Goal: Task Accomplishment & Management: Complete application form

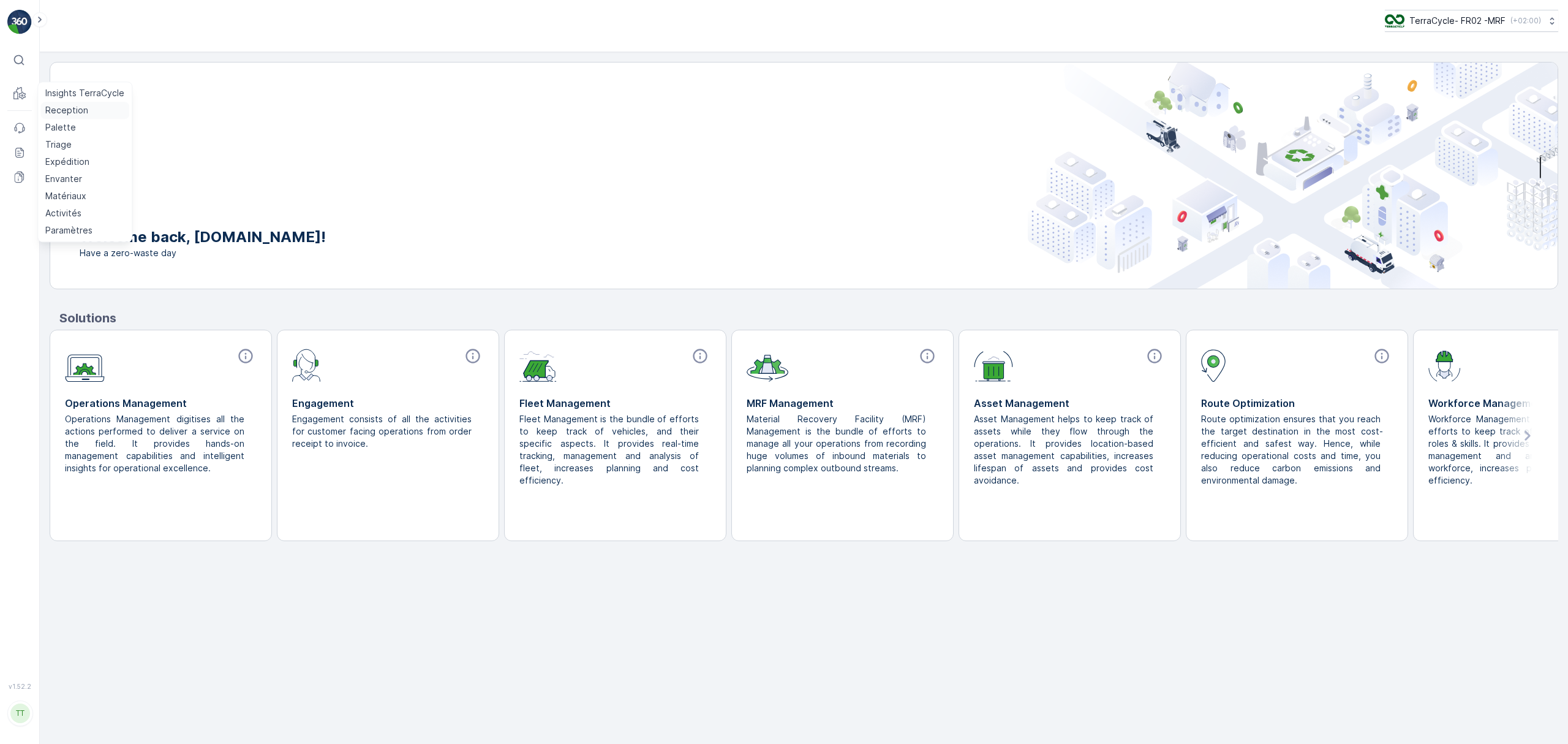
click at [56, 112] on p "Reception" at bounding box center [67, 110] width 43 height 12
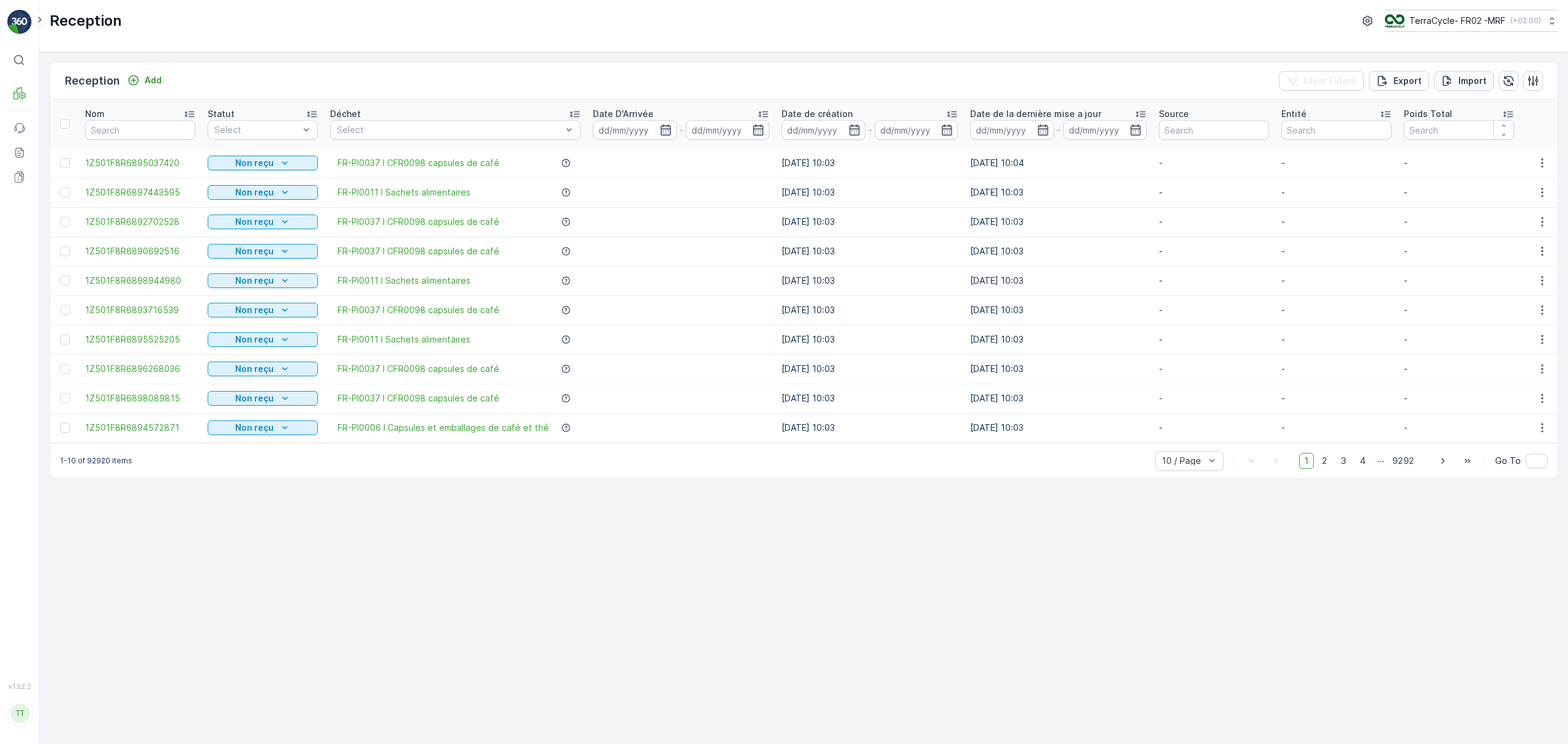
click at [1468, 84] on p "Import" at bounding box center [1473, 80] width 28 height 12
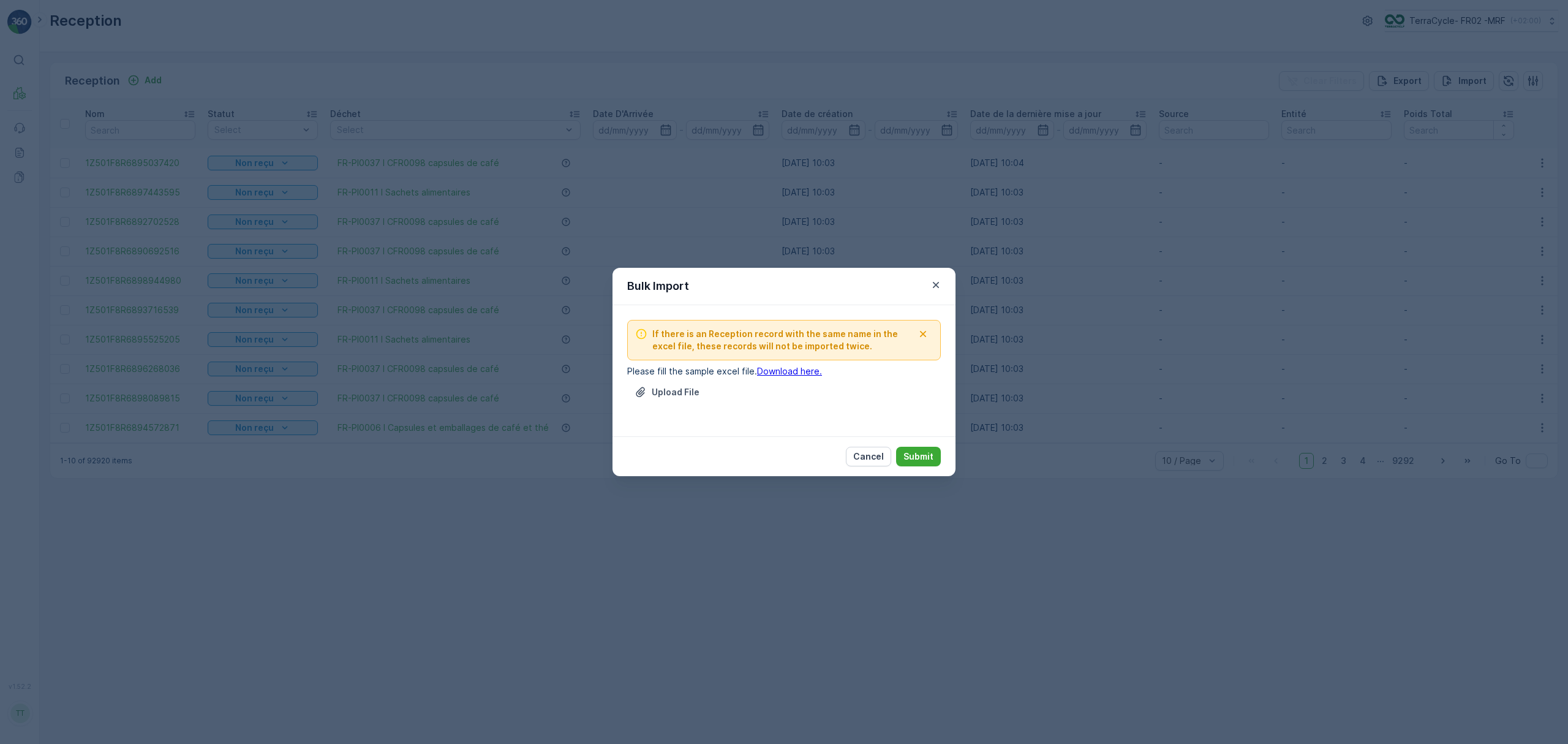
click at [791, 372] on link "Download here." at bounding box center [789, 371] width 65 height 10
click at [686, 393] on p "Upload File" at bounding box center [675, 391] width 48 height 12
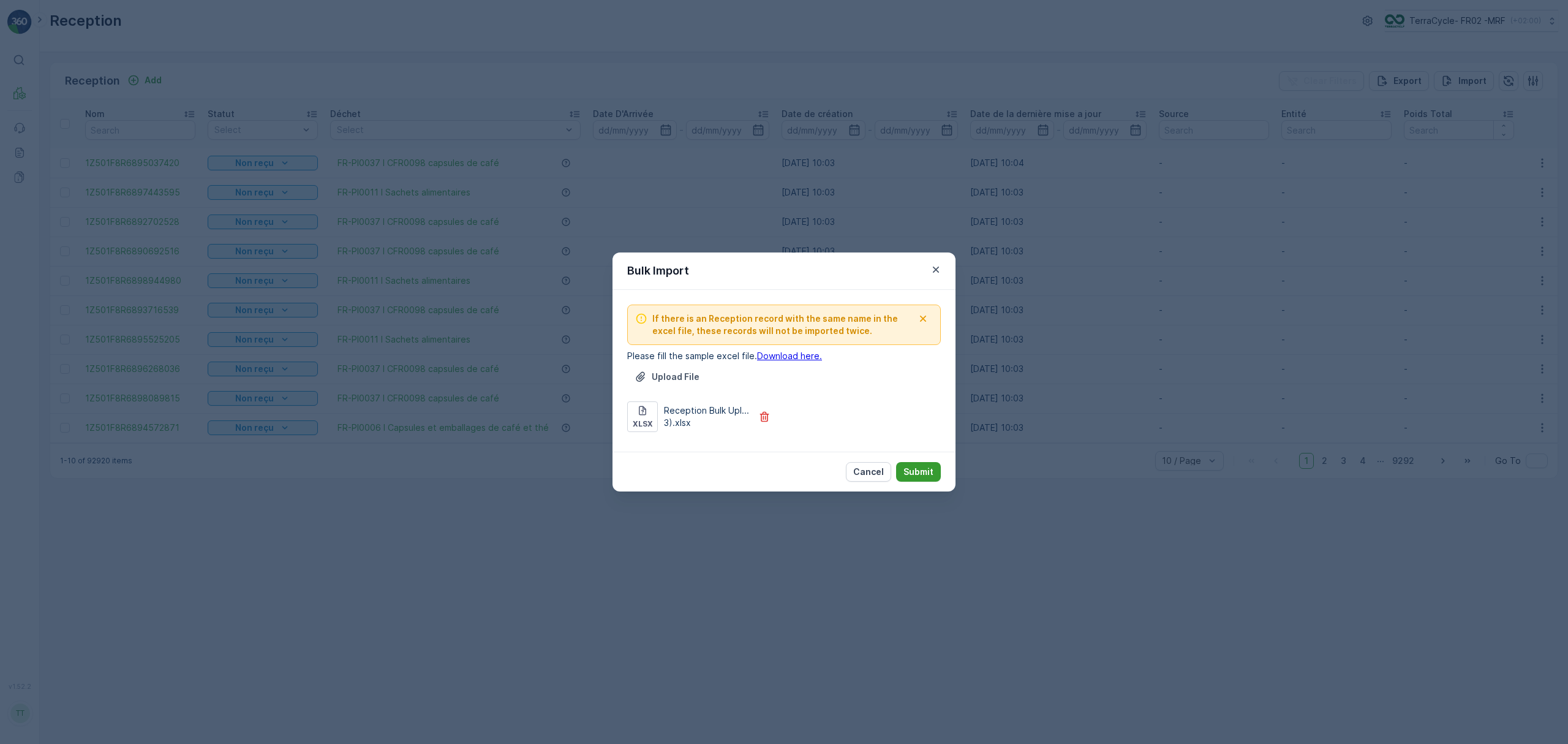
click at [917, 469] on p "Submit" at bounding box center [919, 471] width 30 height 12
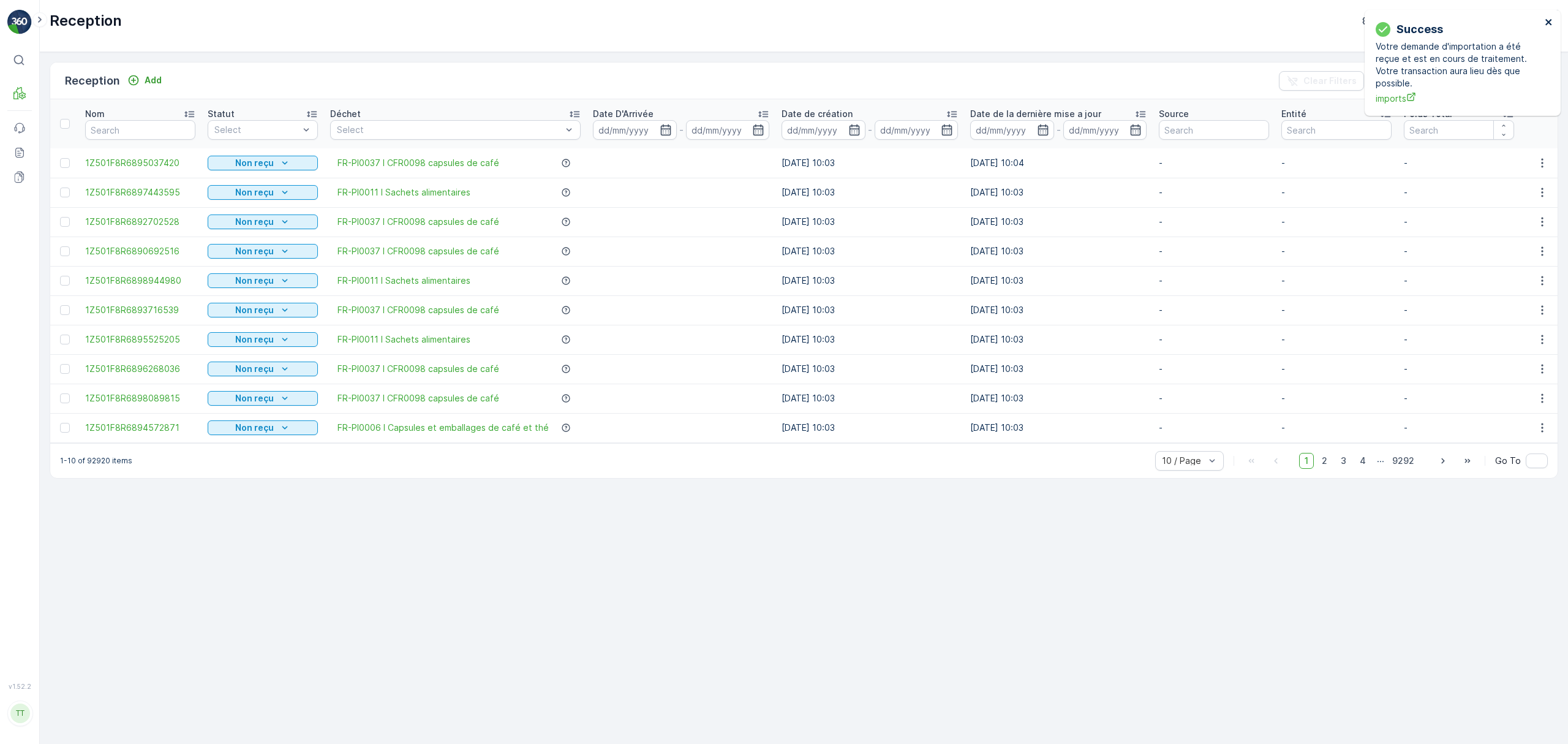
click at [1546, 19] on div "Success Votre demande d'importation a été reçue et est en cours de traitement. …" at bounding box center [1463, 62] width 196 height 106
click at [1549, 22] on icon "close" at bounding box center [1548, 22] width 7 height 7
click at [1431, 12] on button "TerraCycle- FR02 -MRF ( +02:00 )" at bounding box center [1471, 20] width 173 height 22
drag, startPoint x: 1407, startPoint y: 52, endPoint x: 1369, endPoint y: 52, distance: 38.0
click at [1369, 52] on div "Reception TerraCycle- FR02 -MRF ( +02:00 ) fr TerraCycle- FR02 -MRF Europe/Pari…" at bounding box center [803, 25] width 1528 height 52
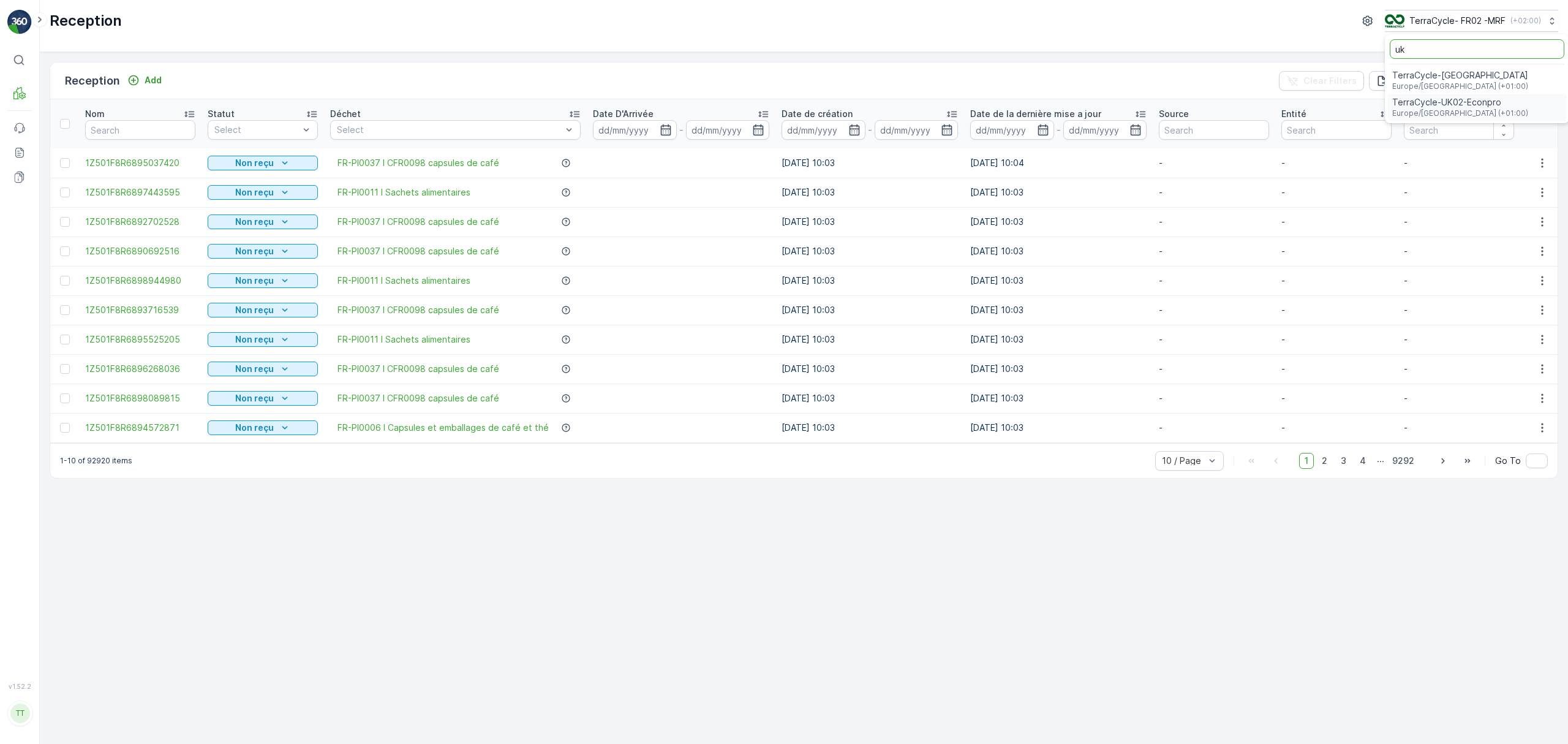
type input "uk"
click at [1401, 112] on span "Europe/[GEOGRAPHIC_DATA] (+01:00)" at bounding box center [1460, 113] width 136 height 9
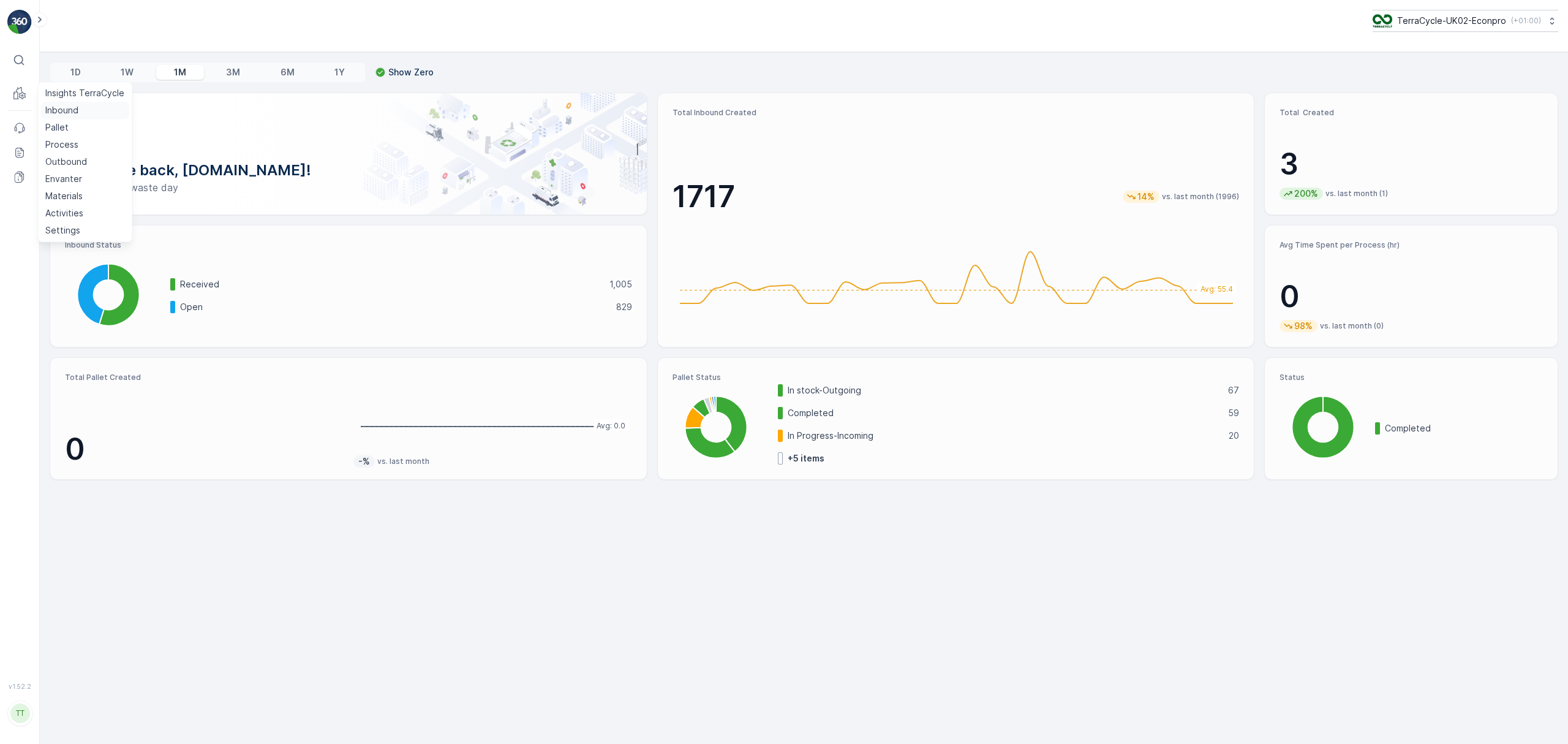
click at [57, 108] on p "Inbound" at bounding box center [61, 110] width 33 height 12
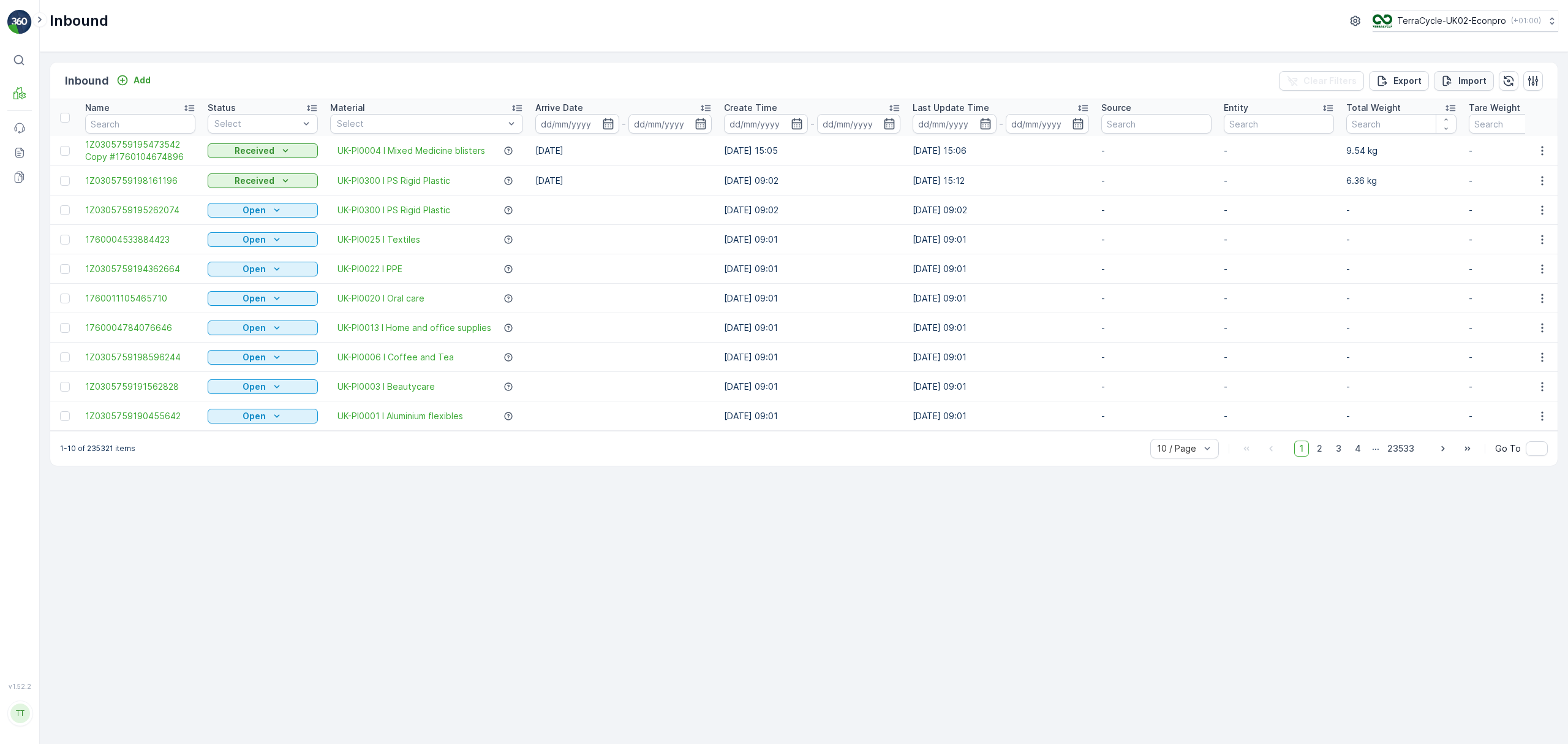
click at [1473, 84] on p "Import" at bounding box center [1473, 80] width 28 height 12
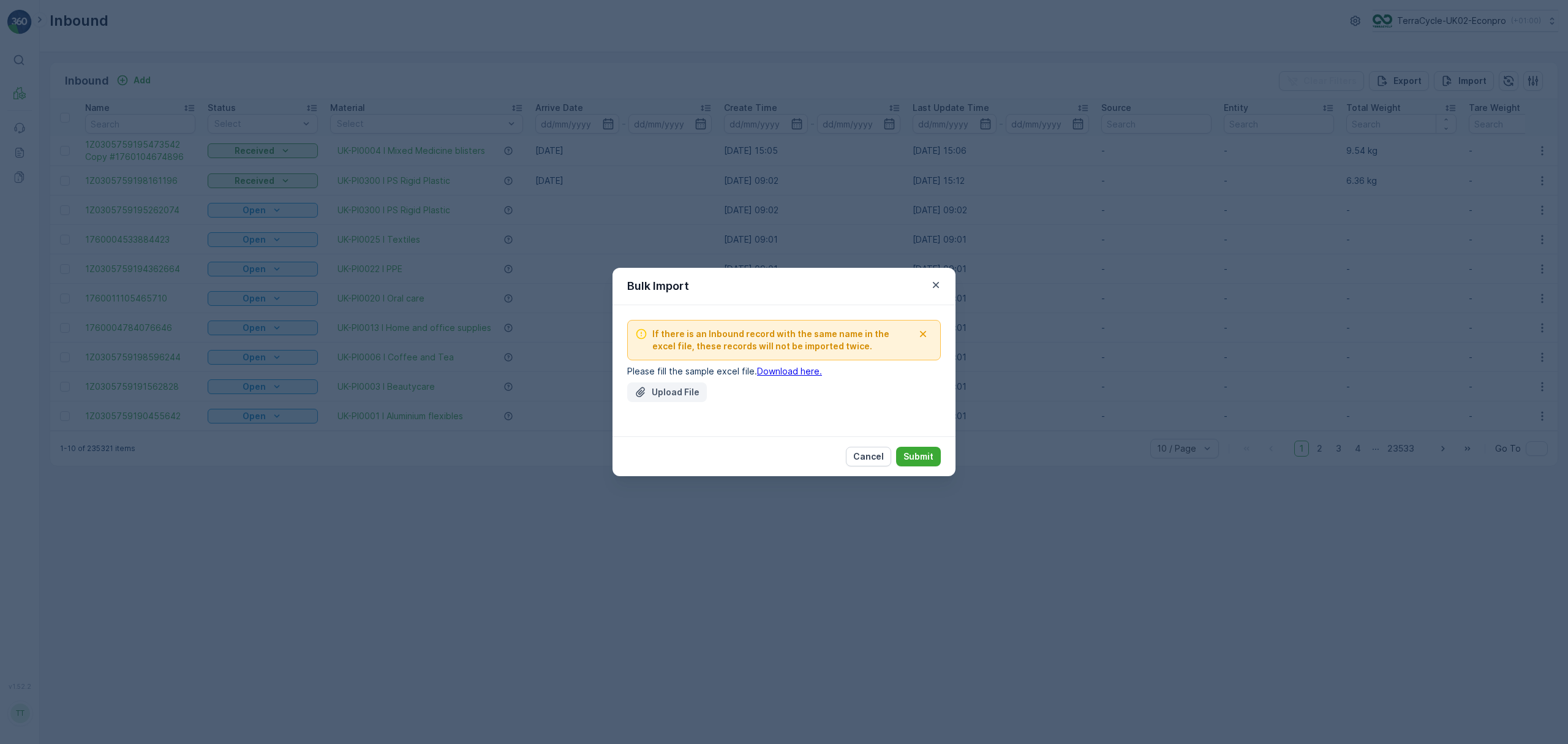
click at [670, 388] on p "Upload File" at bounding box center [675, 391] width 48 height 12
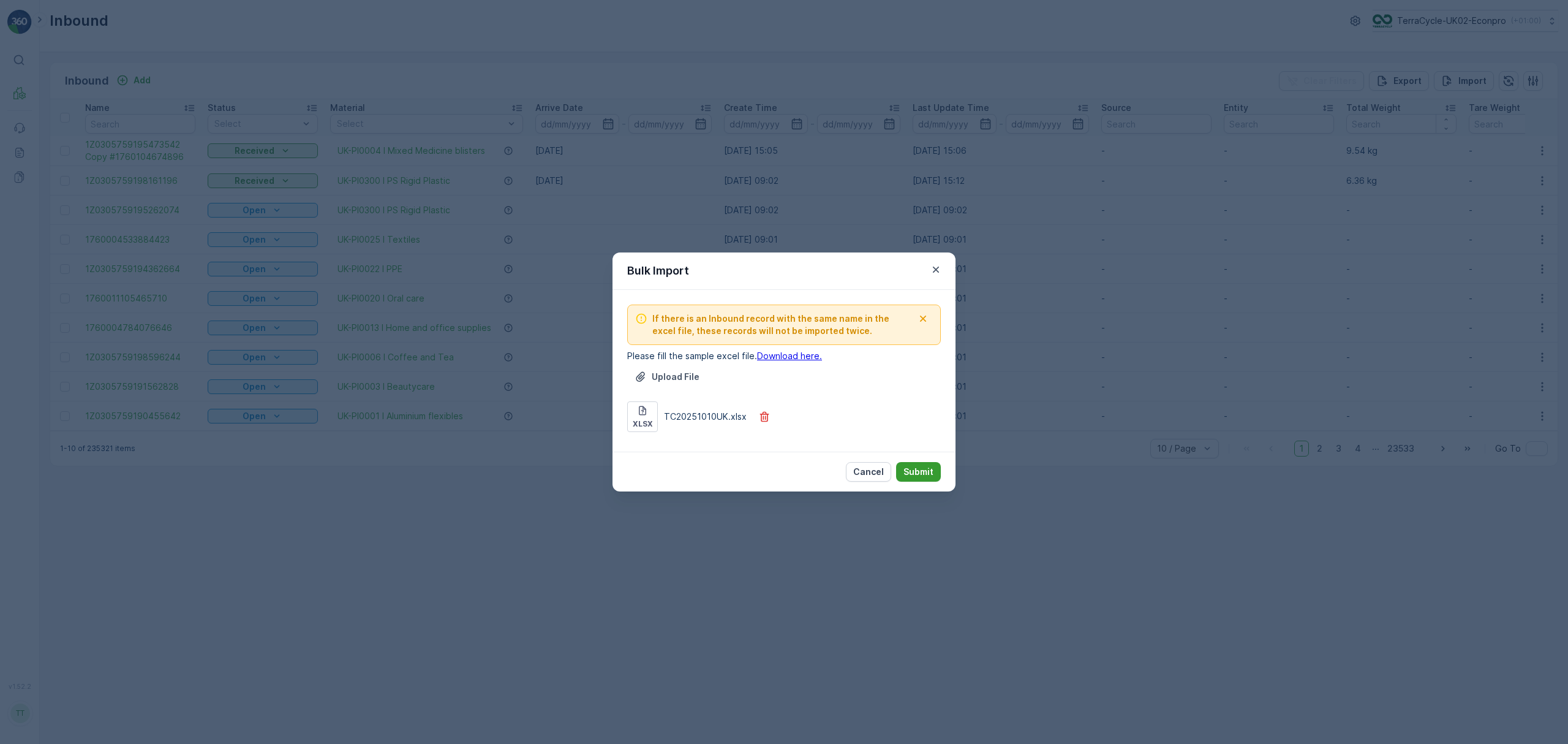
click at [927, 462] on button "Submit" at bounding box center [919, 471] width 45 height 20
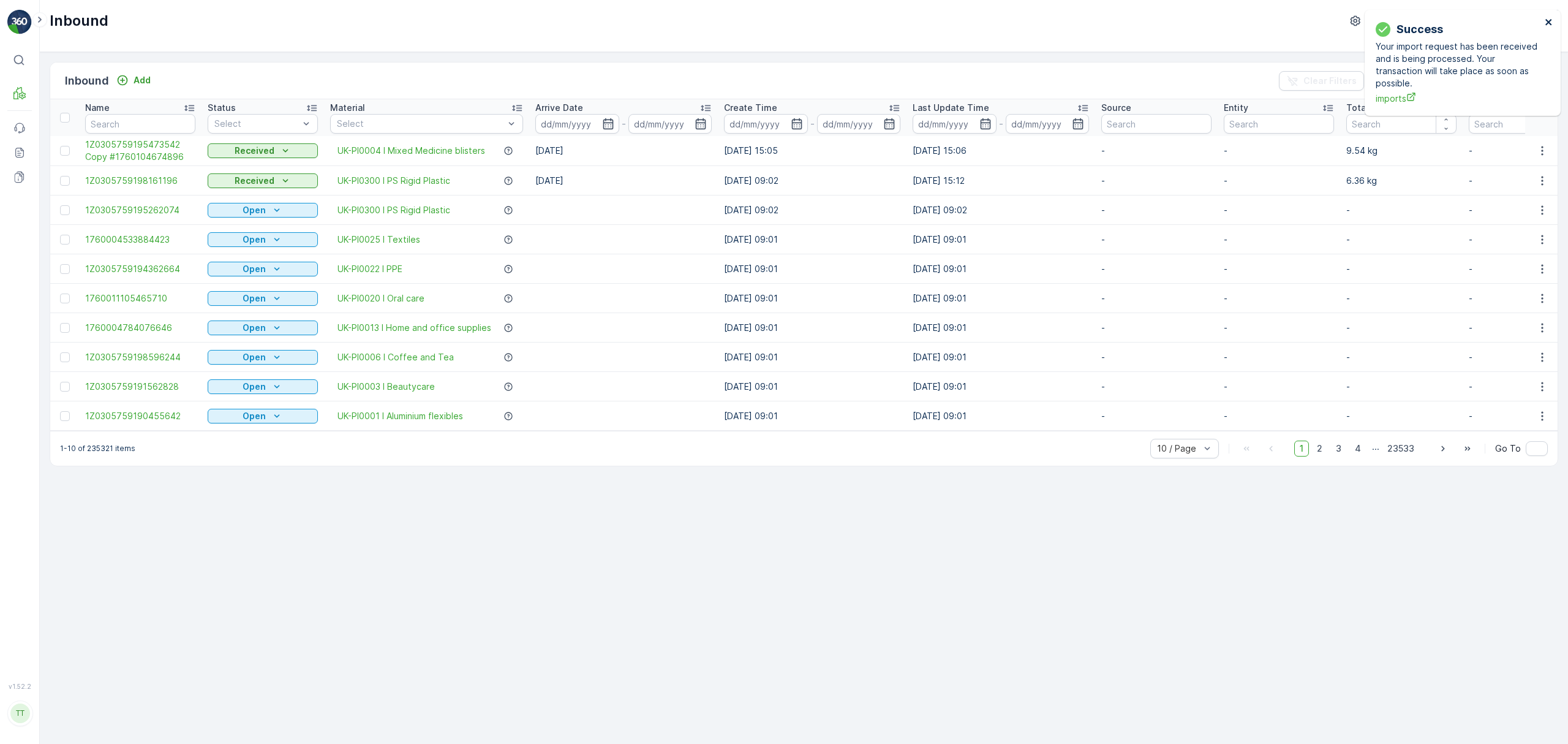
click at [1547, 19] on icon "close" at bounding box center [1548, 22] width 8 height 9
click at [1466, 81] on p "Import" at bounding box center [1473, 80] width 28 height 12
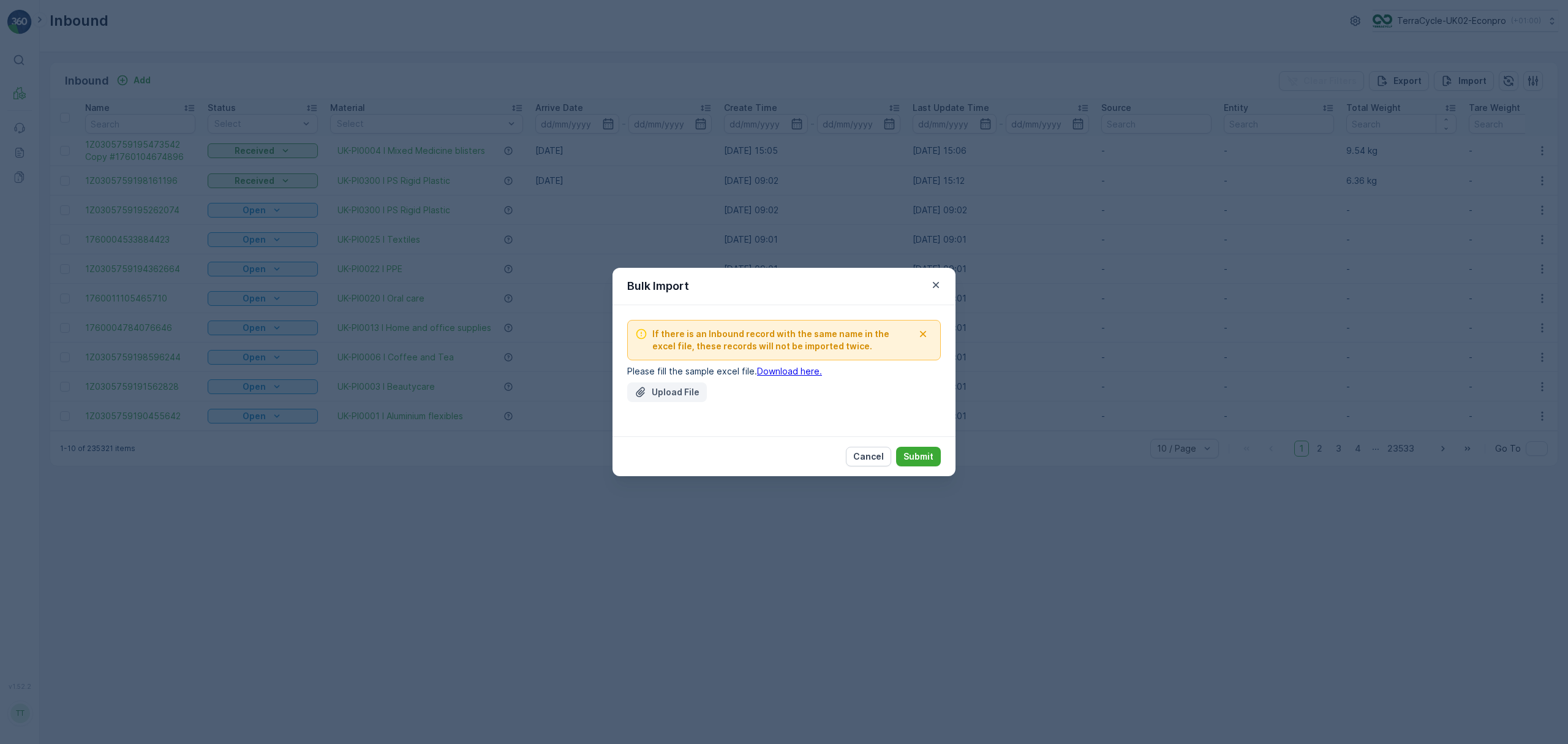
click at [679, 388] on p "Upload File" at bounding box center [675, 391] width 48 height 12
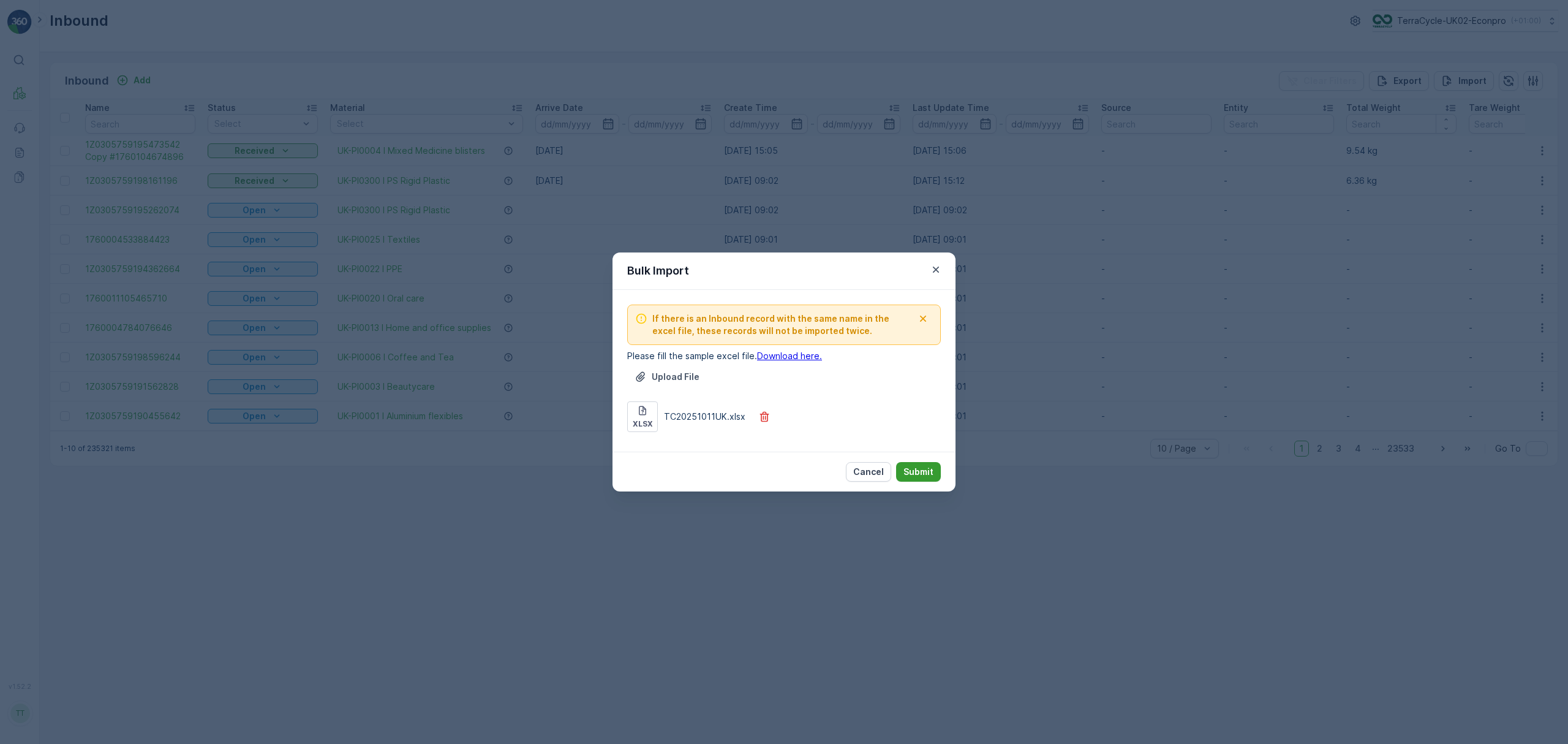
click at [927, 465] on button "Submit" at bounding box center [919, 471] width 45 height 20
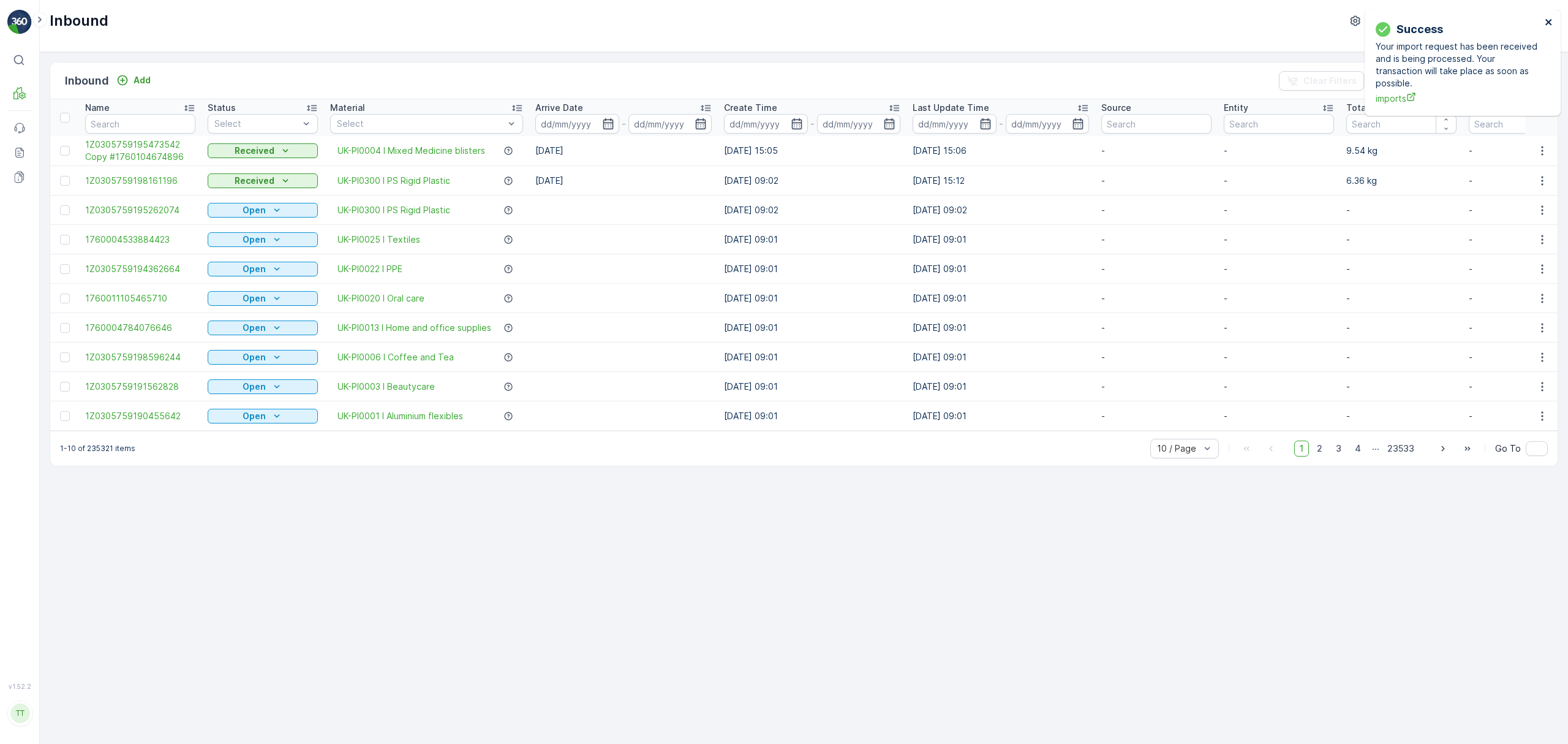
click at [1546, 19] on icon "close" at bounding box center [1548, 22] width 8 height 9
click at [1451, 79] on icon "Import" at bounding box center [1447, 80] width 12 height 12
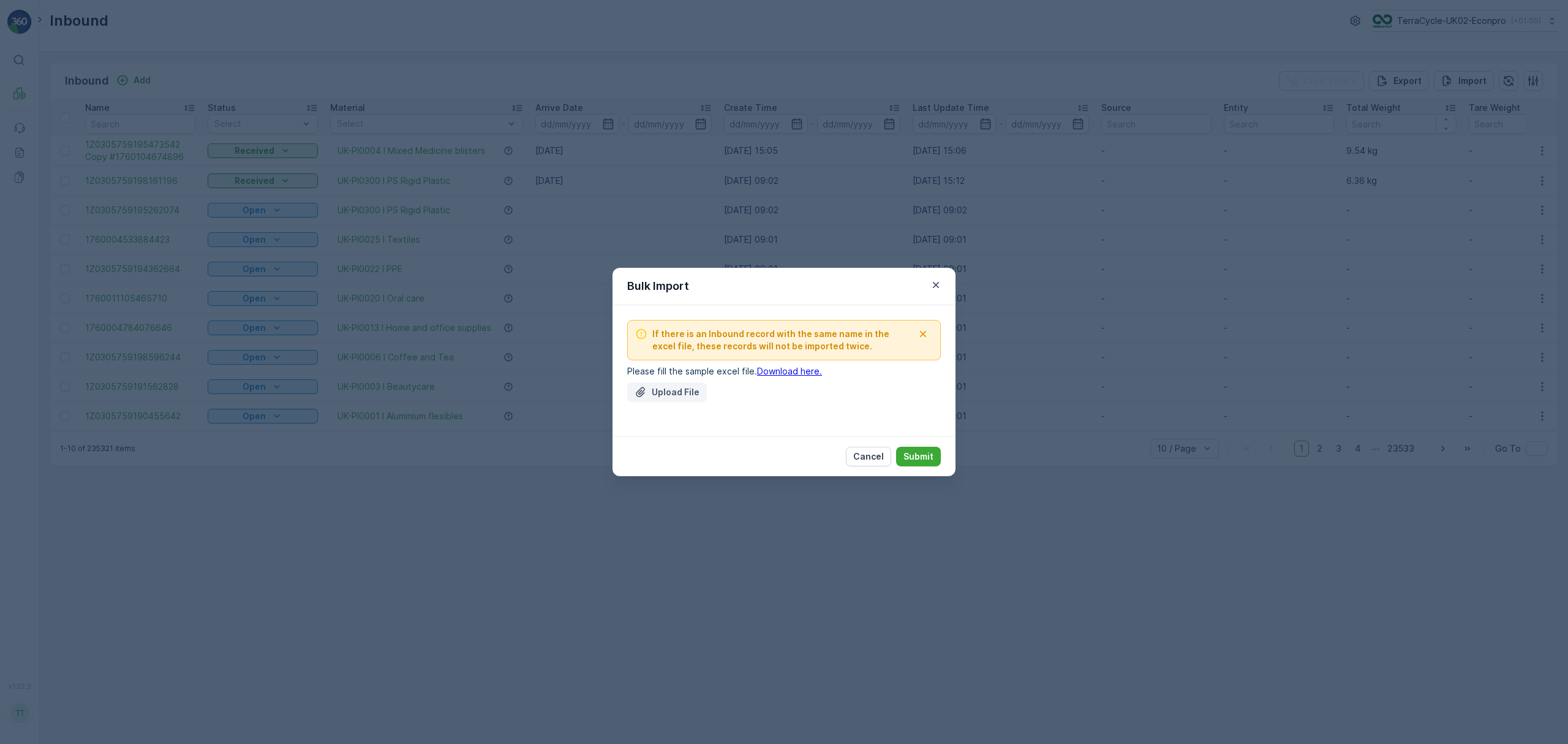
click at [659, 392] on p "Upload File" at bounding box center [675, 391] width 48 height 12
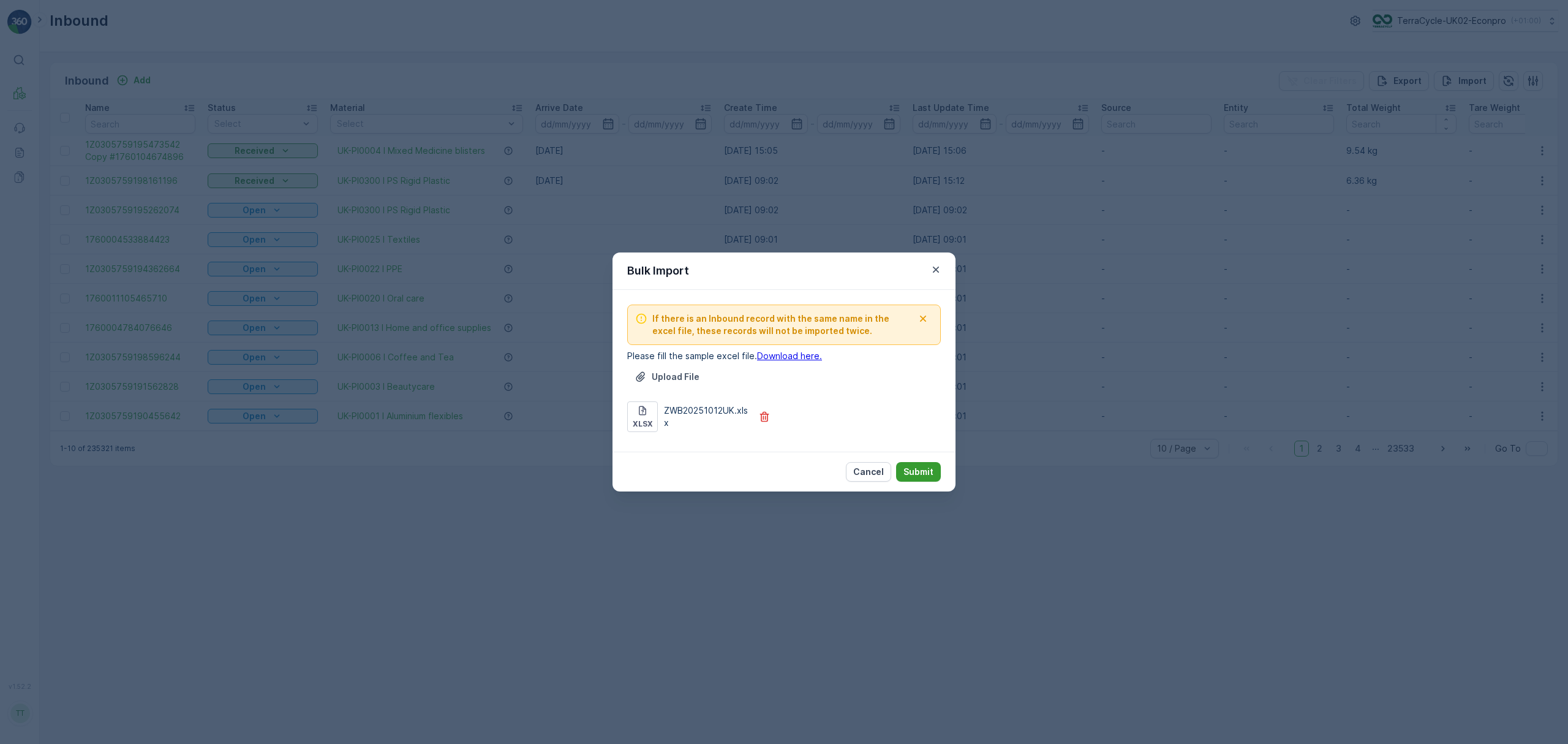
click at [921, 466] on p "Submit" at bounding box center [919, 471] width 30 height 12
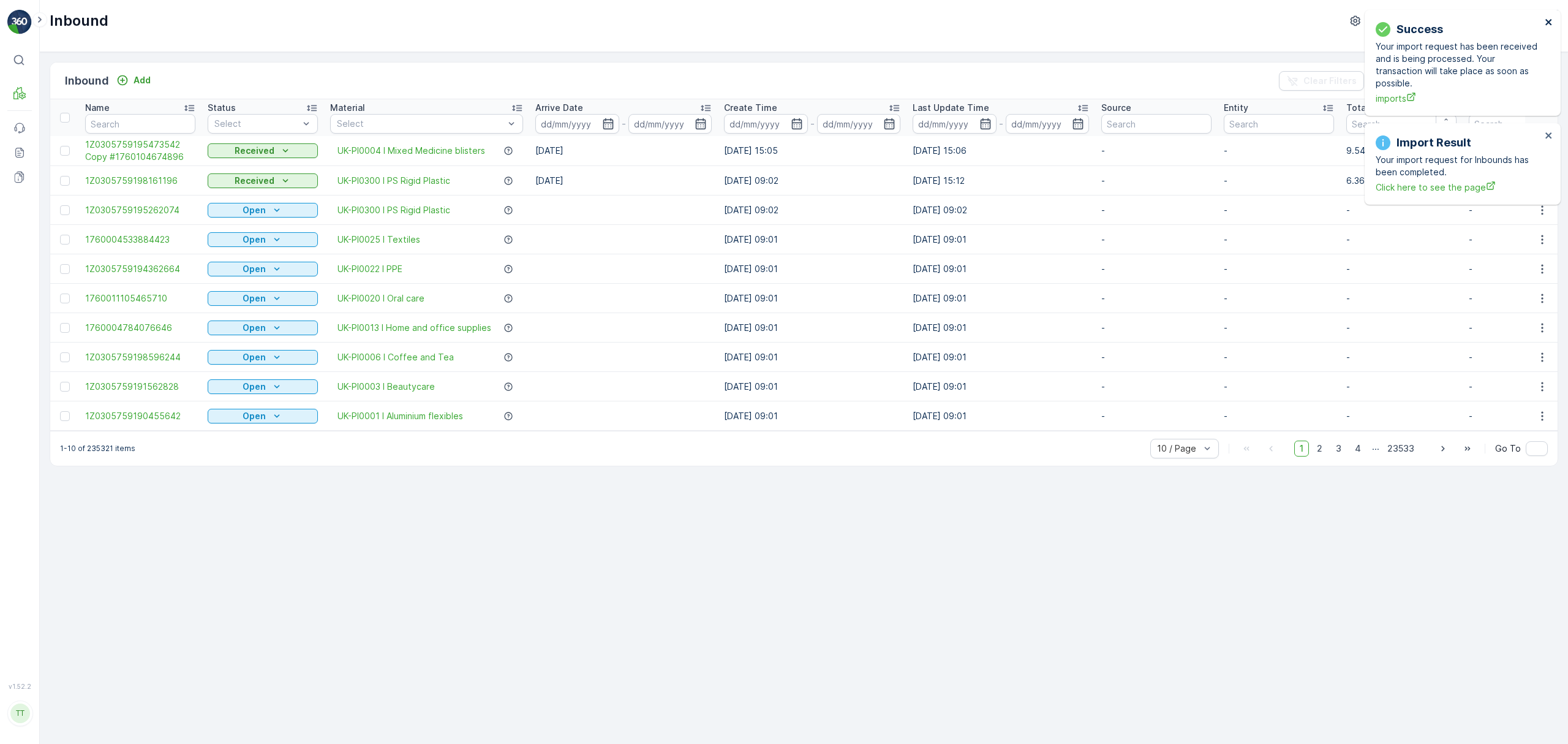
click at [1550, 20] on icon "close" at bounding box center [1548, 22] width 8 height 9
drag, startPoint x: 1548, startPoint y: 20, endPoint x: 1539, endPoint y: 30, distance: 13.5
click at [1548, 20] on icon "close" at bounding box center [1548, 22] width 8 height 9
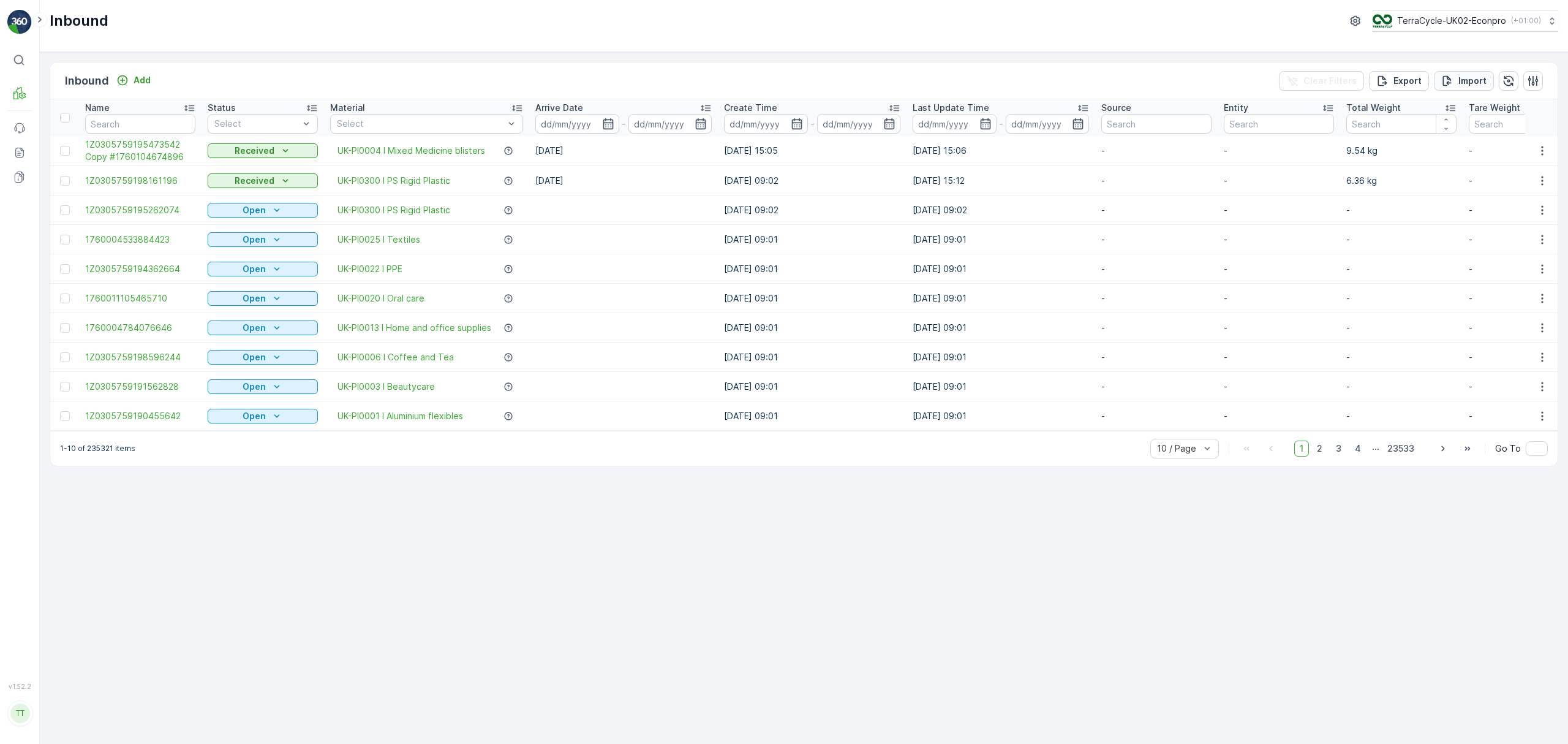
click at [1464, 78] on p "Import" at bounding box center [1473, 80] width 28 height 12
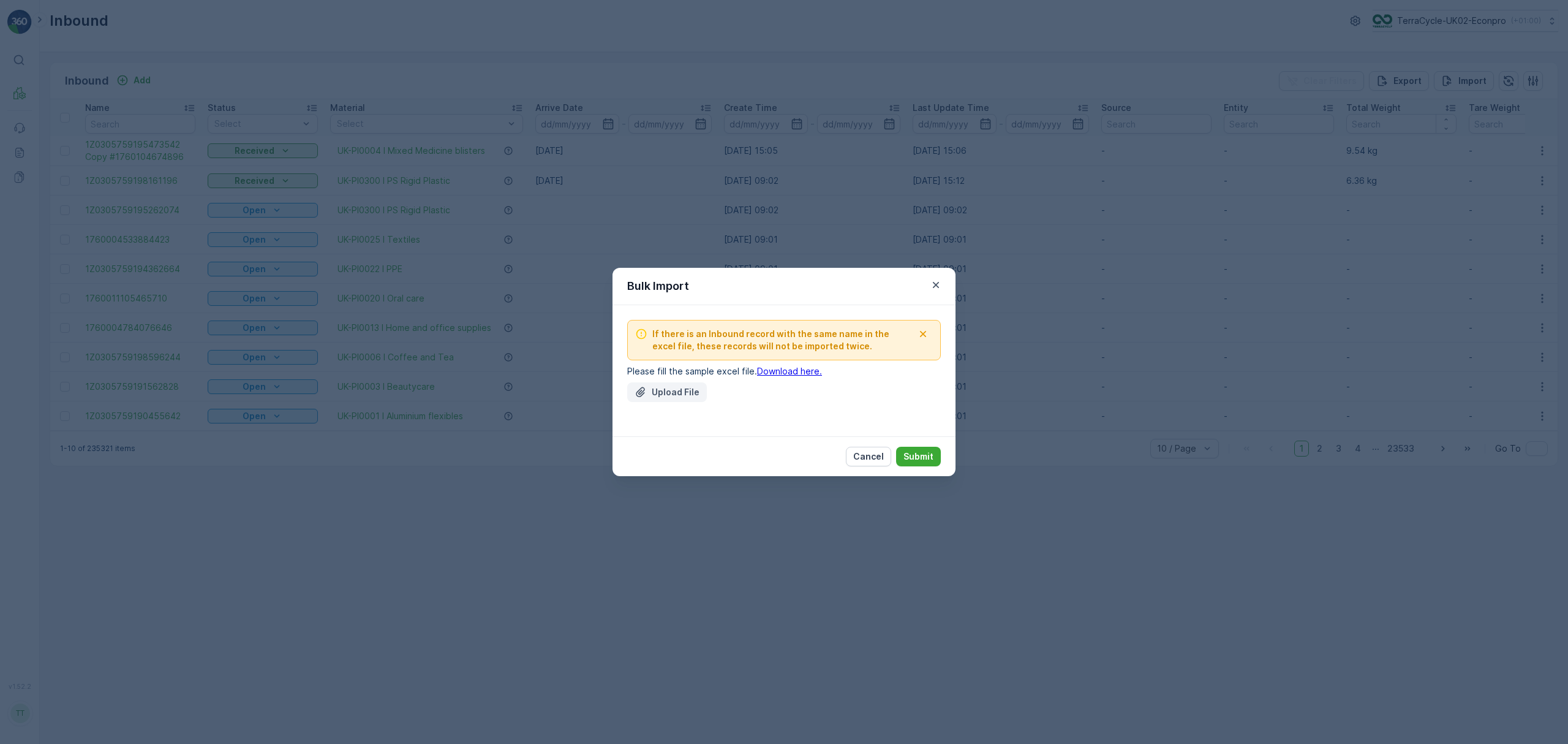
click at [672, 395] on p "Upload File" at bounding box center [675, 391] width 48 height 12
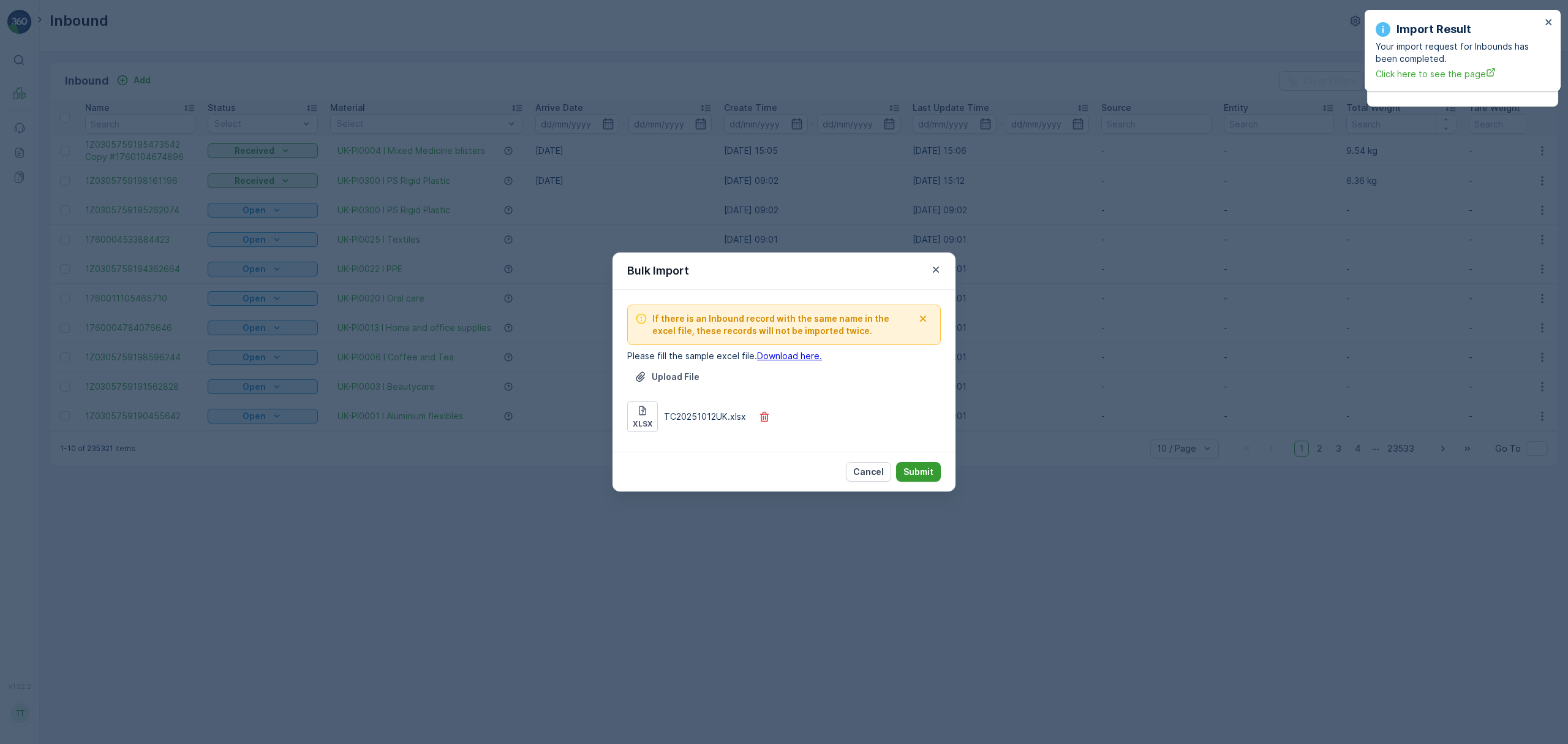
click at [925, 466] on p "Submit" at bounding box center [919, 471] width 30 height 12
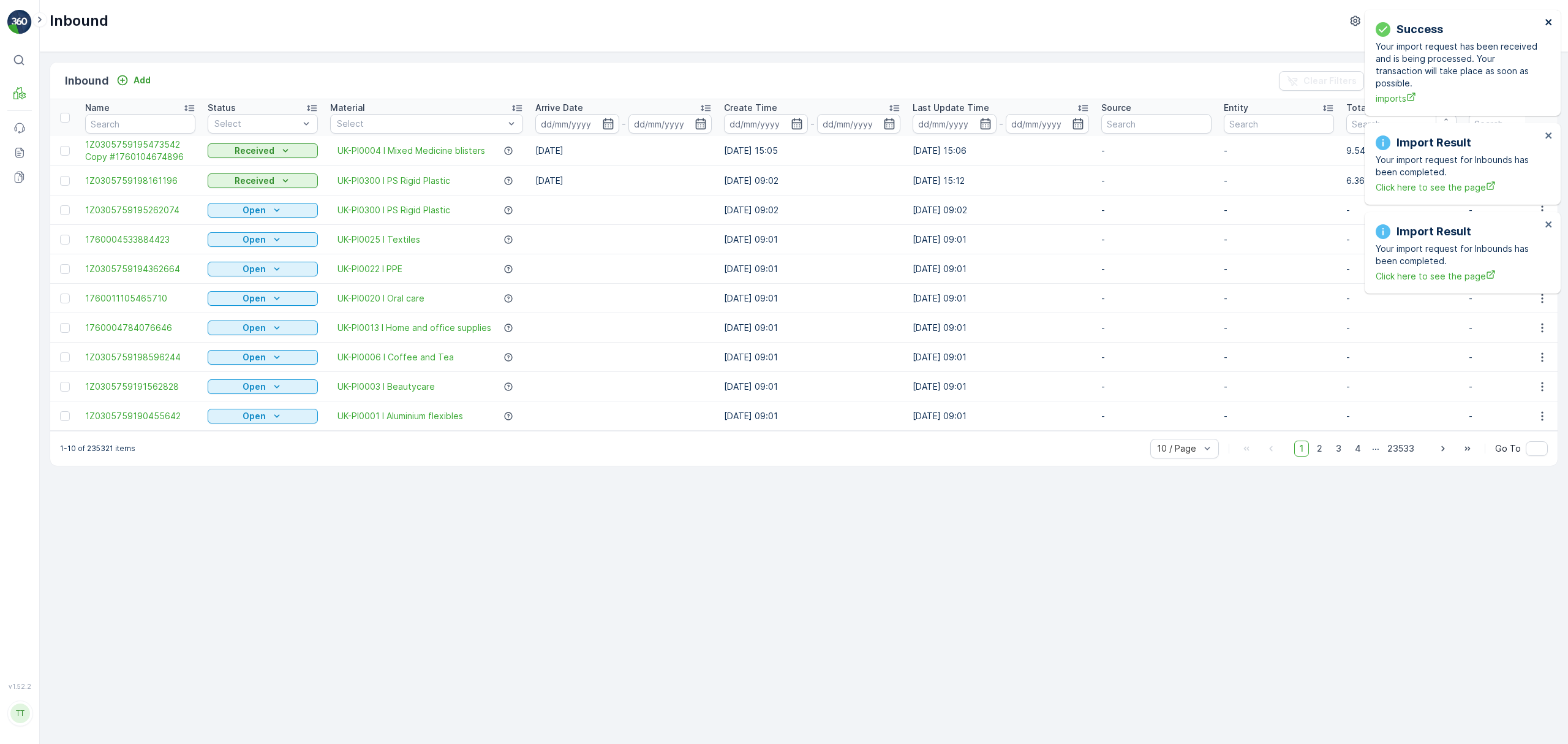
click at [1550, 23] on icon "close" at bounding box center [1548, 22] width 7 height 7
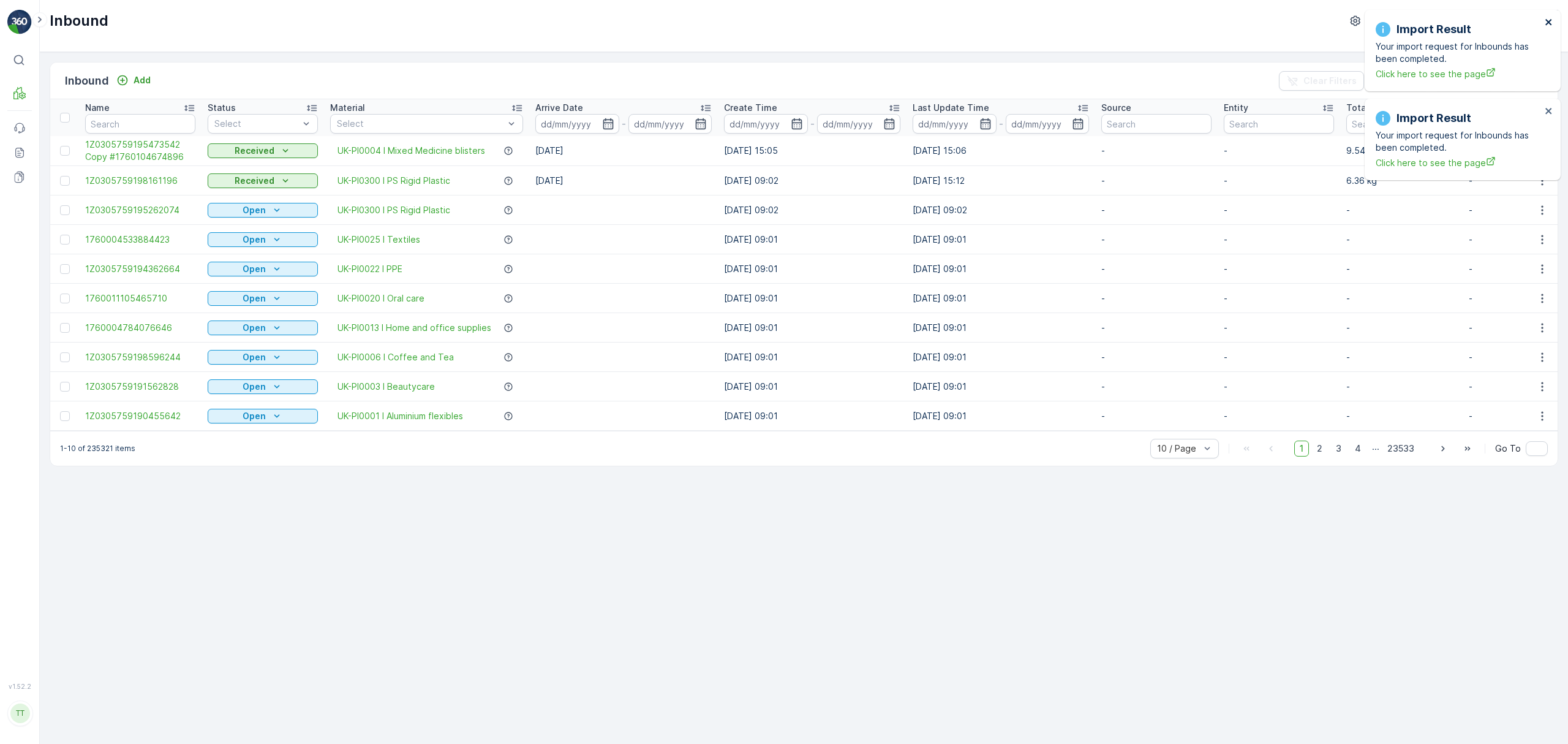
click at [1549, 24] on icon "close" at bounding box center [1548, 22] width 8 height 9
click at [1547, 24] on icon "close" at bounding box center [1548, 22] width 7 height 7
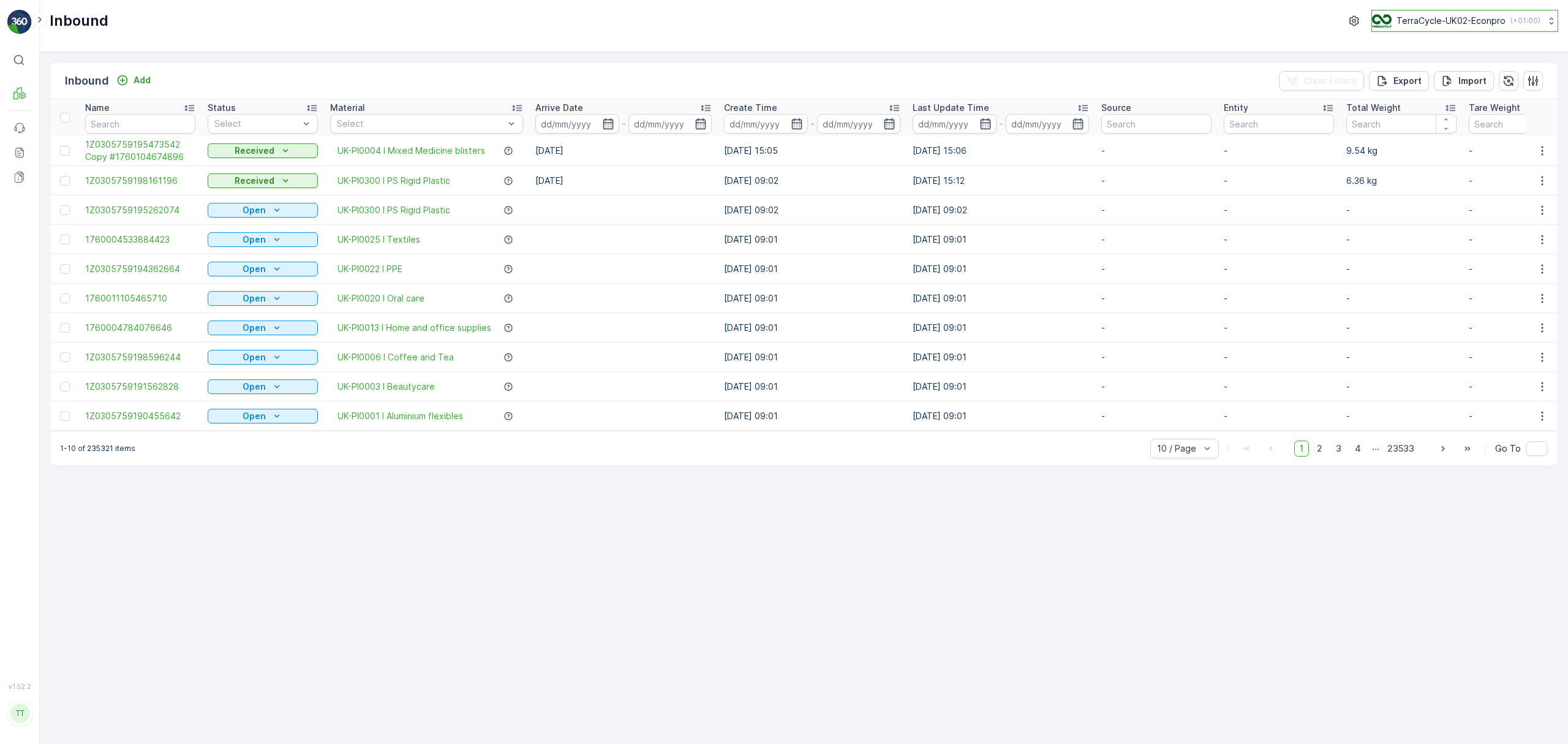
click at [1437, 21] on p "TerraCycle-UK02-Econpro" at bounding box center [1451, 21] width 109 height 12
type input "nz"
click at [1430, 81] on span "TerraCycle-NZ01-TripleP" at bounding box center [1431, 75] width 103 height 12
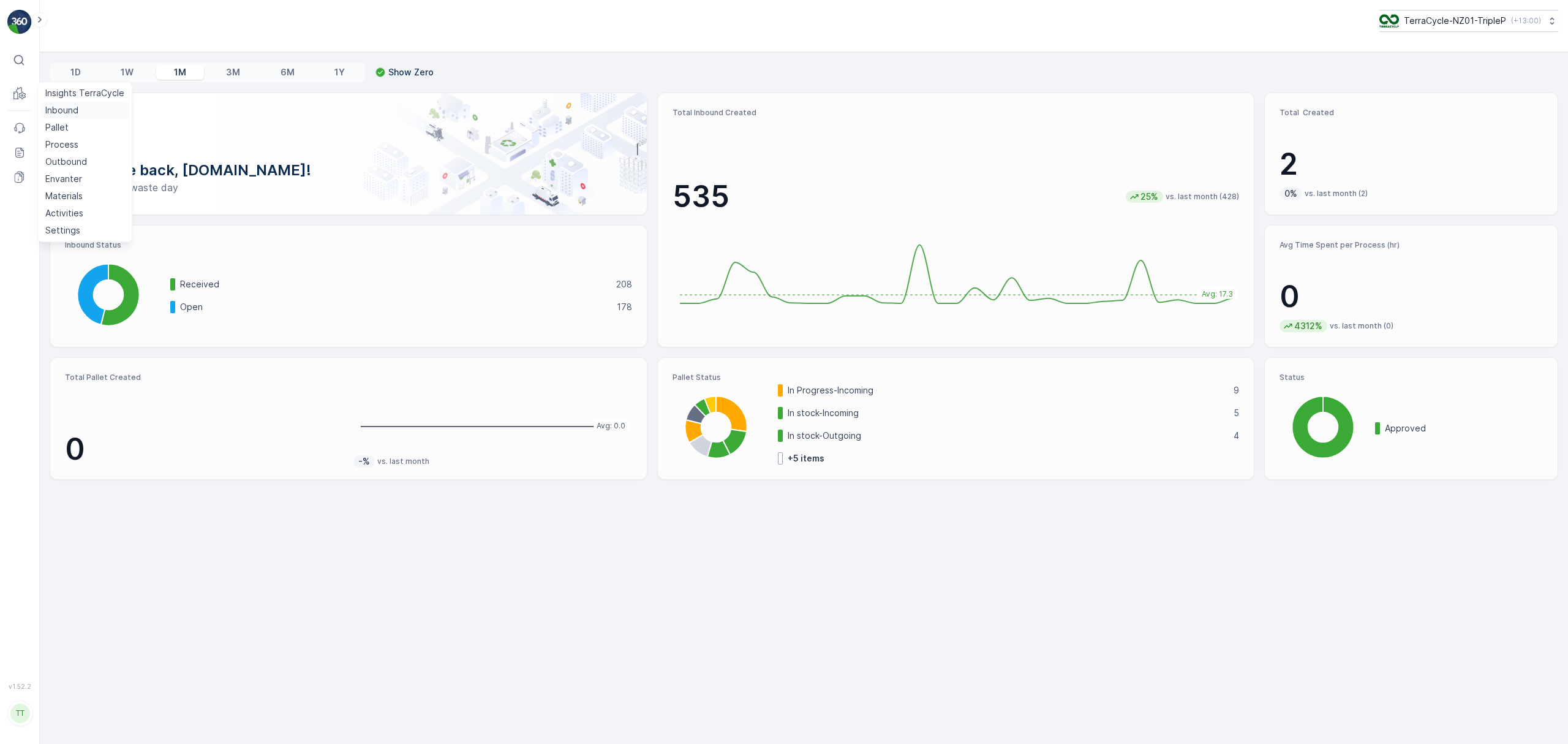
click at [62, 108] on p "Inbound" at bounding box center [61, 110] width 33 height 12
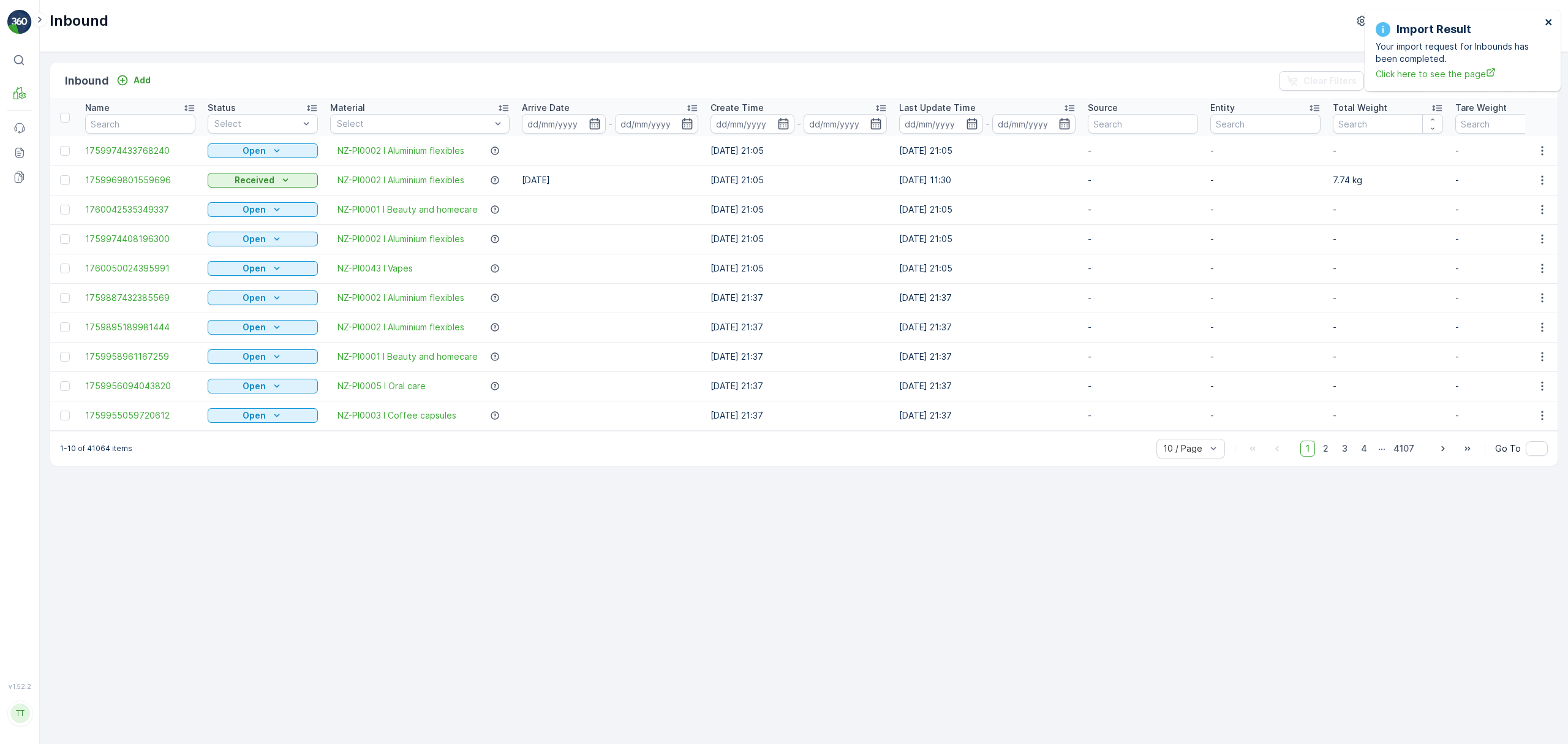
click at [1544, 22] on icon "close" at bounding box center [1548, 22] width 8 height 9
click at [1471, 84] on p "Import" at bounding box center [1473, 80] width 28 height 12
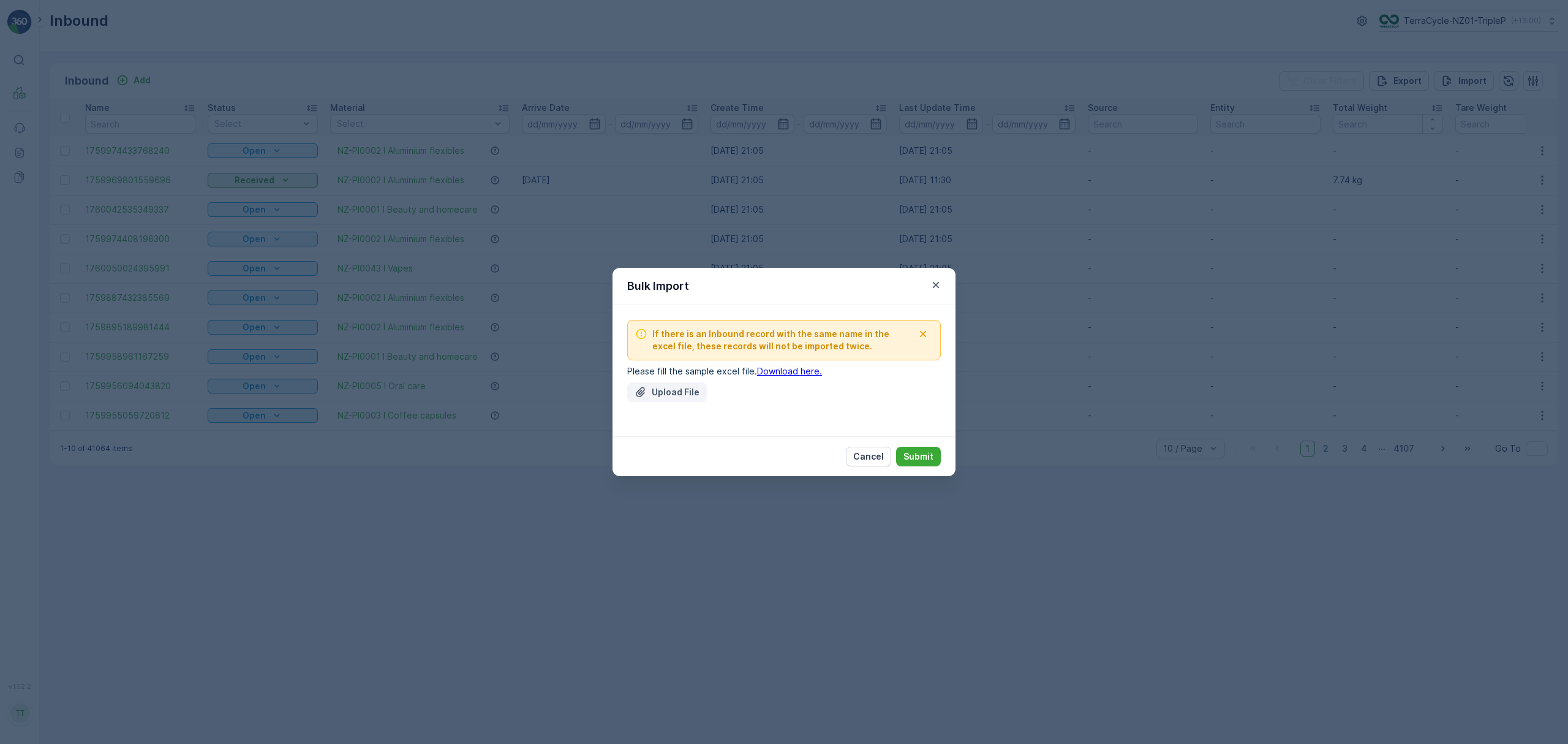
click at [685, 392] on p "Upload File" at bounding box center [675, 391] width 48 height 12
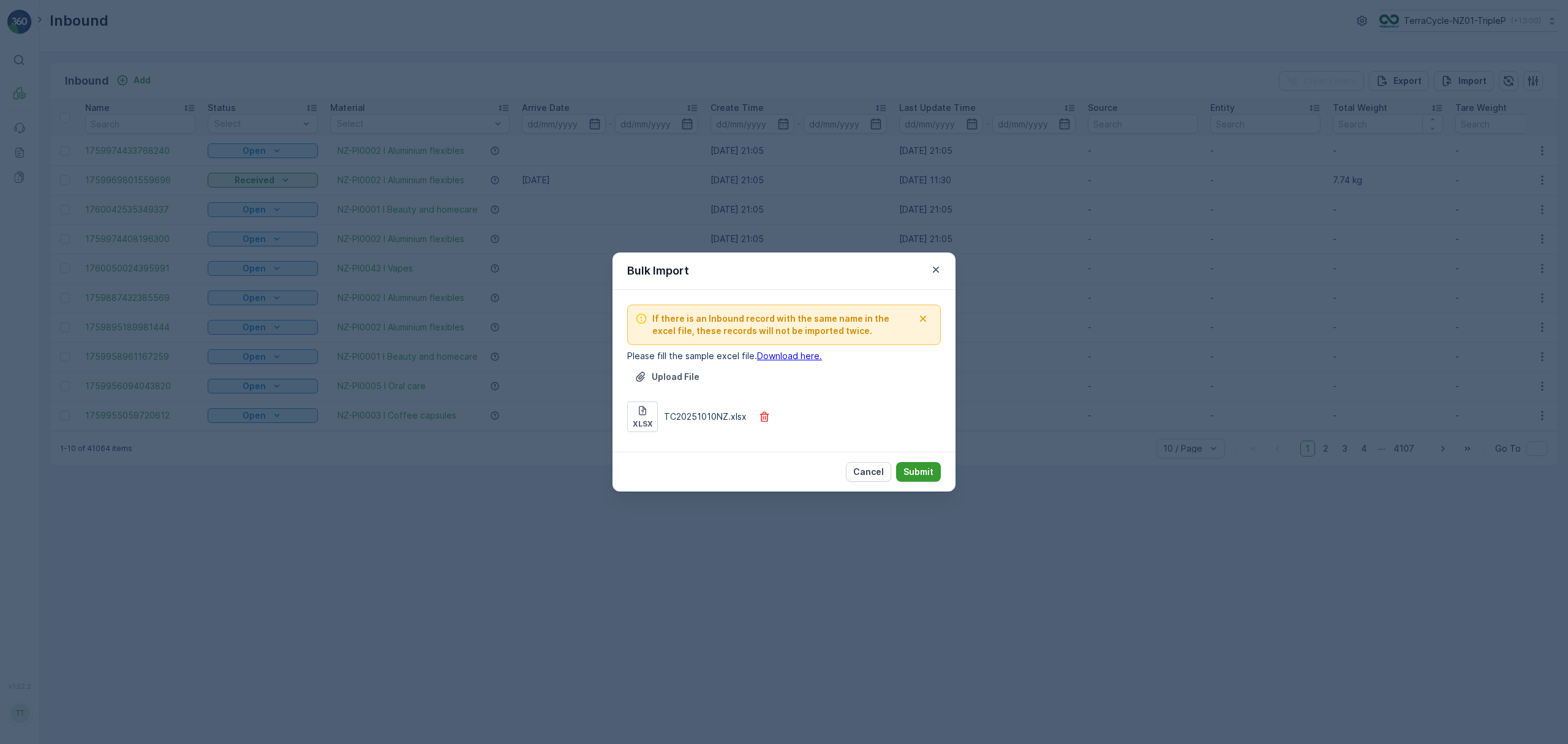
click at [916, 471] on p "Submit" at bounding box center [919, 471] width 30 height 12
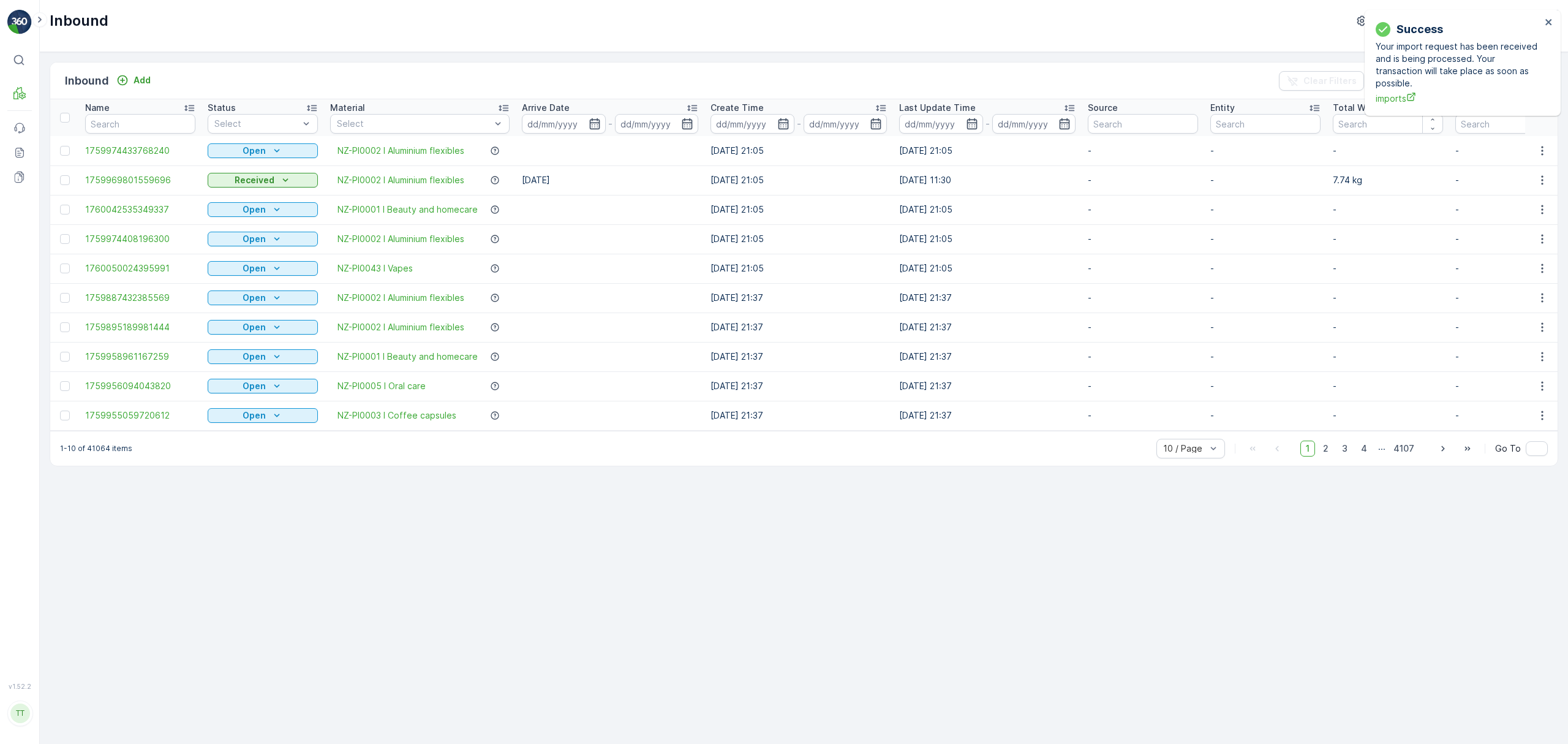
click at [1554, 21] on div "Success Your import request has been received and is being processed. Your tran…" at bounding box center [1463, 62] width 196 height 106
click at [1548, 21] on icon "close" at bounding box center [1548, 22] width 7 height 7
click at [1461, 81] on p "Import" at bounding box center [1473, 80] width 28 height 12
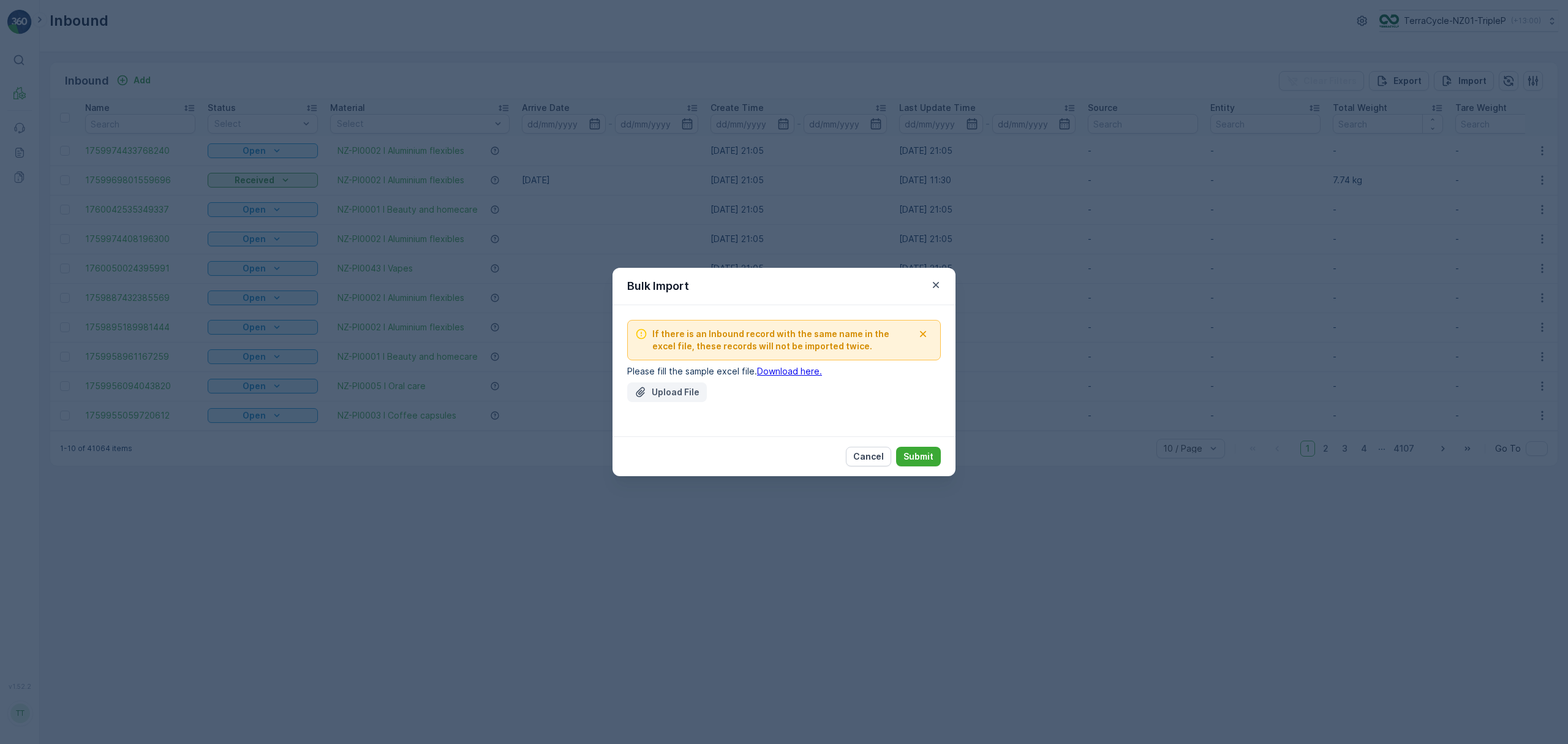
click at [663, 394] on p "Upload File" at bounding box center [675, 391] width 48 height 12
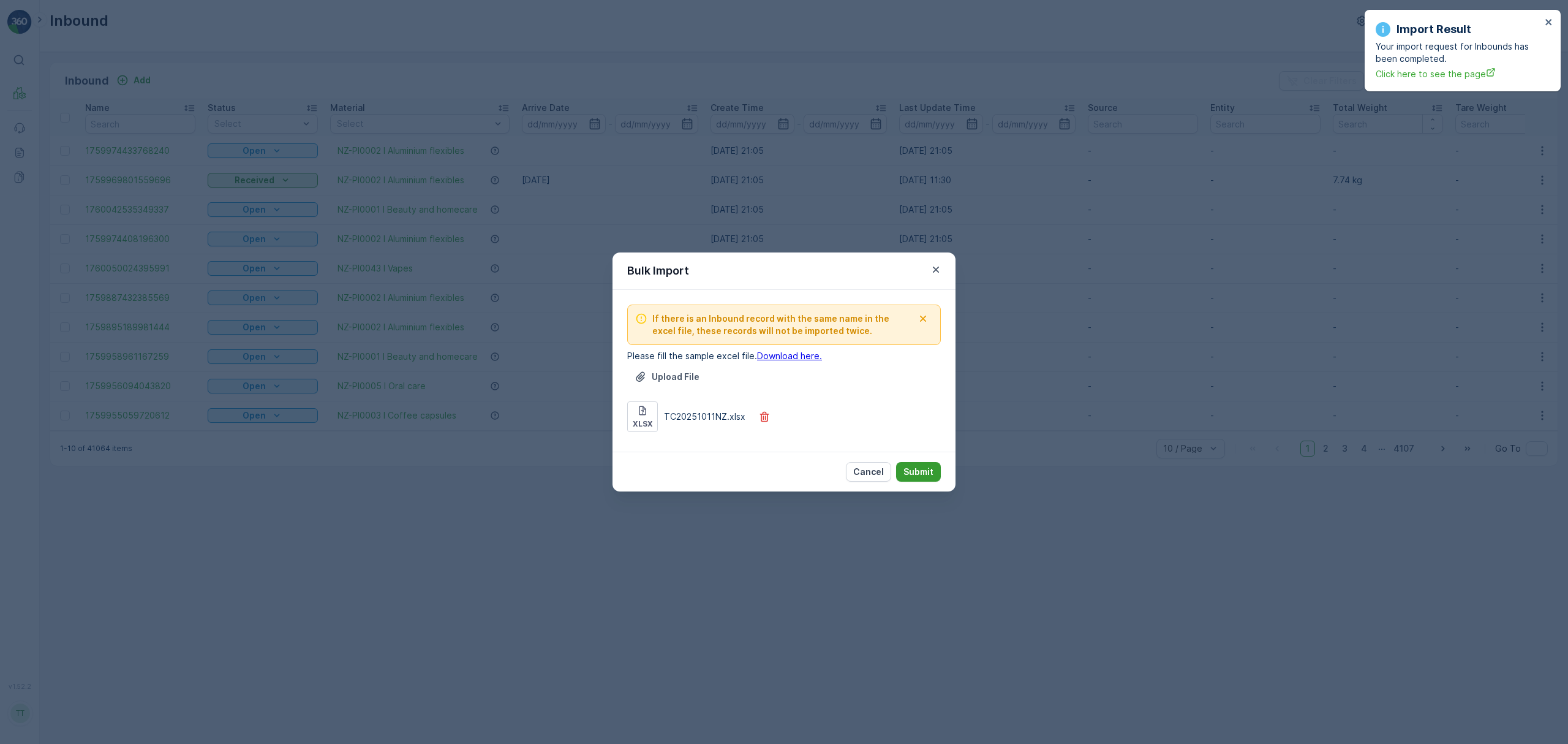
click at [916, 471] on p "Submit" at bounding box center [919, 471] width 30 height 12
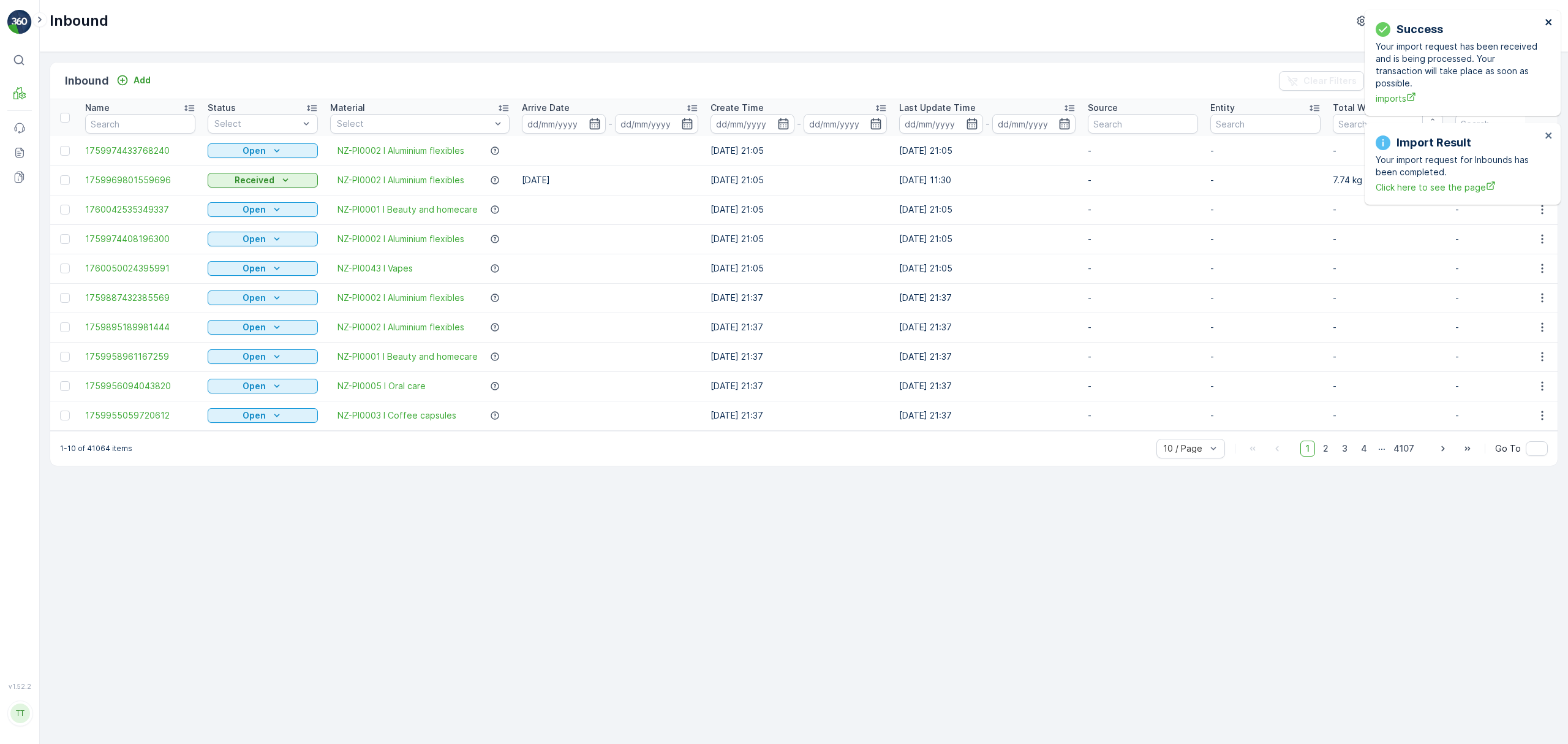
click at [1549, 23] on icon "close" at bounding box center [1548, 22] width 7 height 7
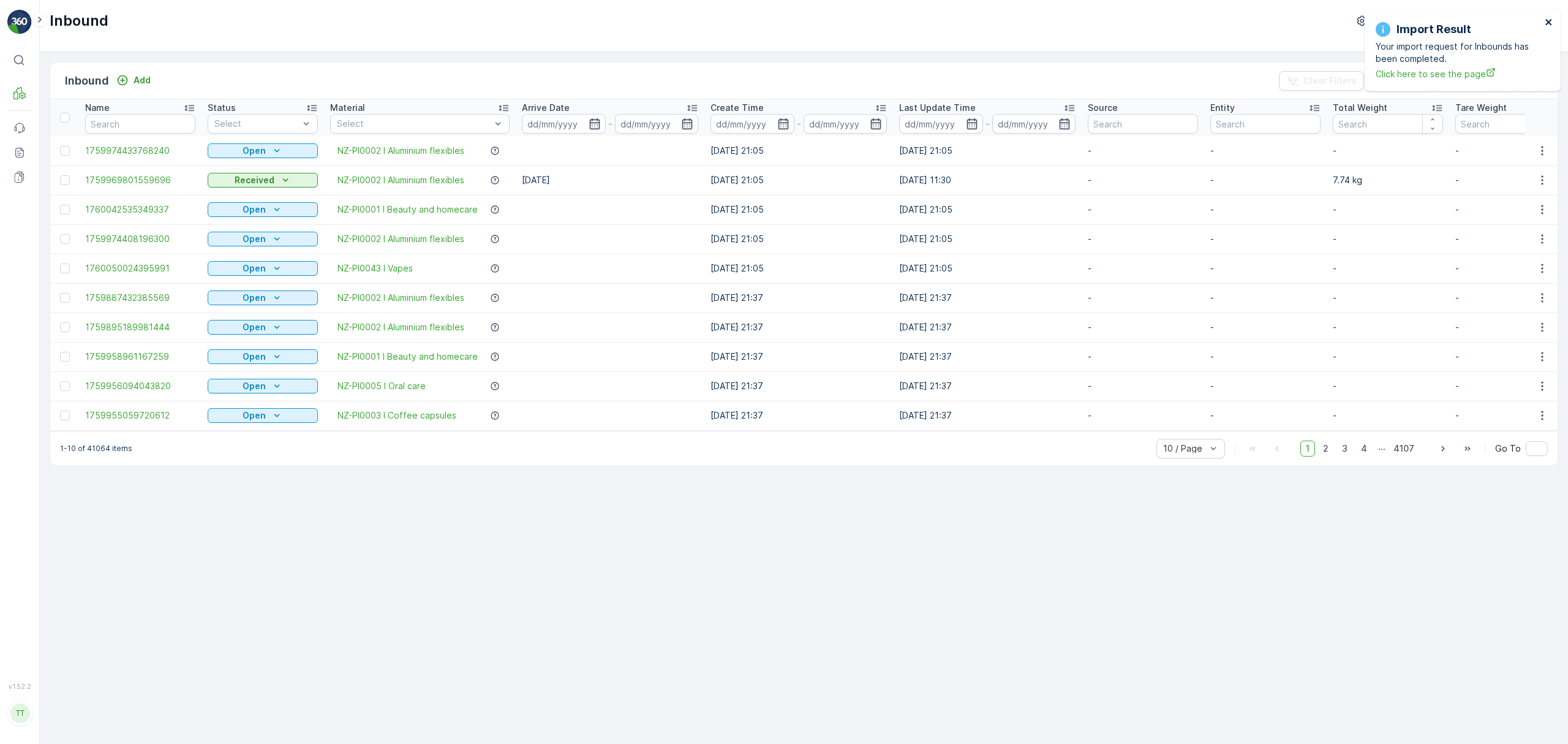
click at [1549, 24] on icon "close" at bounding box center [1548, 22] width 8 height 9
click at [1456, 79] on div "Import" at bounding box center [1464, 80] width 45 height 12
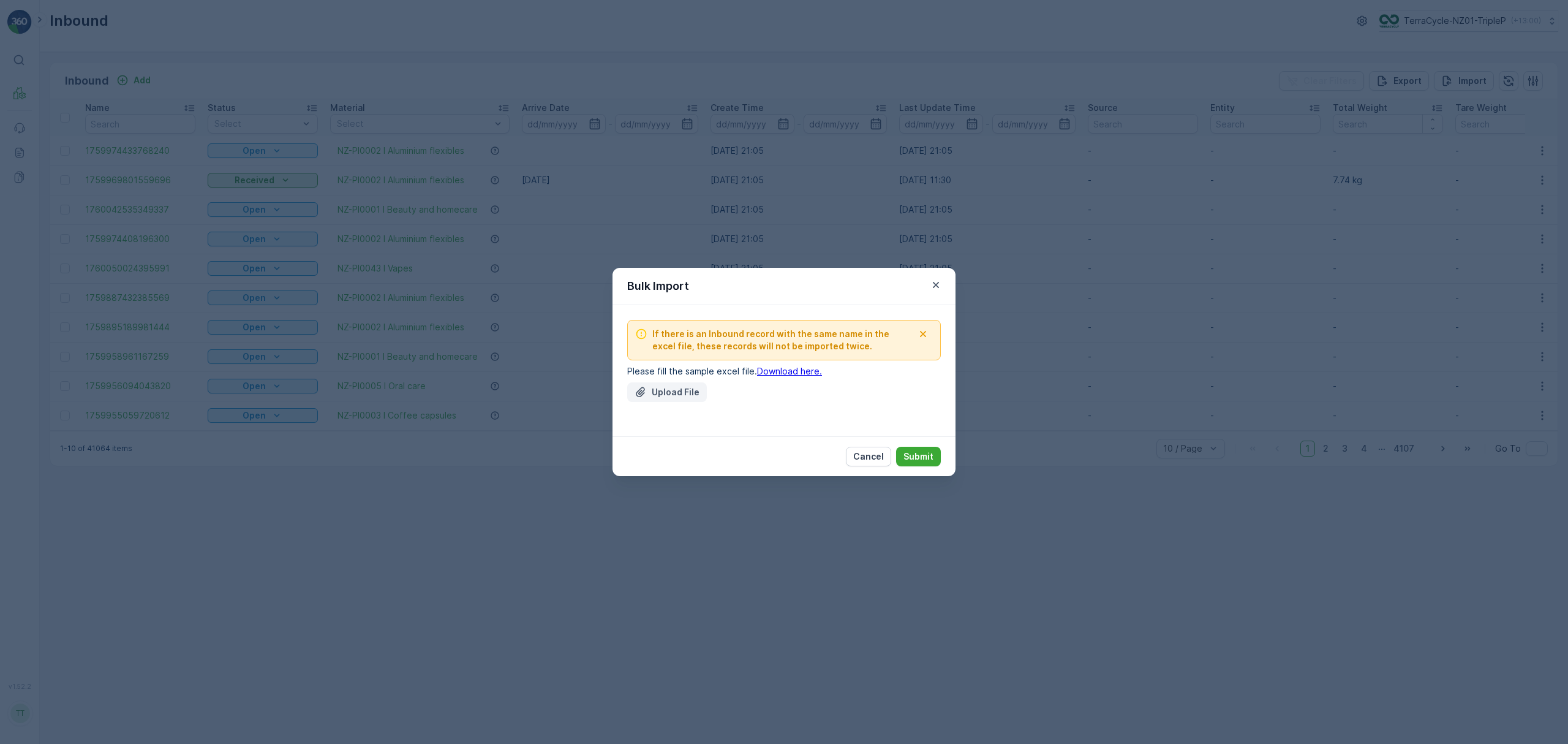
click at [663, 386] on p "Upload File" at bounding box center [675, 391] width 48 height 12
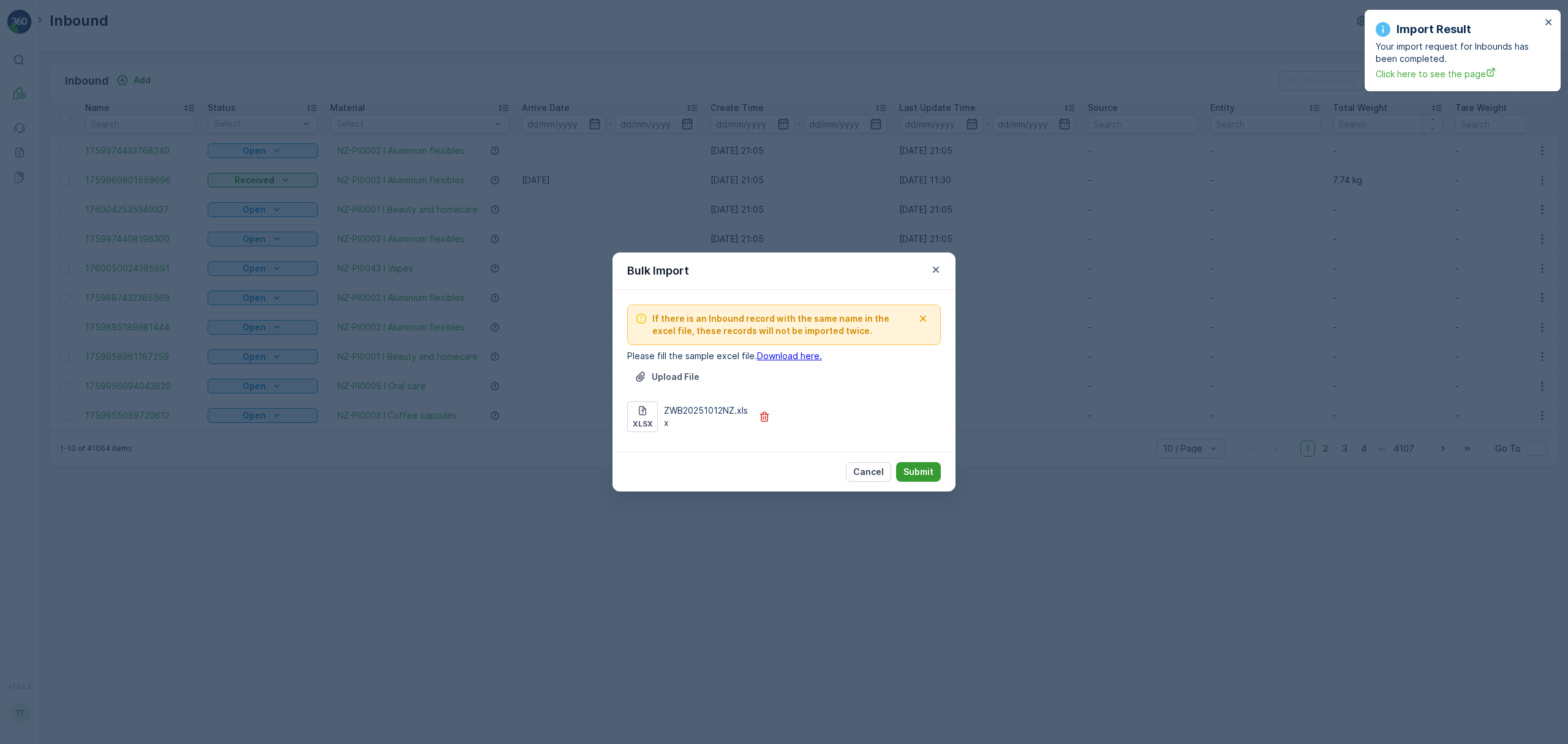
click at [918, 473] on p "Submit" at bounding box center [919, 471] width 30 height 12
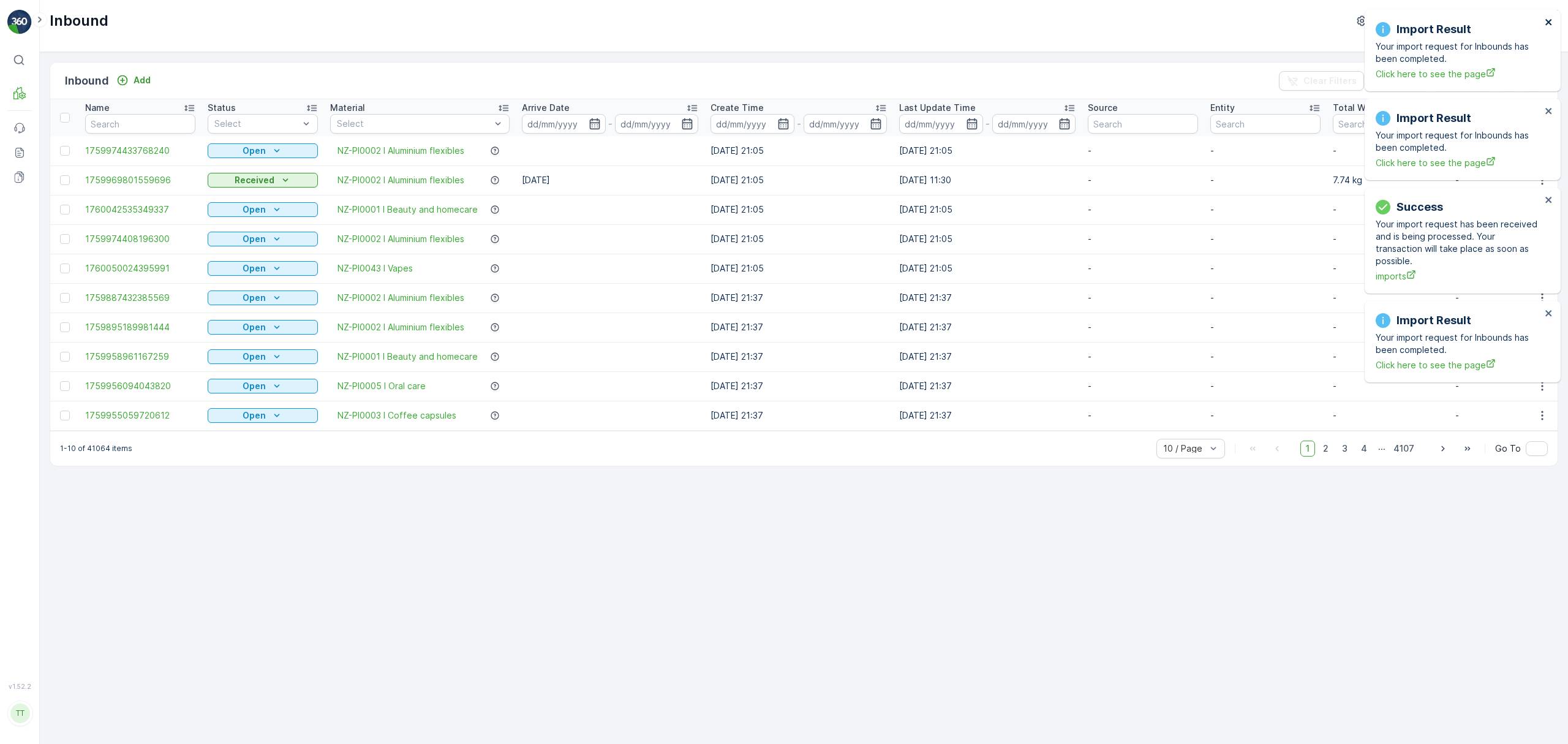
click at [1552, 19] on icon "close" at bounding box center [1548, 22] width 8 height 9
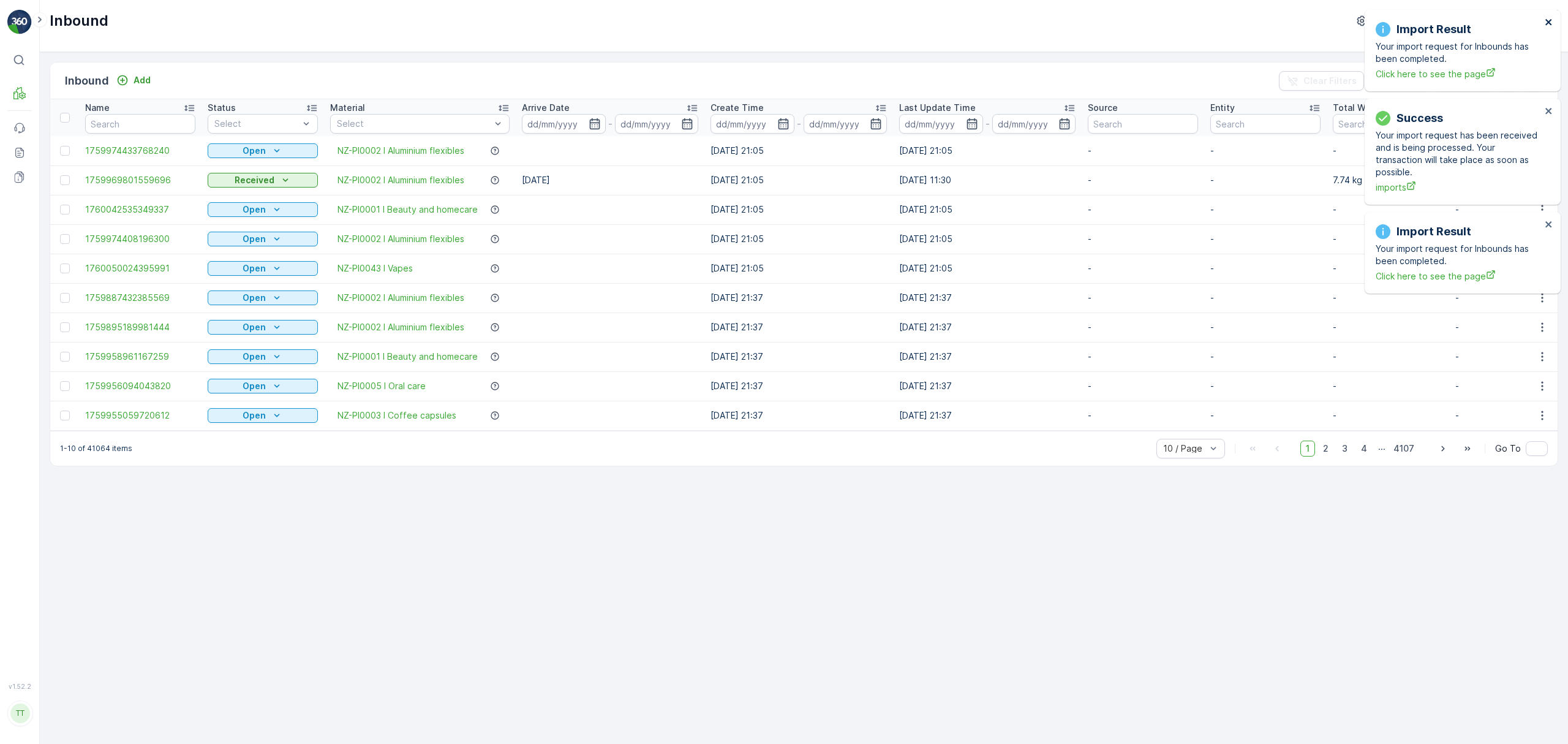
click at [1551, 25] on icon "close" at bounding box center [1548, 22] width 7 height 7
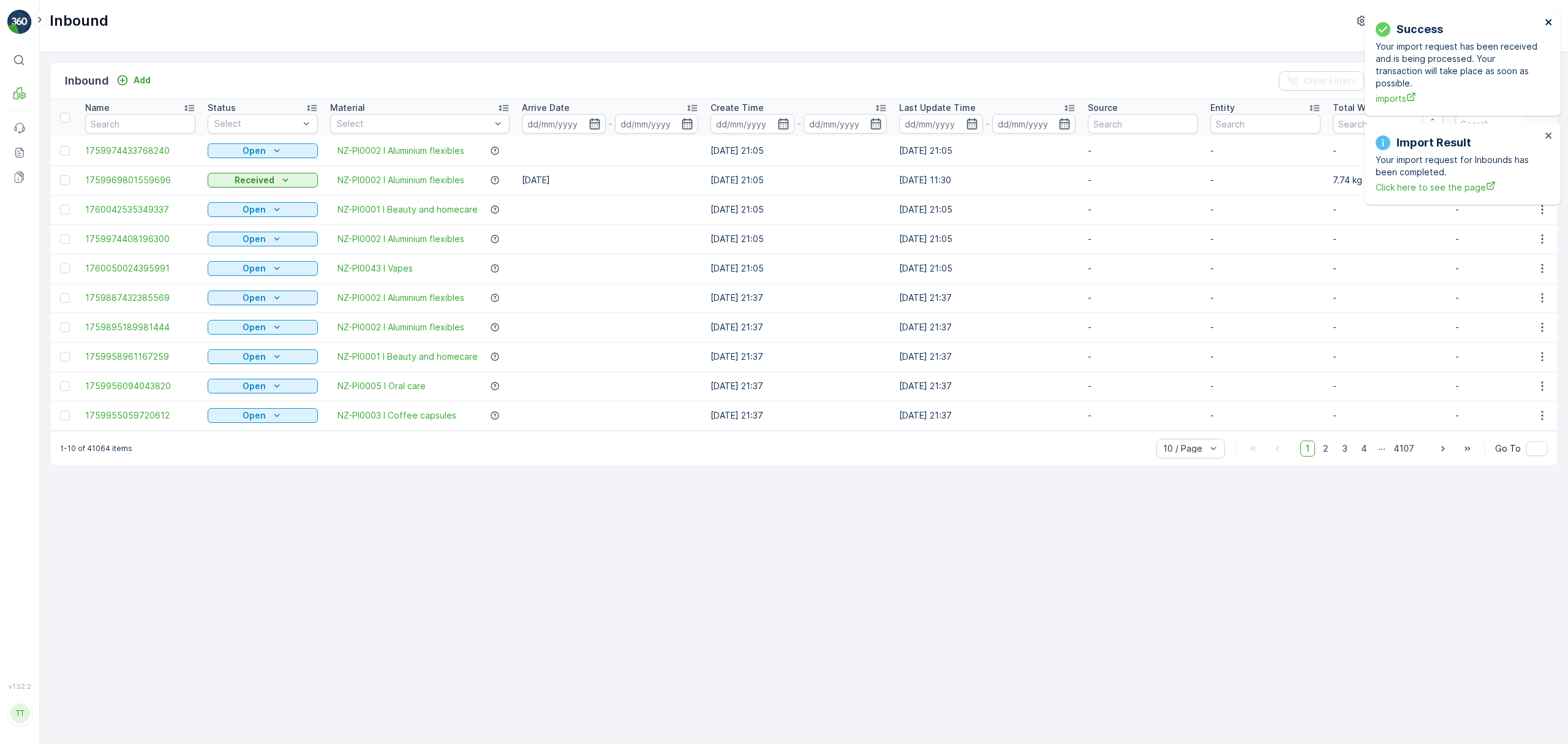
click at [1549, 25] on icon "close" at bounding box center [1548, 22] width 8 height 9
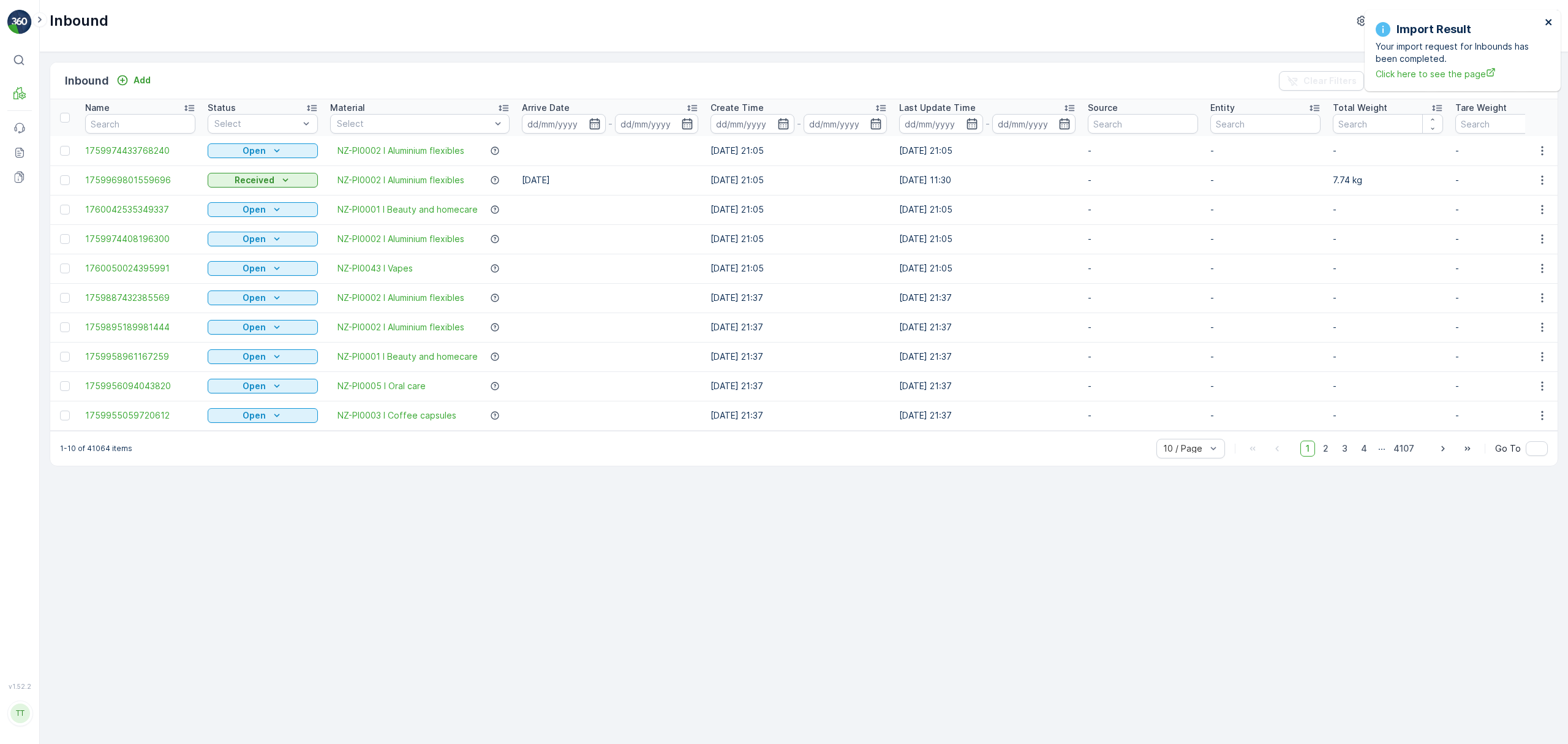
click at [1546, 20] on icon "close" at bounding box center [1548, 22] width 7 height 7
click at [1482, 20] on p "TerraCycle-NZ01-TripleP" at bounding box center [1454, 21] width 103 height 12
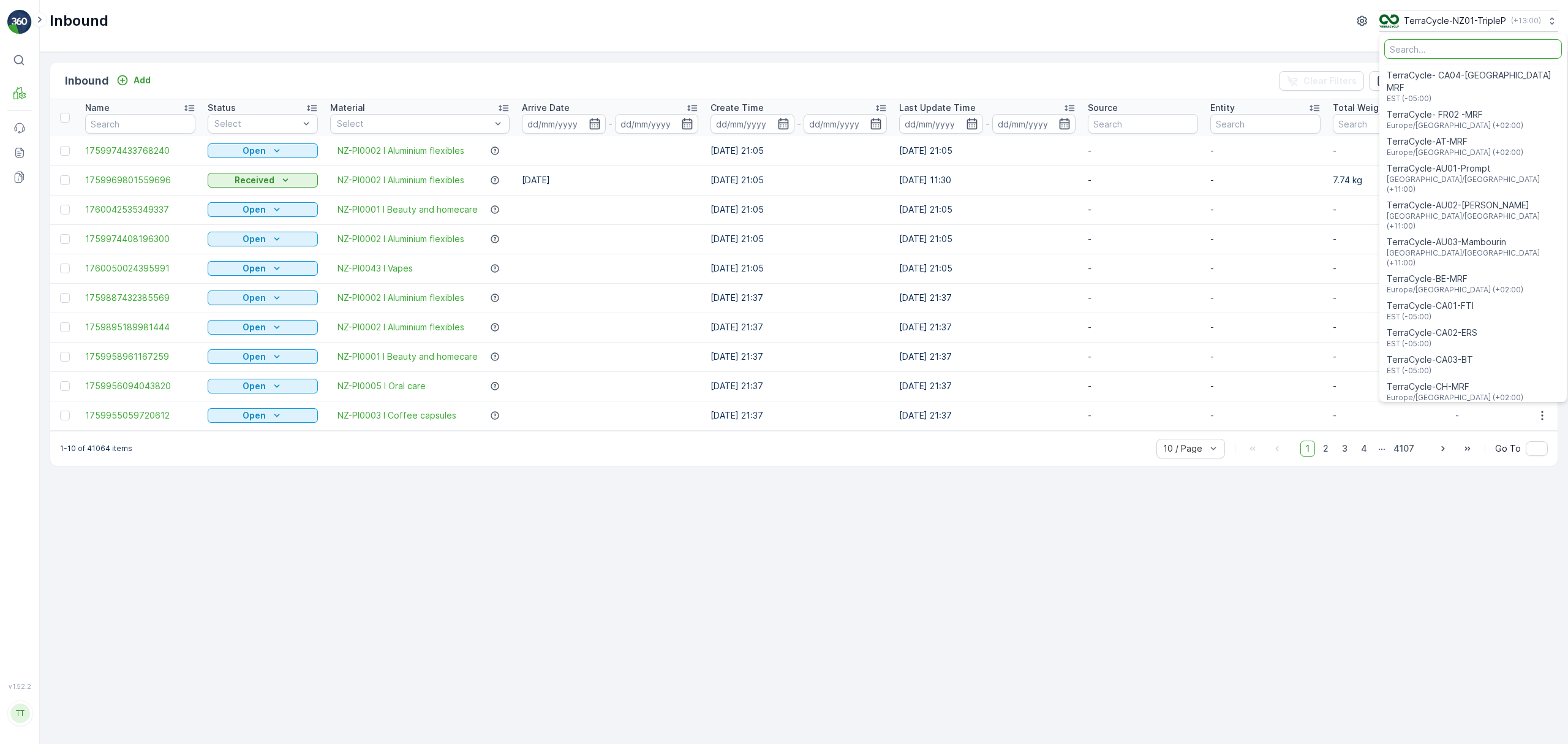
click at [1219, 43] on div "Inbound TerraCycle-NZ01-TripleP ( +13:00 ) TerraCycle- CA04-Canada MRF EST (-05…" at bounding box center [803, 25] width 1528 height 52
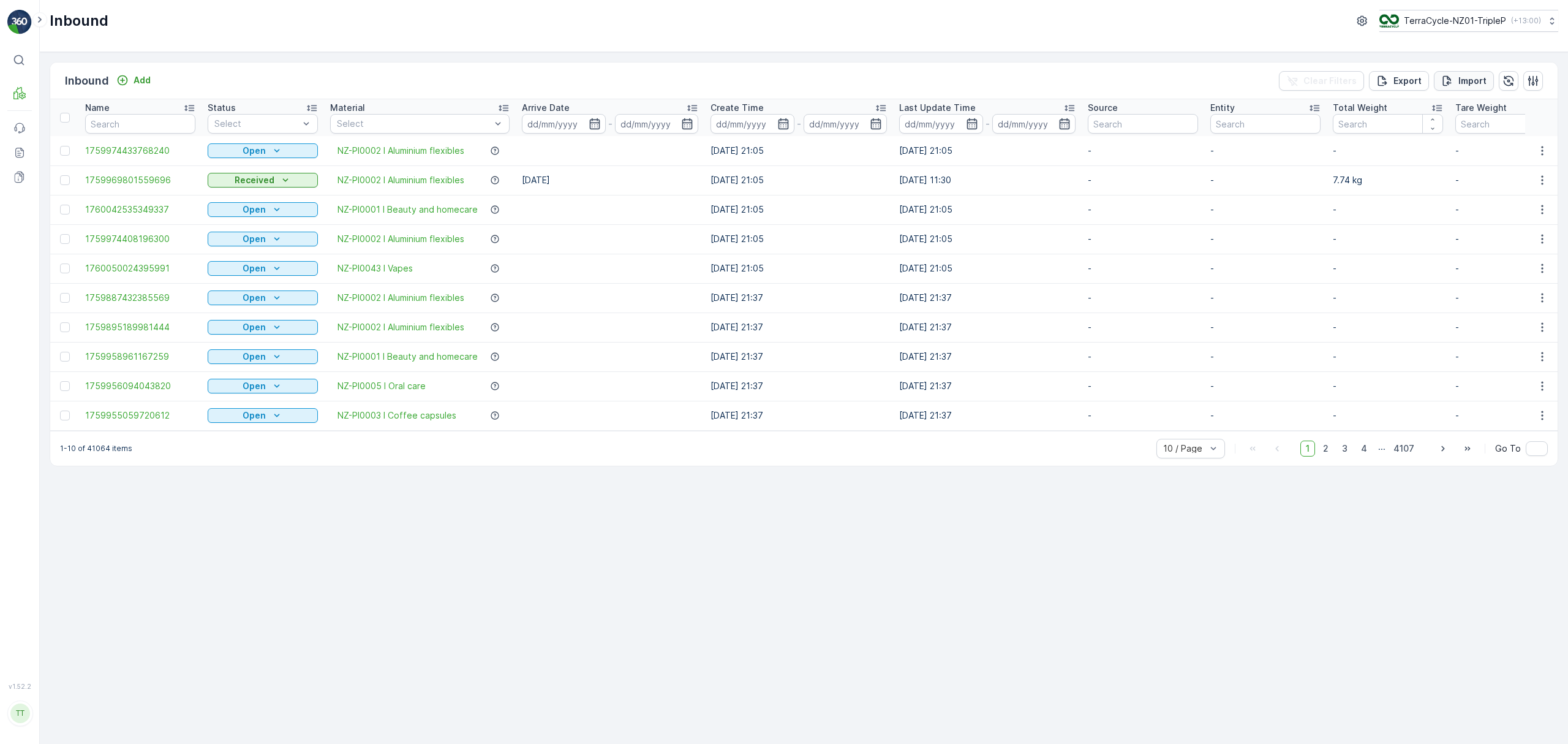
click at [1486, 76] on button "Import" at bounding box center [1465, 81] width 60 height 20
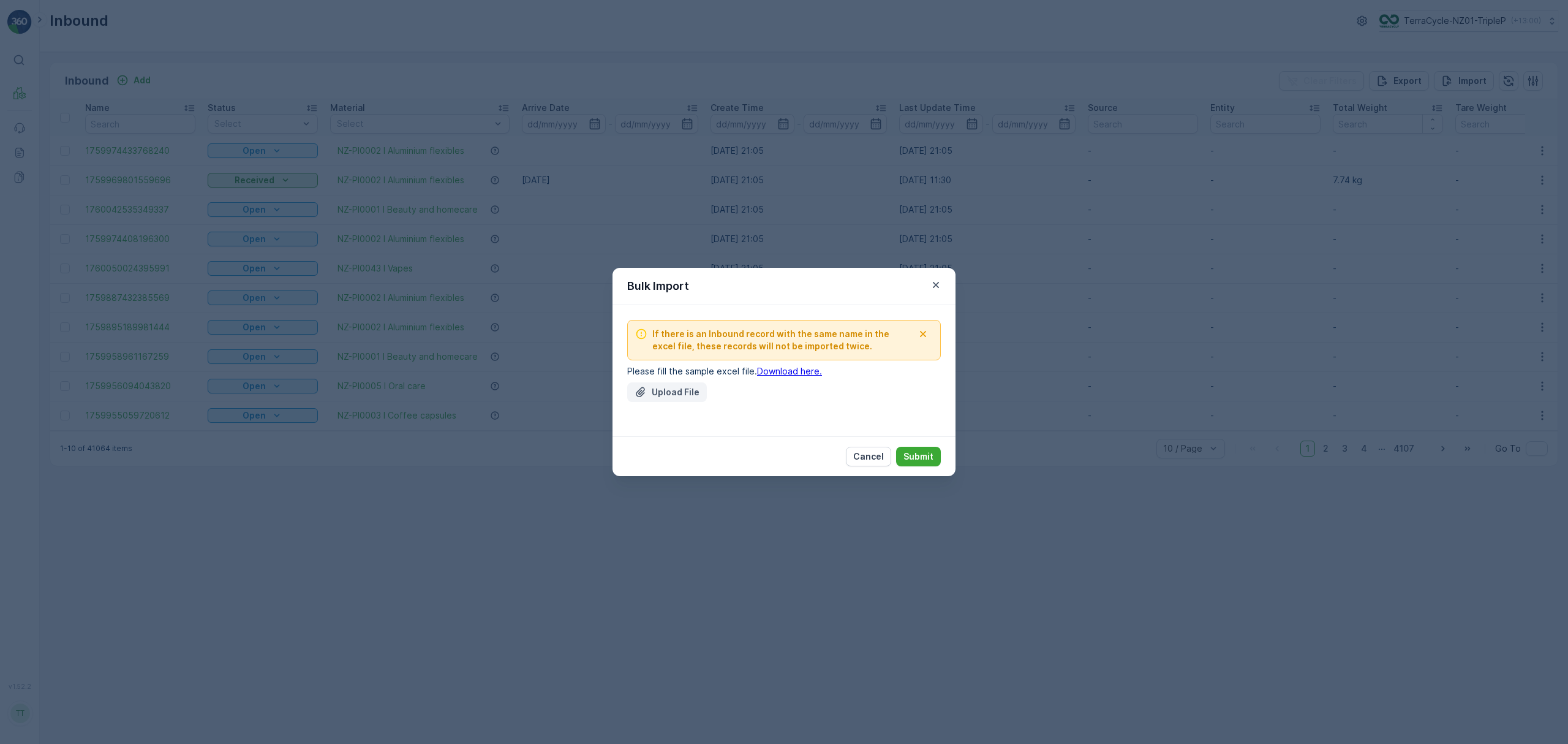
click at [680, 390] on p "Upload File" at bounding box center [675, 391] width 48 height 12
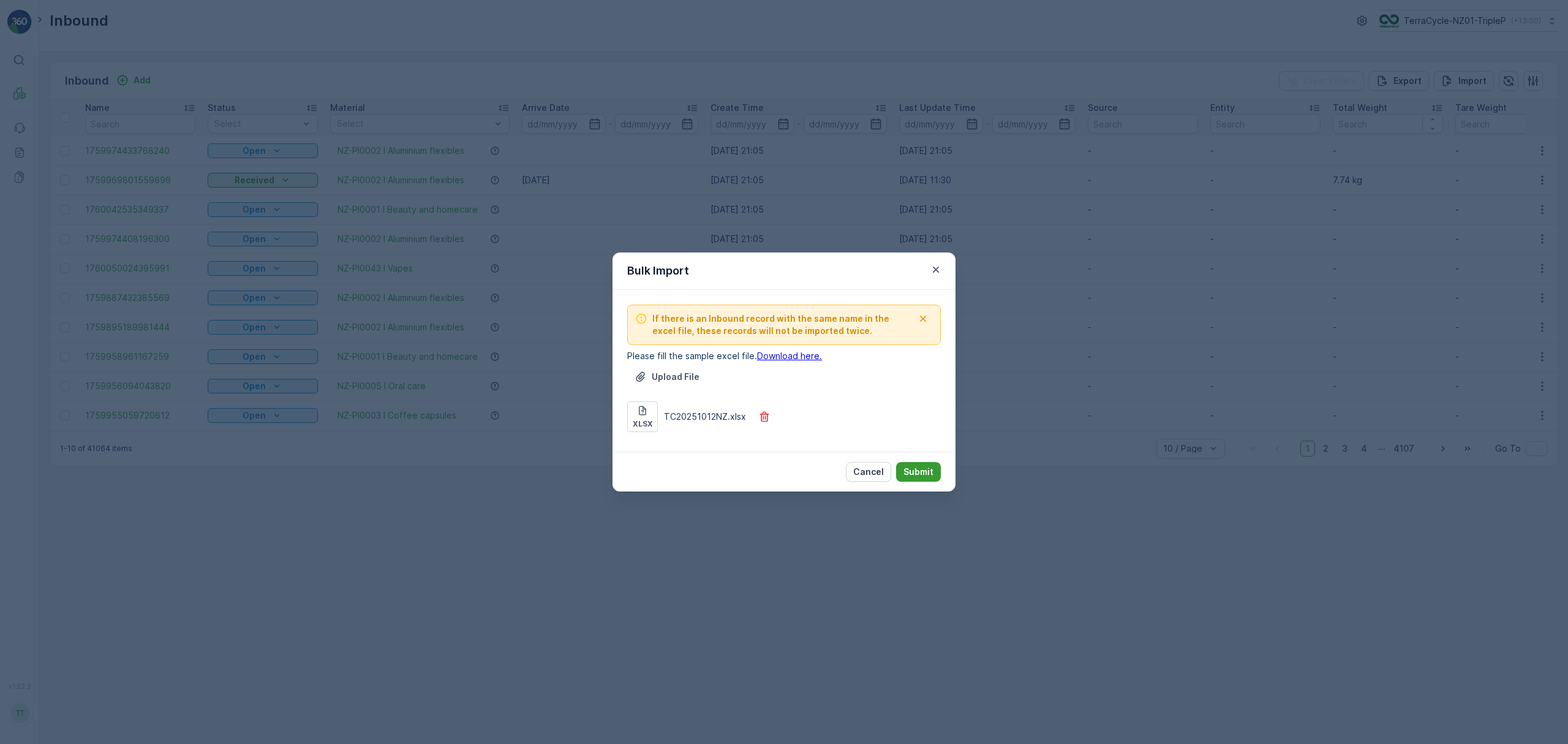
click at [924, 476] on p "Submit" at bounding box center [919, 471] width 30 height 12
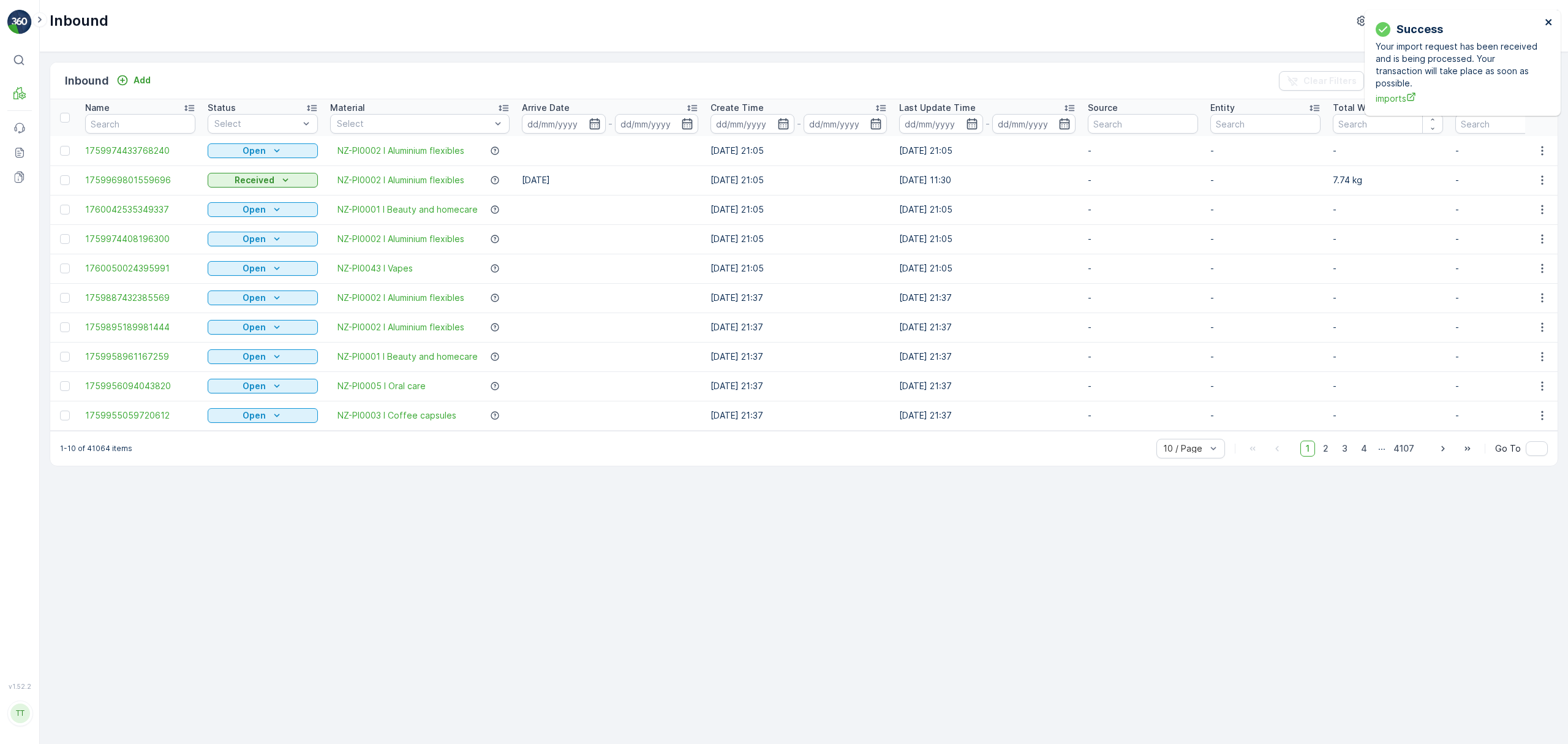
click at [1550, 18] on icon "close" at bounding box center [1548, 22] width 8 height 9
click at [1442, 15] on p "TerraCycle-NZ01-TripleP" at bounding box center [1454, 21] width 103 height 12
type input "nl"
click at [1431, 79] on span "TerraCycle-NL-MRF" at bounding box center [1454, 75] width 136 height 12
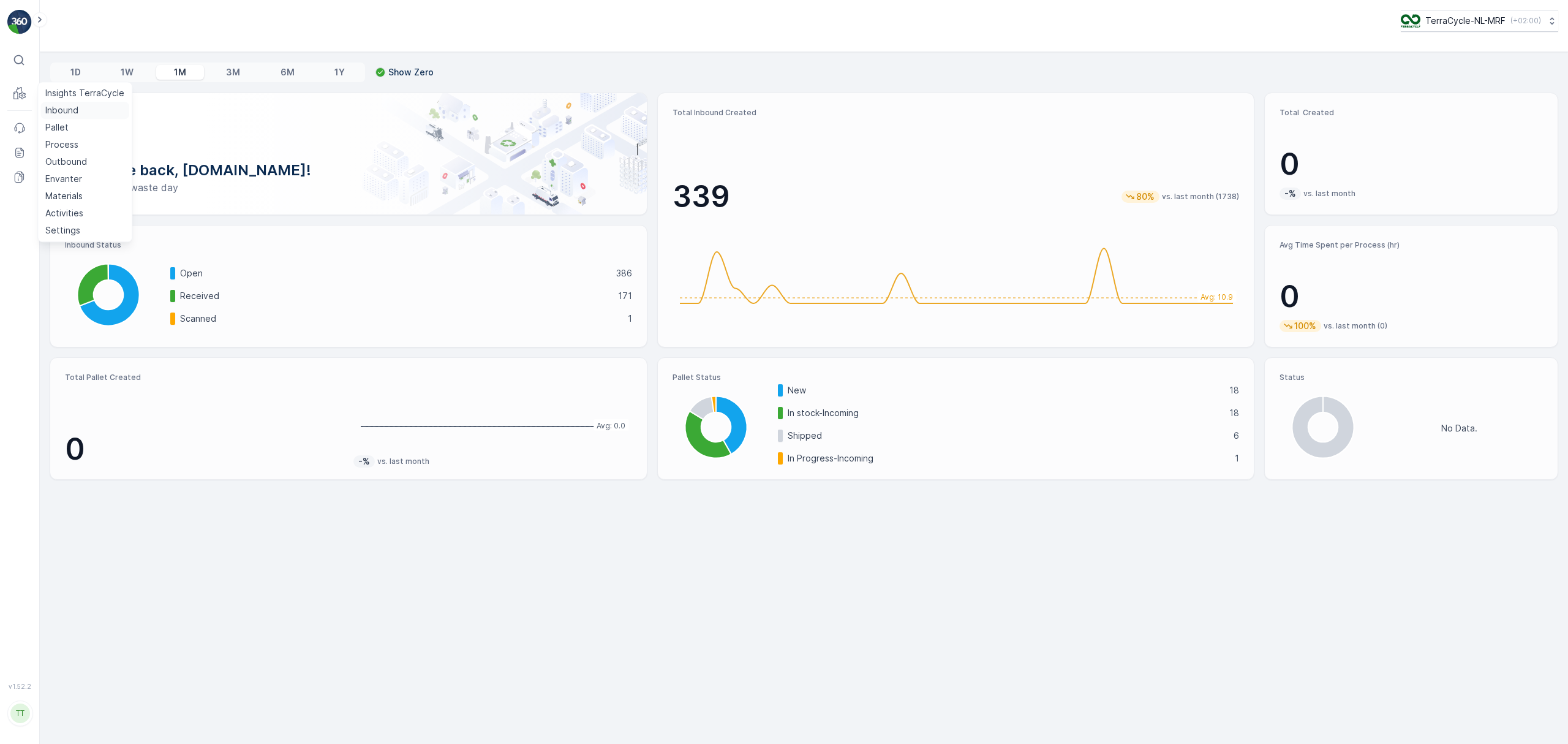
click at [57, 108] on p "Inbound" at bounding box center [61, 110] width 33 height 12
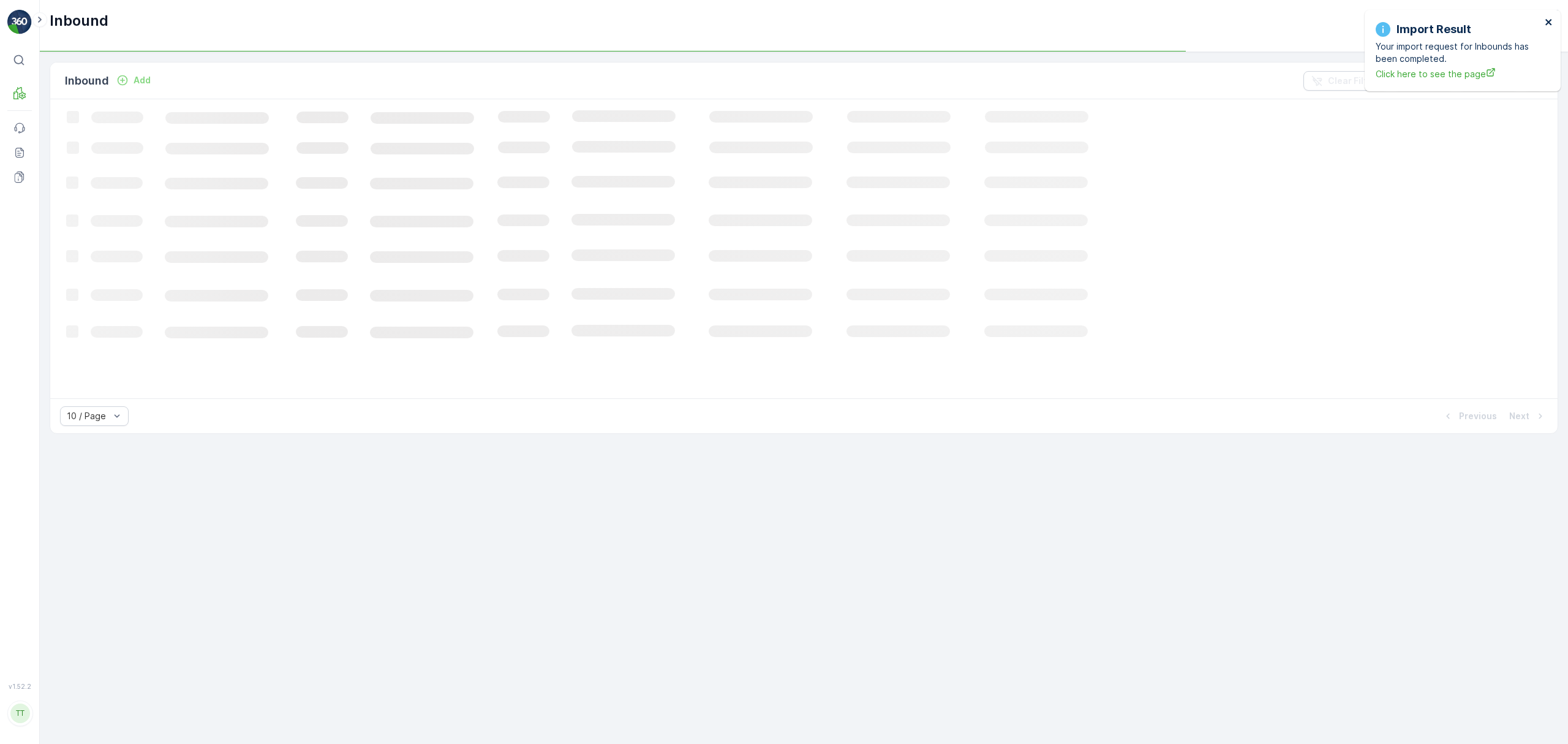
click at [1547, 23] on icon "close" at bounding box center [1548, 22] width 7 height 7
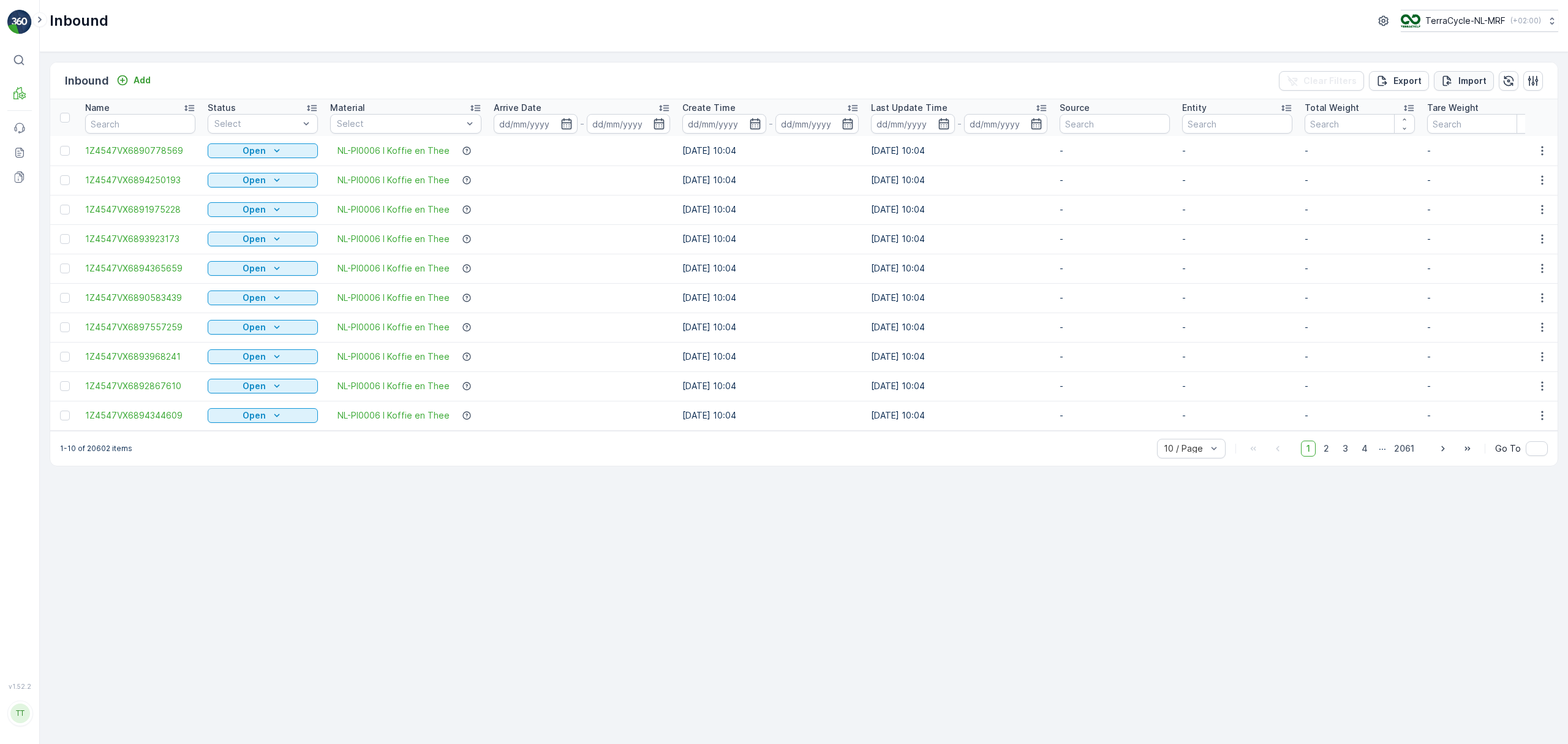
click at [1459, 77] on p "Import" at bounding box center [1473, 80] width 28 height 12
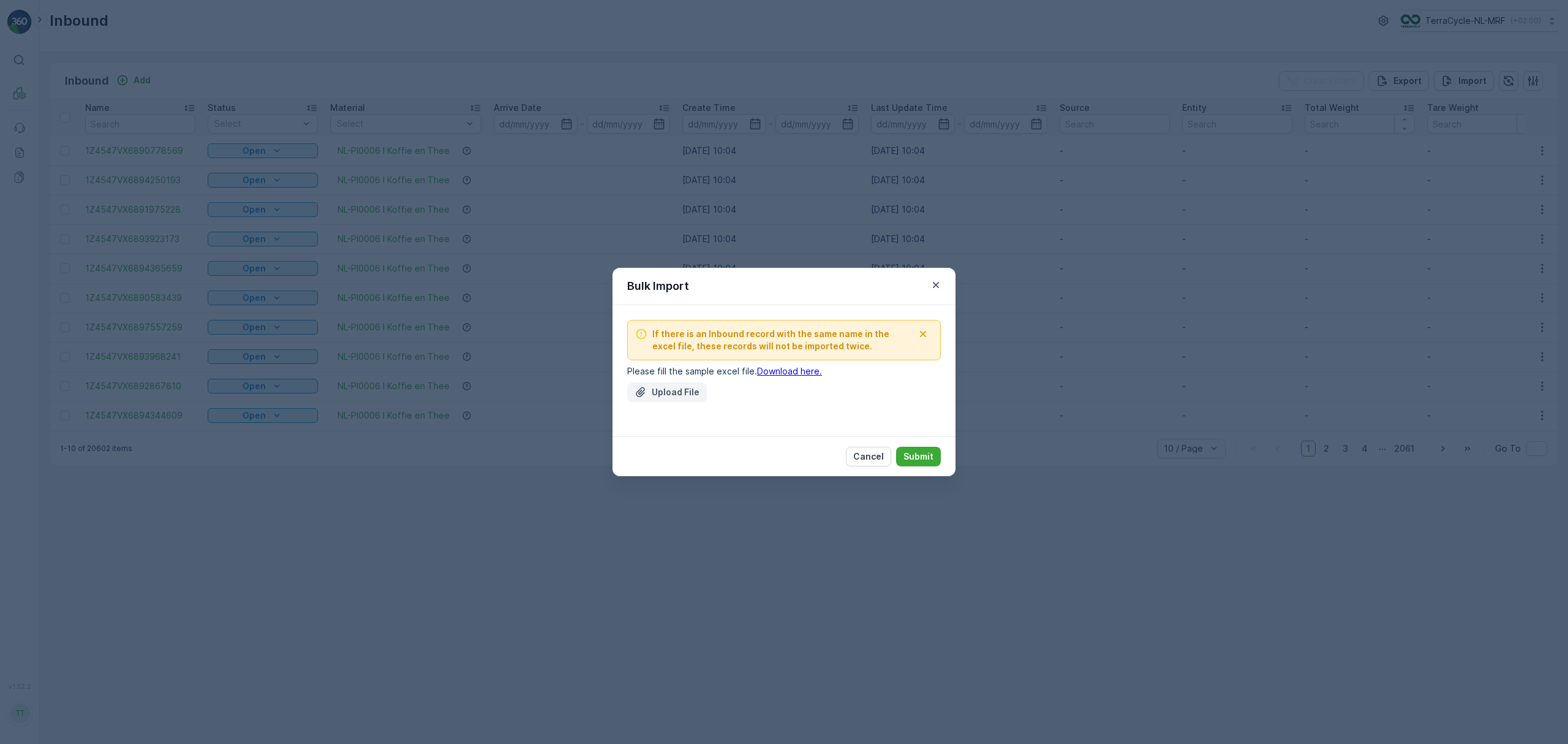
click at [659, 392] on p "Upload File" at bounding box center [675, 391] width 48 height 12
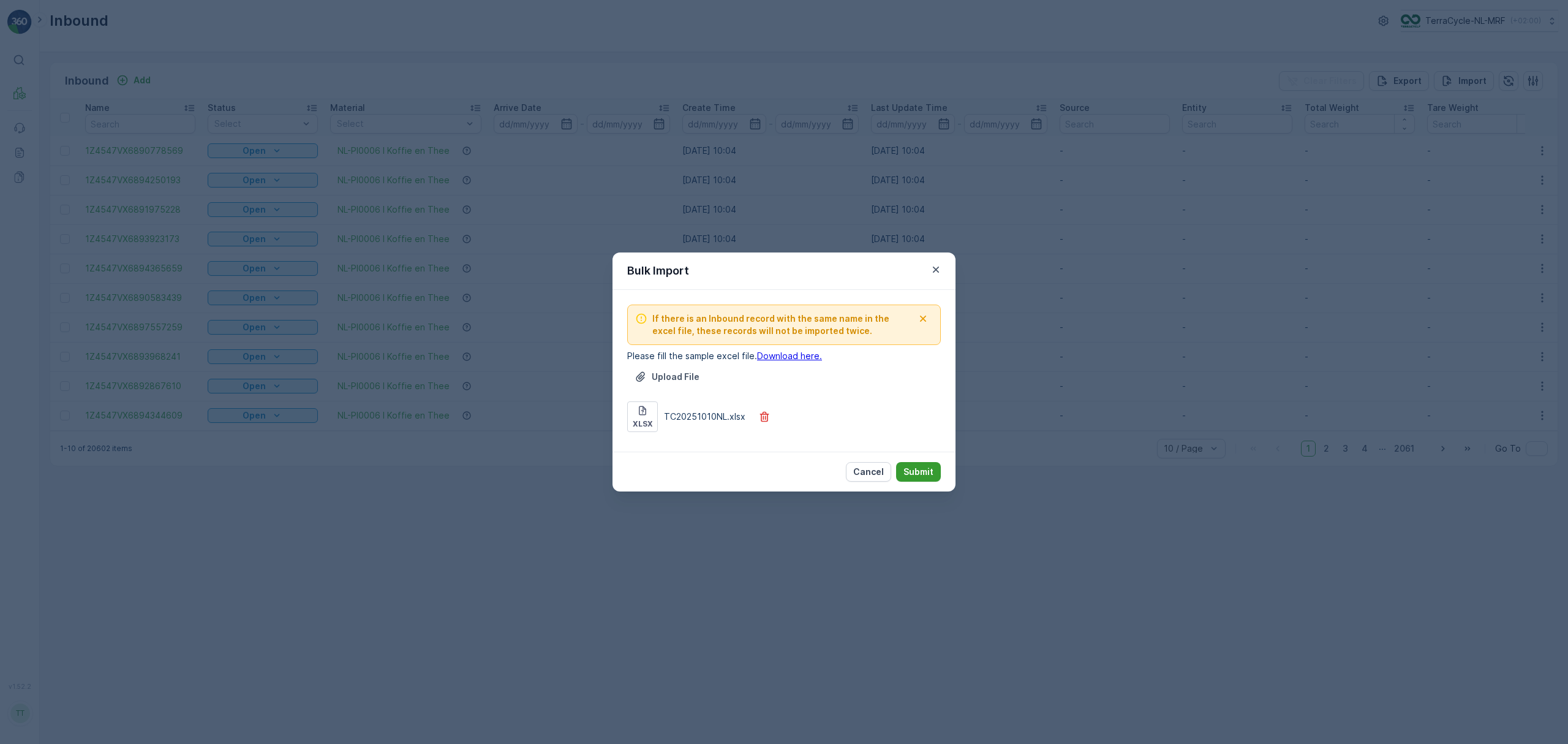
click at [922, 475] on p "Submit" at bounding box center [919, 471] width 30 height 12
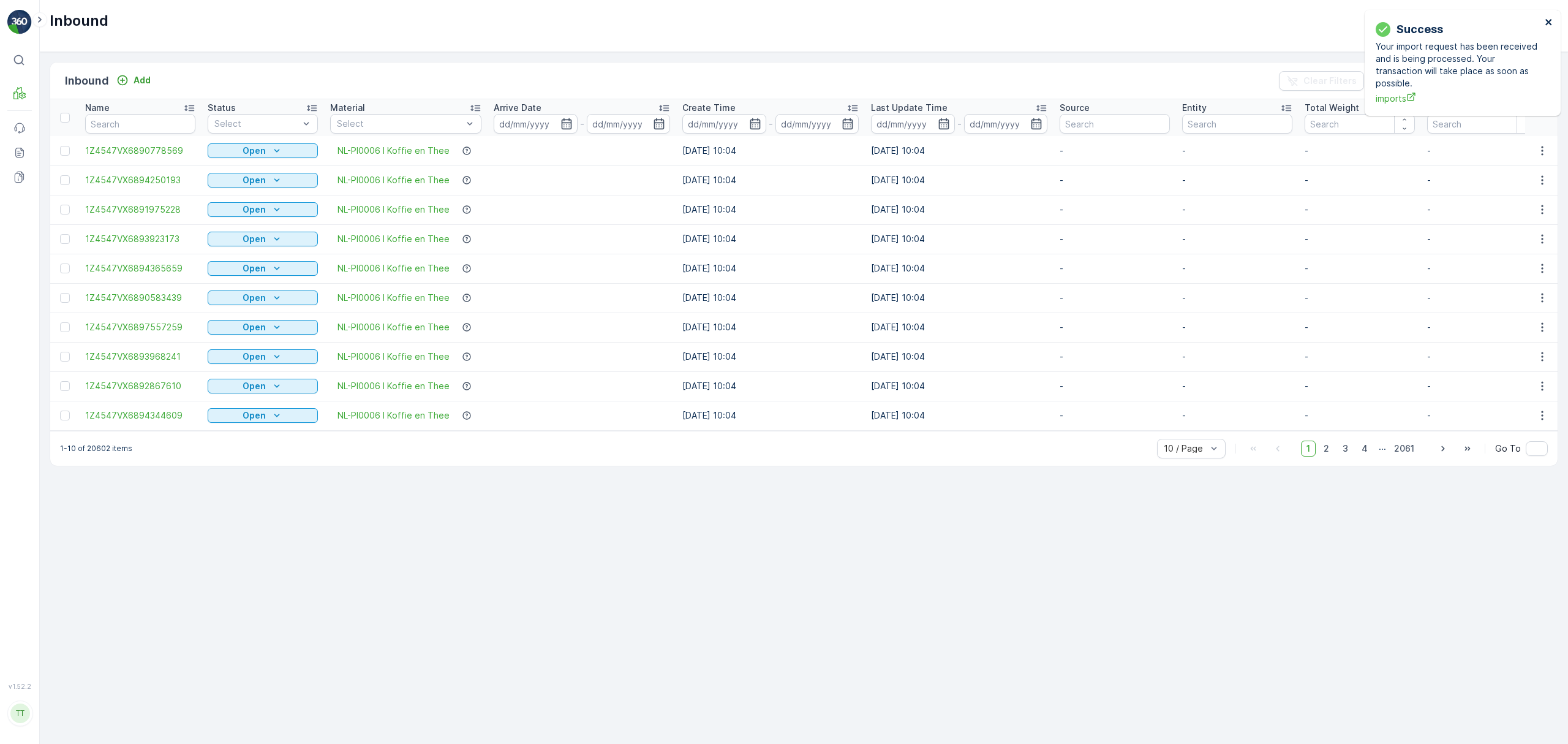
drag, startPoint x: 1547, startPoint y: 21, endPoint x: 1544, endPoint y: 27, distance: 6.7
click at [1547, 22] on icon "close" at bounding box center [1548, 22] width 7 height 7
click at [1456, 82] on div "Import" at bounding box center [1464, 80] width 45 height 12
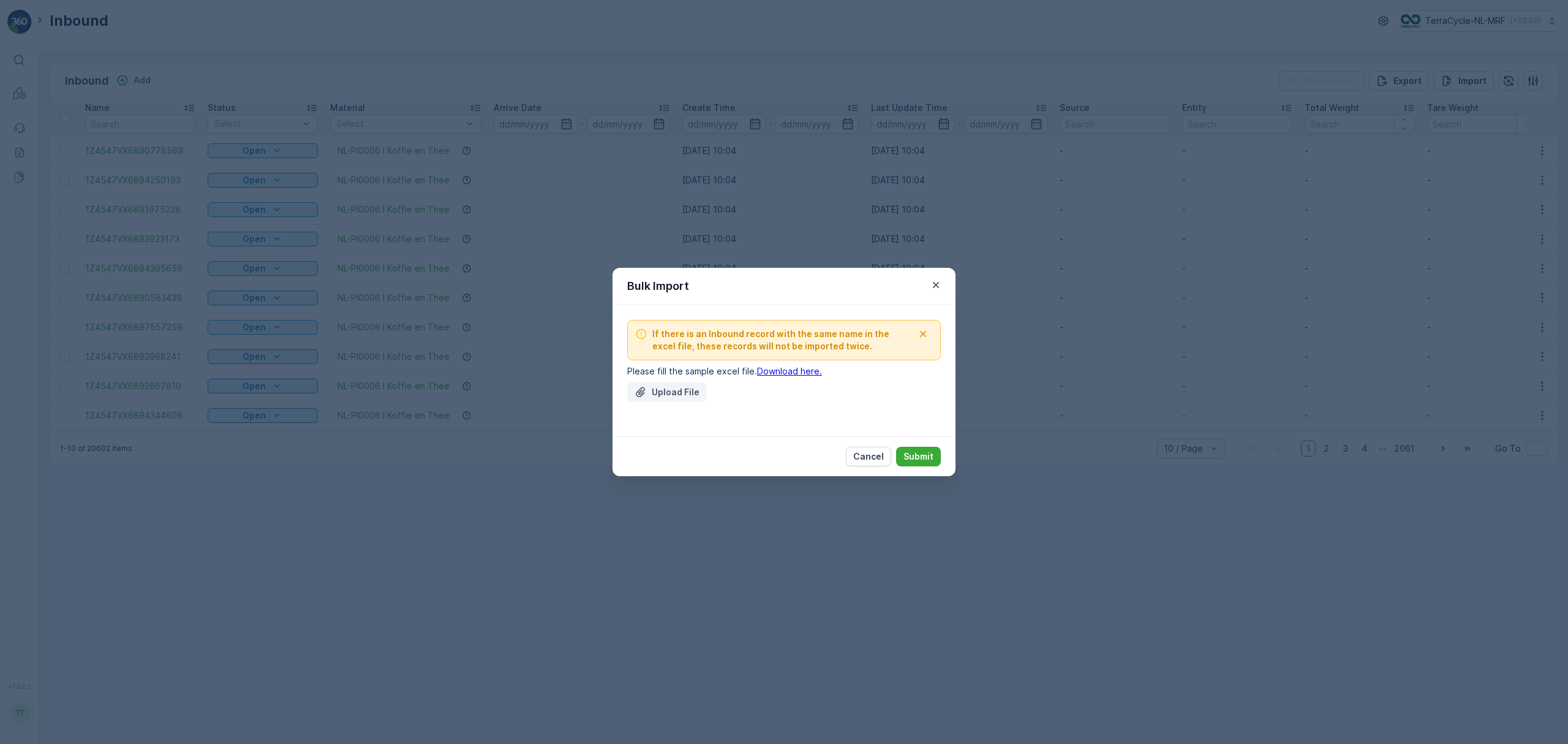
click at [687, 390] on p "Upload File" at bounding box center [675, 391] width 48 height 12
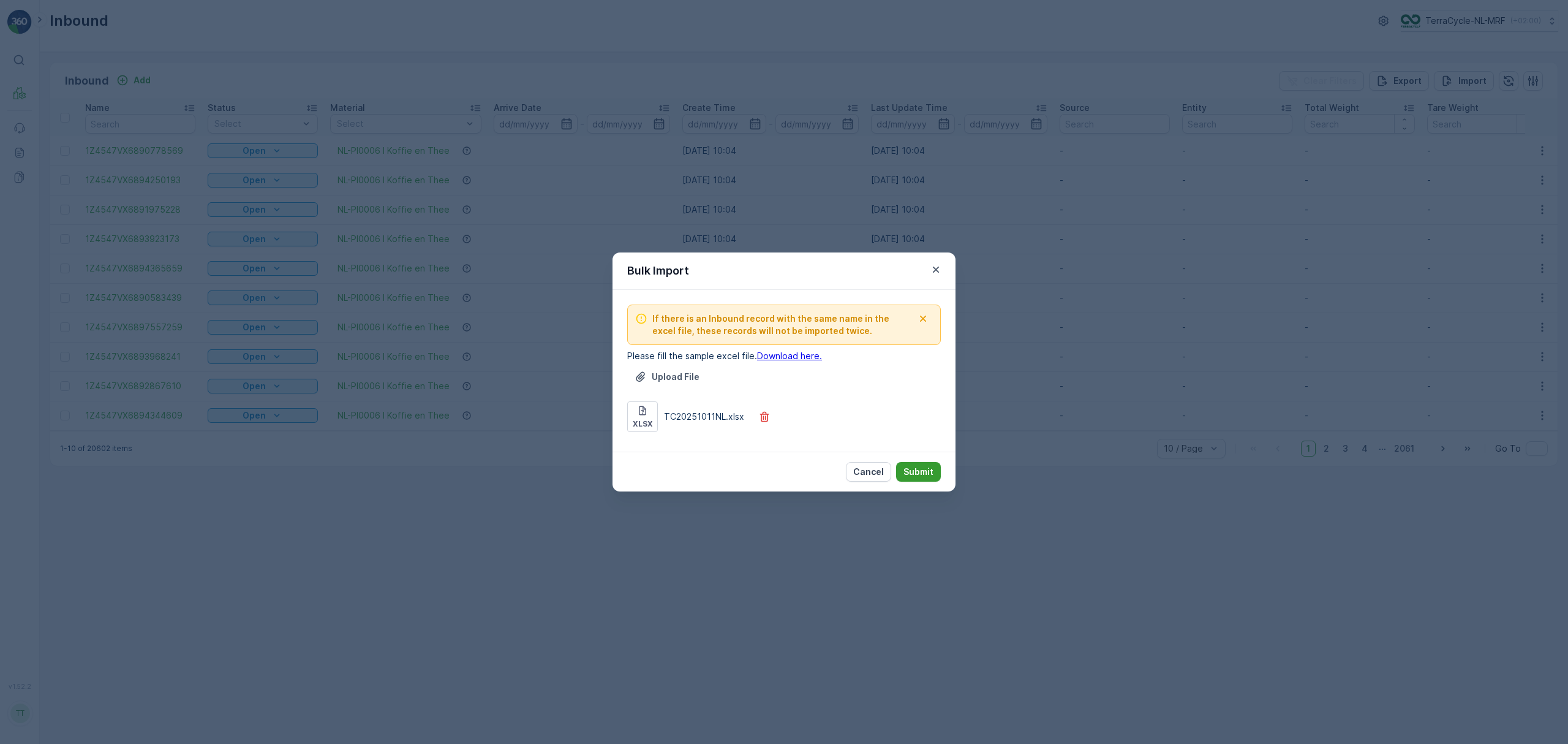
click at [916, 473] on p "Submit" at bounding box center [919, 471] width 30 height 12
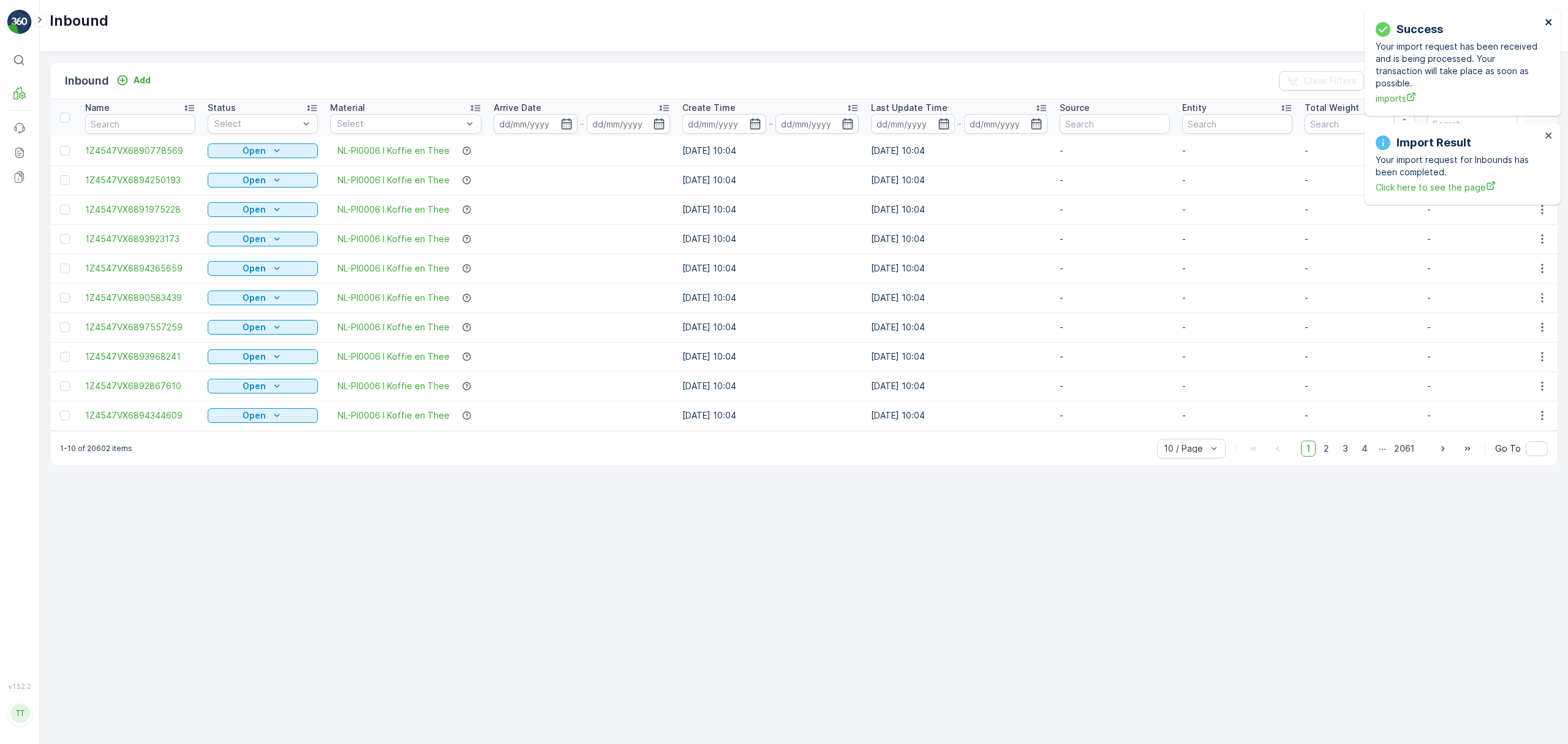
click at [1546, 22] on icon "close" at bounding box center [1548, 22] width 8 height 9
click at [1547, 19] on icon "close" at bounding box center [1548, 22] width 8 height 9
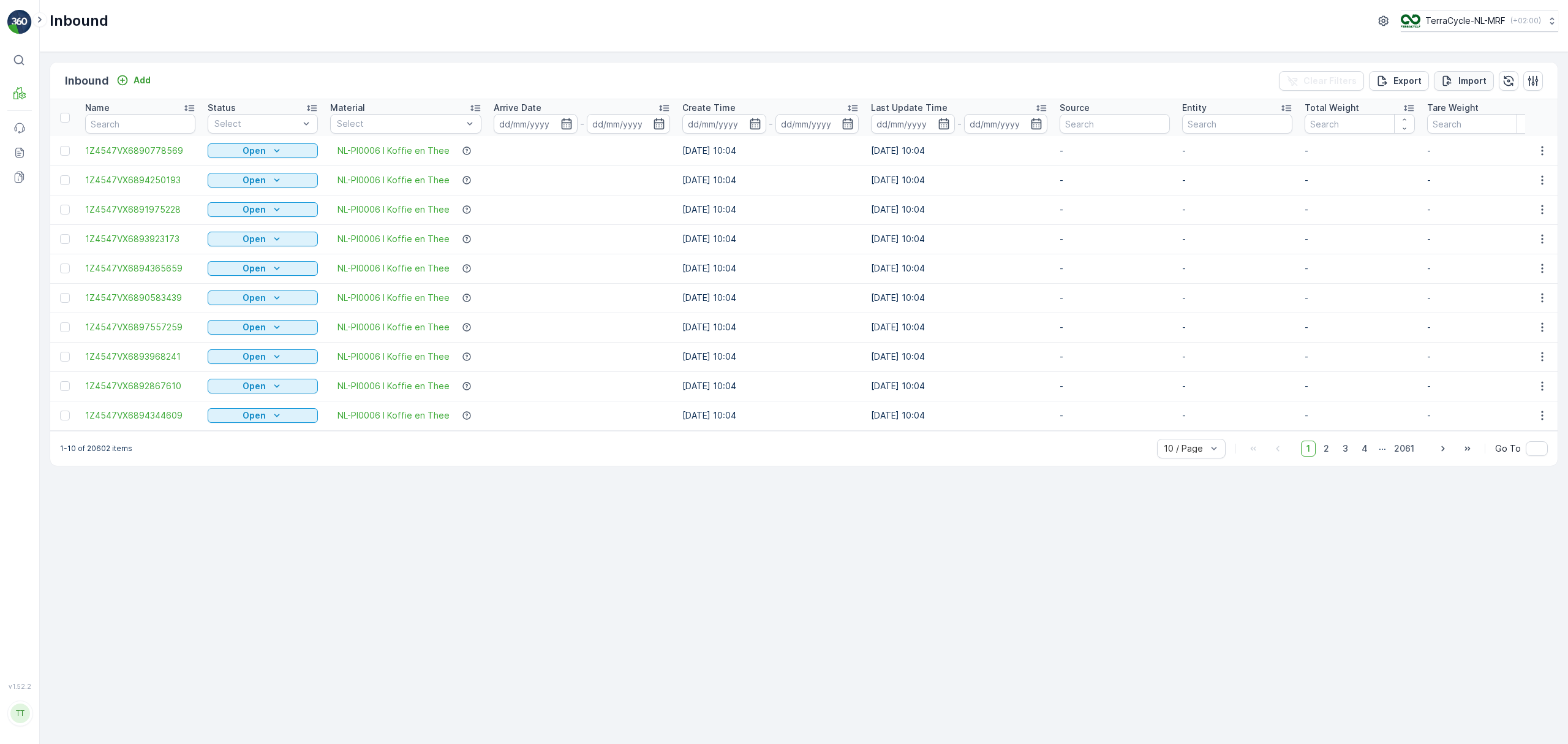
click at [1469, 82] on p "Import" at bounding box center [1473, 80] width 28 height 12
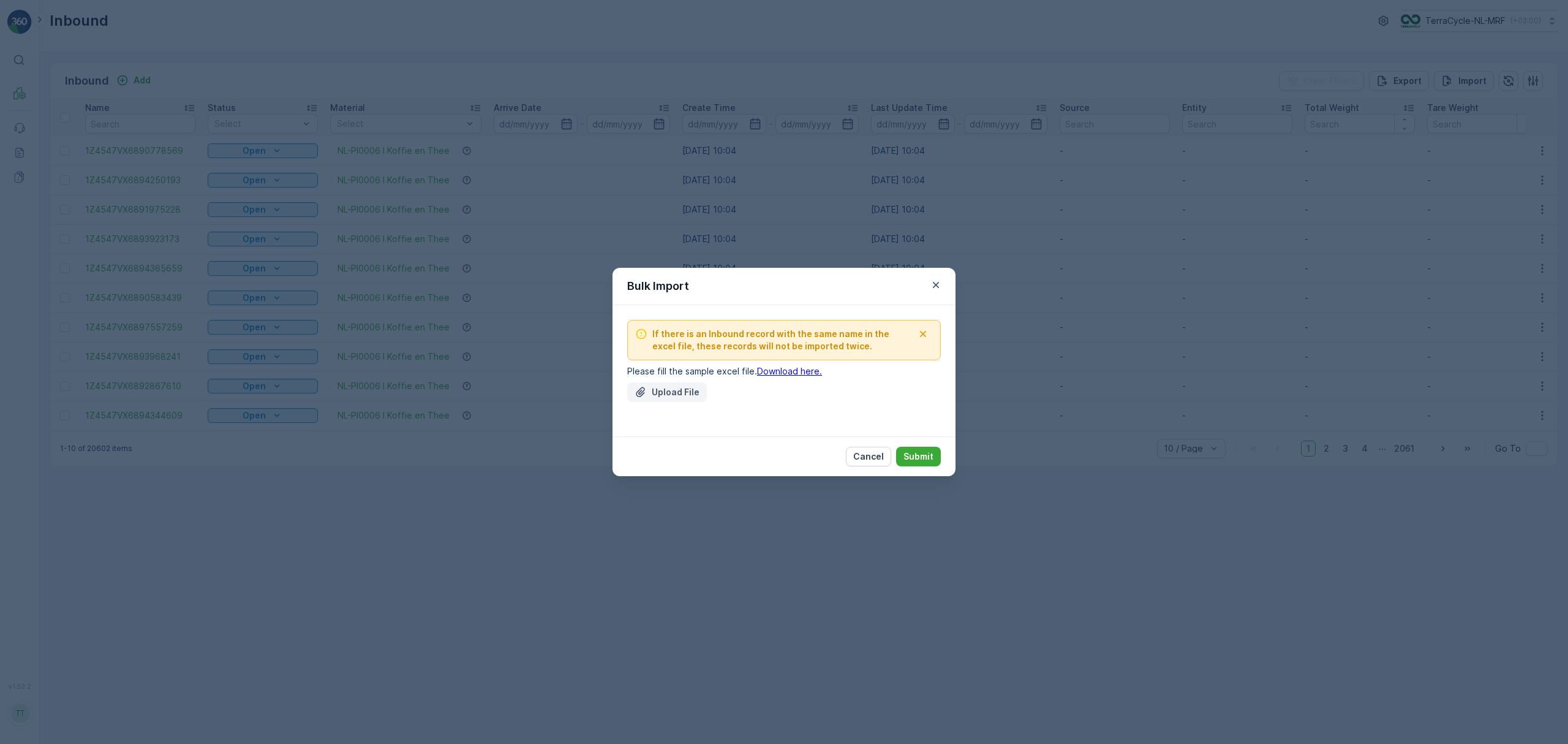
click at [674, 392] on p "Upload File" at bounding box center [675, 391] width 48 height 12
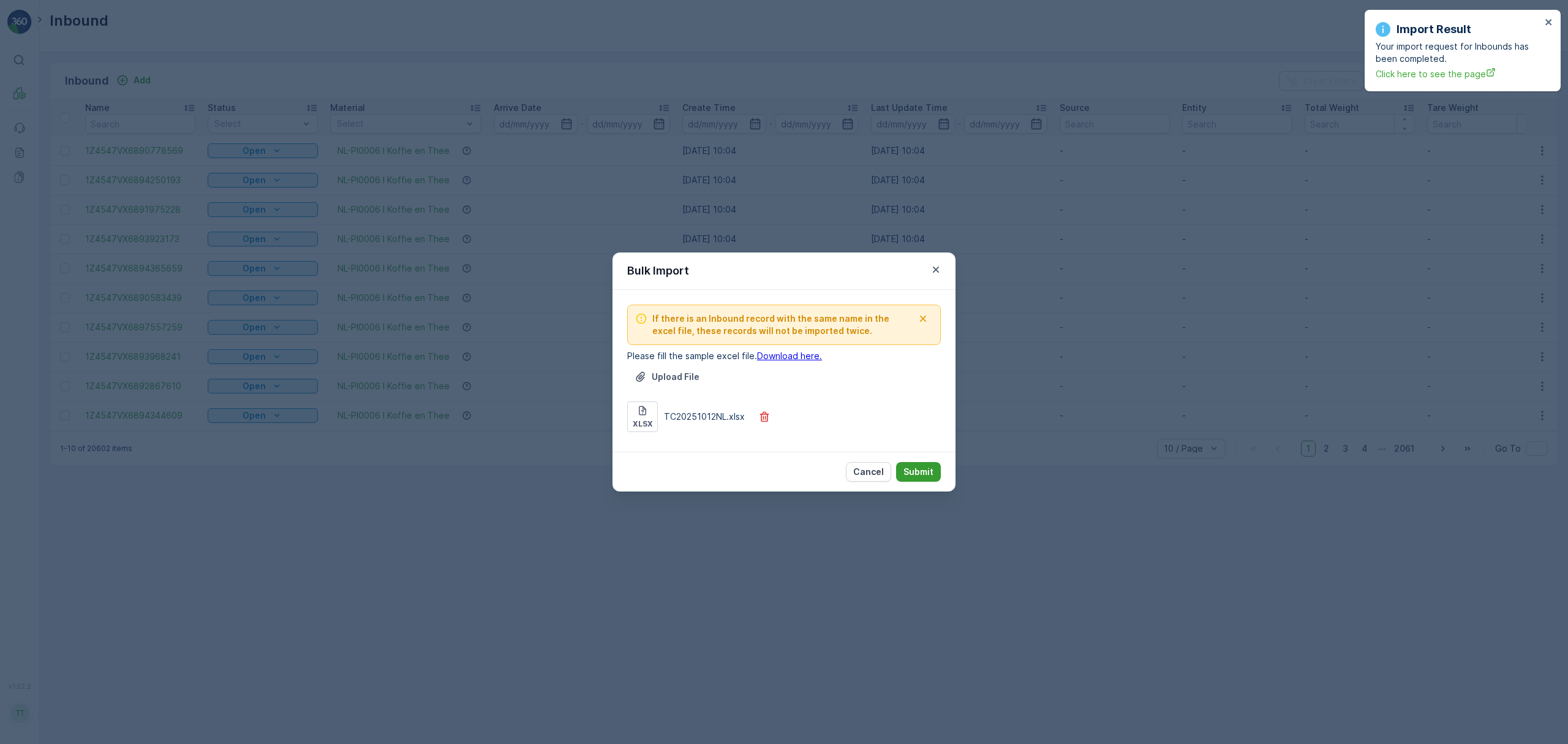
click at [929, 471] on p "Submit" at bounding box center [919, 471] width 30 height 12
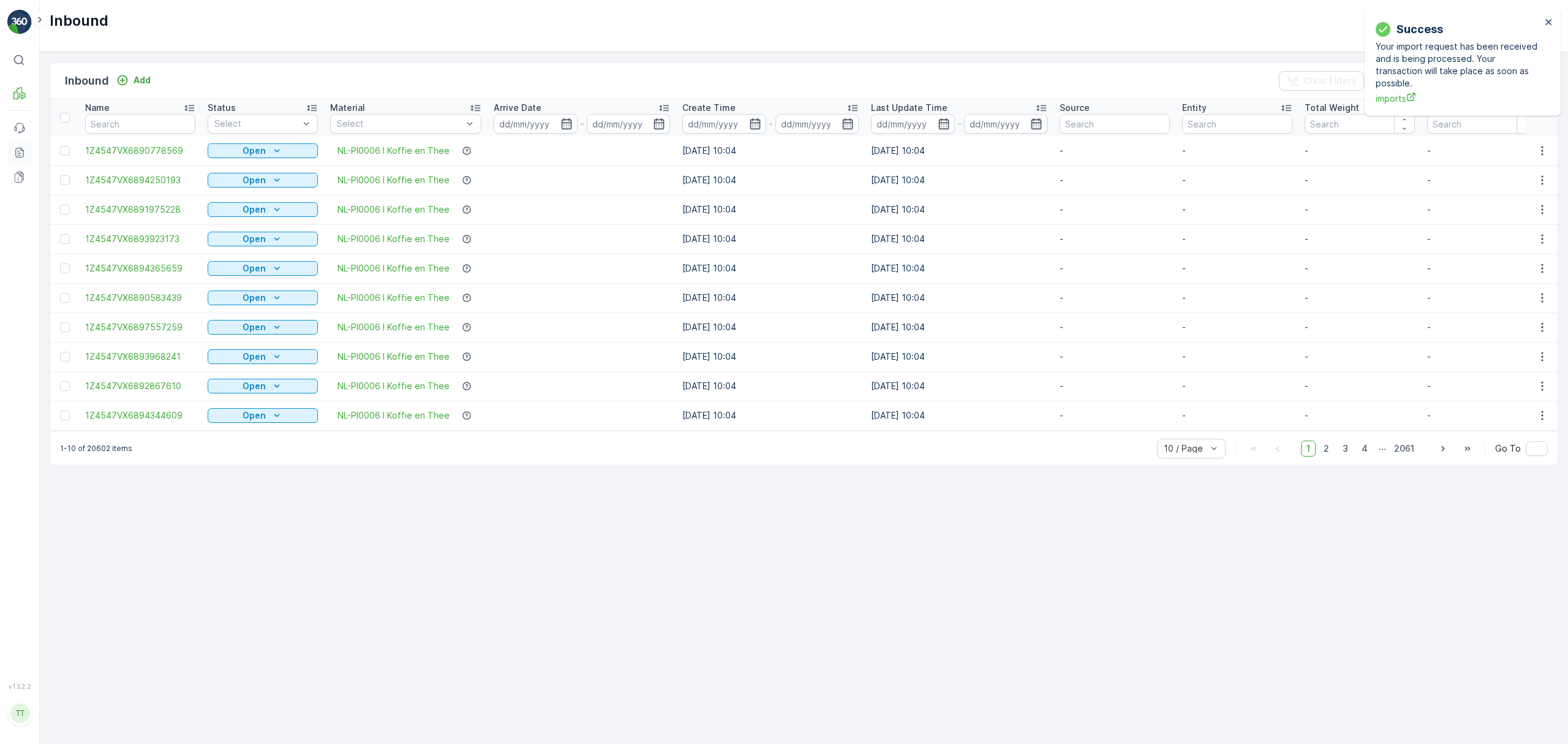
click at [15, 152] on icon at bounding box center [19, 152] width 8 height 9
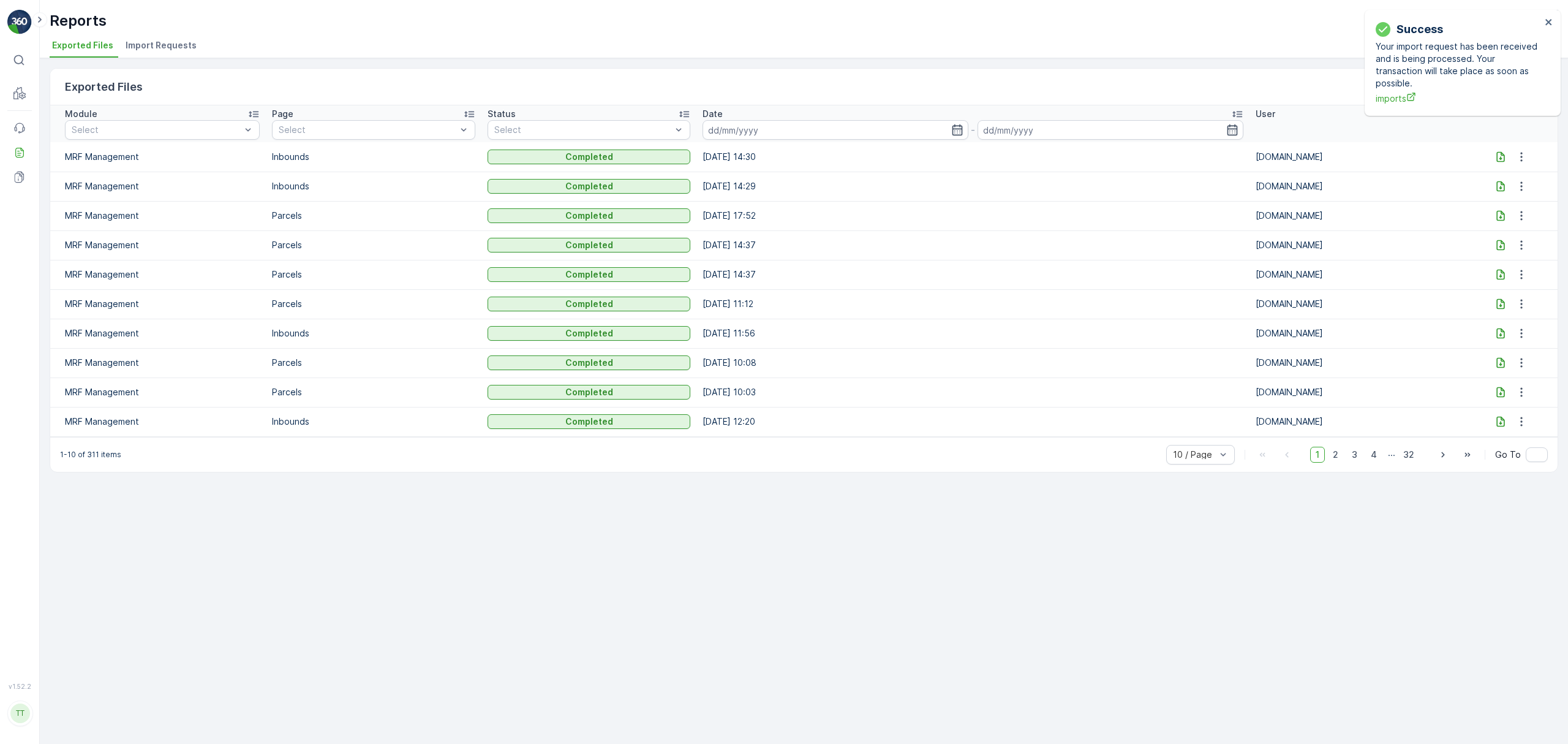
click at [157, 46] on span "Import Requests" at bounding box center [161, 45] width 71 height 12
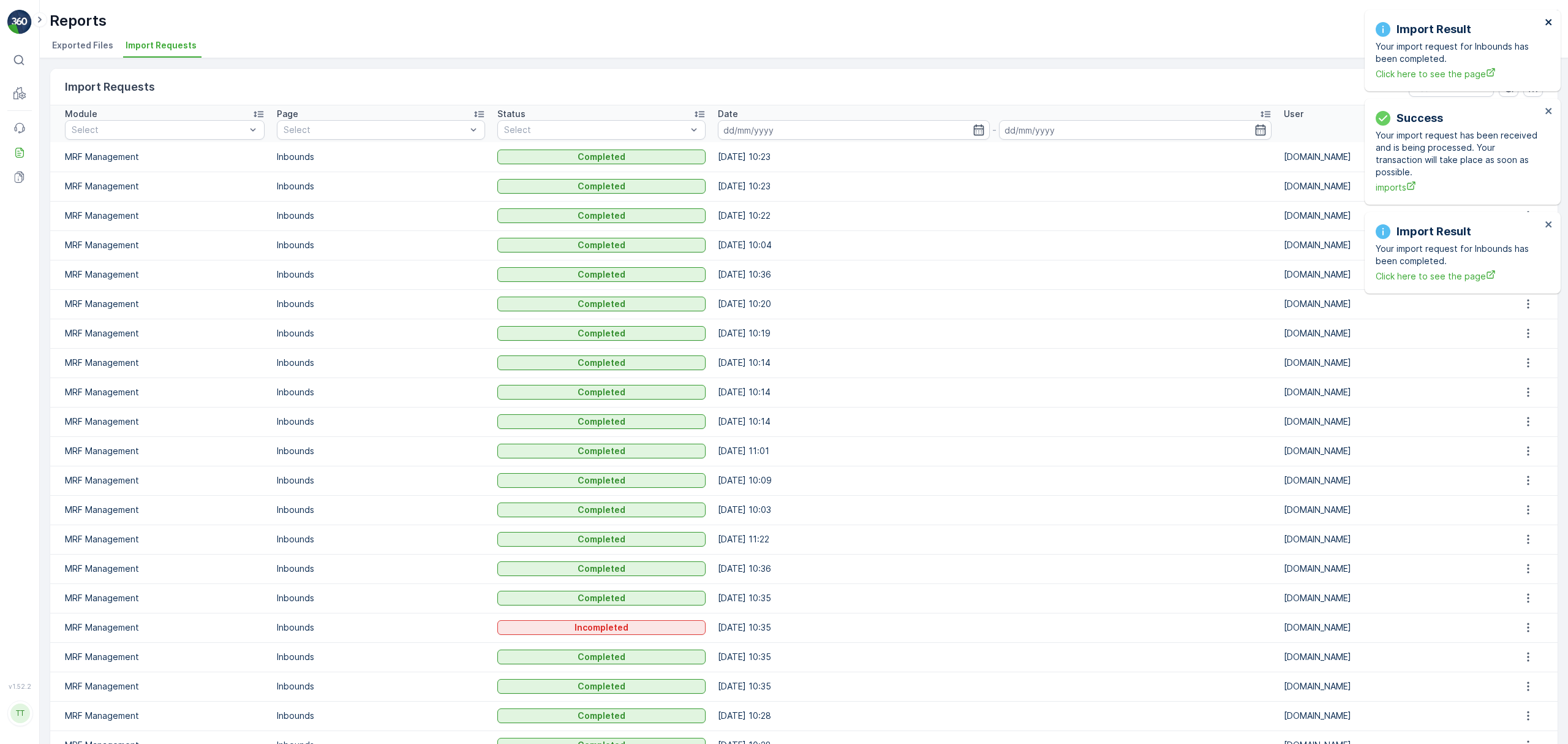
click at [1546, 20] on icon "close" at bounding box center [1548, 22] width 7 height 7
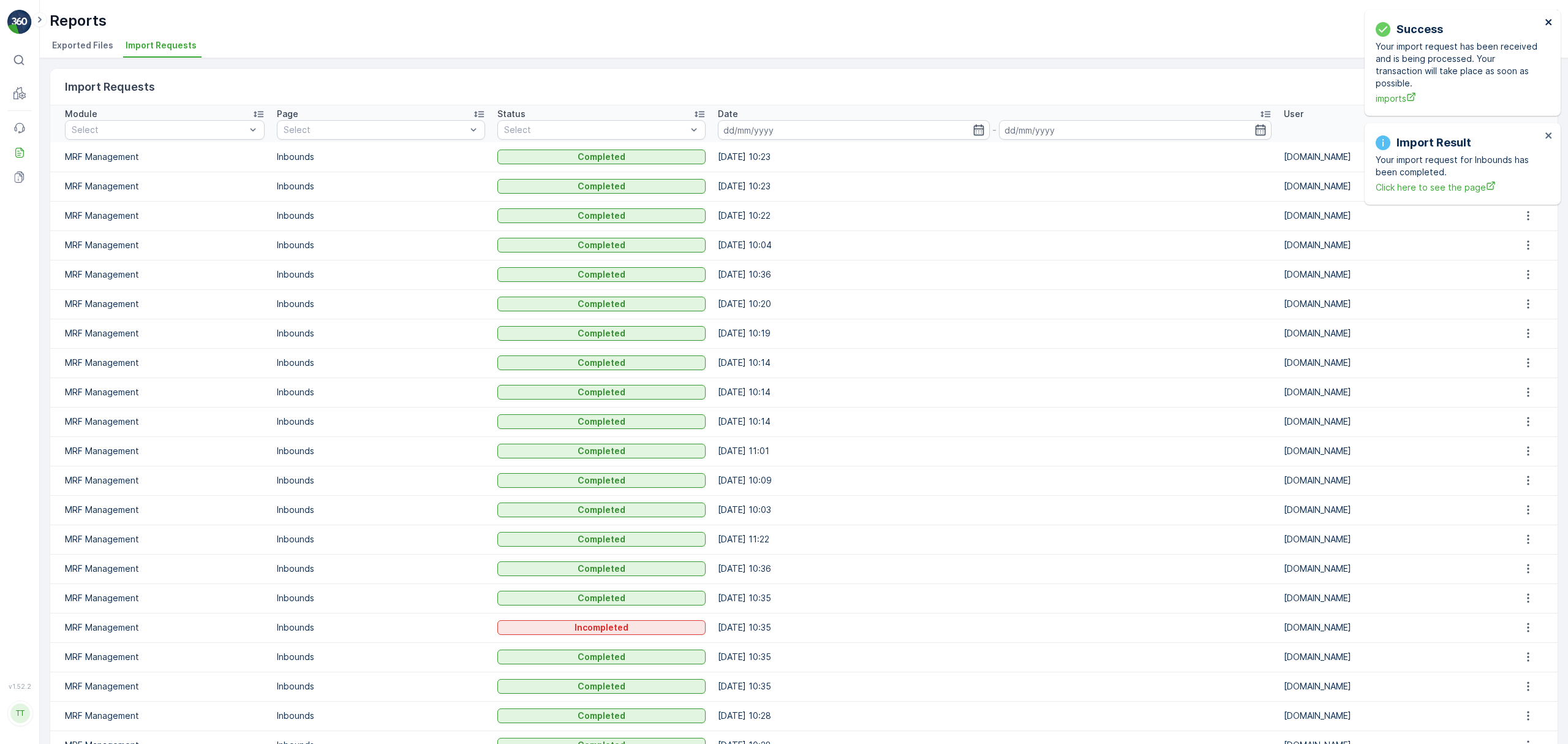
click at [1551, 21] on icon "close" at bounding box center [1548, 22] width 8 height 9
click at [1544, 24] on icon "close" at bounding box center [1548, 22] width 8 height 9
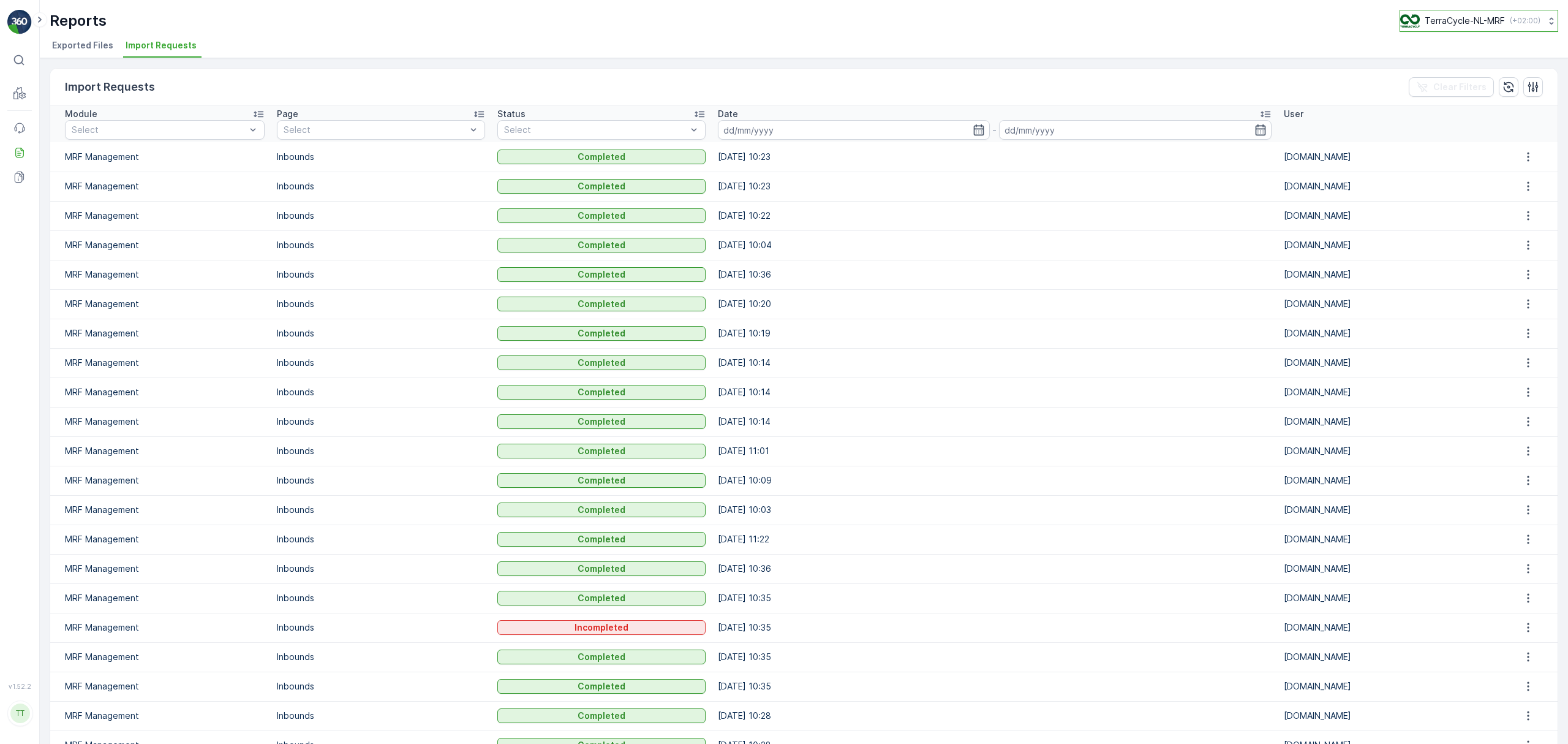
click at [1461, 22] on p "TerraCycle-NL-MRF" at bounding box center [1465, 21] width 80 height 12
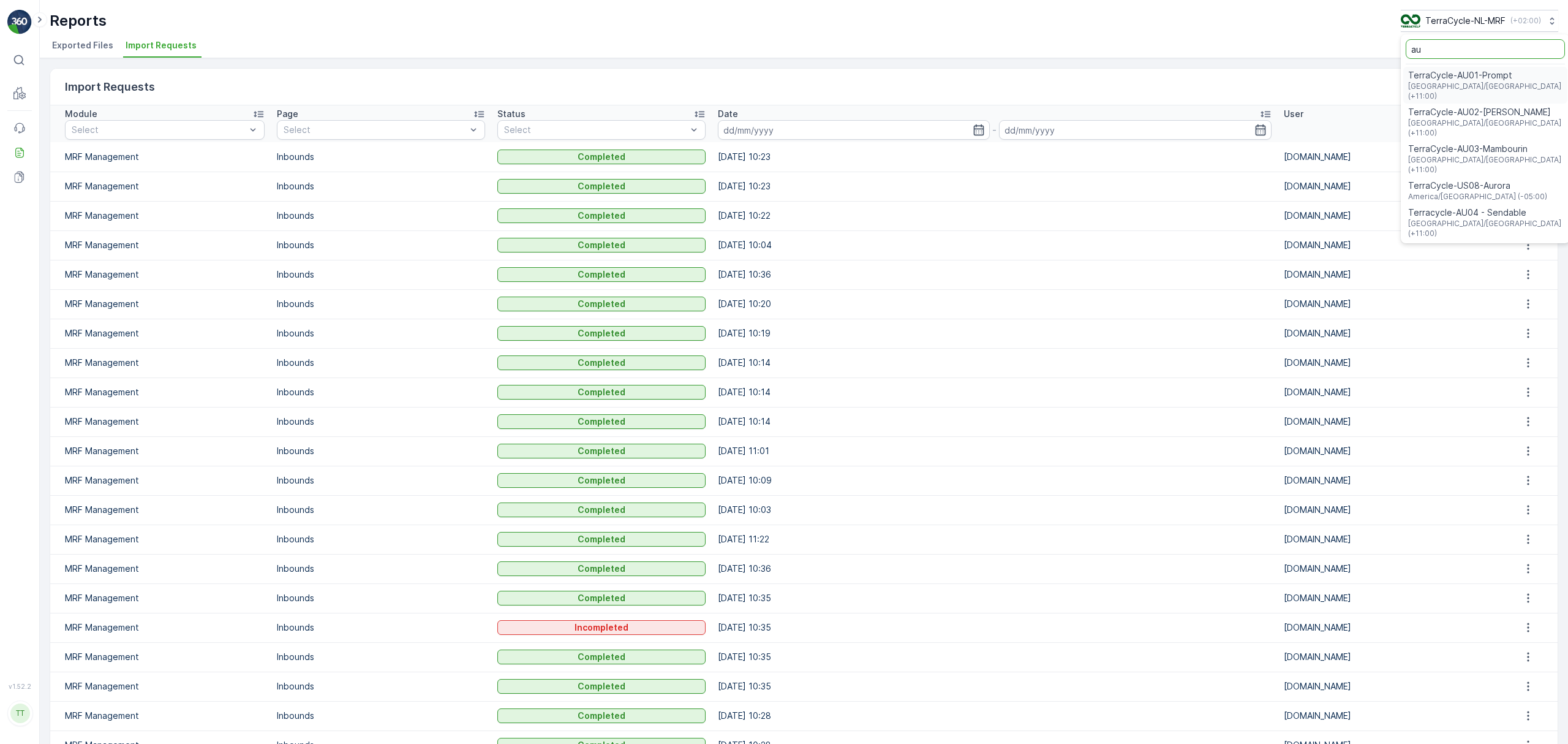
type input "au"
click at [1421, 70] on span "TerraCycle-AU01-Prompt" at bounding box center [1485, 75] width 155 height 12
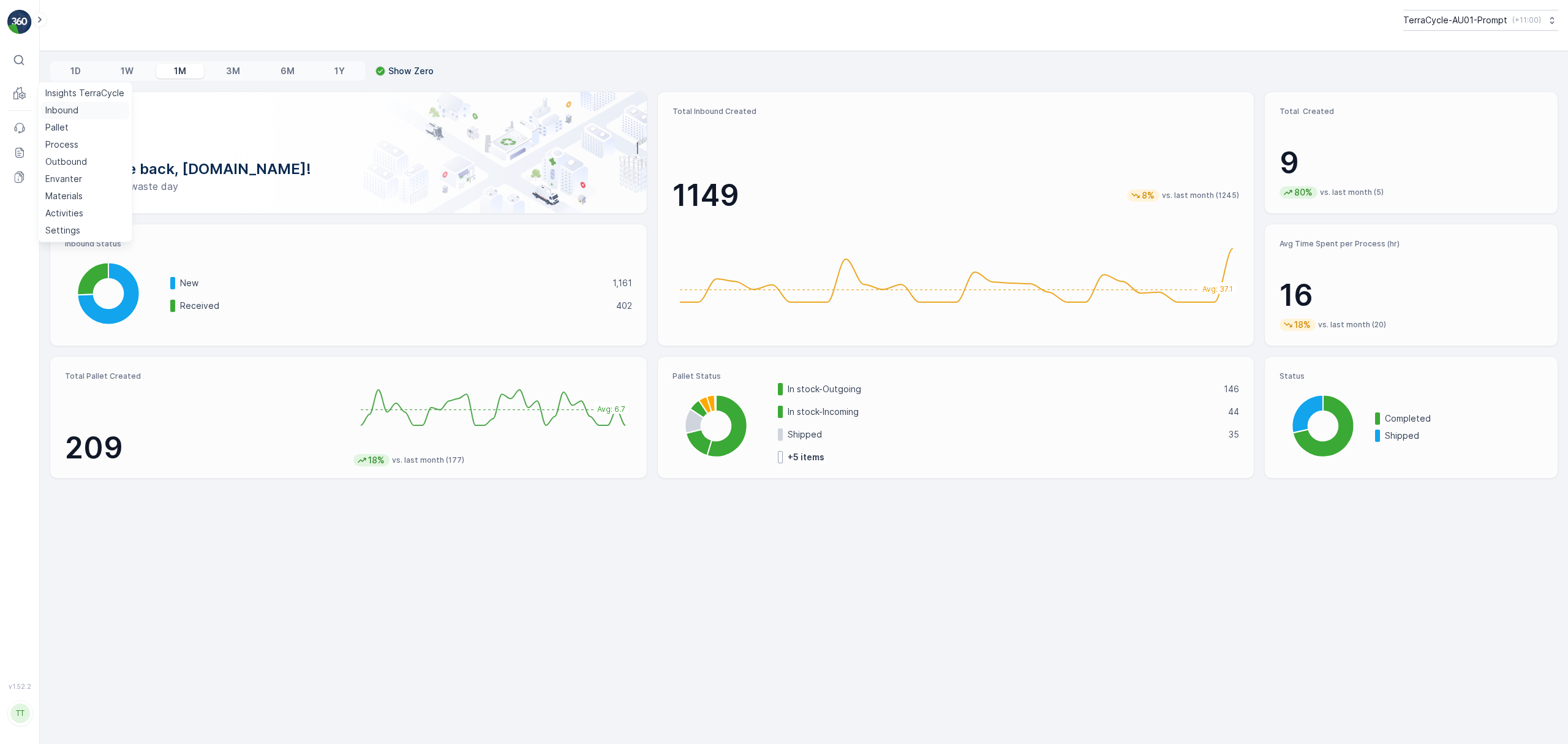
click at [50, 108] on p "Inbound" at bounding box center [61, 110] width 33 height 12
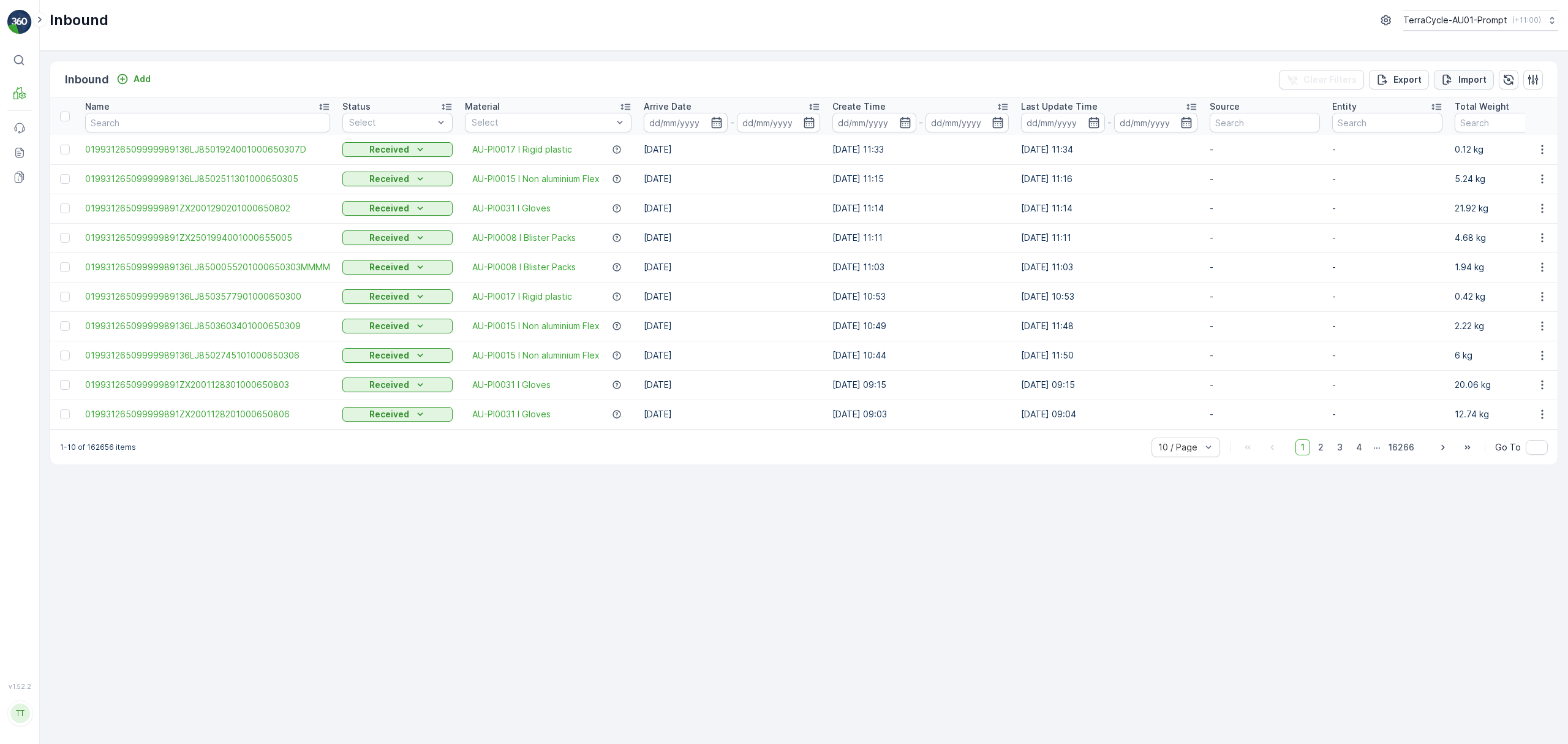
click at [1465, 80] on p "Import" at bounding box center [1473, 79] width 28 height 12
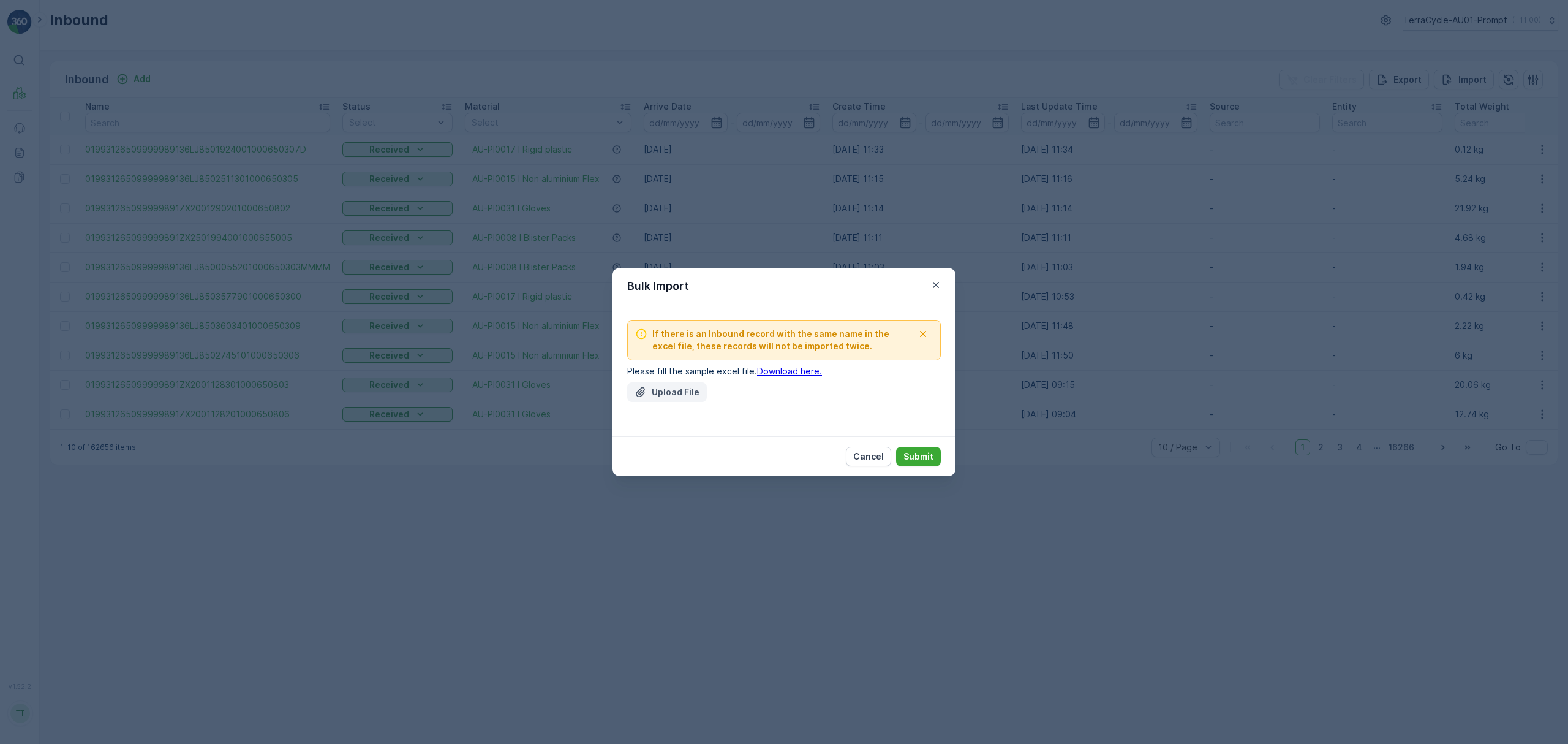
click at [665, 392] on p "Upload File" at bounding box center [675, 391] width 48 height 12
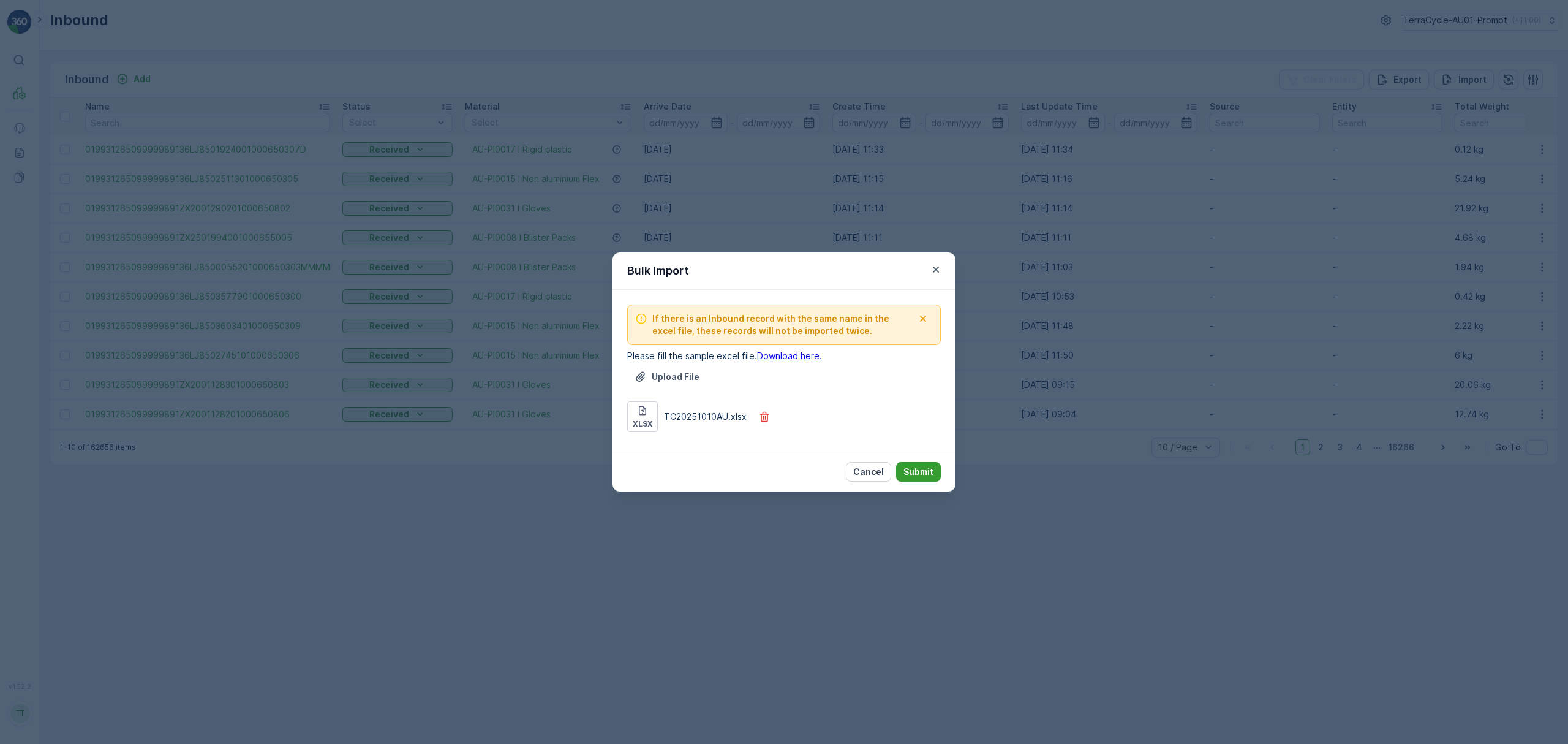
click at [920, 468] on p "Submit" at bounding box center [919, 471] width 30 height 12
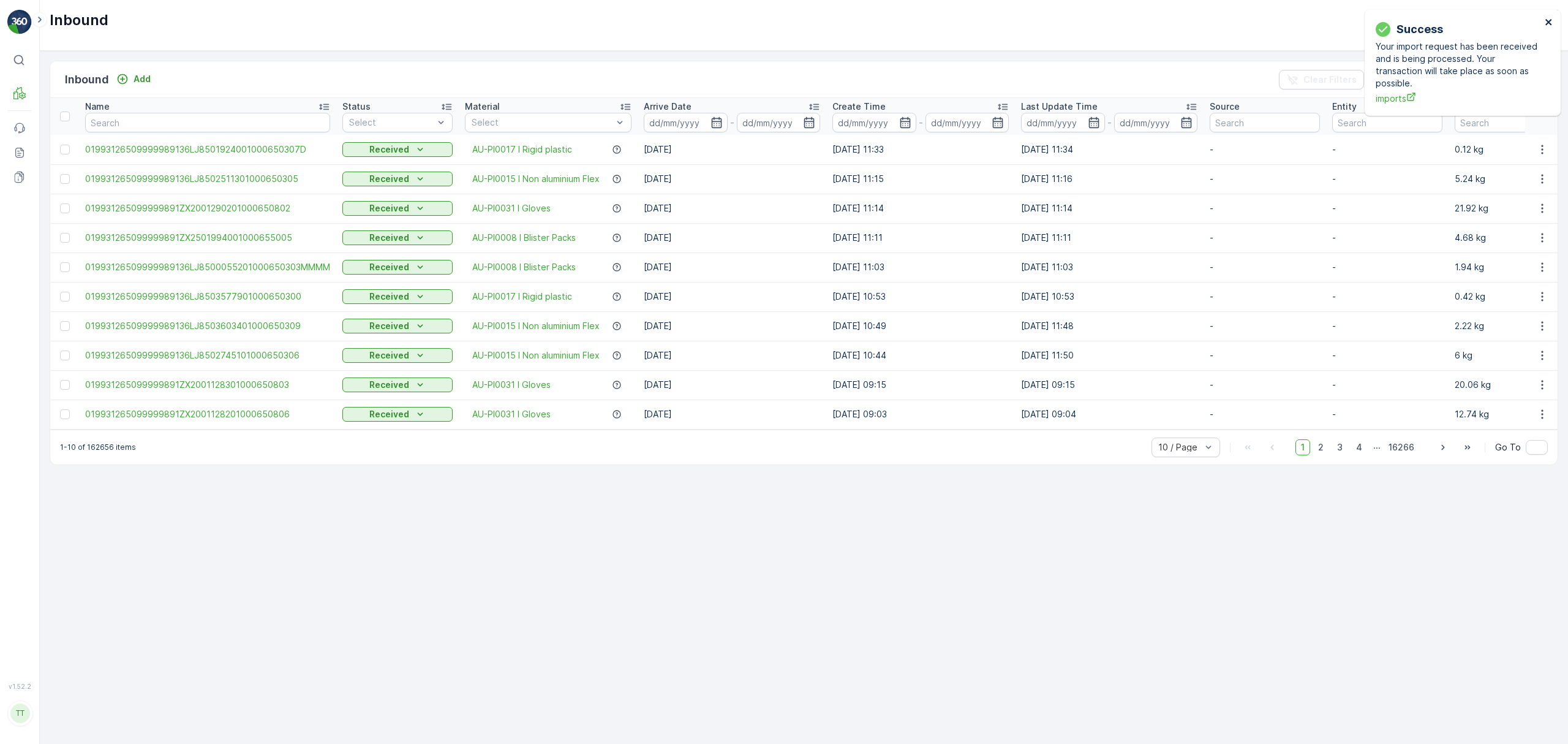
click at [1548, 22] on icon "close" at bounding box center [1548, 22] width 7 height 7
click at [1459, 79] on p "Import" at bounding box center [1473, 79] width 28 height 12
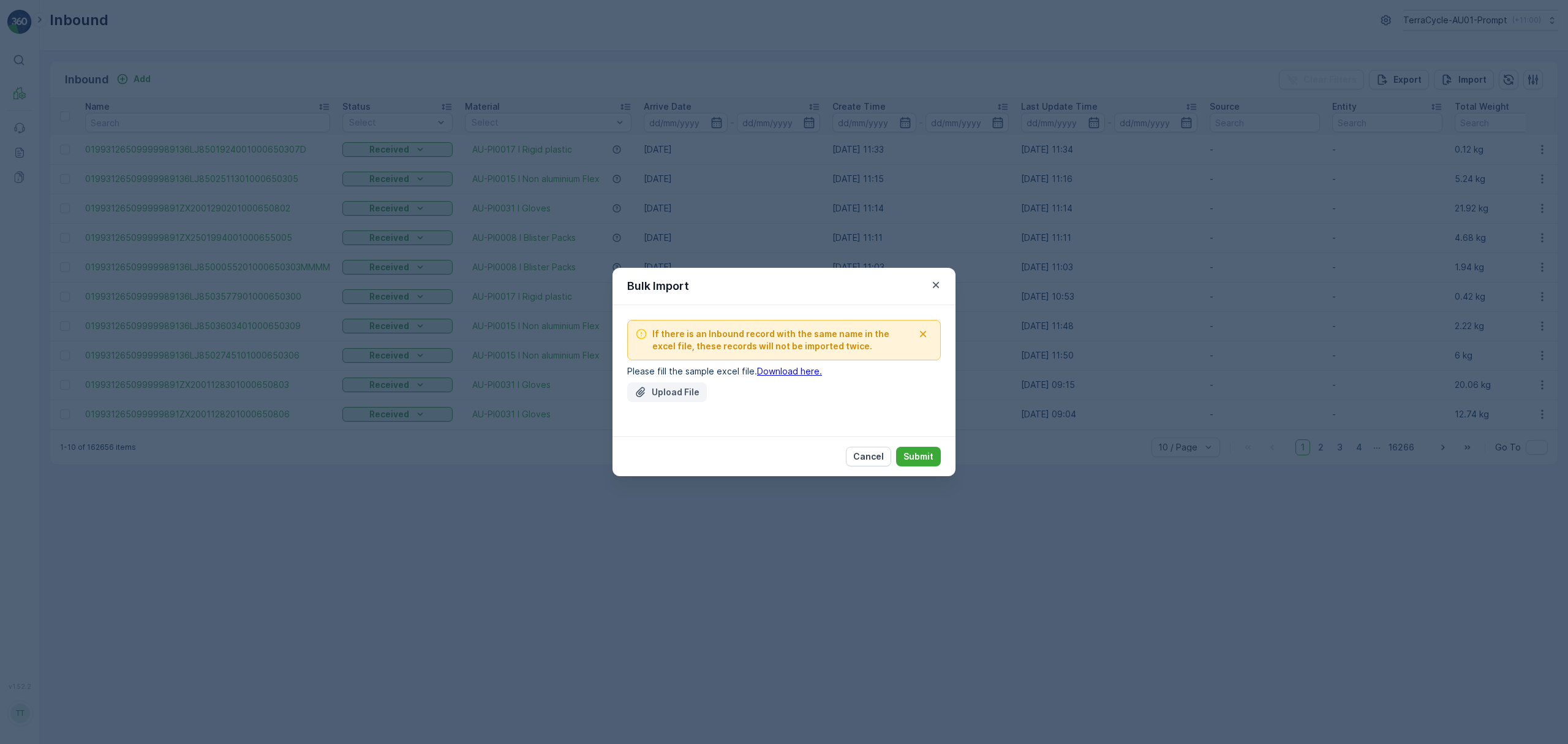
click at [653, 395] on p "Upload File" at bounding box center [675, 391] width 48 height 12
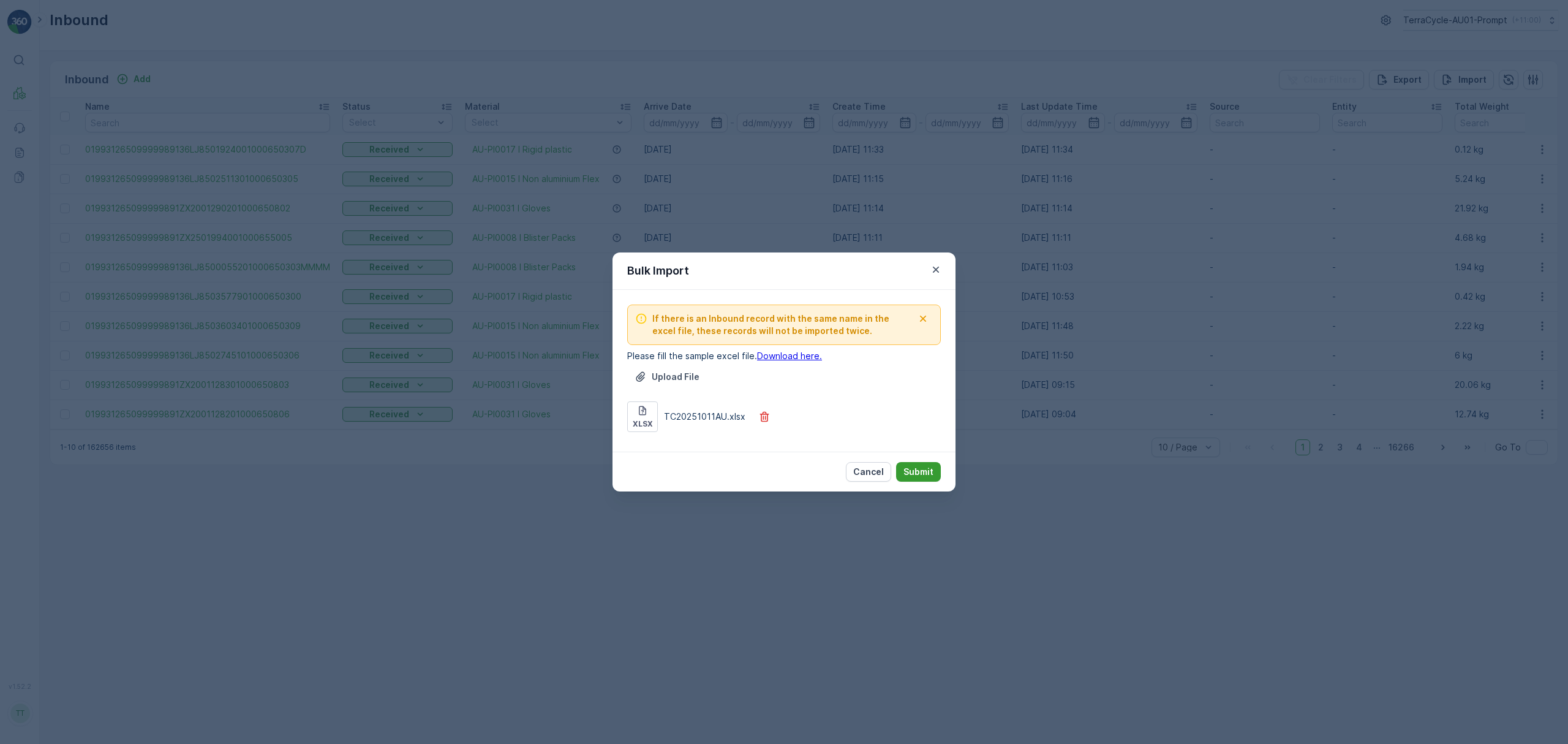
click at [920, 469] on p "Submit" at bounding box center [919, 471] width 30 height 12
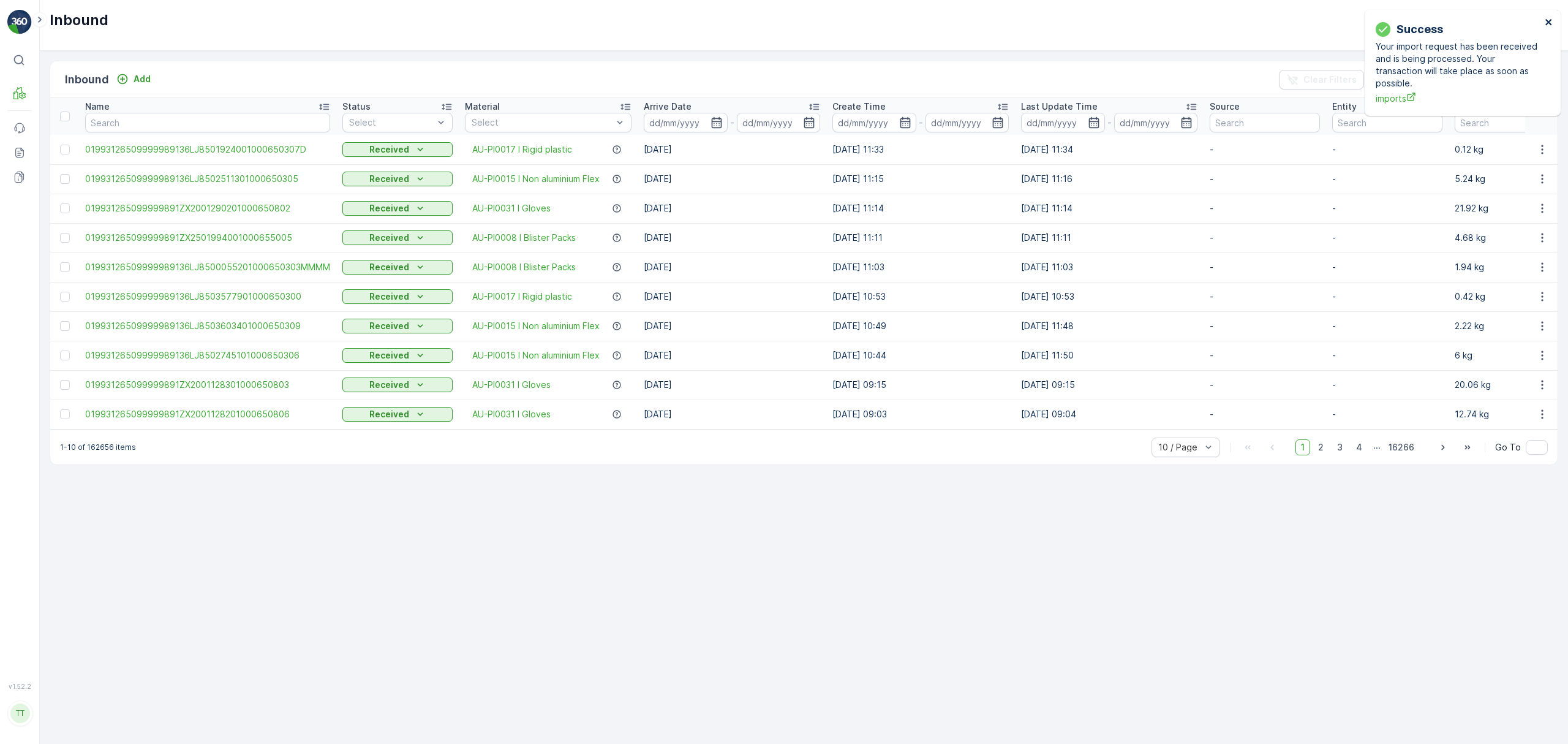
click at [1551, 18] on icon "close" at bounding box center [1548, 22] width 8 height 9
click at [1544, 16] on div "Import Result Your import request for Inbounds has been completed with some err…" at bounding box center [1463, 50] width 196 height 82
drag, startPoint x: 1549, startPoint y: 21, endPoint x: 1539, endPoint y: 25, distance: 10.8
click at [1548, 21] on icon "close" at bounding box center [1548, 22] width 7 height 7
click at [1447, 82] on icon "Import" at bounding box center [1447, 79] width 8 height 10
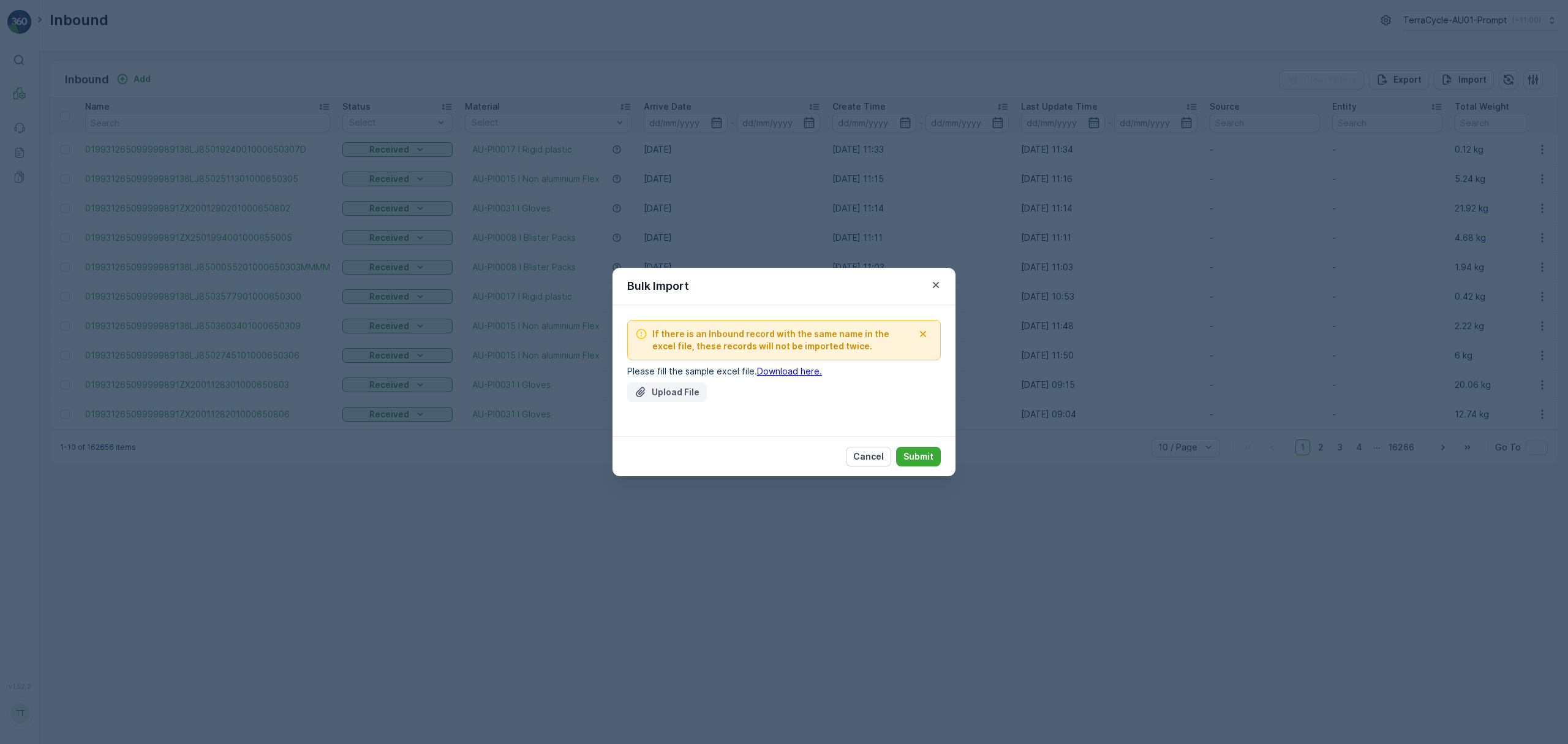
click at [660, 394] on p "Upload File" at bounding box center [675, 391] width 48 height 12
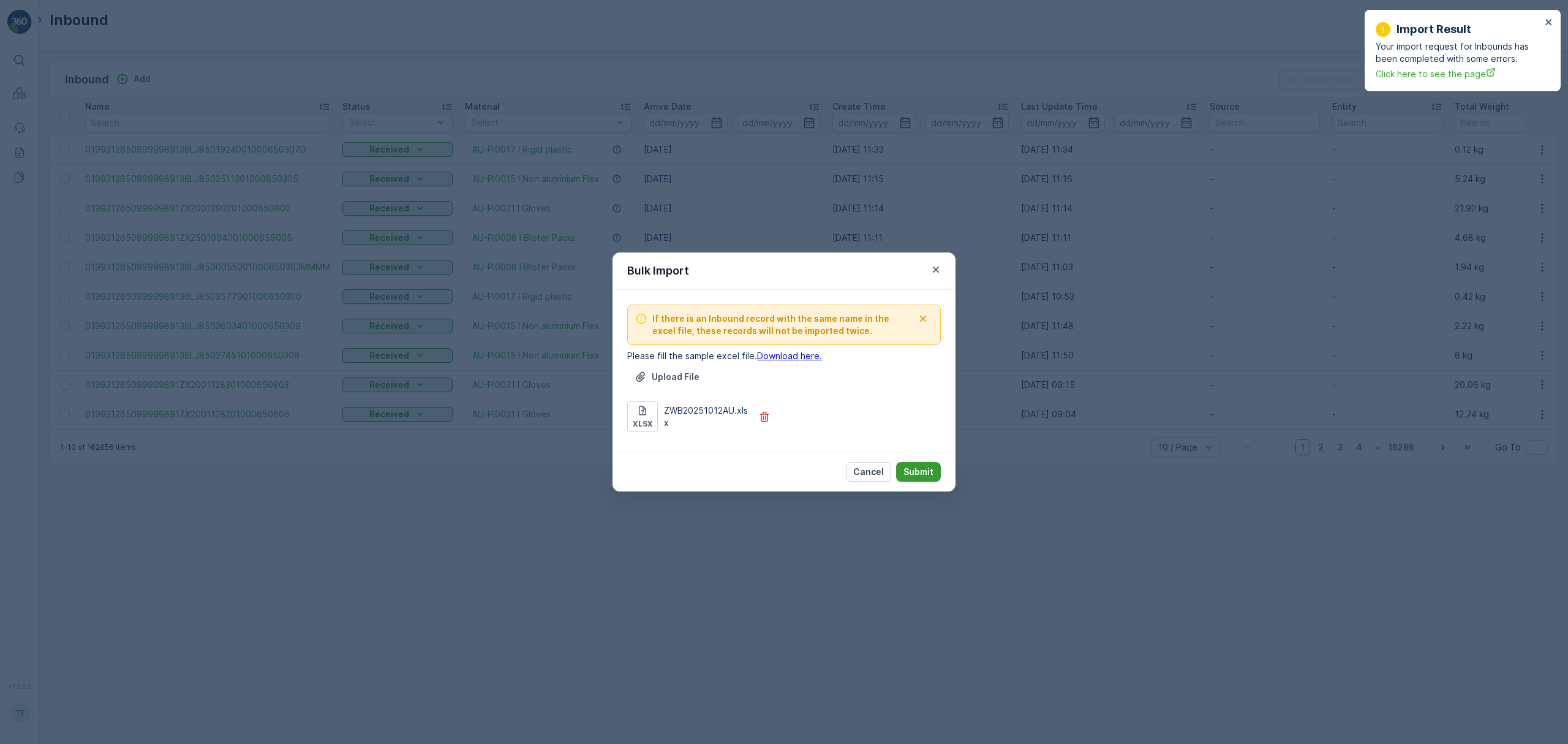
click at [918, 471] on p "Submit" at bounding box center [919, 471] width 30 height 12
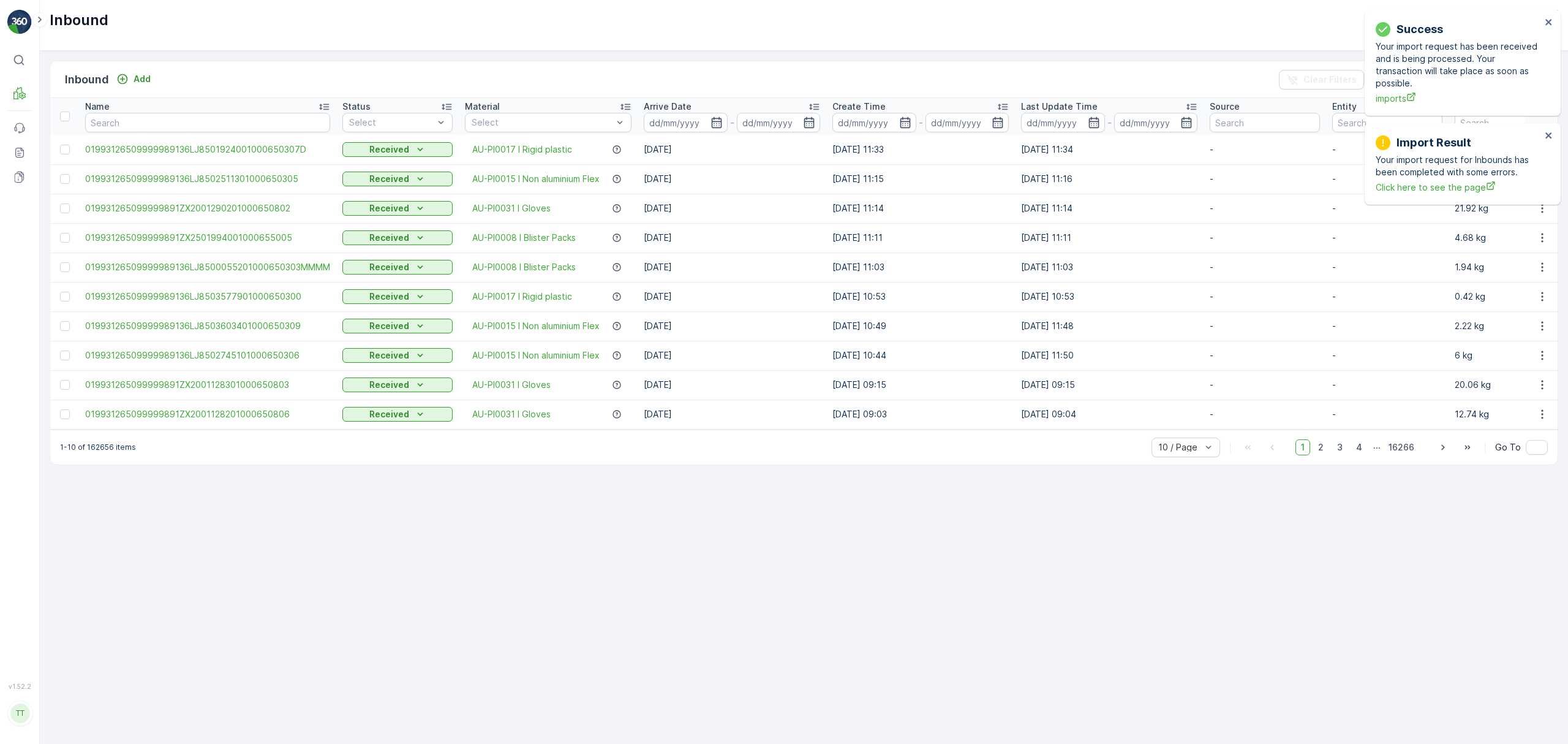
click at [1553, 20] on div "Success Your import request has been received and is being processed. Your tran…" at bounding box center [1463, 62] width 196 height 106
click at [1547, 20] on icon "close" at bounding box center [1548, 22] width 7 height 7
click at [1548, 23] on icon "close" at bounding box center [1548, 22] width 7 height 7
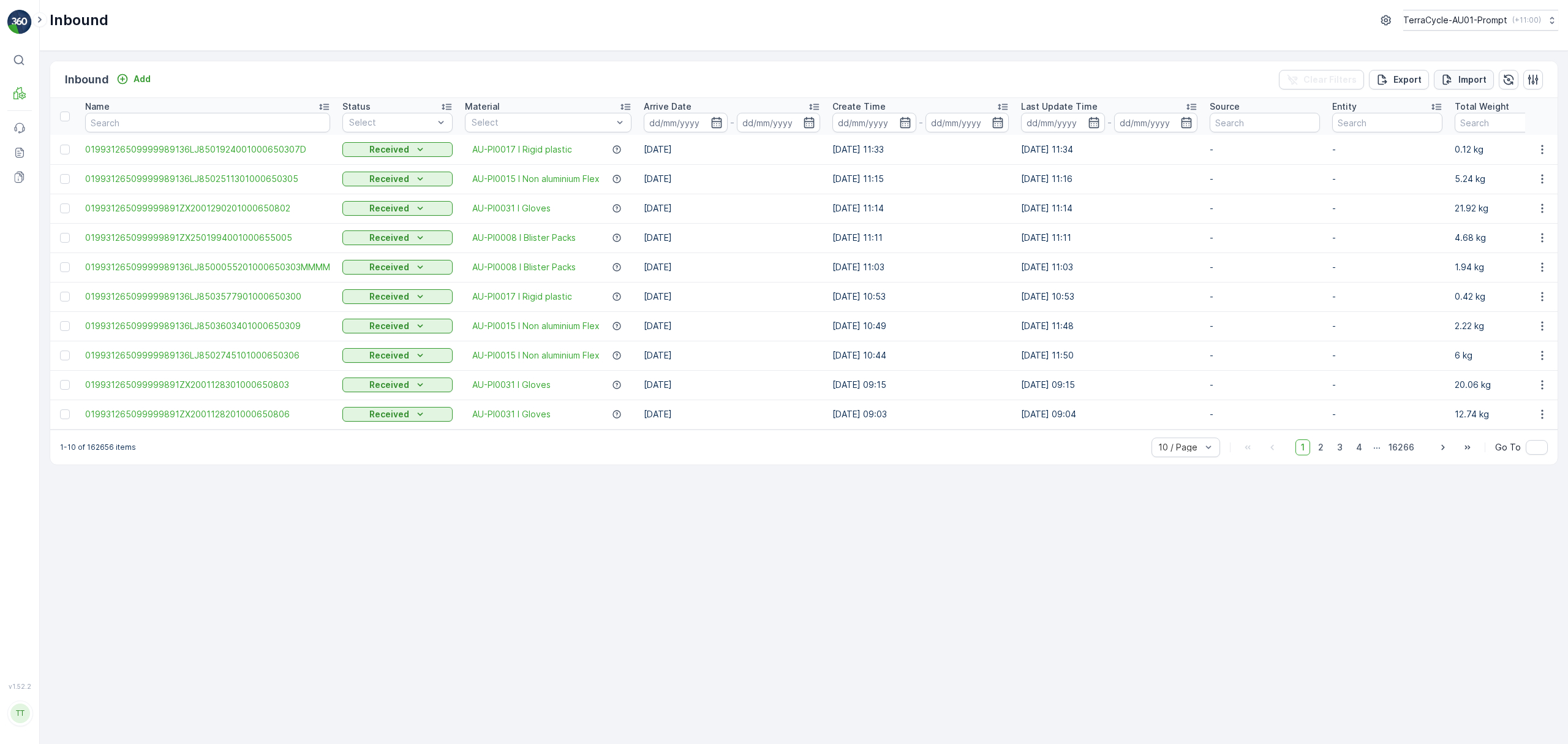
click at [1471, 80] on p "Import" at bounding box center [1473, 79] width 28 height 12
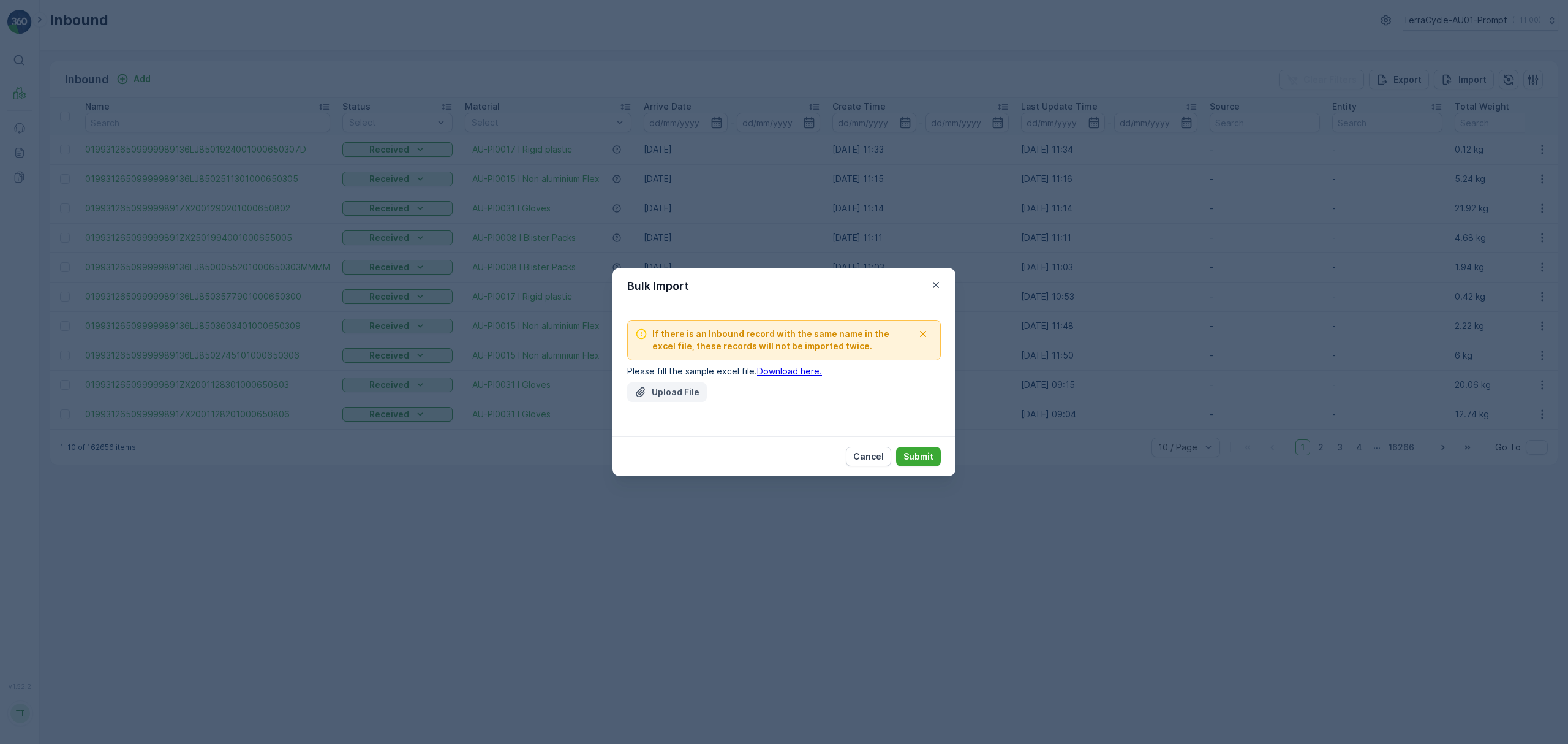
click at [665, 392] on p "Upload File" at bounding box center [675, 391] width 48 height 12
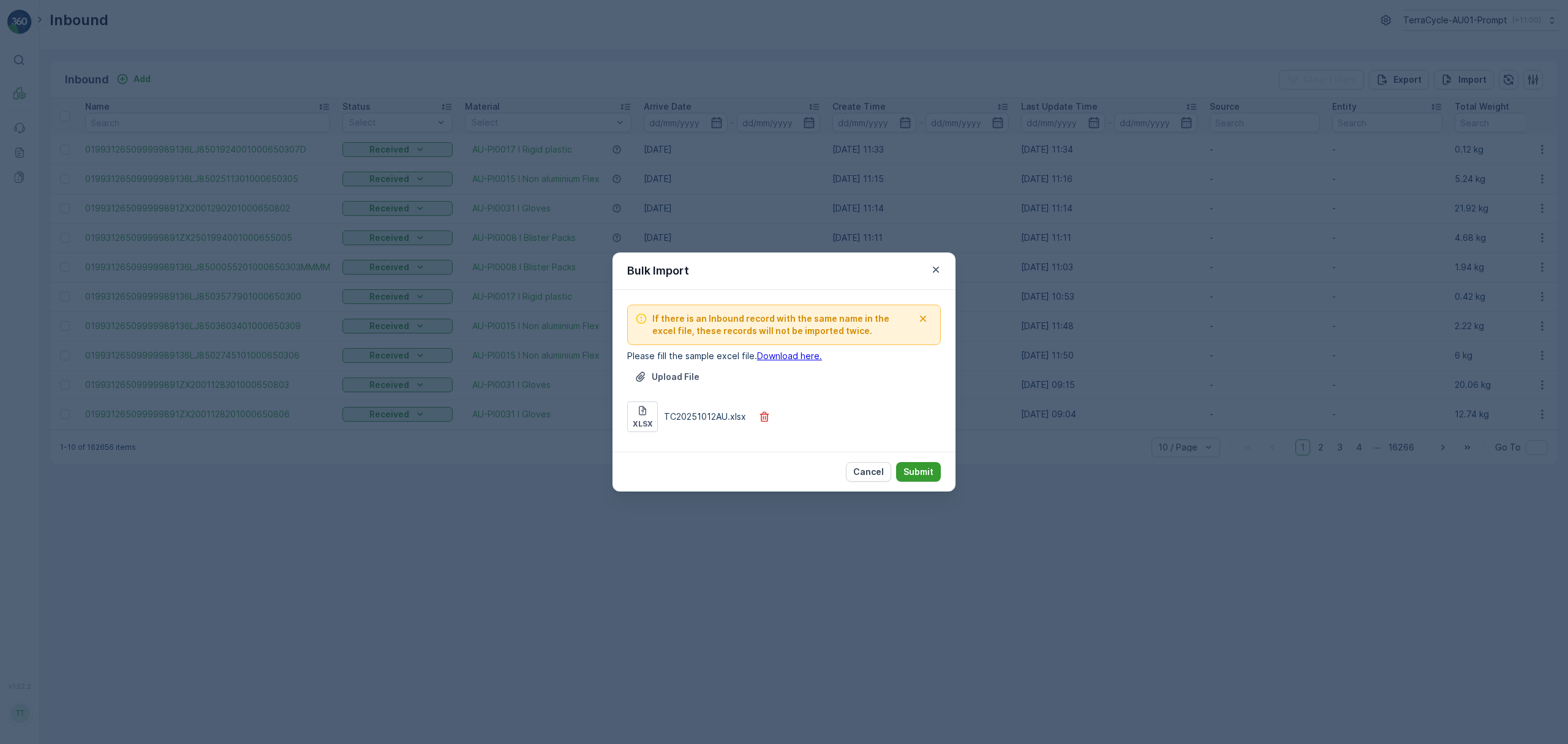
click at [931, 471] on p "Submit" at bounding box center [919, 471] width 30 height 12
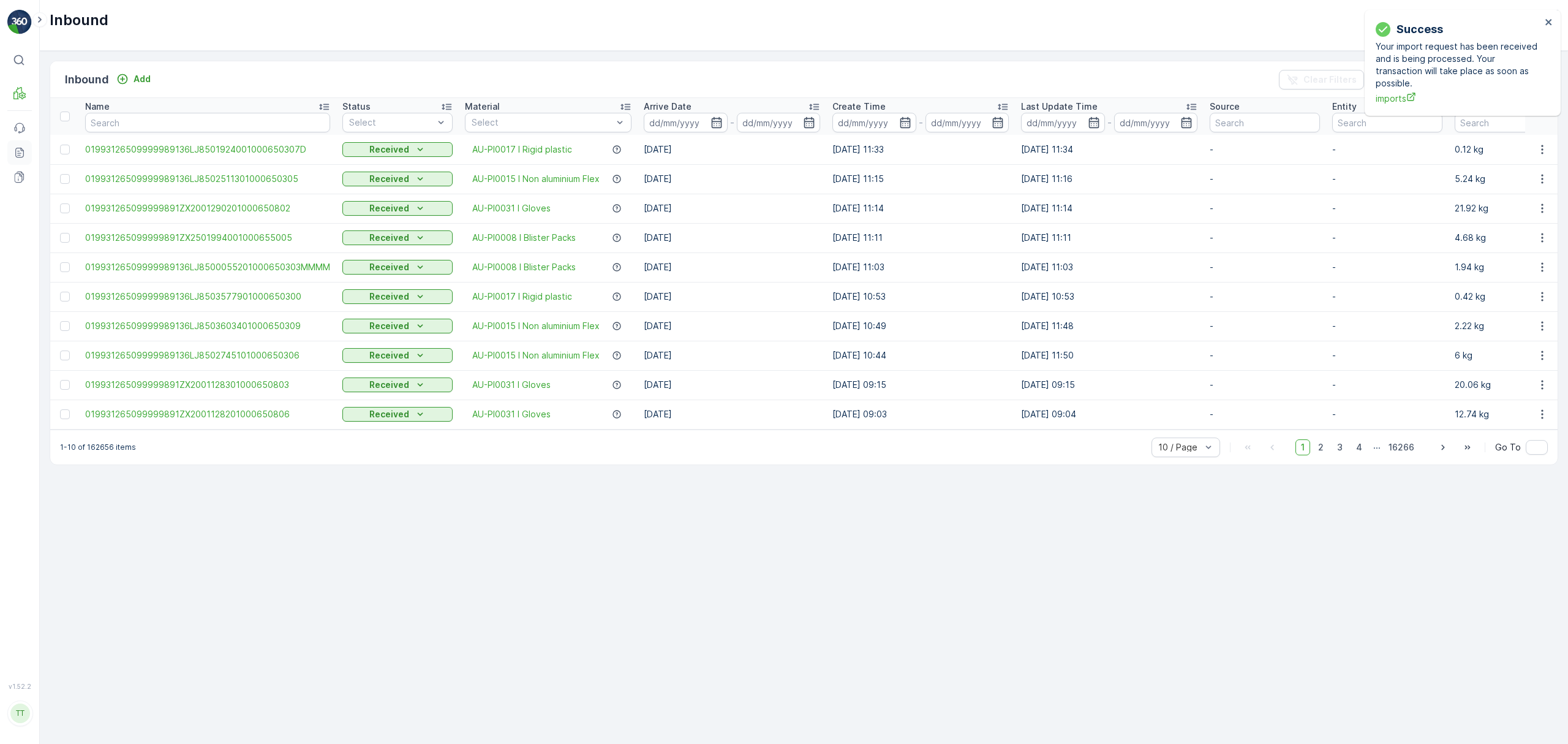
click at [24, 154] on icon at bounding box center [19, 152] width 8 height 9
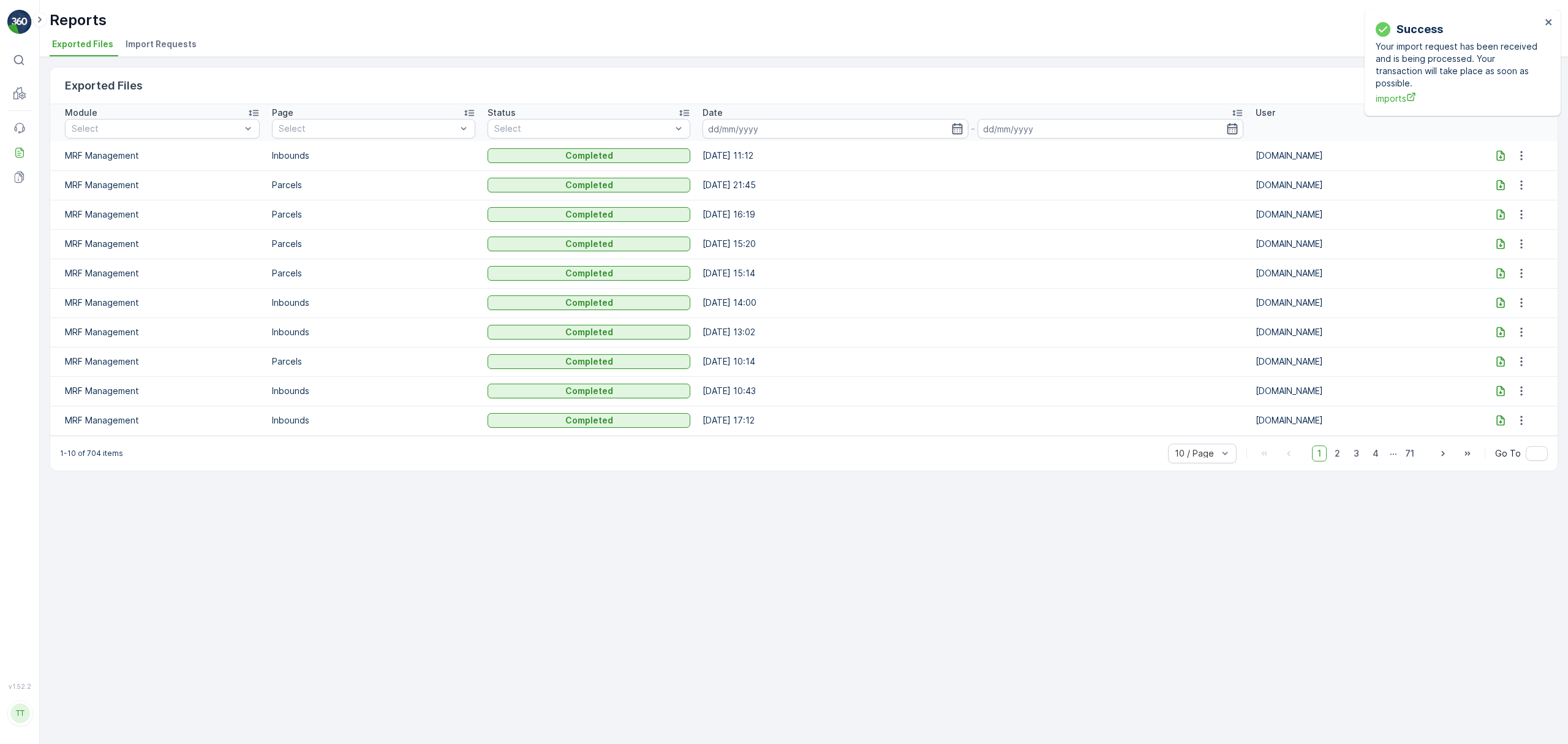
click at [158, 45] on span "Import Requests" at bounding box center [161, 43] width 71 height 12
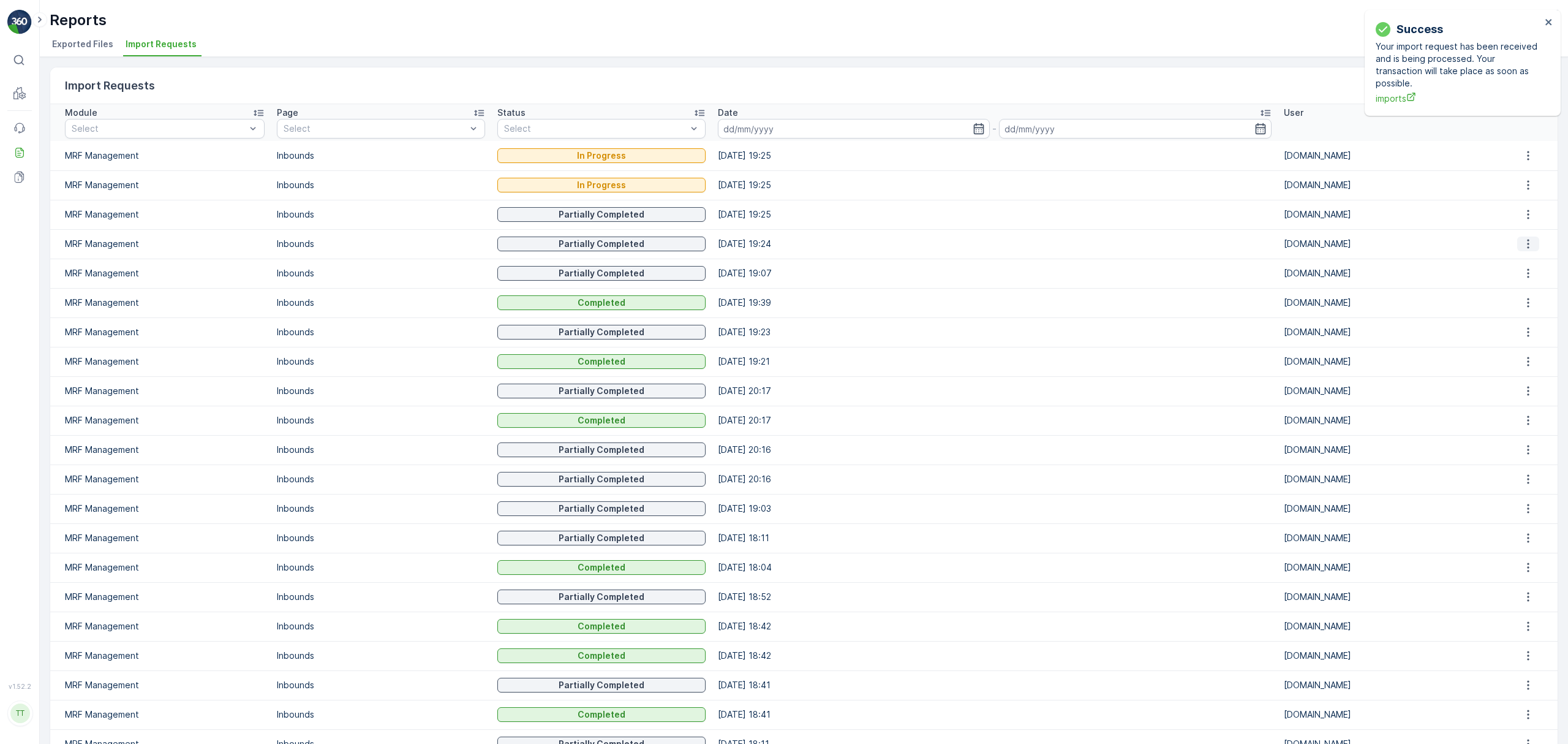
click at [1523, 244] on icon "button" at bounding box center [1528, 244] width 12 height 12
click at [1523, 258] on span "See More Details" at bounding box center [1528, 261] width 71 height 12
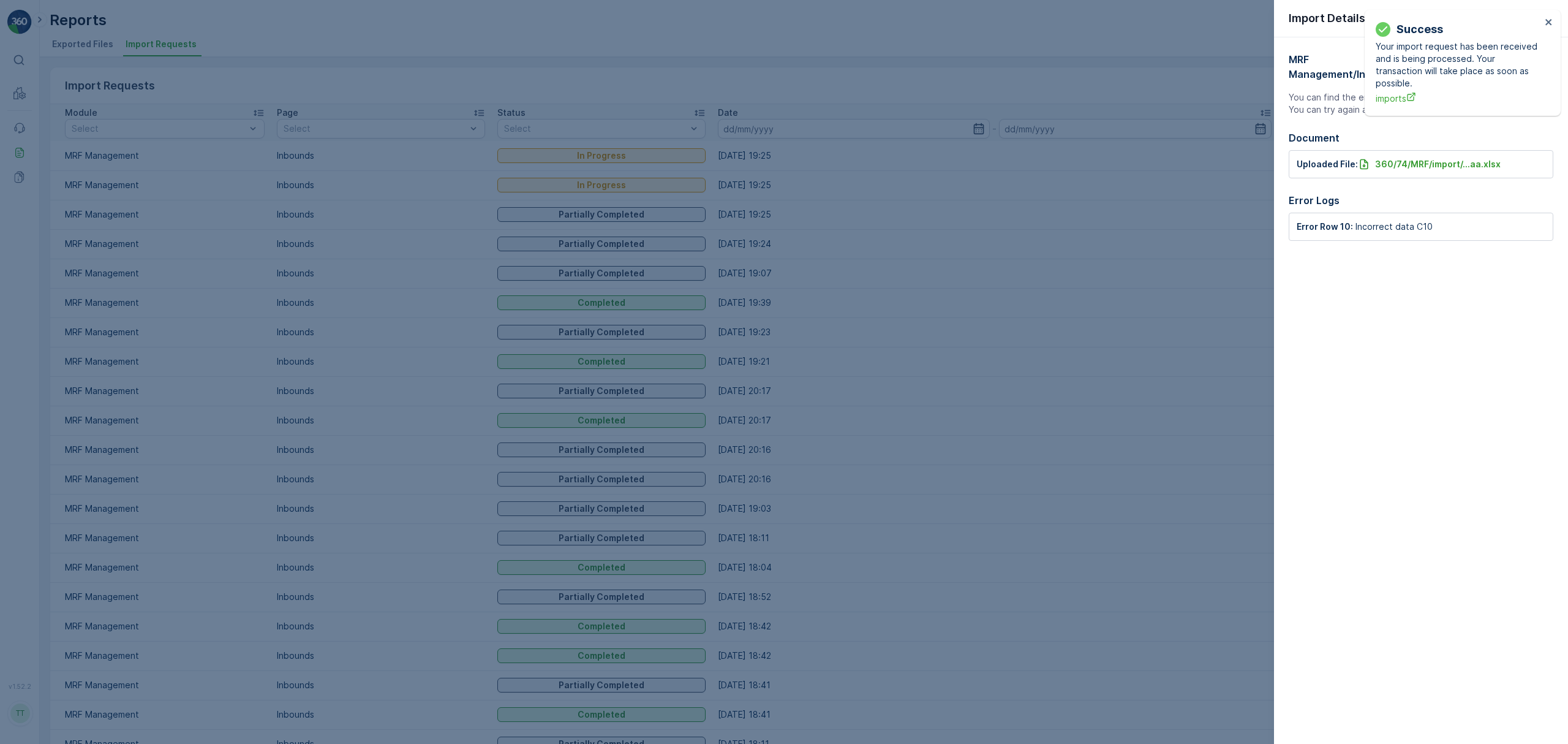
click at [988, 289] on div at bounding box center [784, 372] width 1568 height 744
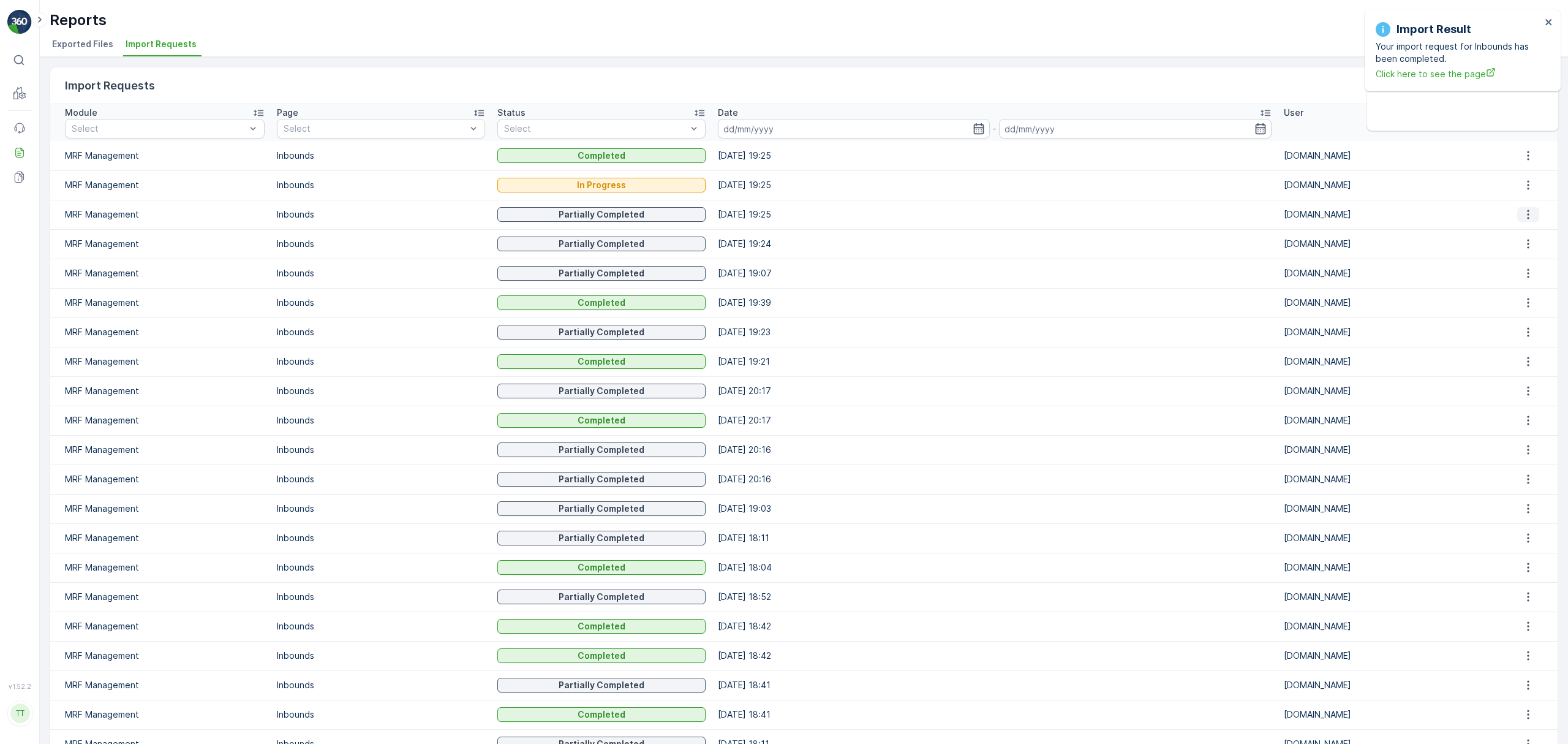
click at [1525, 212] on icon "button" at bounding box center [1528, 214] width 12 height 12
click at [1519, 231] on span "See More Details" at bounding box center [1528, 232] width 71 height 12
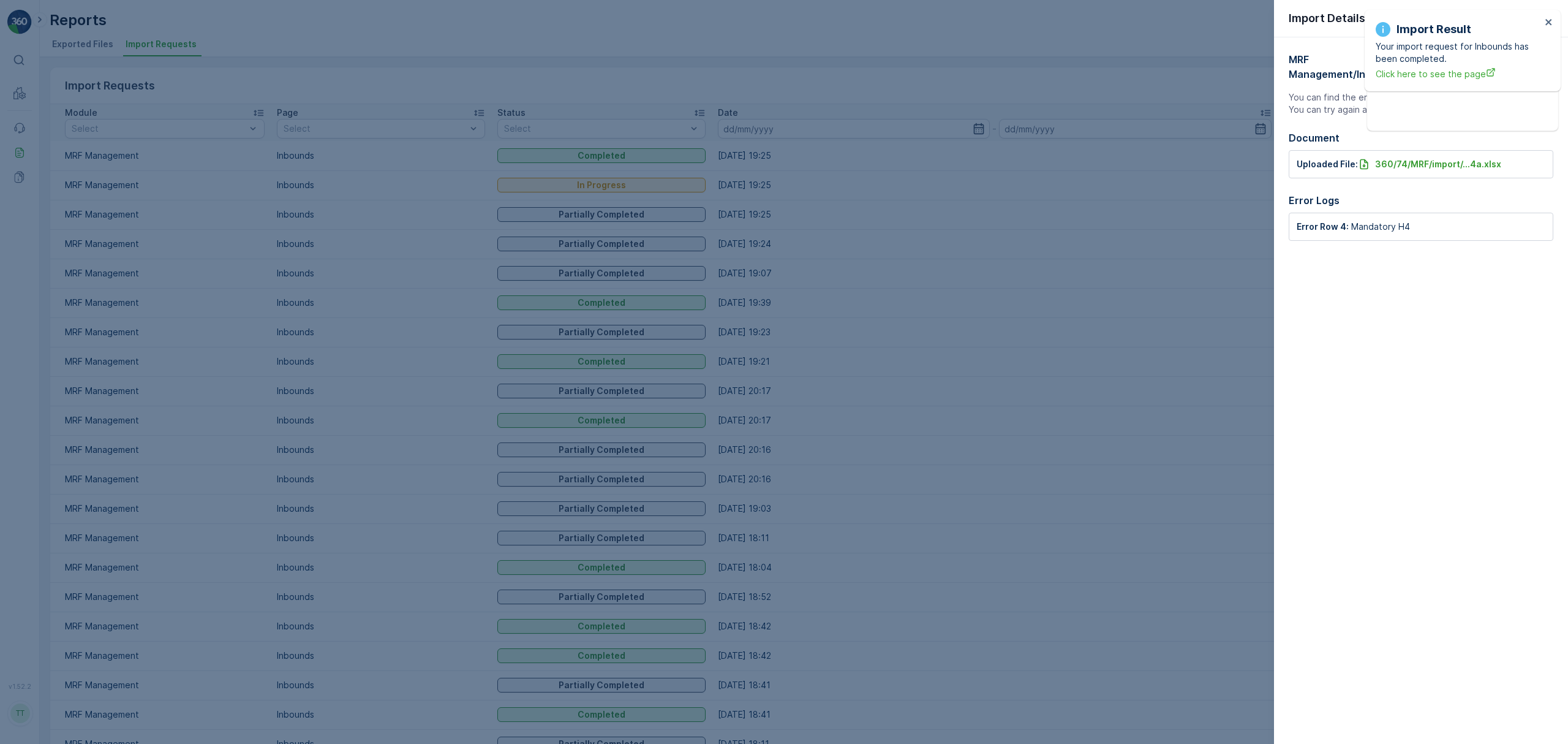
click at [1250, 250] on div at bounding box center [784, 372] width 1568 height 744
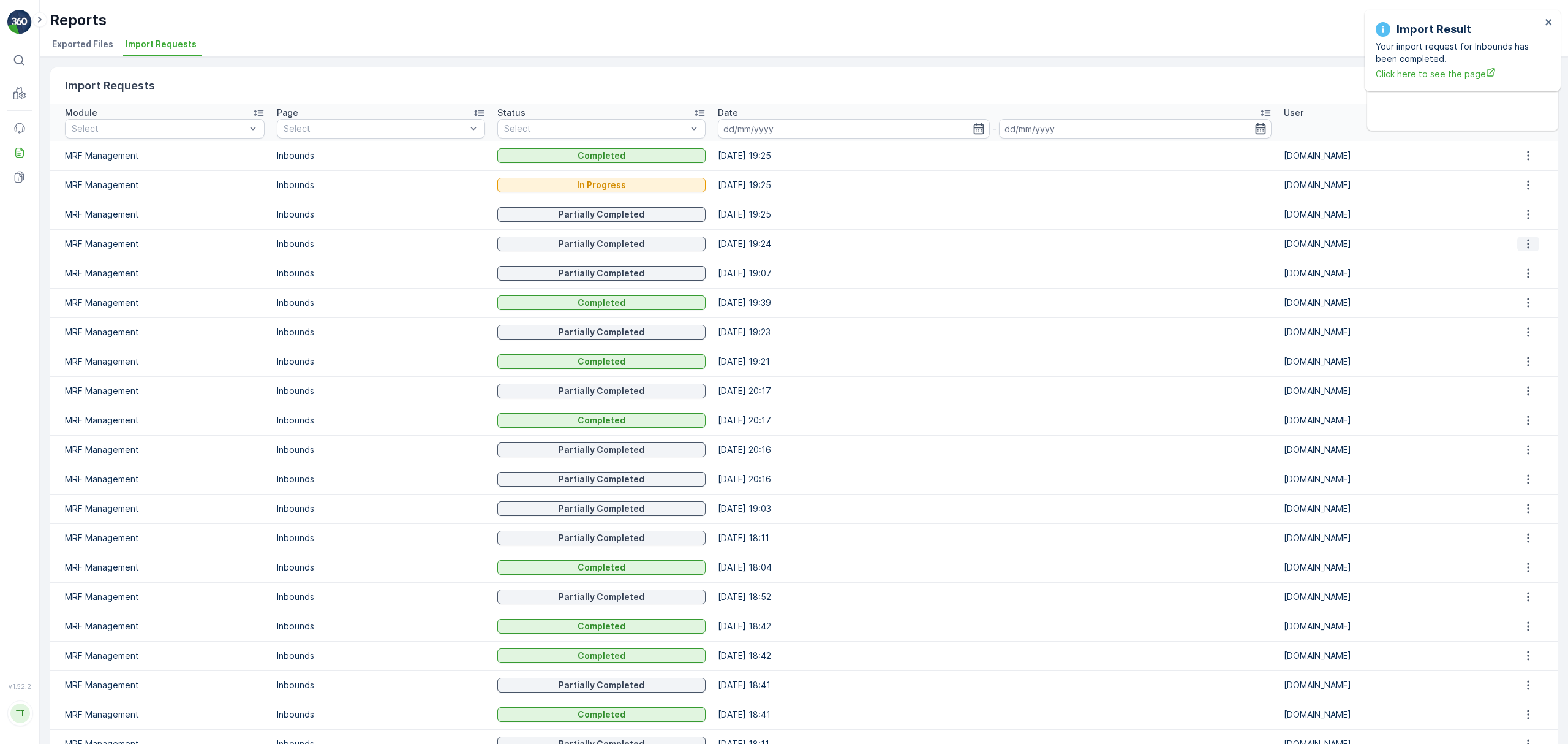
click at [1522, 245] on icon "button" at bounding box center [1528, 244] width 12 height 12
click at [1510, 262] on span "See More Details" at bounding box center [1528, 261] width 71 height 12
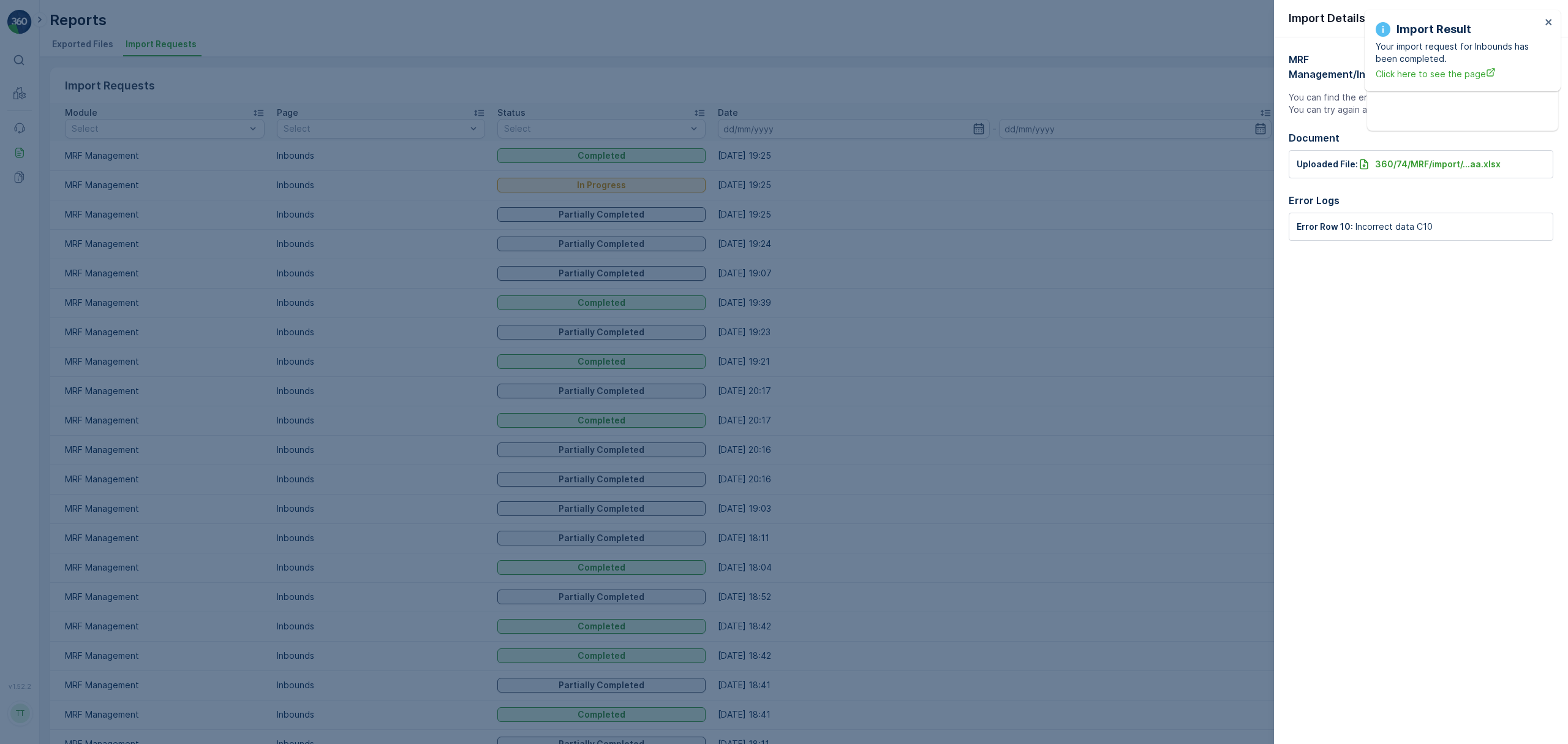
click at [1247, 246] on div at bounding box center [784, 372] width 1568 height 744
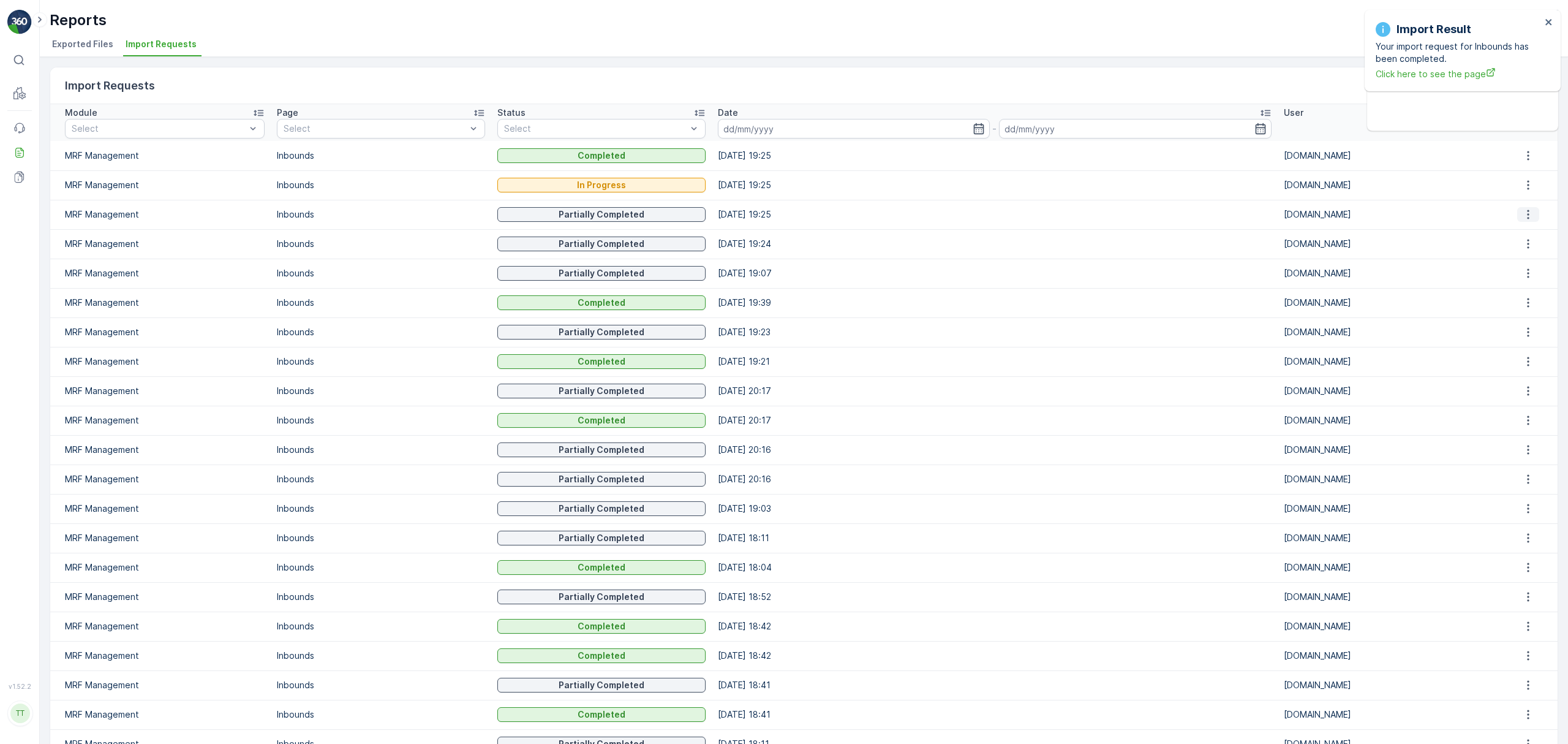
click at [1522, 212] on icon "button" at bounding box center [1528, 214] width 12 height 12
click at [1516, 236] on span "See More Details" at bounding box center [1528, 232] width 71 height 12
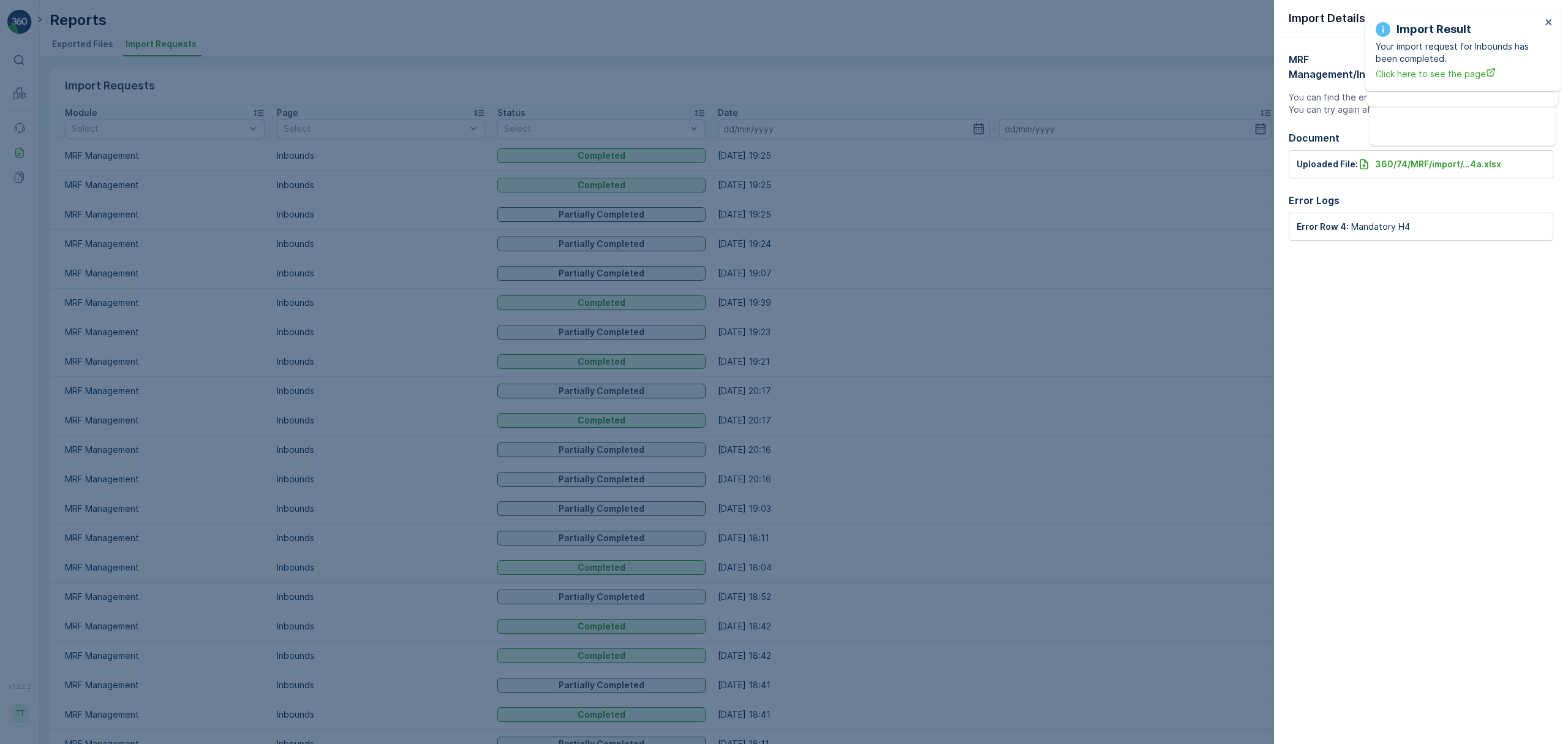
click at [1354, 308] on div "MRF Management / Inbounds Partially Completed You can find the errors occurred …" at bounding box center [1421, 390] width 294 height 706
click at [1172, 209] on div at bounding box center [784, 372] width 1568 height 744
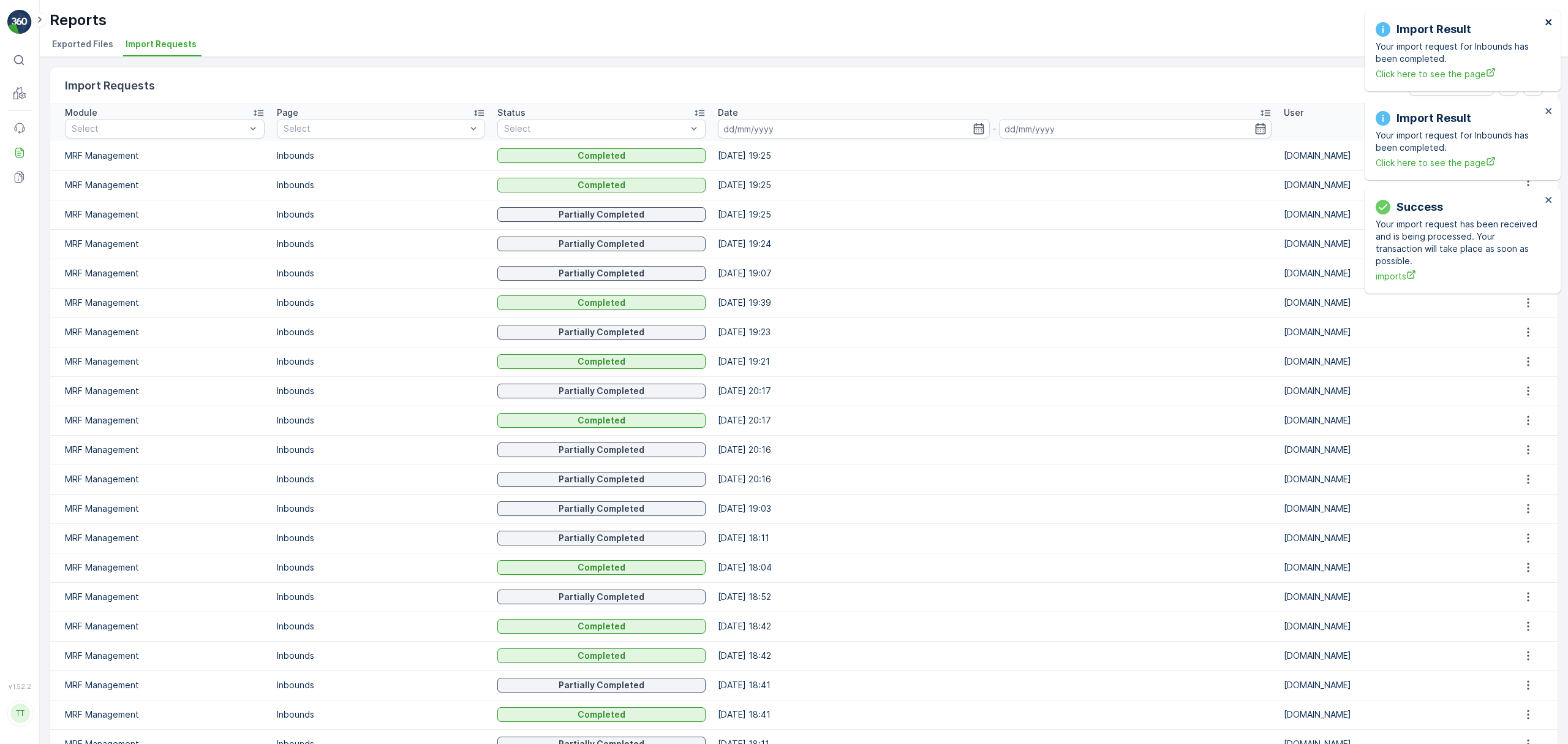
click at [1551, 21] on icon "close" at bounding box center [1548, 22] width 8 height 9
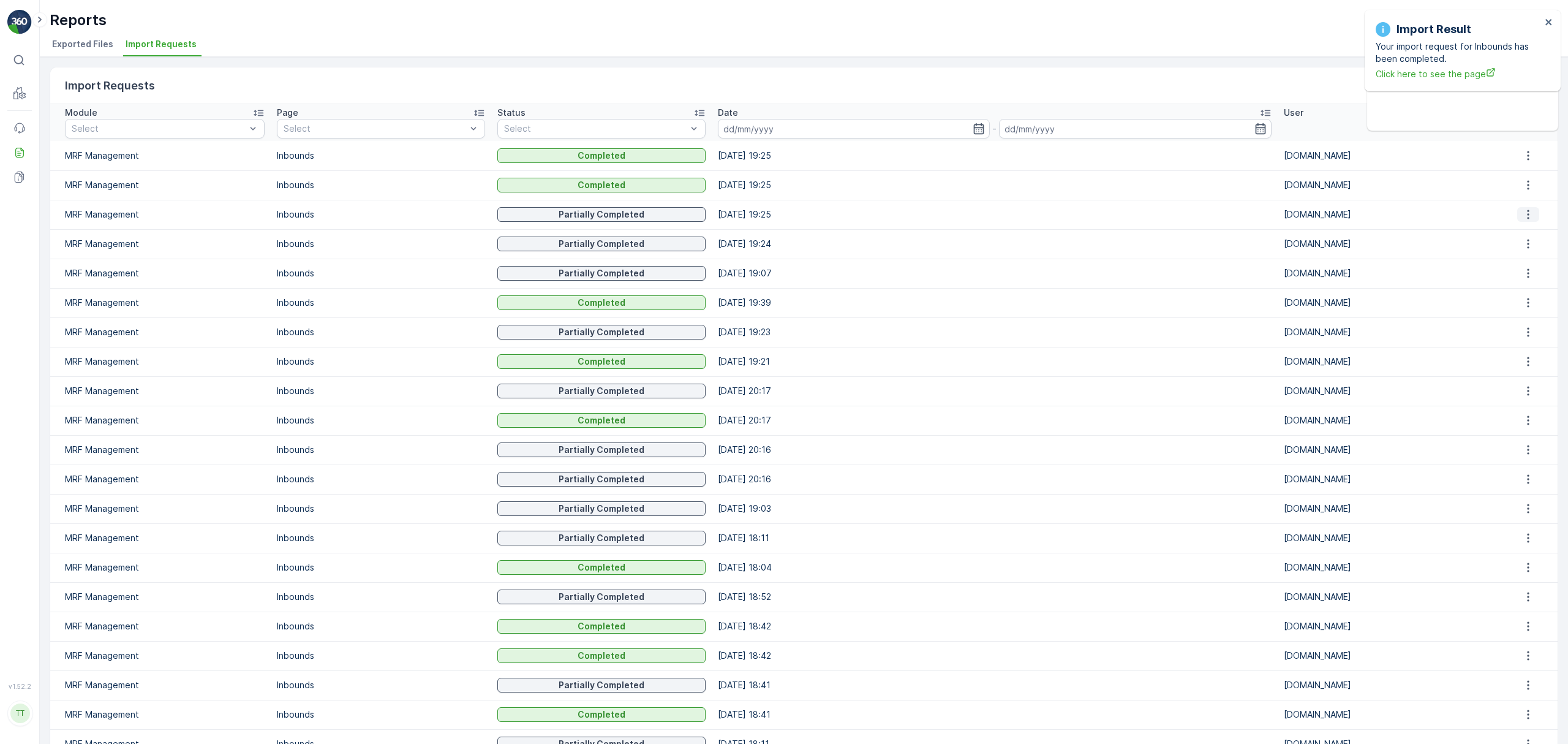
click at [1525, 214] on icon "button" at bounding box center [1528, 214] width 12 height 12
click at [1525, 224] on div "See More Details" at bounding box center [1528, 232] width 81 height 17
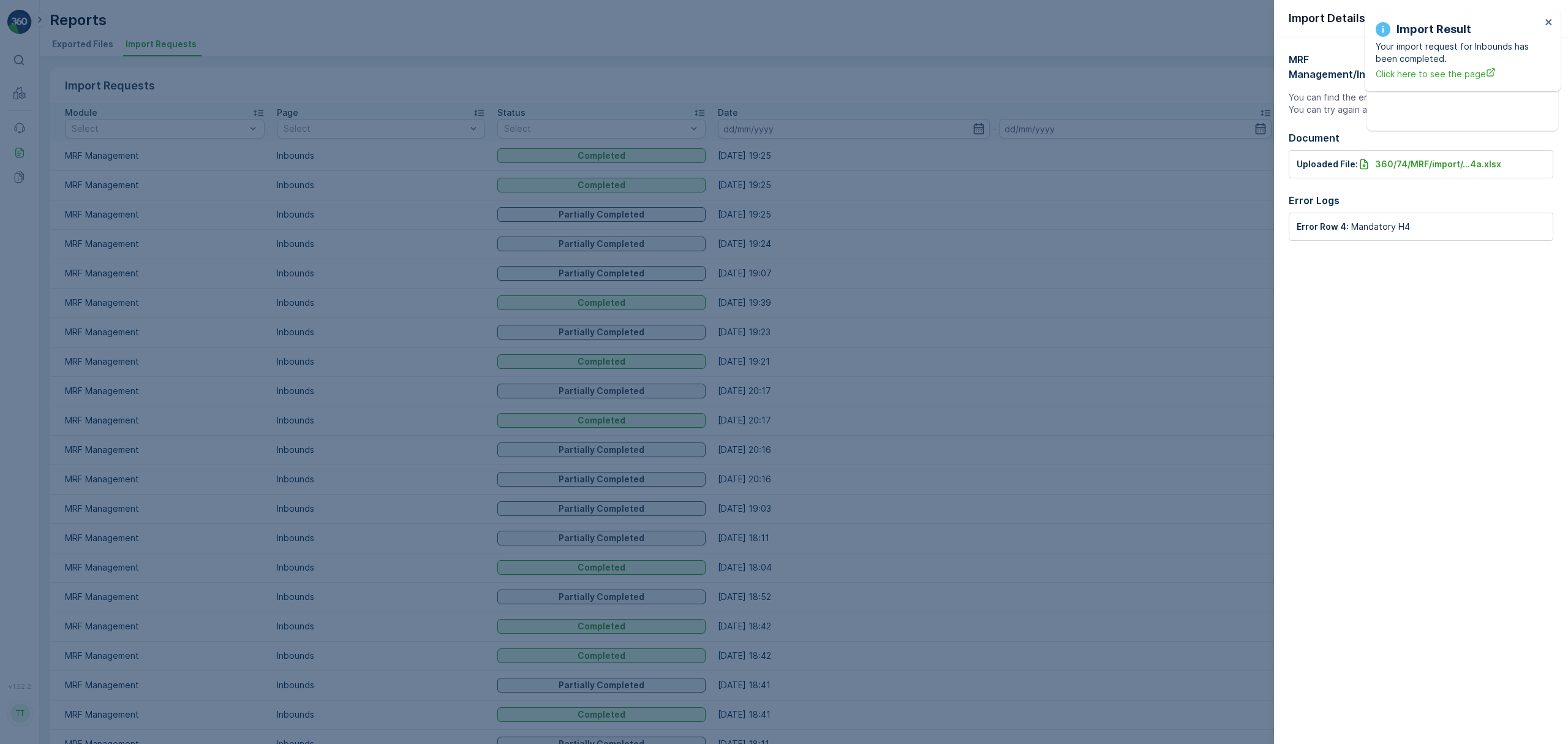
click at [1010, 221] on div at bounding box center [784, 372] width 1568 height 744
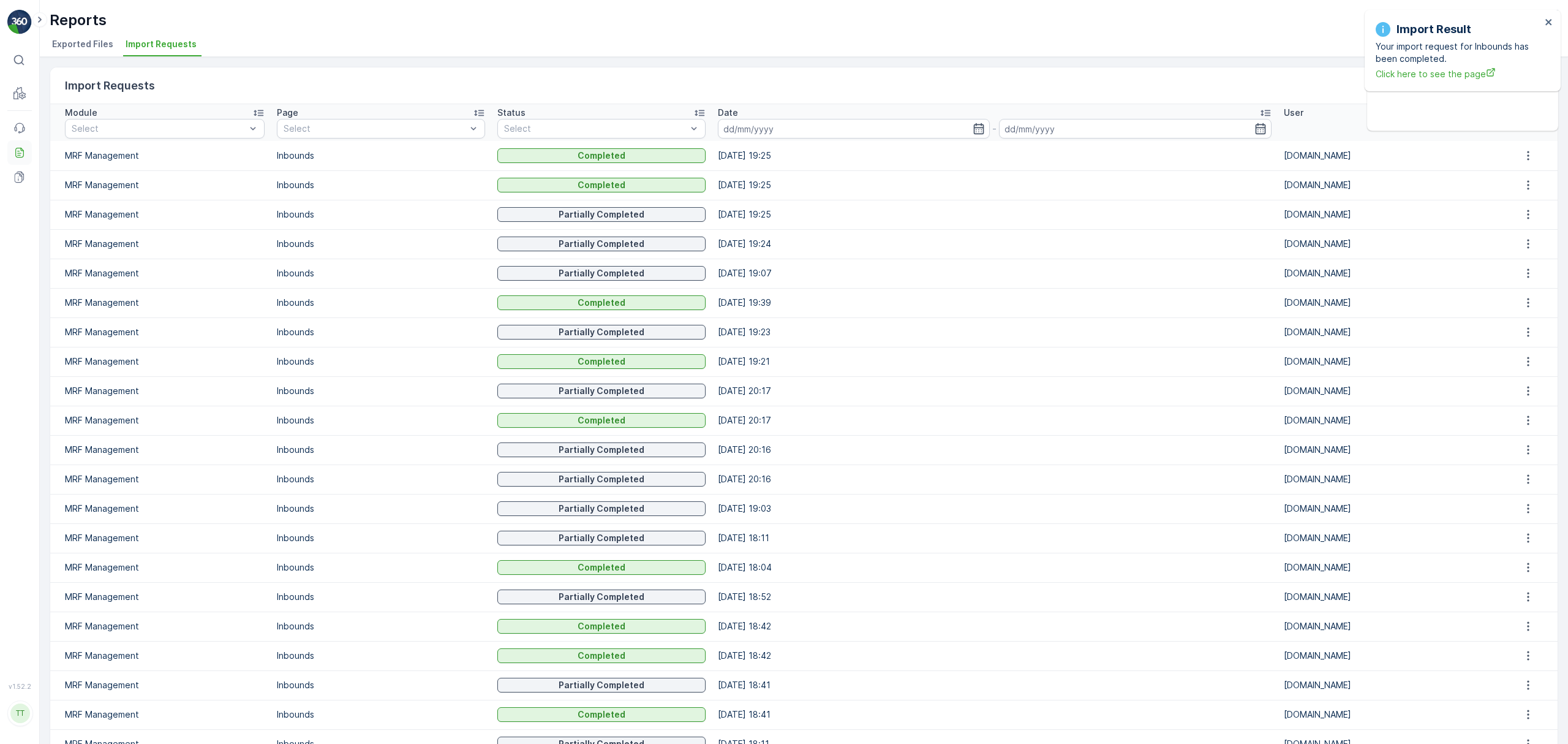
click at [20, 150] on icon at bounding box center [19, 152] width 12 height 12
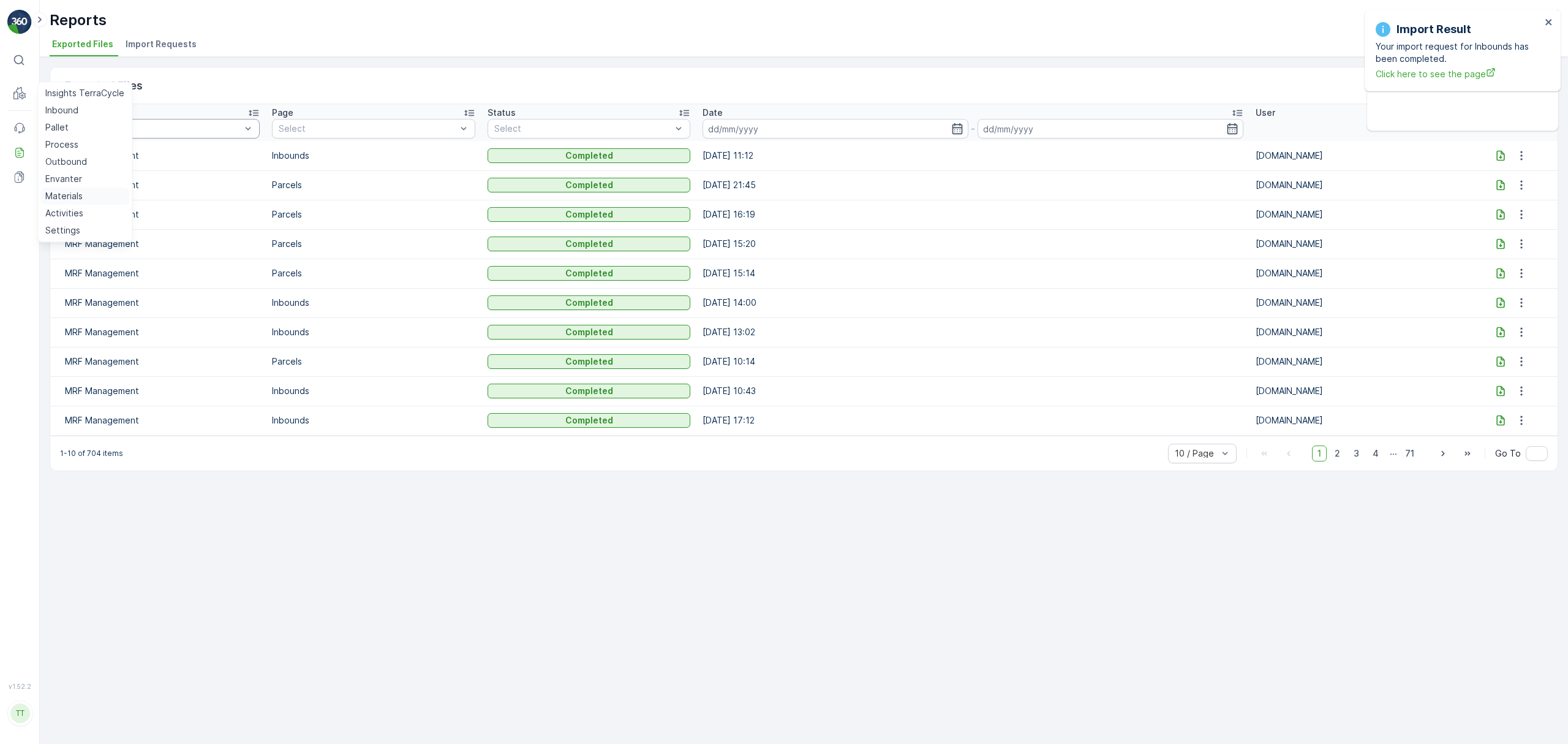
click at [55, 195] on p "Materials" at bounding box center [64, 196] width 38 height 12
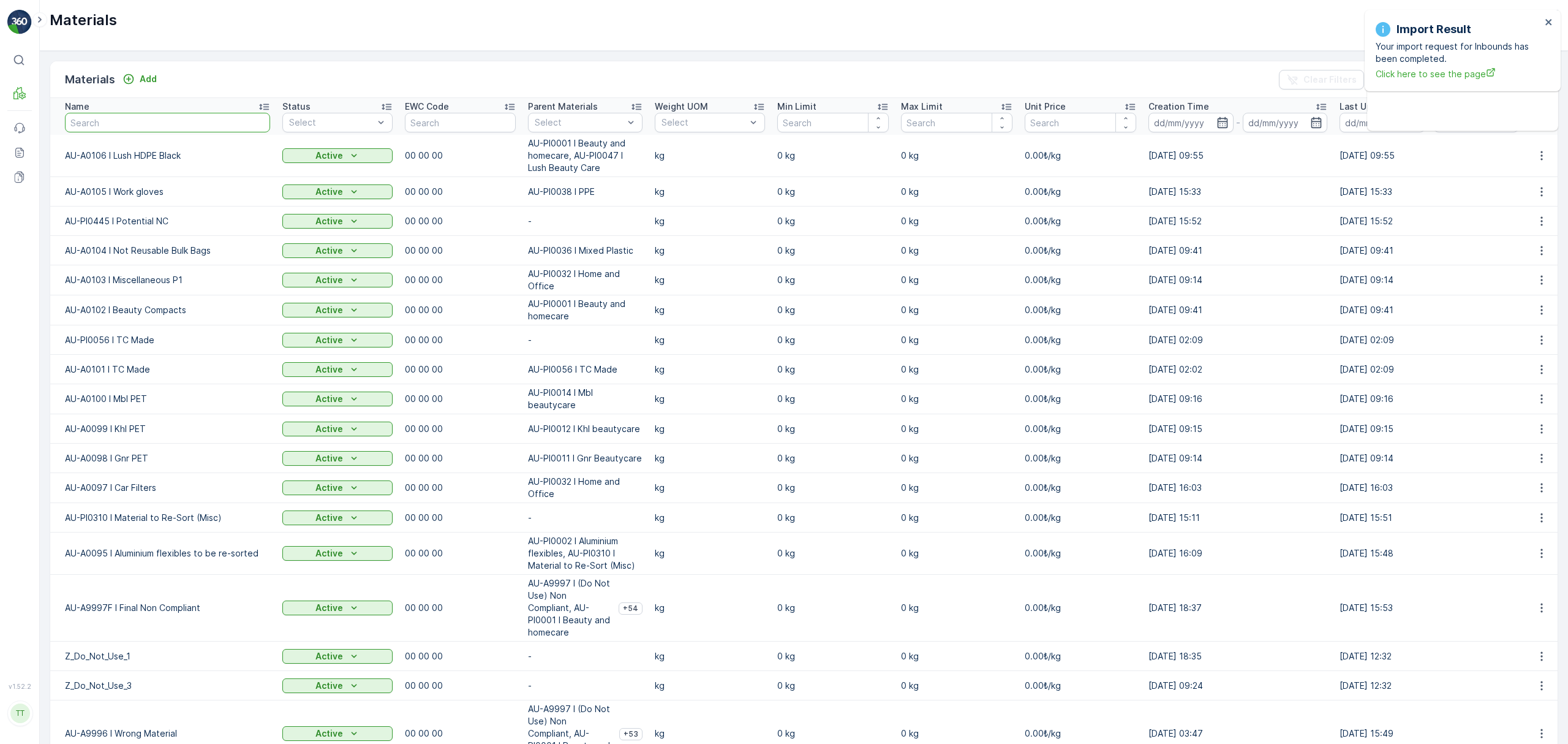
type input "AU-PI0017 I Rigid plastic"
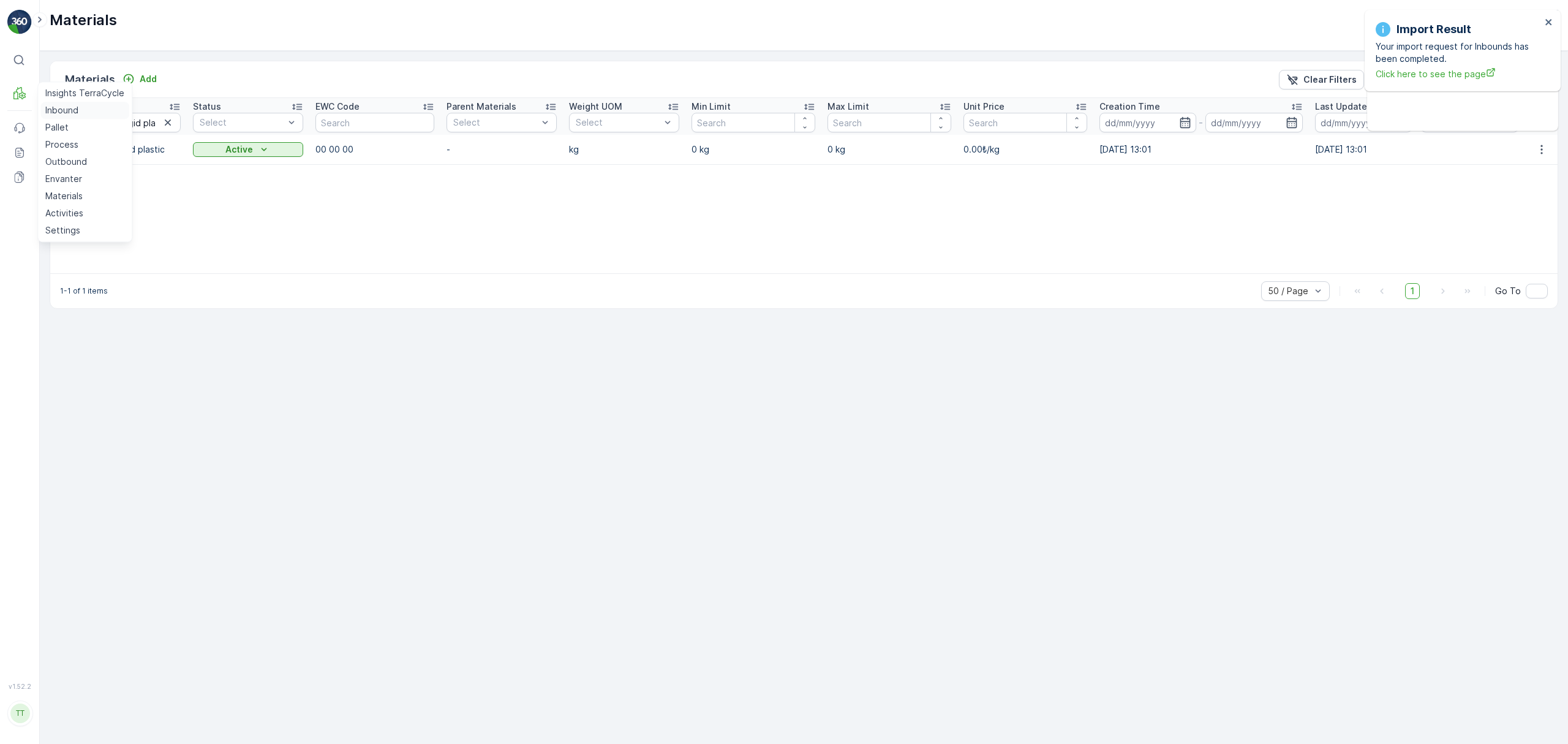
click at [55, 113] on p "Inbound" at bounding box center [61, 110] width 33 height 12
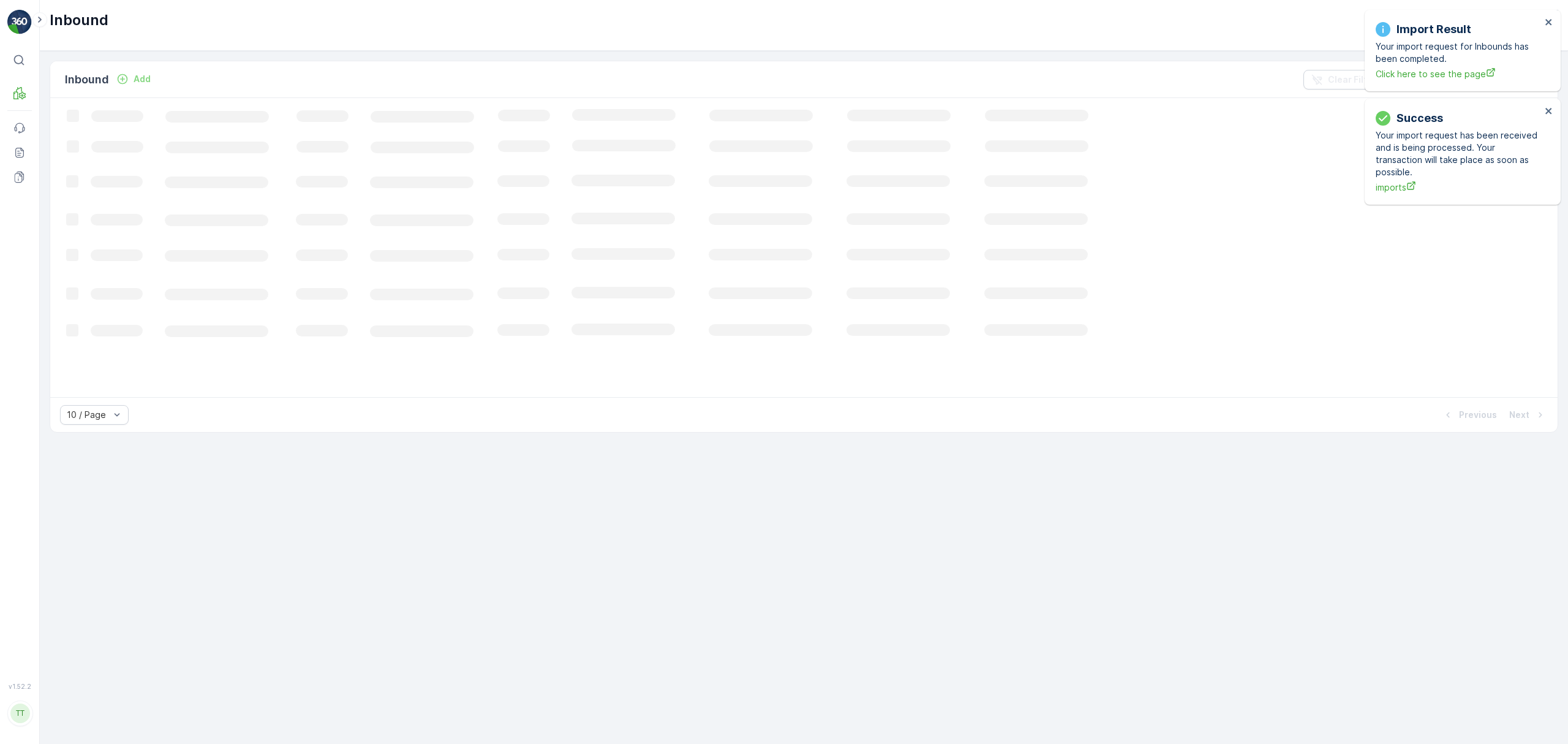
click at [1544, 22] on div "Import Result Your import request for Inbounds has been completed. Click here t…" at bounding box center [1459, 50] width 173 height 67
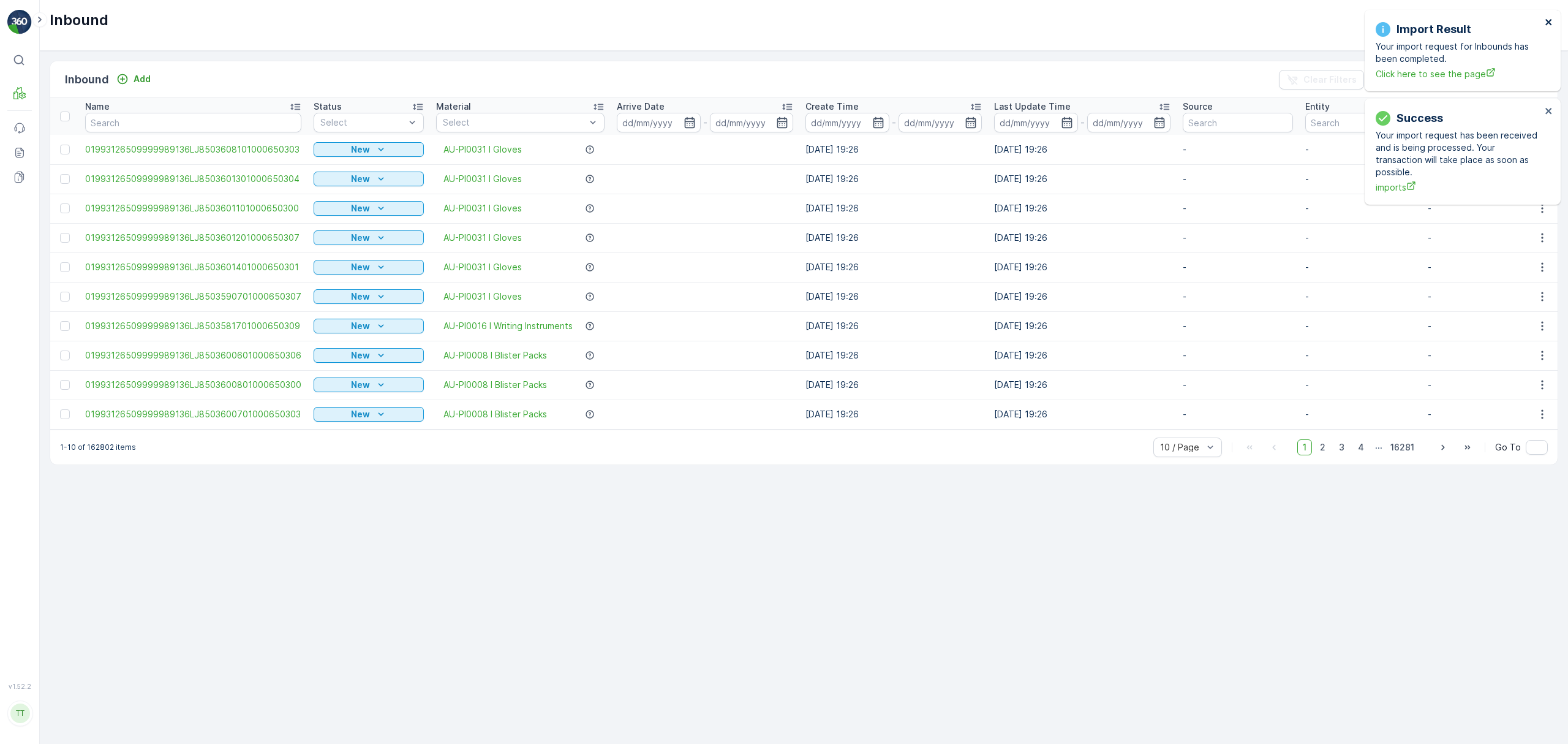
click at [1546, 23] on icon "close" at bounding box center [1548, 22] width 8 height 9
click at [1544, 27] on div "Success Your import request has been received and is being processed. Your tran…" at bounding box center [1463, 62] width 196 height 106
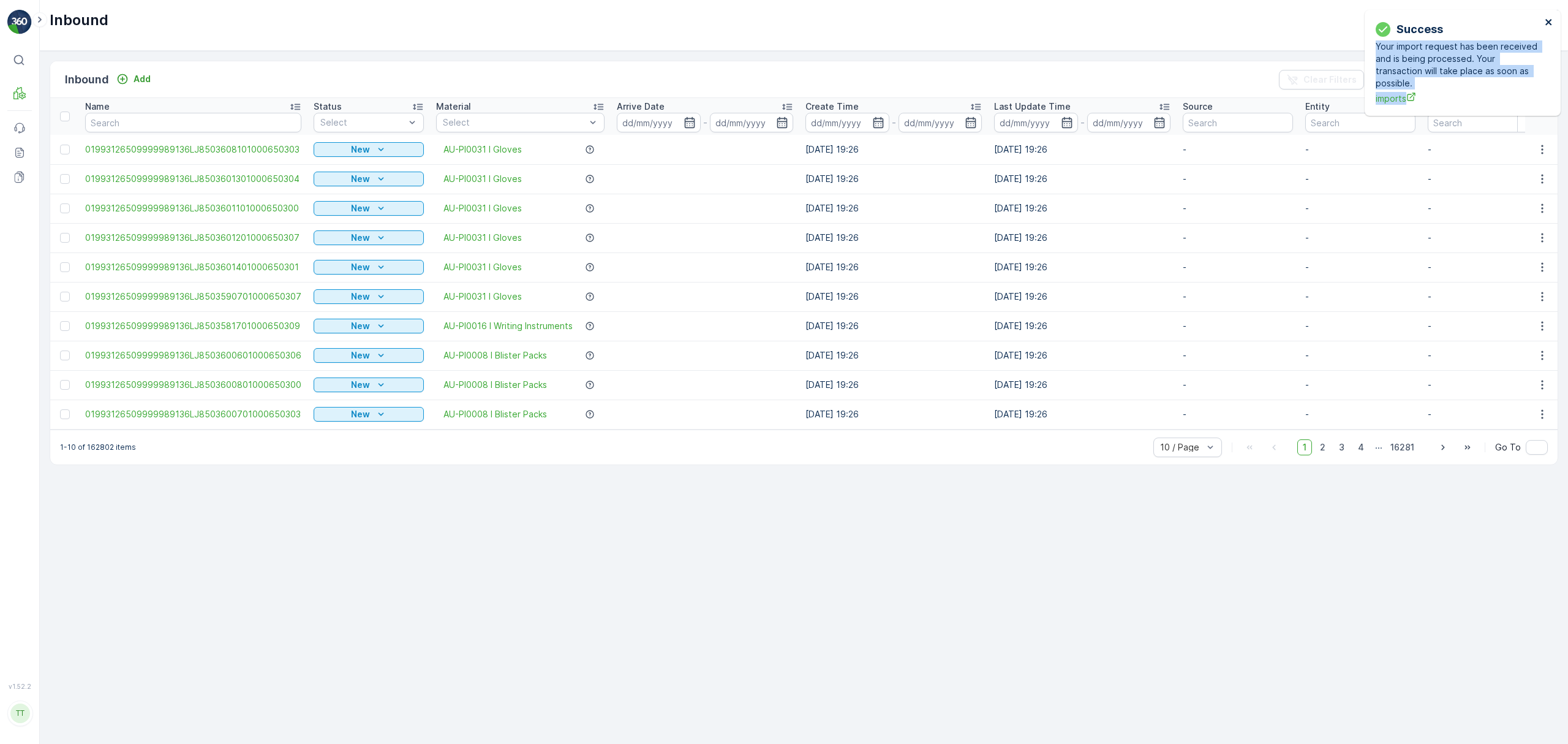
click at [1552, 20] on icon "close" at bounding box center [1548, 22] width 8 height 9
click at [1461, 78] on p "Import" at bounding box center [1473, 79] width 28 height 12
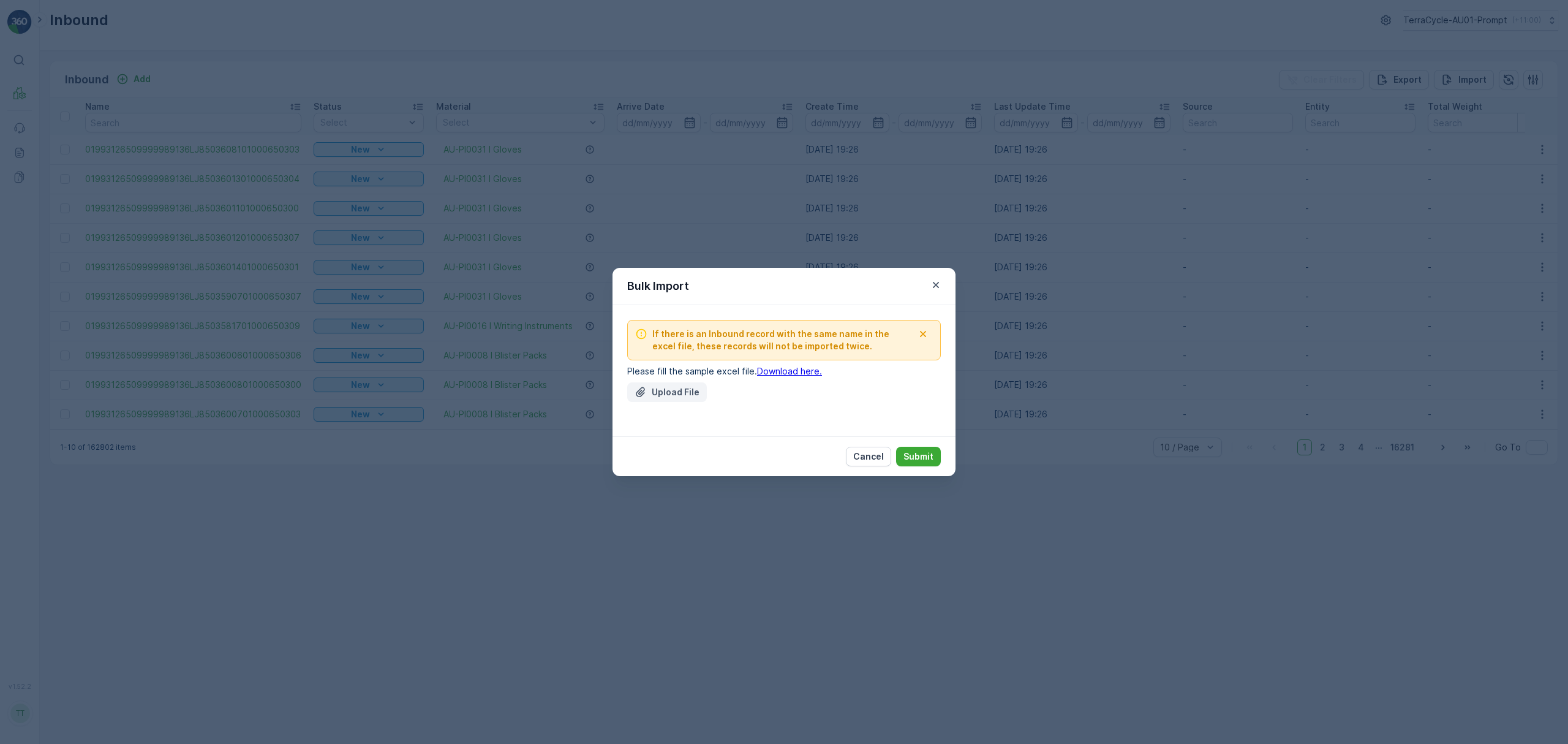
click at [653, 392] on p "Upload File" at bounding box center [675, 391] width 48 height 12
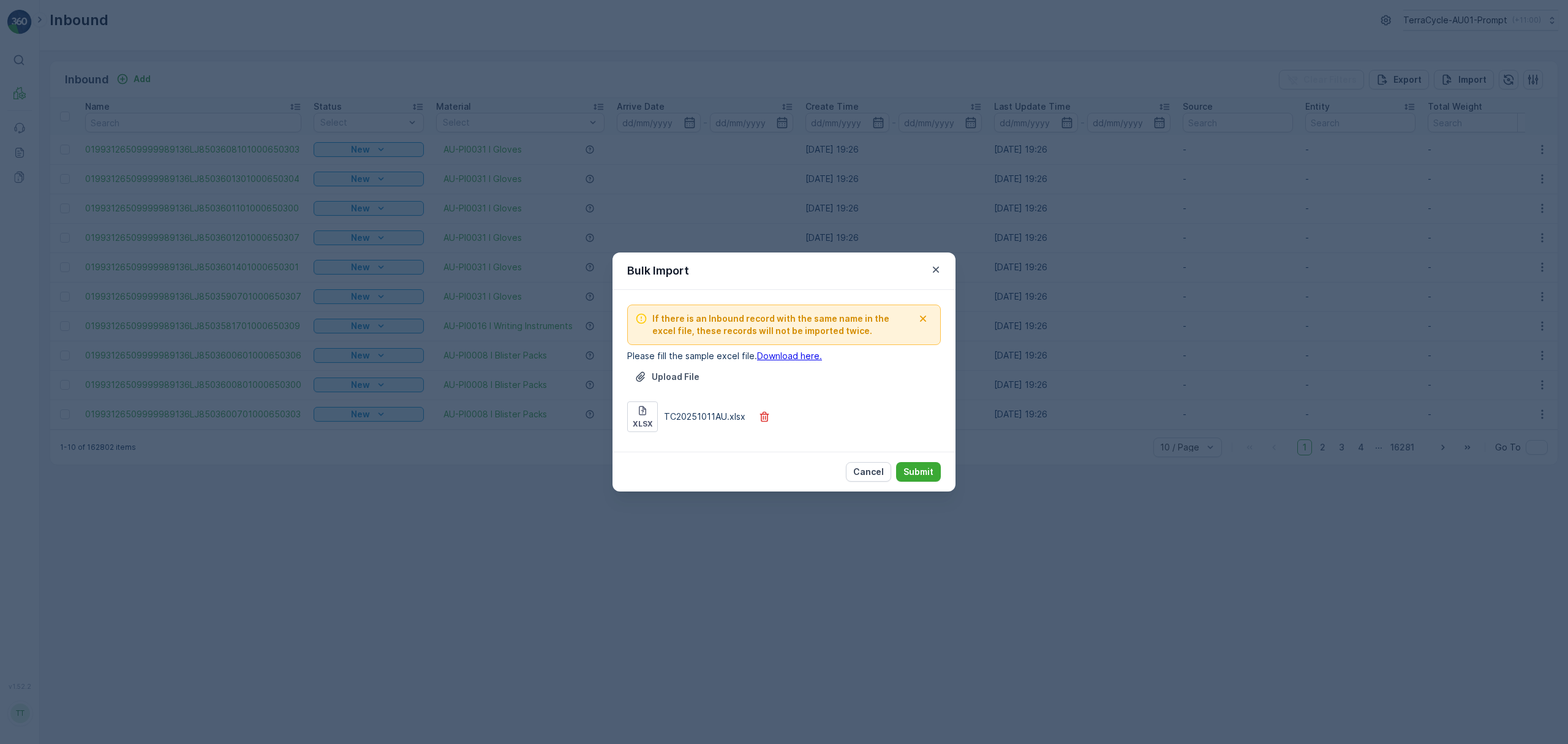
click at [921, 456] on div "Cancel Submit" at bounding box center [784, 471] width 343 height 40
click at [921, 473] on p "Submit" at bounding box center [919, 471] width 30 height 12
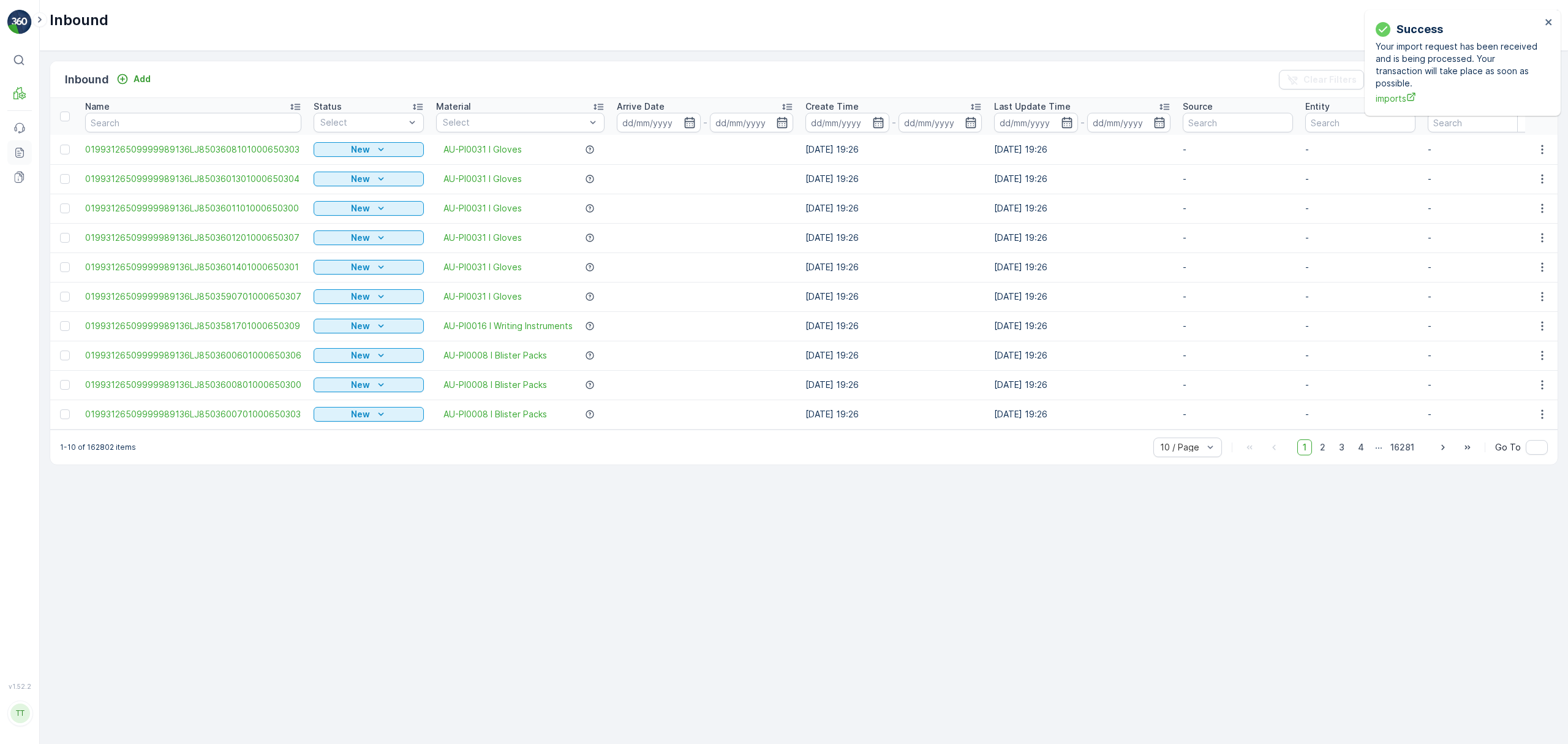
click at [20, 155] on icon at bounding box center [19, 152] width 12 height 12
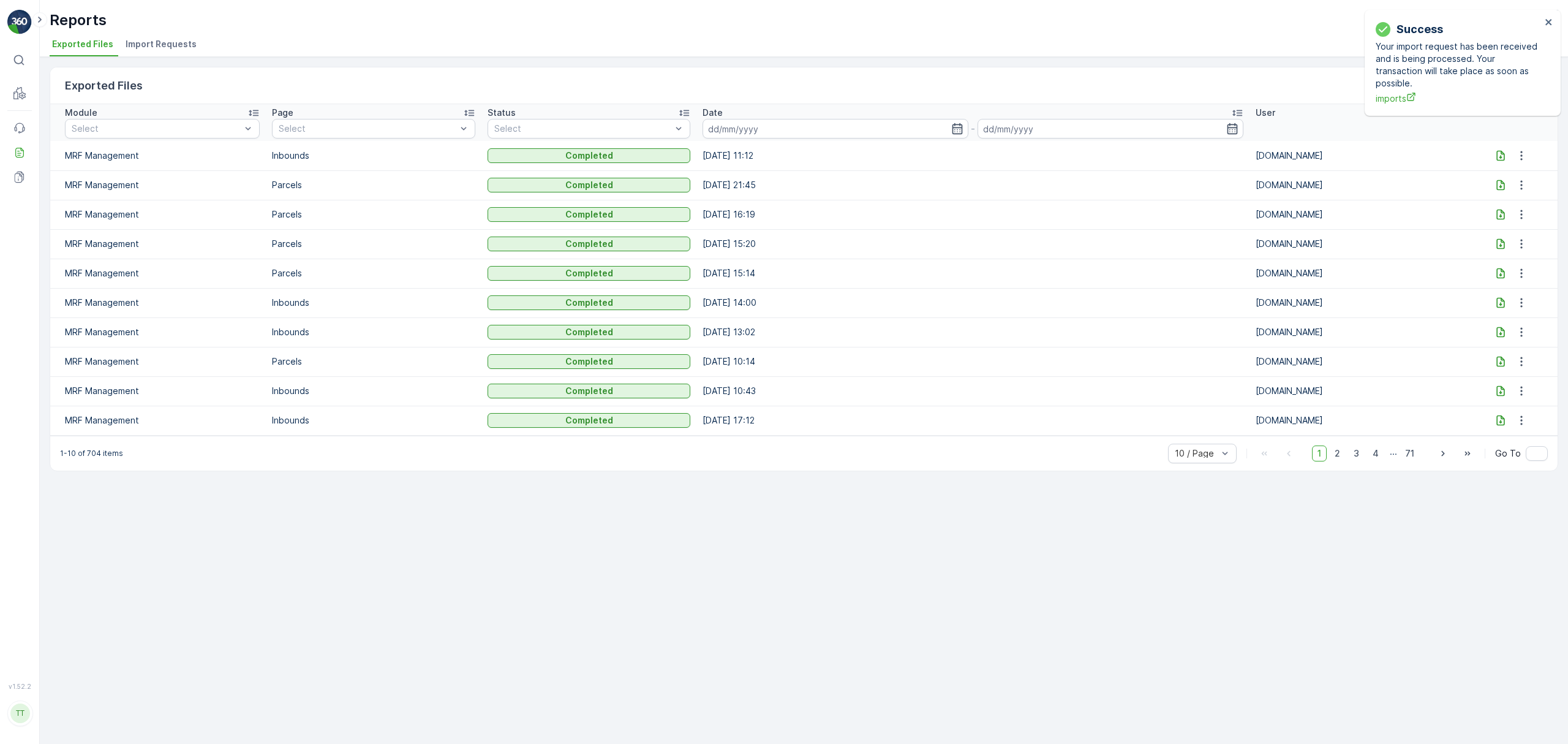
click at [157, 37] on li "Import Requests" at bounding box center [162, 46] width 78 height 21
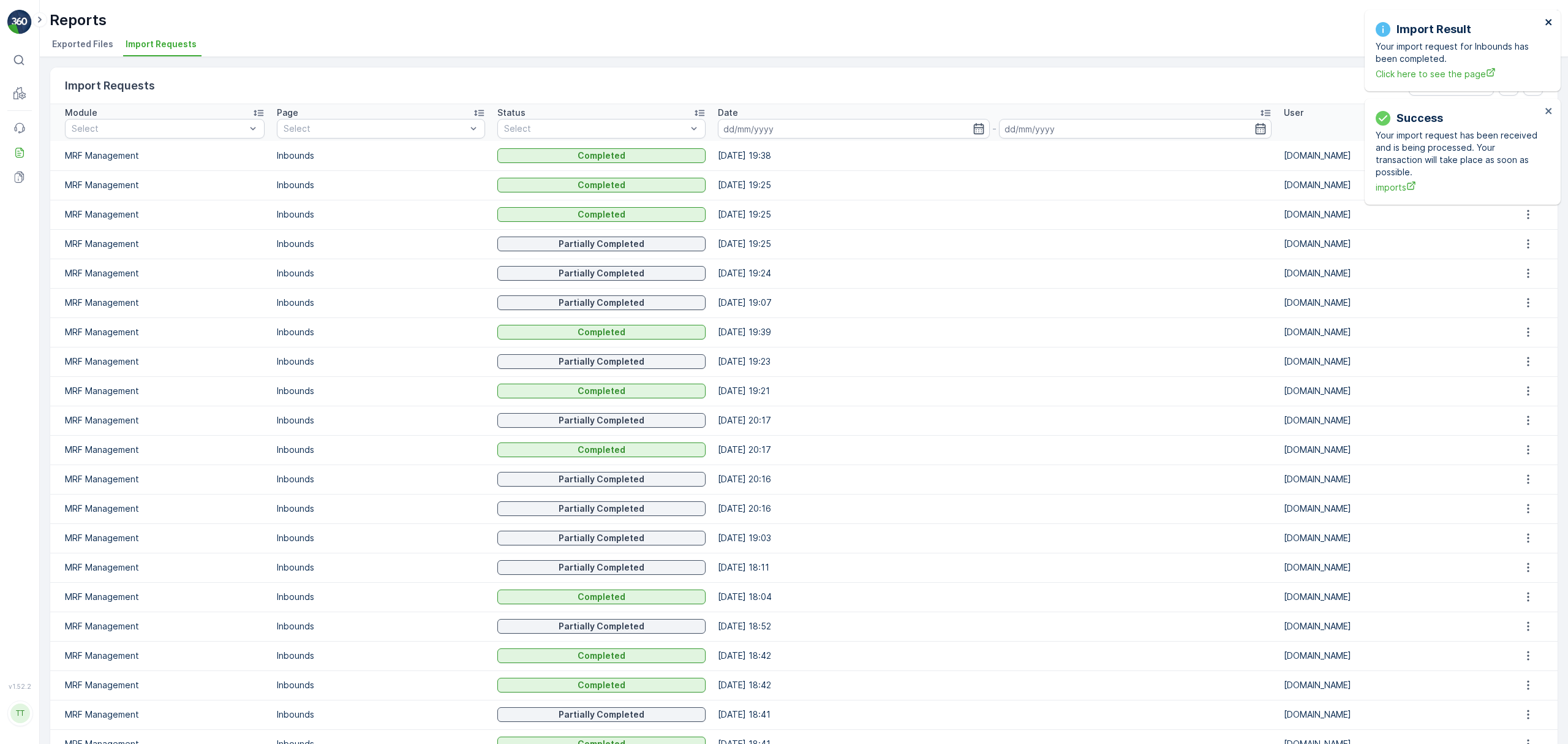
click at [1551, 20] on icon "close" at bounding box center [1548, 22] width 7 height 7
click at [1546, 22] on icon "close" at bounding box center [1548, 22] width 8 height 9
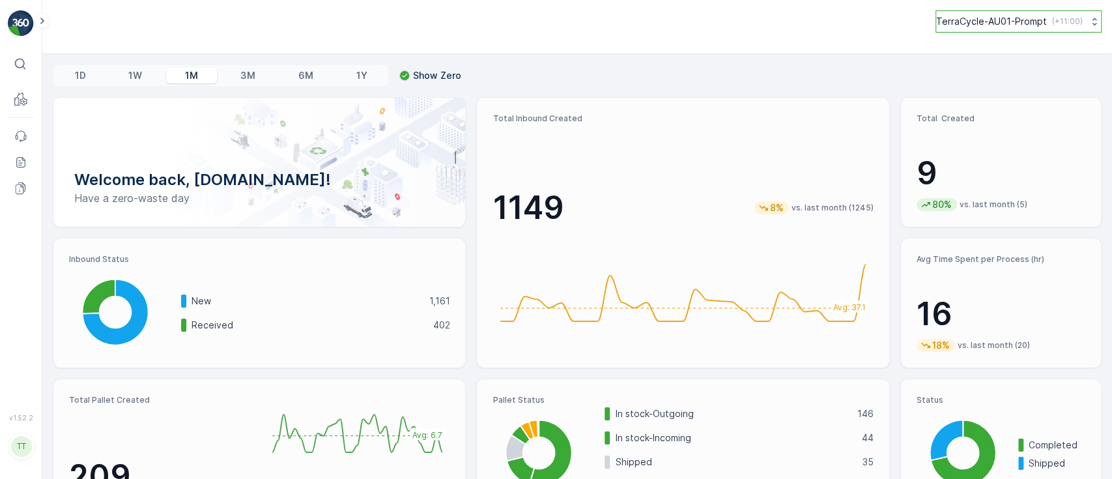
click at [1019, 25] on p "TerraCycle-AU01-Prompt" at bounding box center [991, 21] width 111 height 13
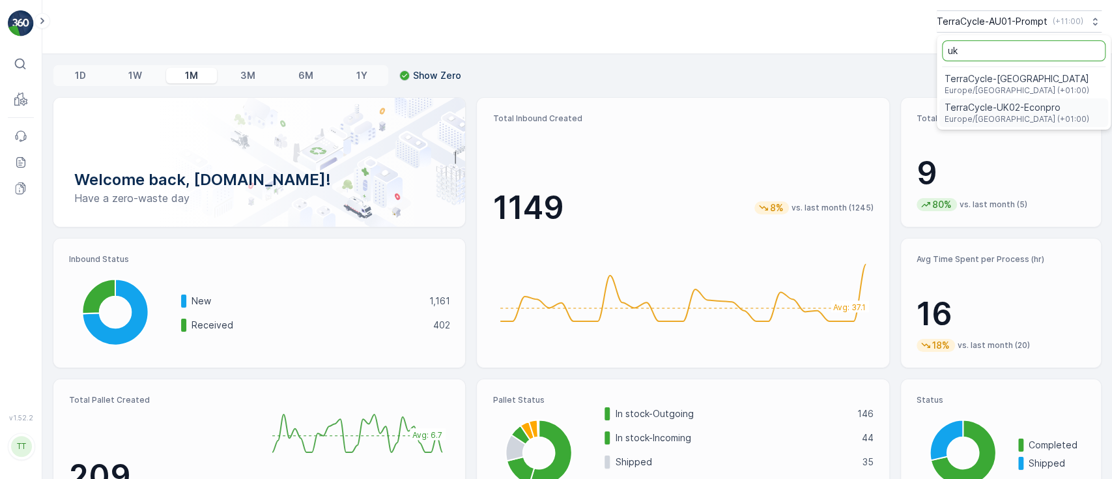
type input "uk"
click at [985, 122] on span "Europe/London (+01:00)" at bounding box center [1016, 119] width 145 height 10
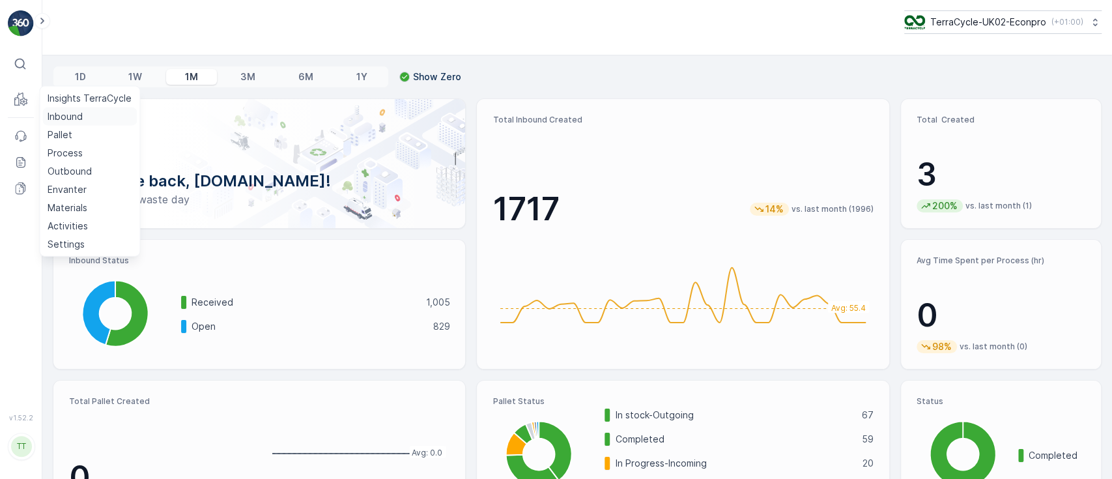
click at [53, 116] on p "Inbound" at bounding box center [65, 116] width 35 height 13
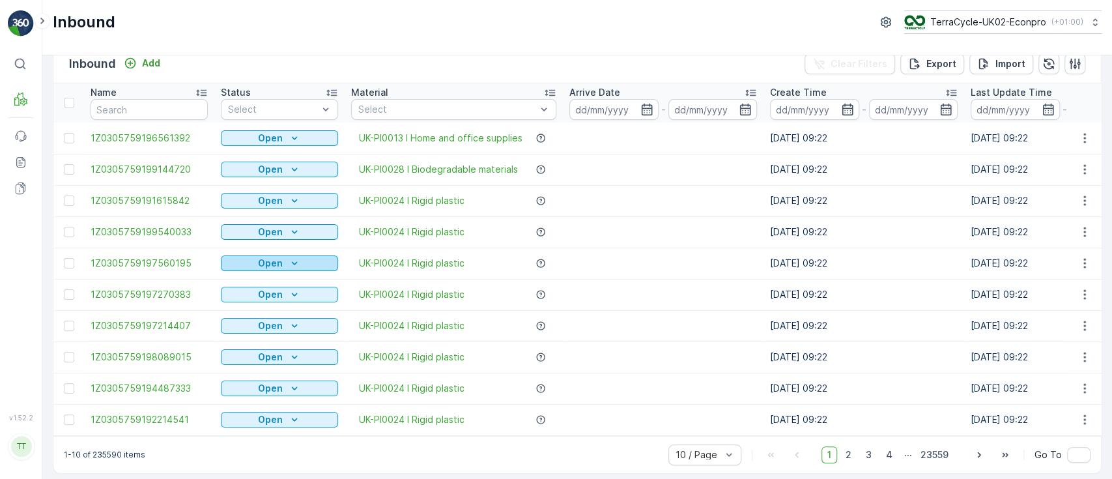
scroll to position [33, 0]
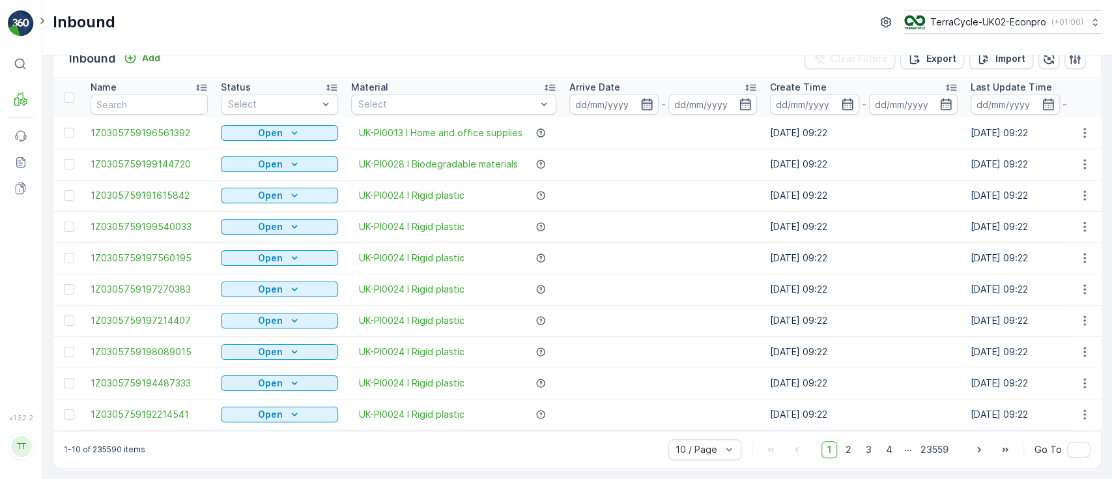
click at [646, 102] on icon "button" at bounding box center [646, 104] width 13 height 13
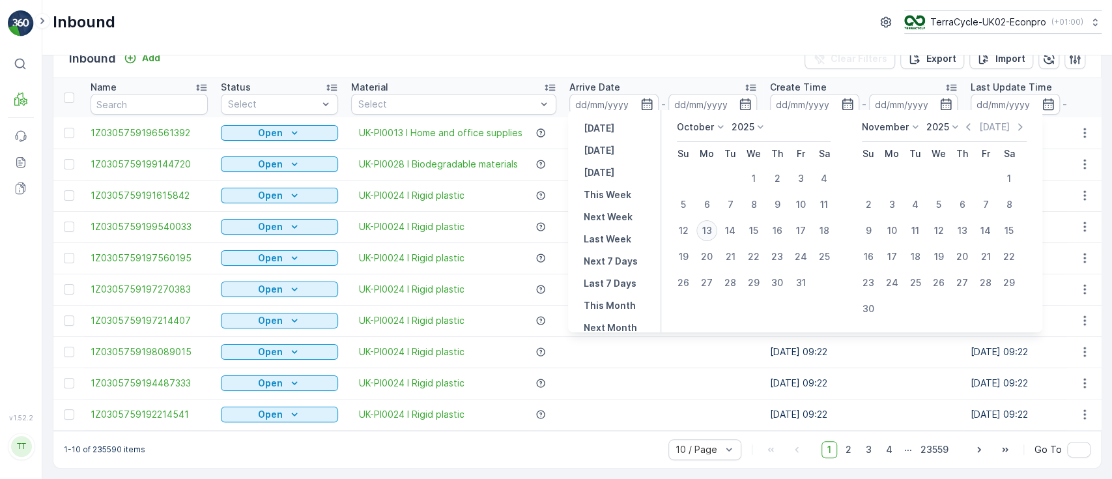
click at [710, 231] on div "13" at bounding box center [706, 230] width 21 height 21
type input "[DATE]"
click at [710, 231] on div "13" at bounding box center [706, 230] width 21 height 21
type input "[DATE]"
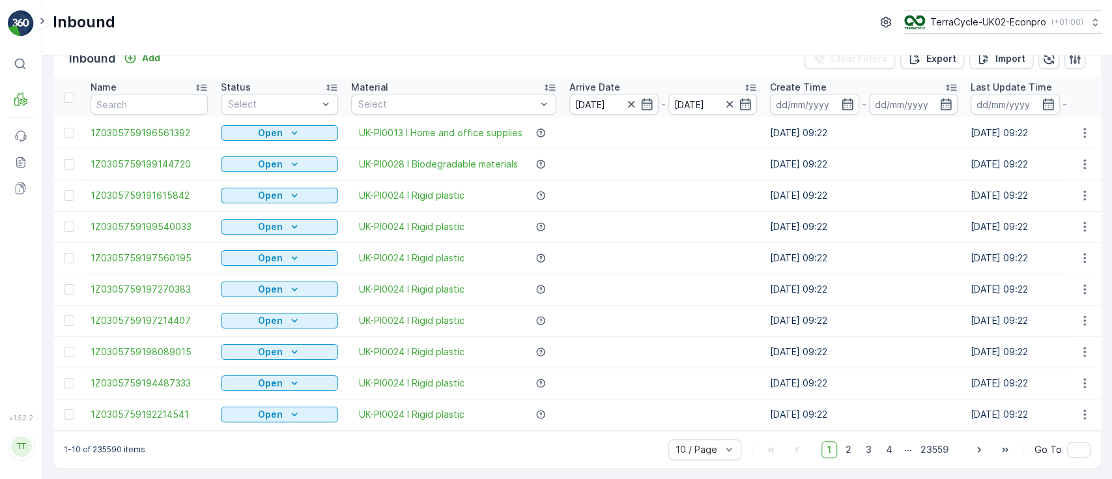
click at [667, 372] on td at bounding box center [663, 382] width 201 height 31
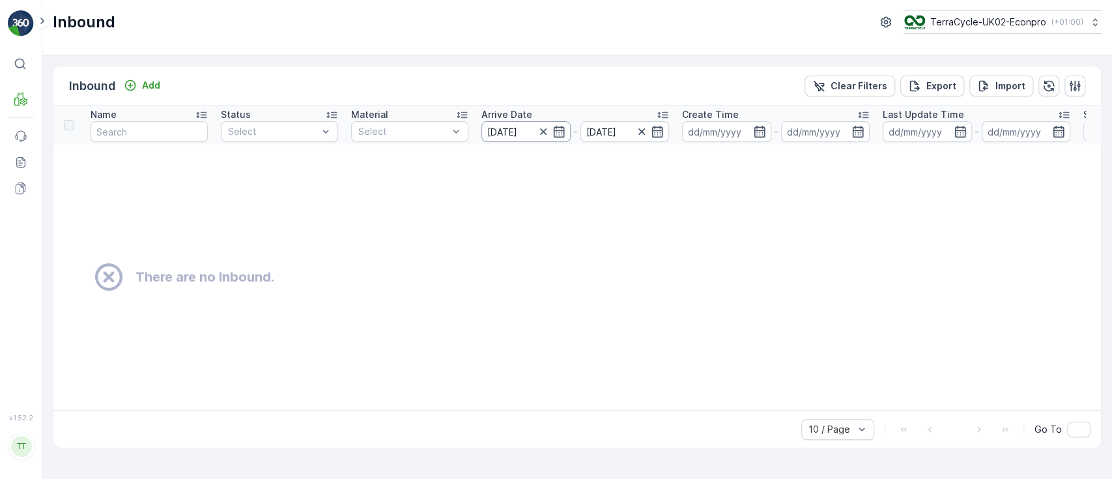
click at [526, 126] on input "[DATE]" at bounding box center [525, 131] width 89 height 21
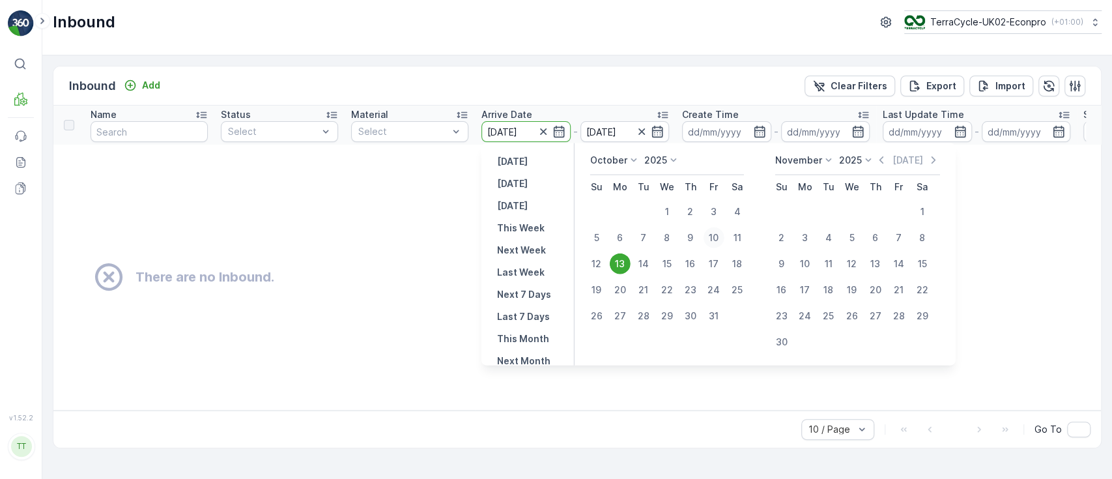
click at [716, 238] on div "10" at bounding box center [713, 237] width 21 height 21
type input "[DATE]"
click at [716, 238] on div "10" at bounding box center [713, 237] width 21 height 21
type input "[DATE]"
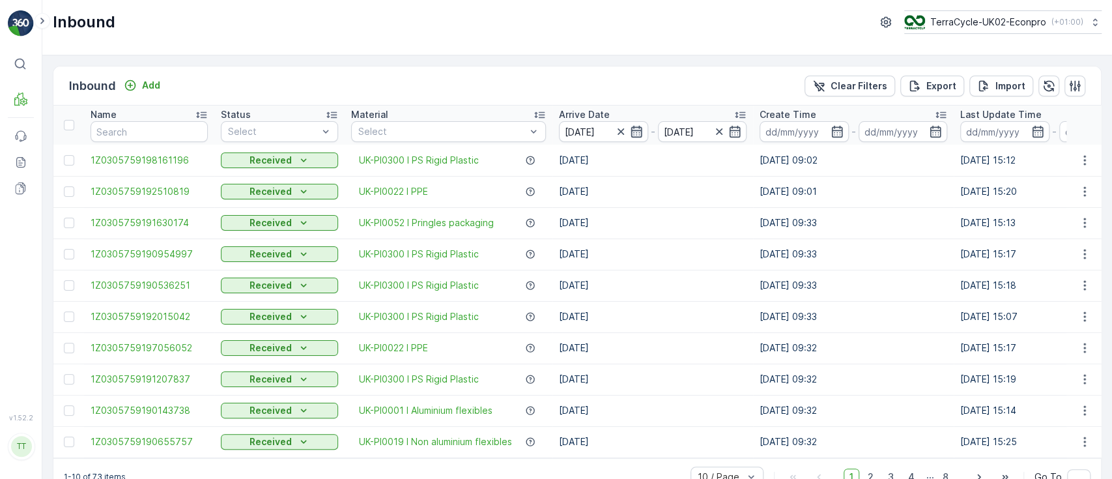
click at [634, 130] on icon "button" at bounding box center [635, 132] width 11 height 12
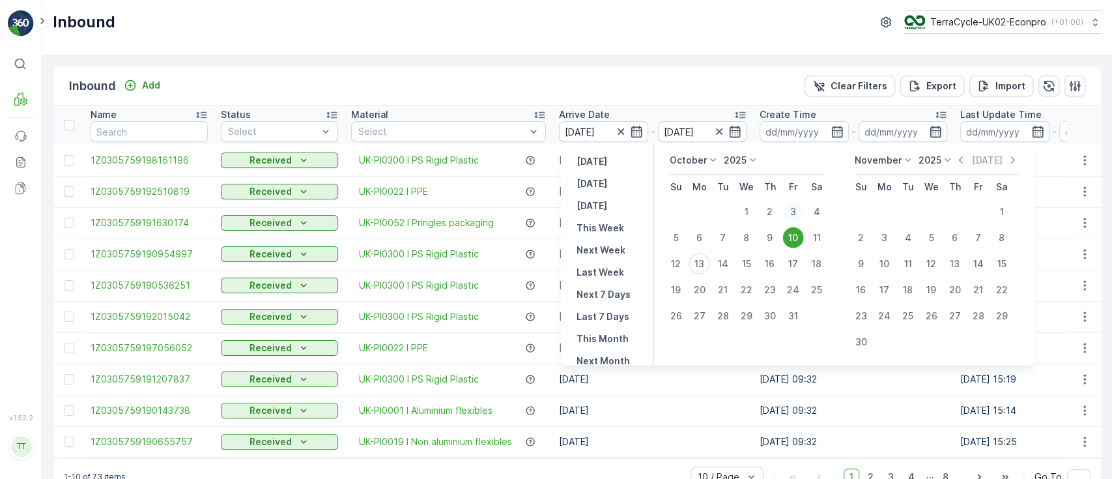
click at [797, 210] on div "3" at bounding box center [792, 211] width 21 height 21
type input "[DATE]"
click at [679, 262] on div "12" at bounding box center [675, 263] width 21 height 21
type input "[DATE]"
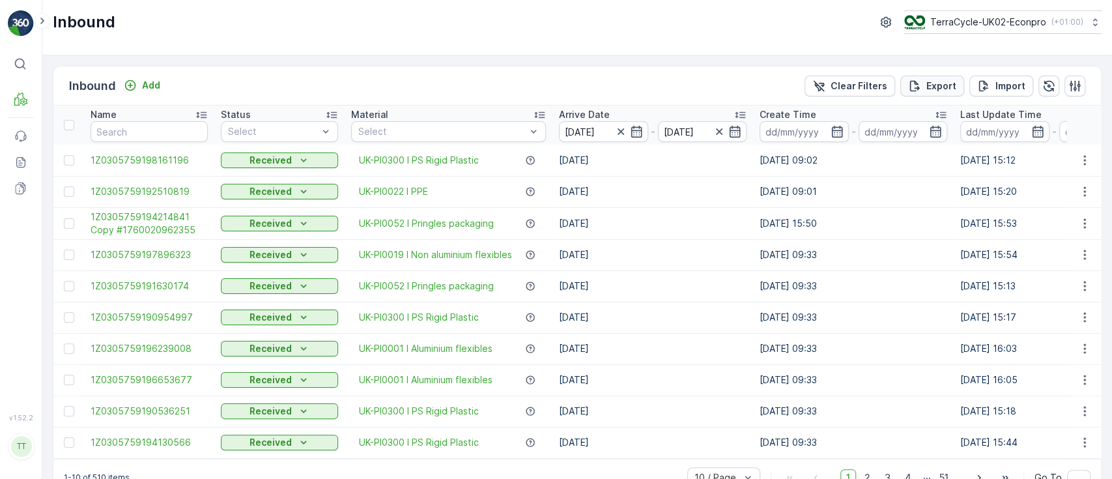
click at [935, 82] on p "Export" at bounding box center [941, 85] width 30 height 13
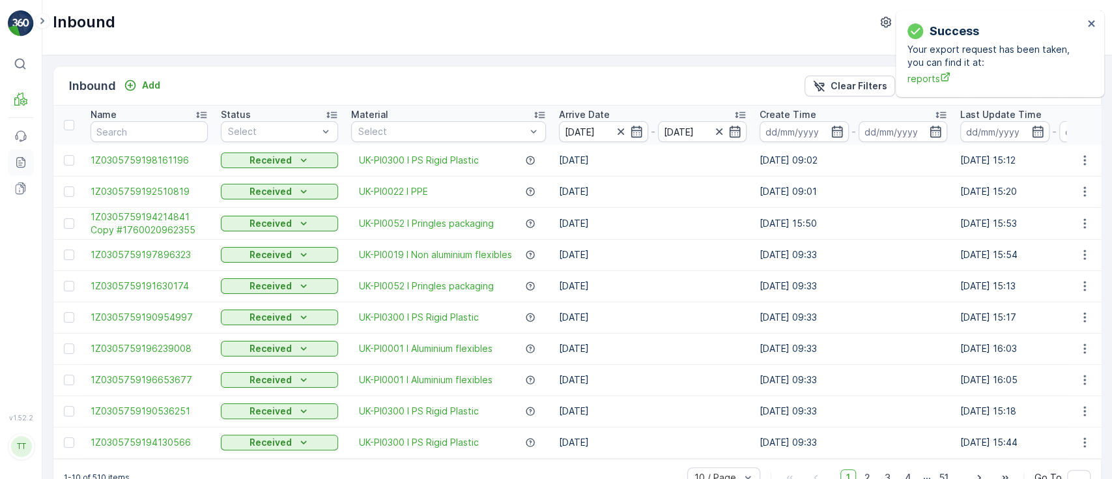
click at [23, 159] on icon at bounding box center [23, 158] width 3 height 3
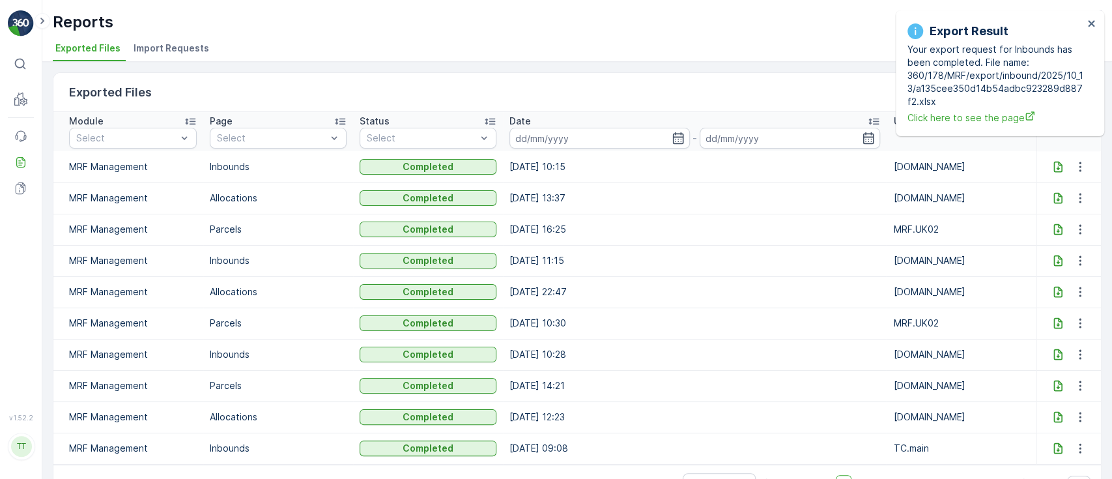
click at [1050, 157] on td at bounding box center [1068, 166] width 64 height 31
click at [1051, 164] on icon at bounding box center [1057, 166] width 13 height 13
click at [554, 38] on div "Reports TerraCycle-UK02-Econpro ( +01:00 ) Exported Files Import Requests" at bounding box center [576, 31] width 1069 height 62
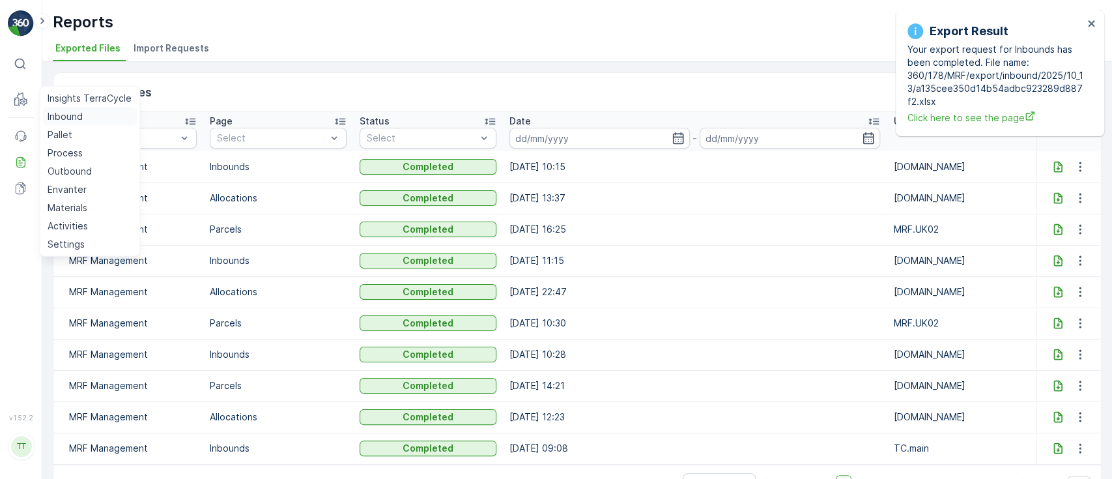
click at [57, 111] on p "Inbound" at bounding box center [65, 116] width 35 height 13
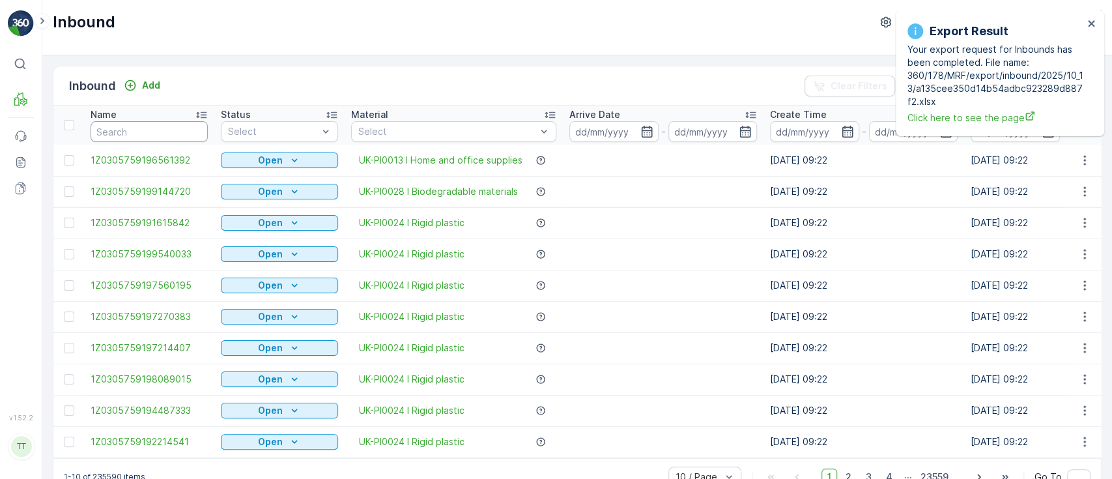
click at [135, 127] on input "text" at bounding box center [149, 131] width 117 height 21
paste input "1759398024514884"
type input "1759398024514884"
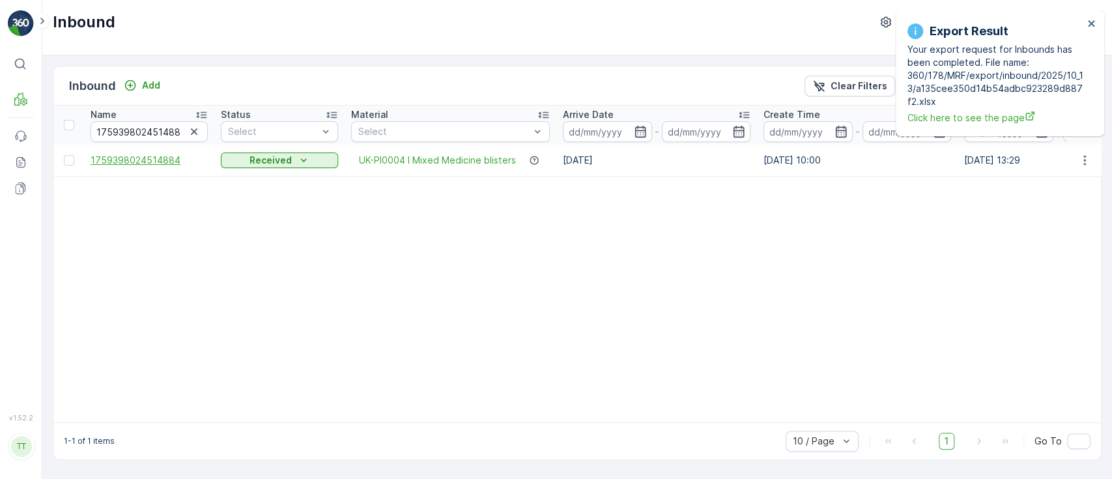
click at [124, 157] on span "1759398024514884" at bounding box center [149, 160] width 117 height 13
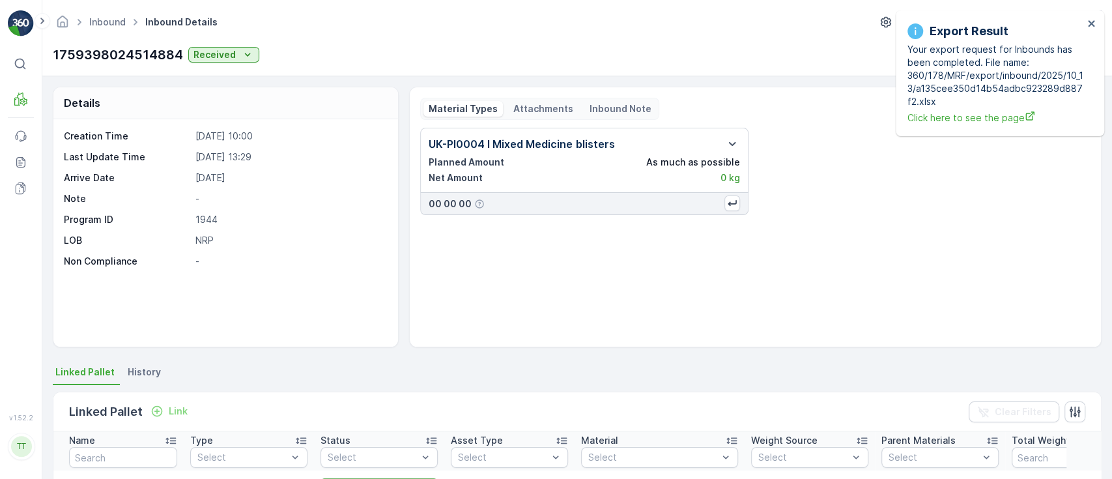
click at [143, 358] on div "Details Creation Time [DATE] 10:00 Last Update Time [DATE] 13:29 Arrive Date [D…" at bounding box center [576, 277] width 1069 height 402
click at [142, 370] on span "History" at bounding box center [144, 371] width 33 height 13
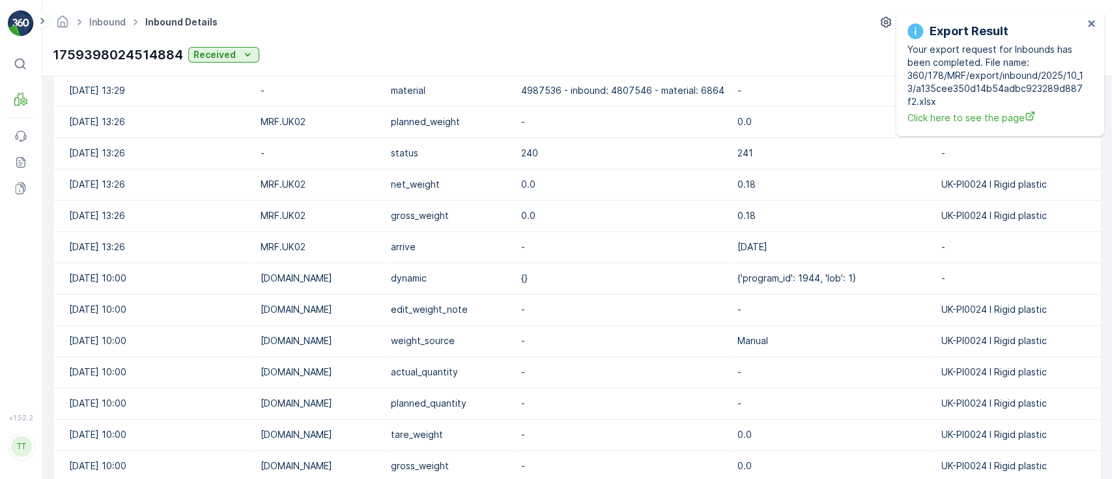
scroll to position [806, 0]
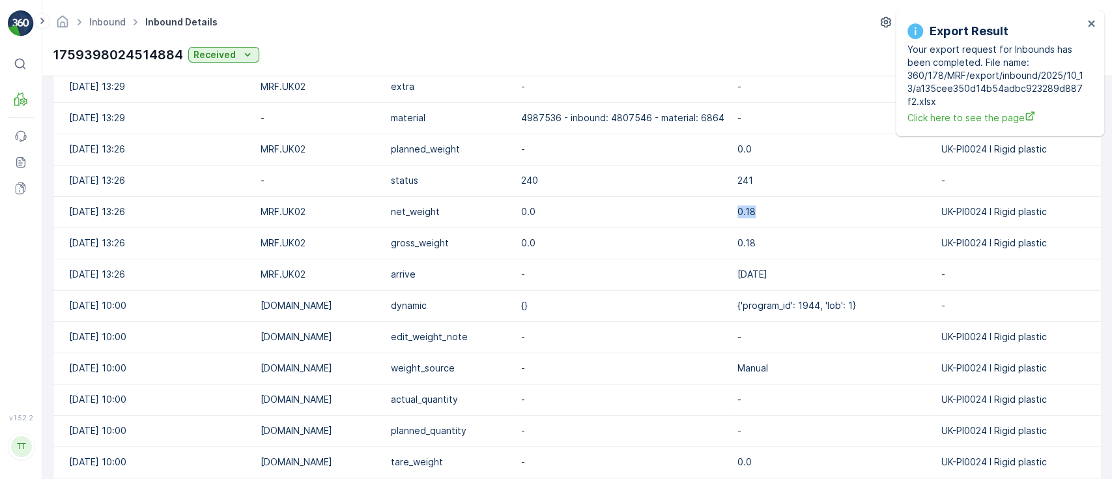
drag, startPoint x: 755, startPoint y: 209, endPoint x: 704, endPoint y: 210, distance: 51.5
click at [704, 210] on tr "[DATE] 13:26 MRF.UK02 net_weight 0.0 0.18 UK-PI0024 I Rigid plastic" at bounding box center [583, 211] width 1060 height 31
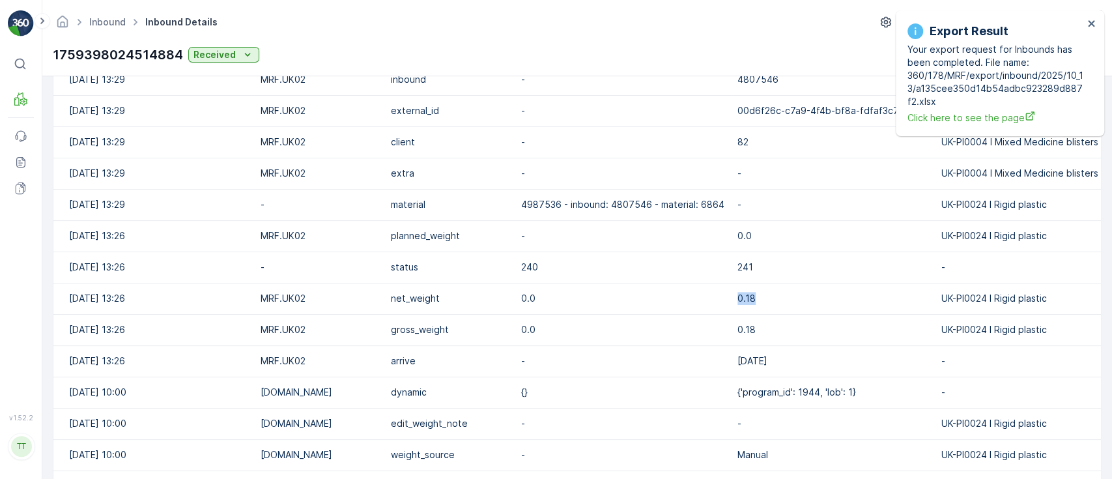
scroll to position [632, 0]
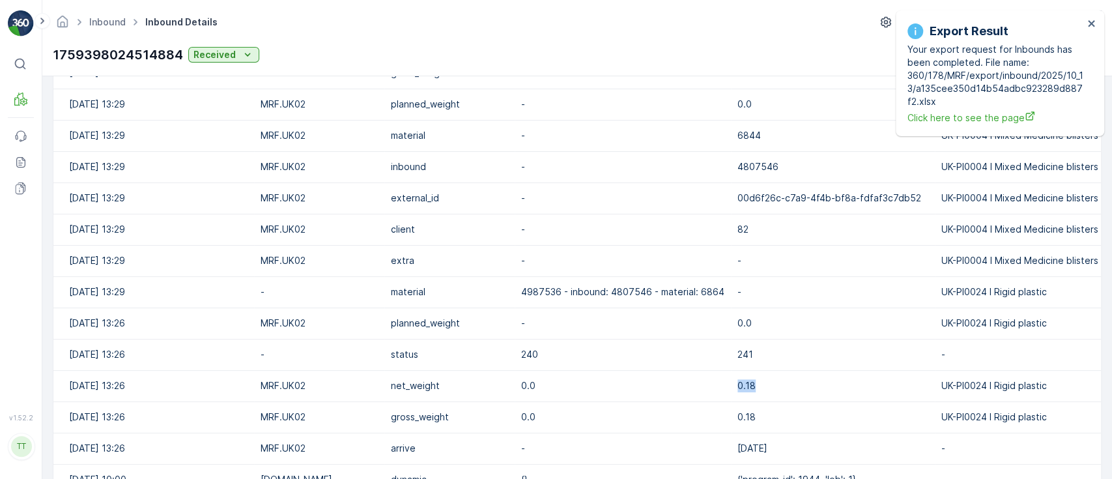
copy tr "0.18"
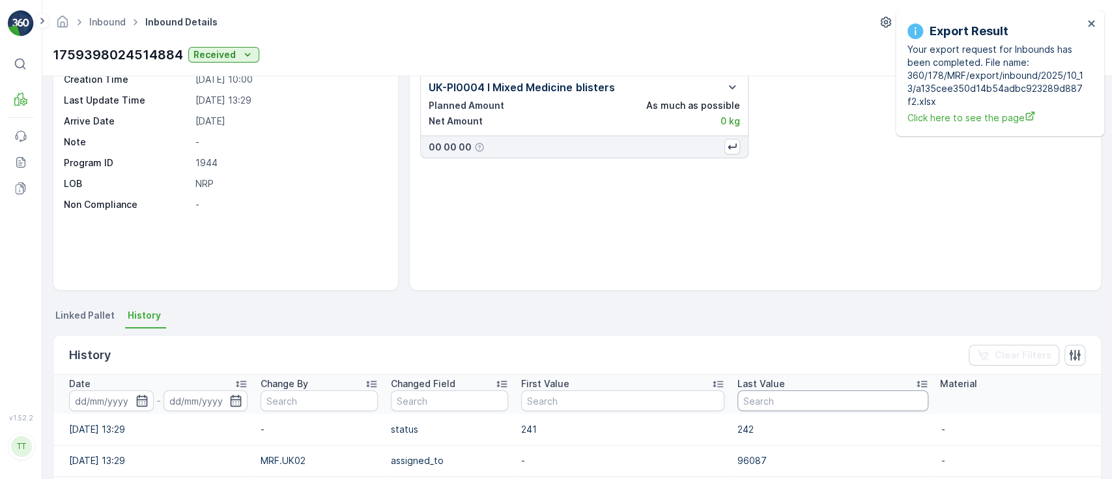
scroll to position [0, 0]
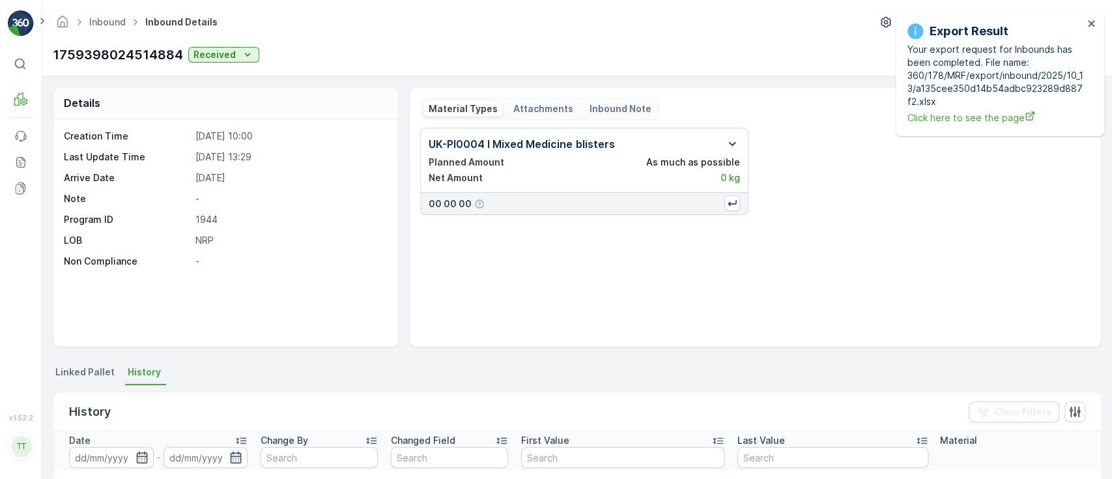
click at [731, 139] on icon "button" at bounding box center [732, 144] width 16 height 16
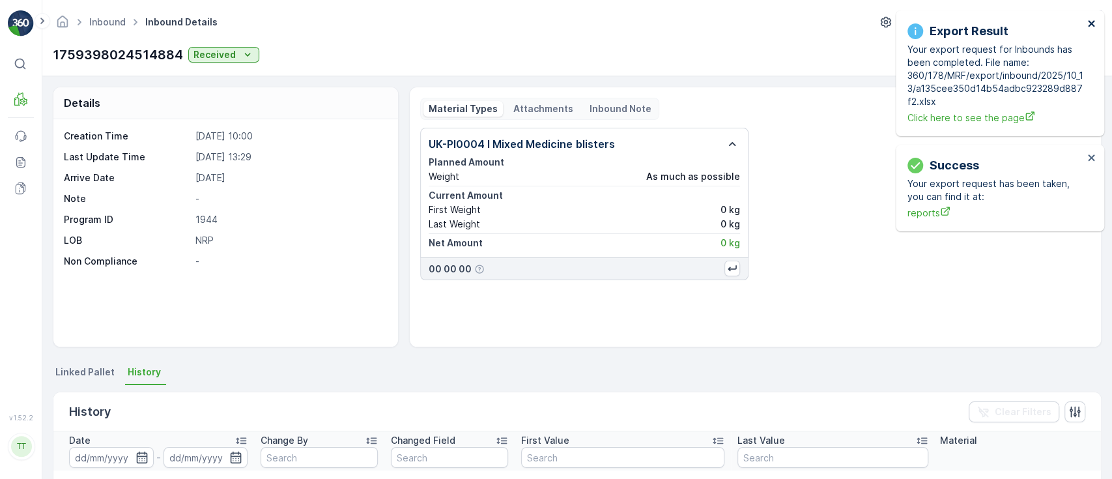
click at [1088, 25] on icon "close" at bounding box center [1091, 23] width 9 height 10
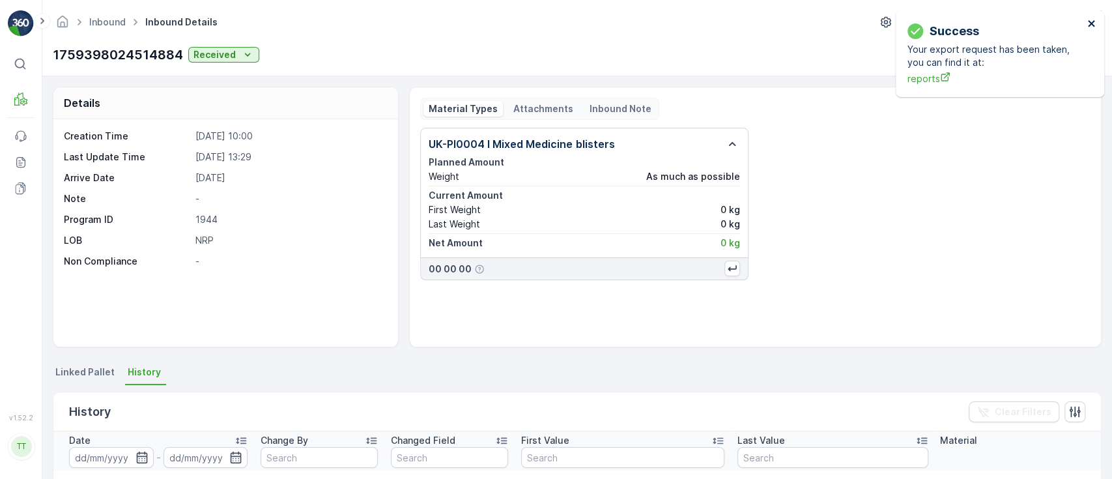
click at [1093, 20] on div "Success Your export request has been taken, you can find it at: reports" at bounding box center [999, 53] width 208 height 87
click at [1091, 20] on icon "close" at bounding box center [1091, 23] width 9 height 10
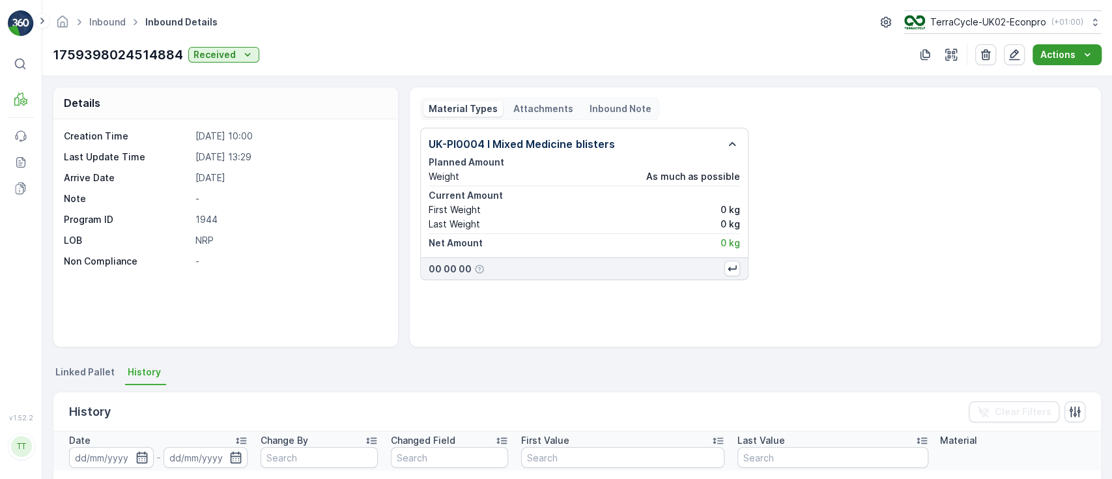
click at [1082, 60] on icon "Actions" at bounding box center [1086, 54] width 13 height 13
click at [1000, 52] on div "Actions" at bounding box center [1033, 54] width 135 height 21
click at [1015, 54] on icon "button" at bounding box center [1013, 54] width 13 height 13
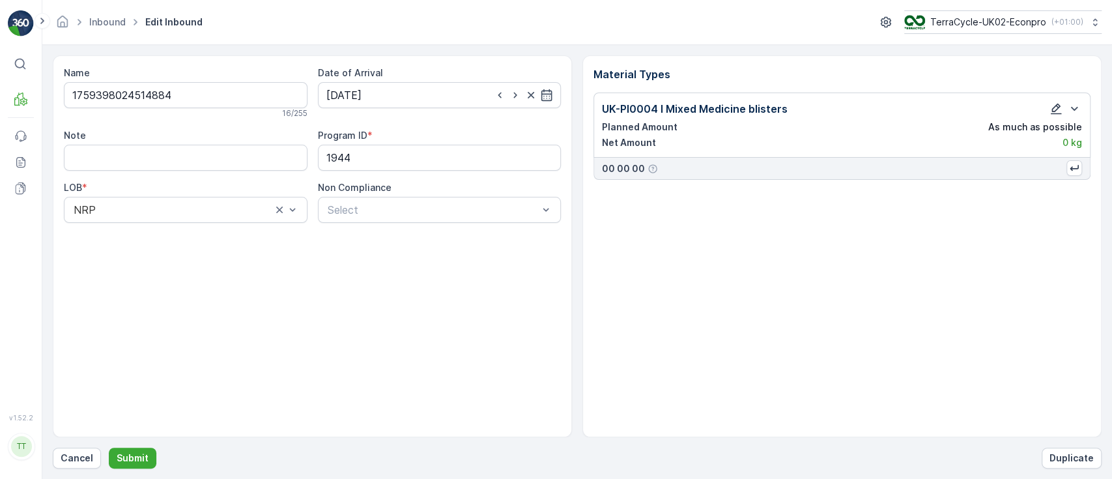
click at [1050, 109] on icon "button" at bounding box center [1055, 108] width 13 height 13
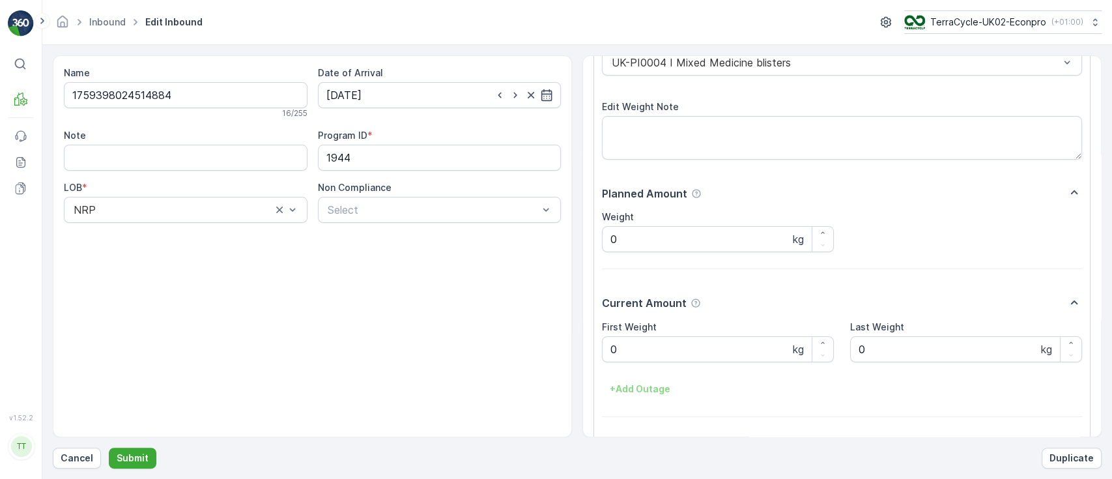
scroll to position [87, 0]
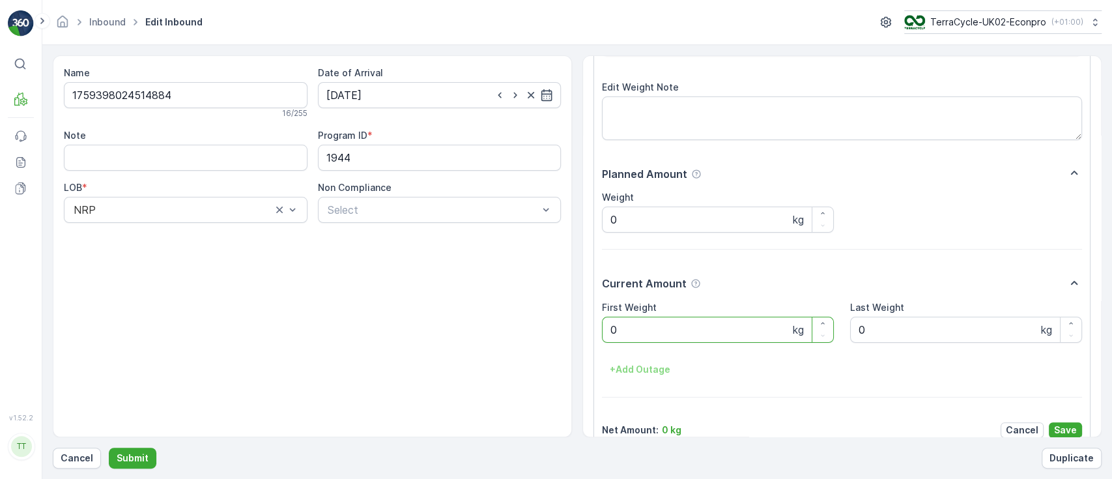
drag, startPoint x: 638, startPoint y: 333, endPoint x: 563, endPoint y: 333, distance: 75.5
click at [563, 333] on div "Name 1759398024514884 16 / 255 Date of Arrival [DATE] Note Program ID * 1944 LO…" at bounding box center [577, 246] width 1048 height 382
paste Weight ".18"
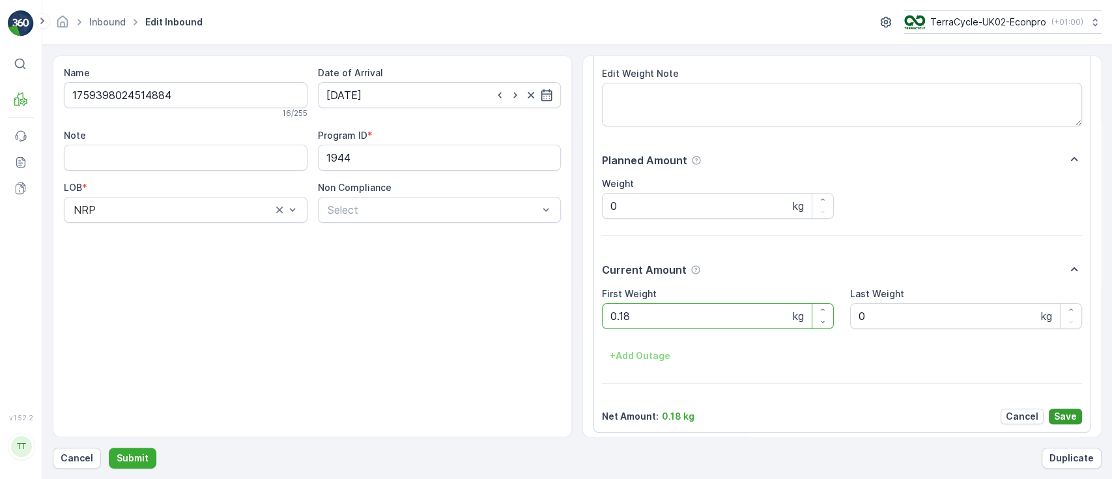
scroll to position [107, 0]
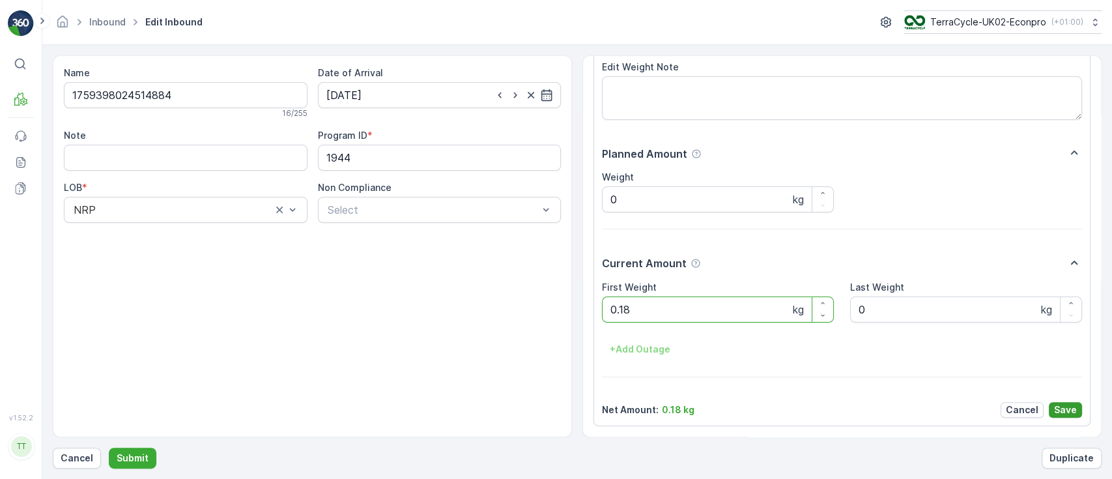
type Weight "0.18"
click at [1054, 408] on p "Save" at bounding box center [1065, 409] width 23 height 13
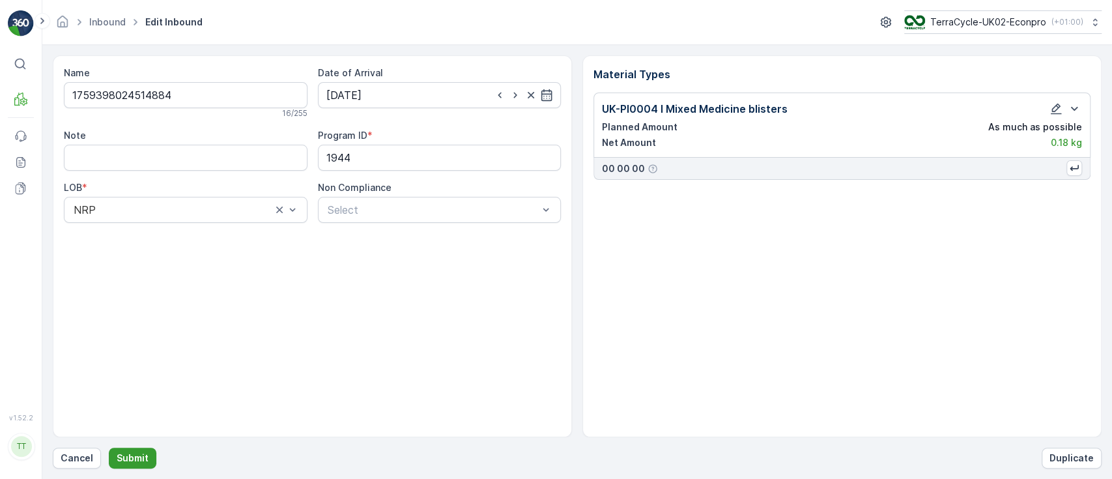
click at [117, 461] on p "Submit" at bounding box center [133, 457] width 32 height 13
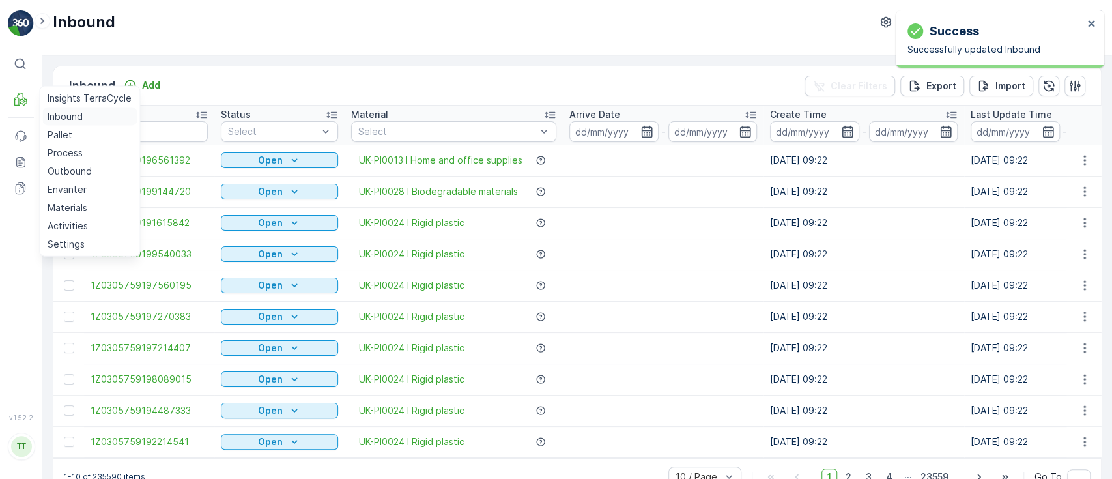
drag, startPoint x: 48, startPoint y: 113, endPoint x: 63, endPoint y: 107, distance: 16.1
click at [49, 113] on p "Inbound" at bounding box center [65, 116] width 35 height 13
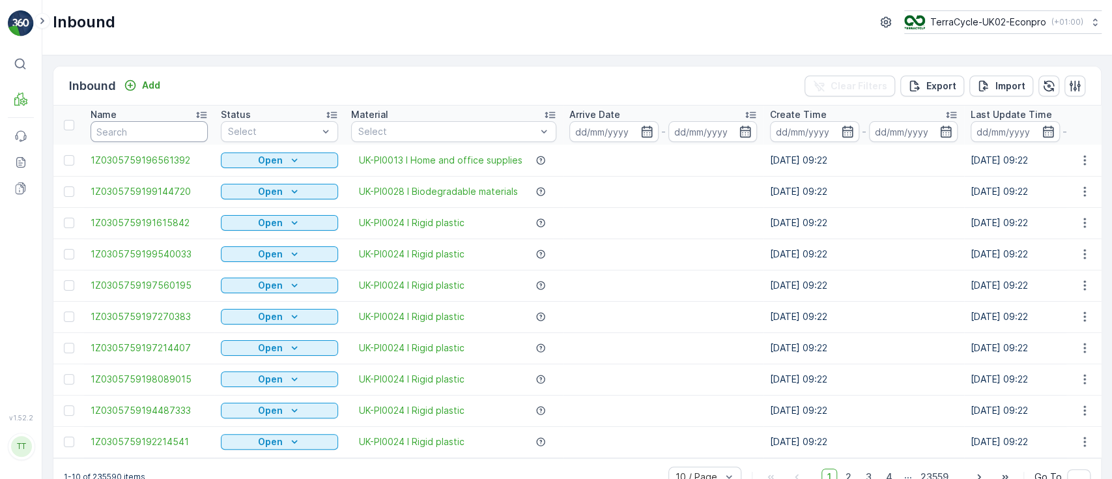
click at [179, 130] on input "text" at bounding box center [149, 131] width 117 height 21
paste input "1758901989688601"
type input "1758901989688601"
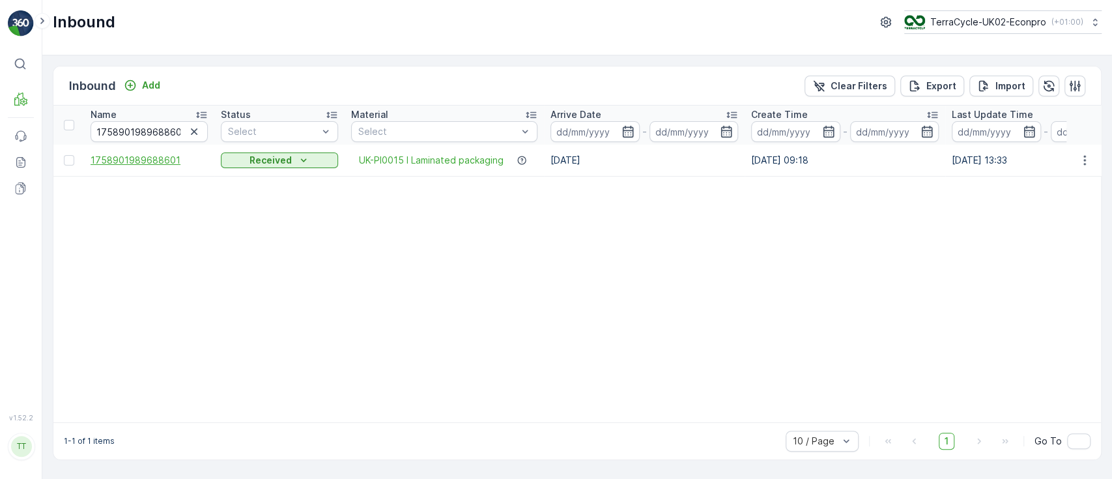
click at [130, 162] on span "1758901989688601" at bounding box center [149, 160] width 117 height 13
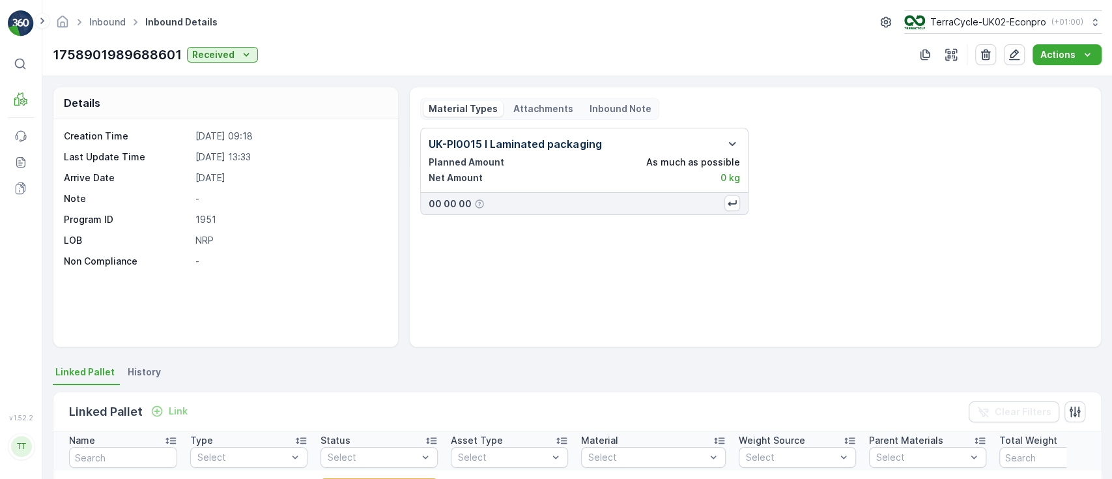
click at [141, 368] on span "History" at bounding box center [144, 371] width 33 height 13
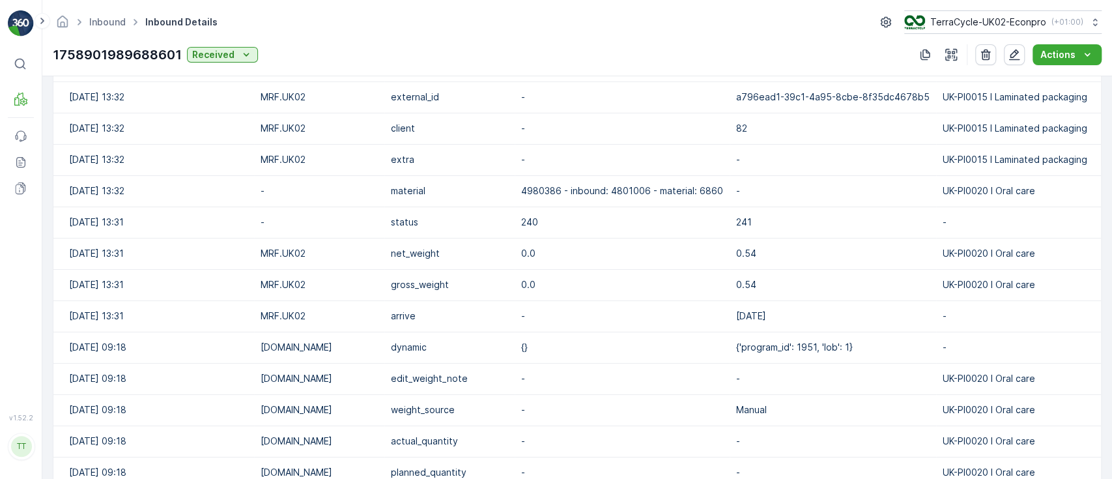
scroll to position [705, 0]
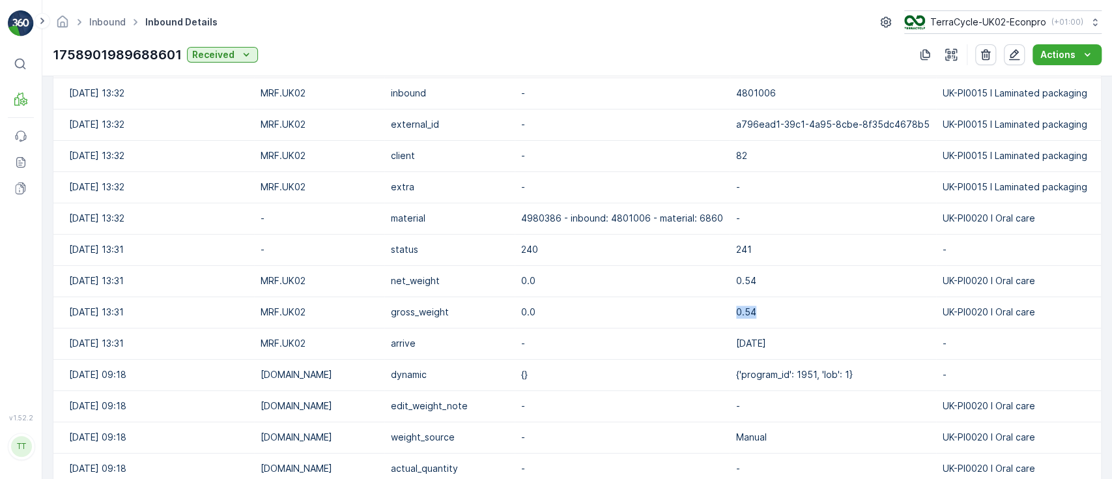
drag, startPoint x: 757, startPoint y: 314, endPoint x: 735, endPoint y: 315, distance: 22.2
click at [735, 315] on td "0.54" at bounding box center [832, 311] width 206 height 31
copy p "0.54"
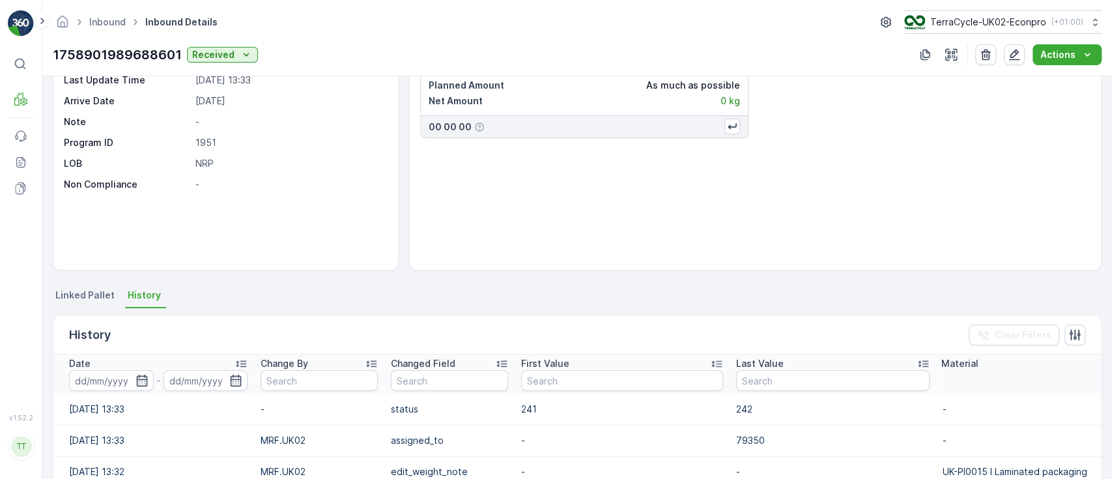
scroll to position [0, 0]
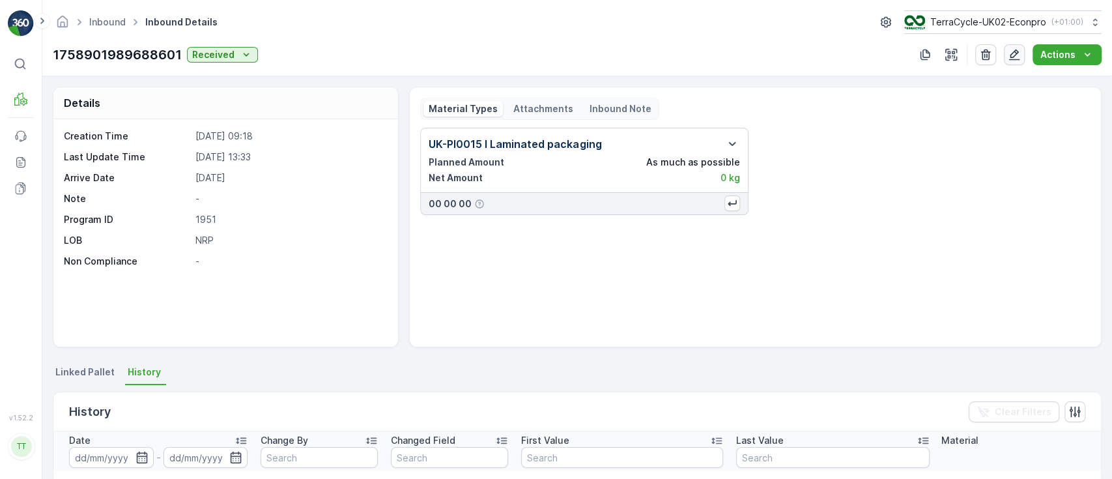
click at [1014, 52] on icon "button" at bounding box center [1014, 54] width 11 height 11
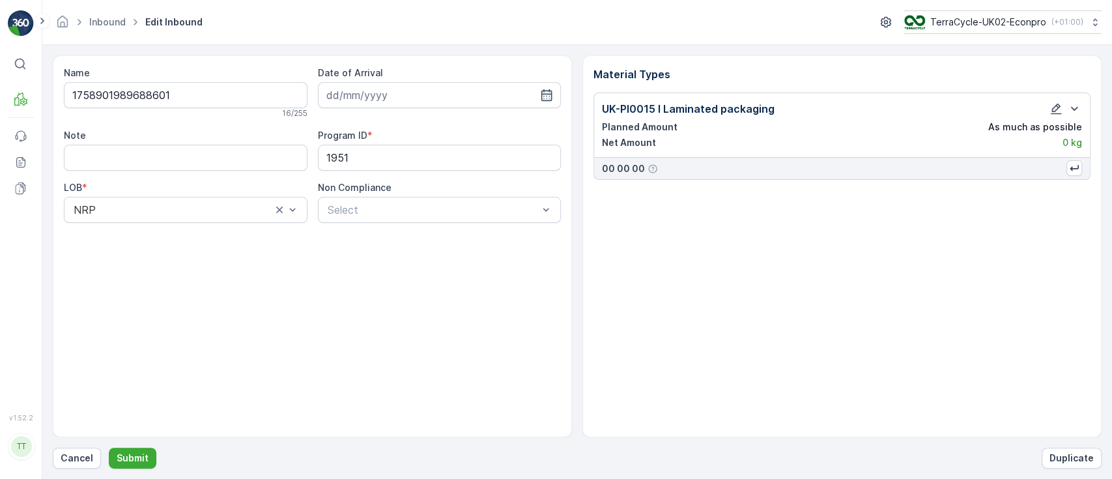
type input "[DATE]"
click at [1053, 106] on icon "button" at bounding box center [1055, 108] width 13 height 13
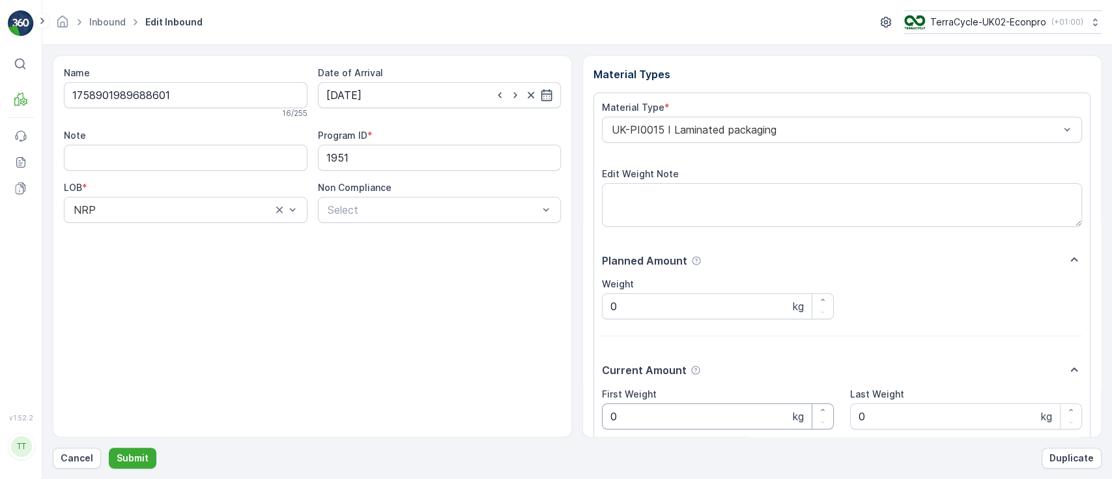
click at [559, 423] on div "Name 1758901989688601 16 / 255 Date of Arrival [DATE] Note Program ID * 1951 LO…" at bounding box center [577, 246] width 1048 height 382
paste Weight ".54"
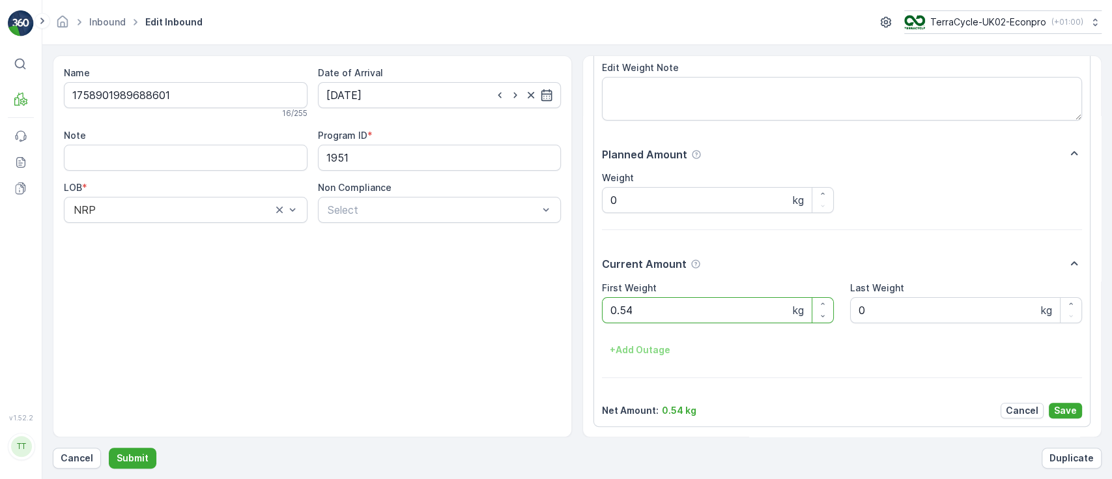
scroll to position [107, 0]
type Weight "0.54"
click at [1054, 411] on p "Save" at bounding box center [1065, 409] width 23 height 13
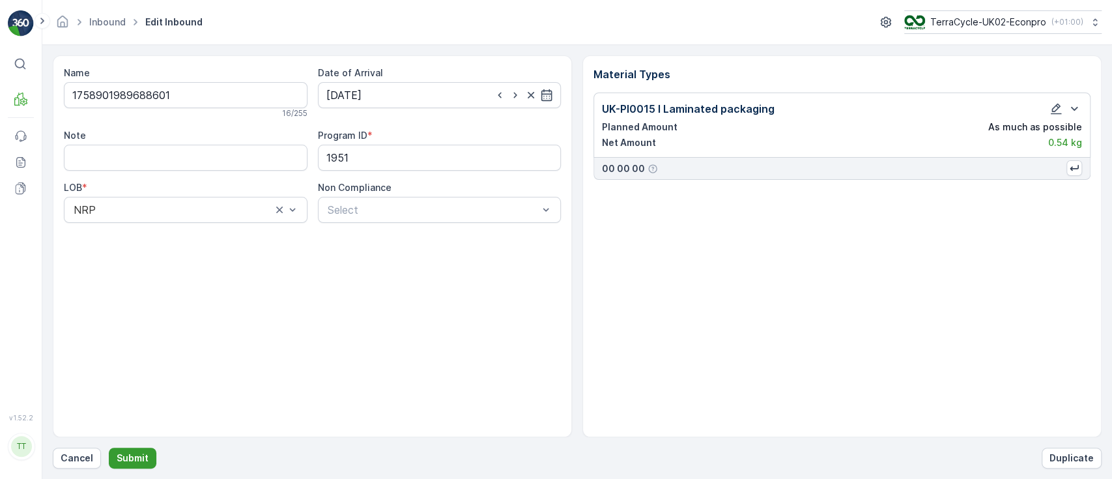
click at [117, 462] on p "Submit" at bounding box center [133, 457] width 32 height 13
